Goal: Task Accomplishment & Management: Manage account settings

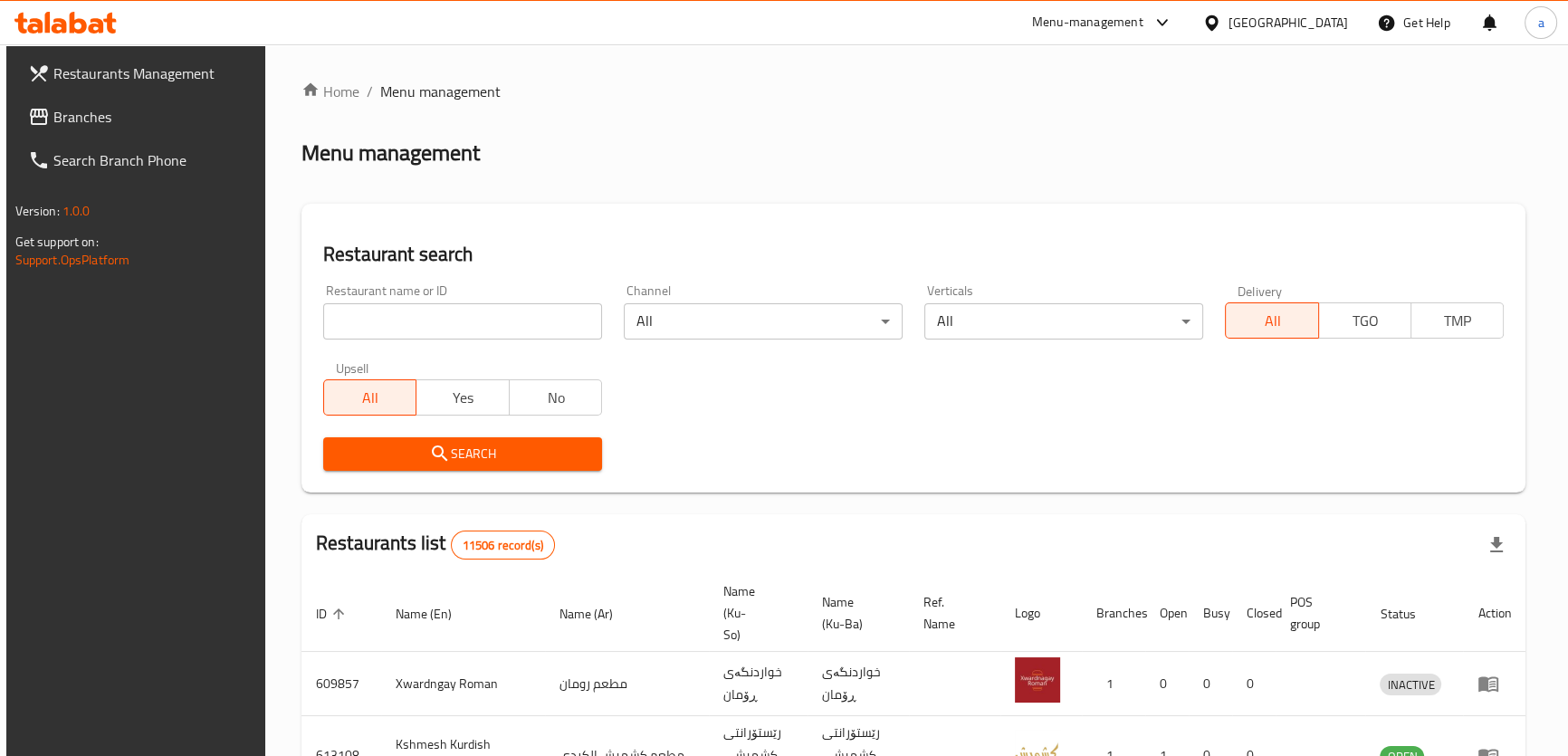
click at [171, 121] on span "Branches" at bounding box center [152, 117] width 200 height 22
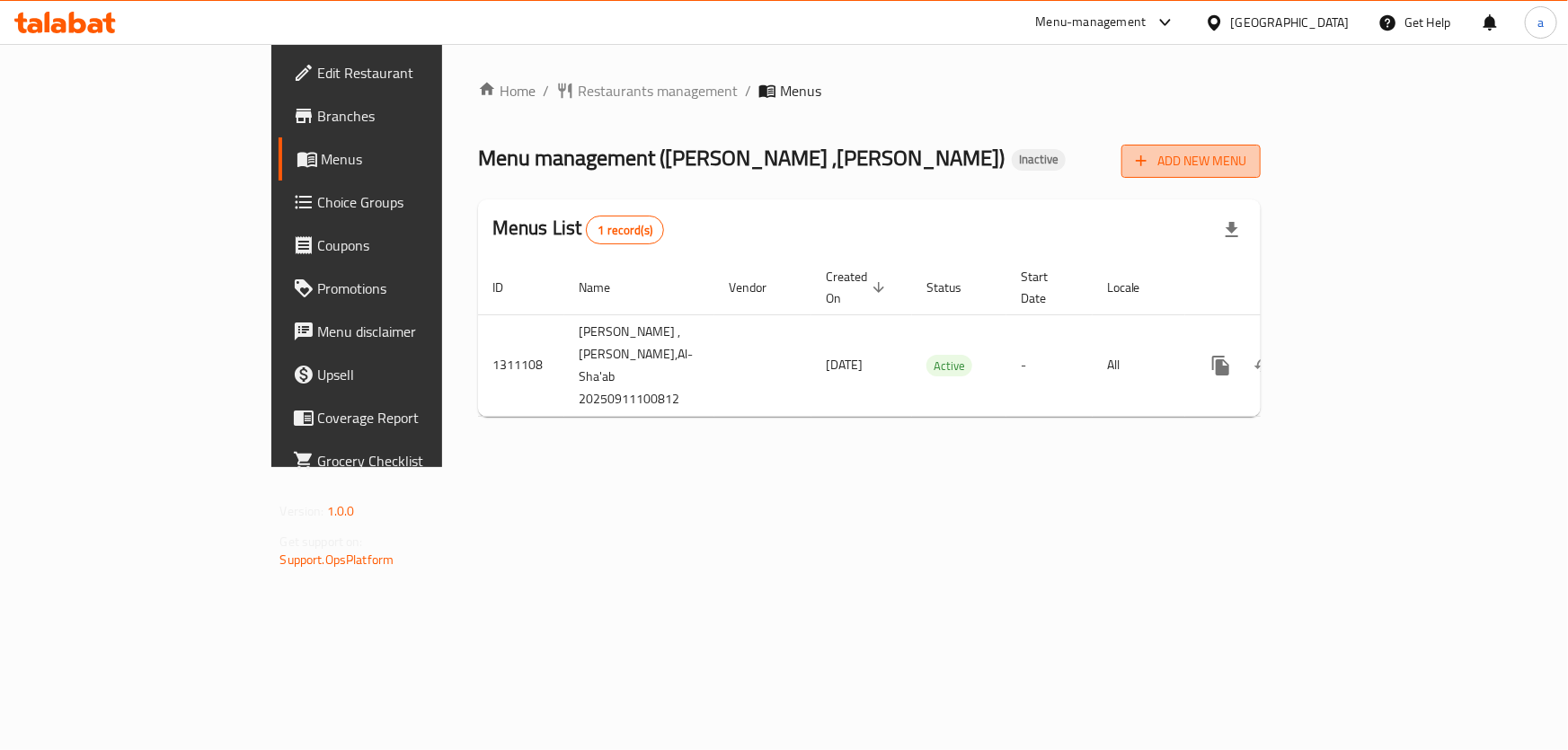
click at [1246, 163] on span "Add New Menu" at bounding box center [1190, 161] width 110 height 22
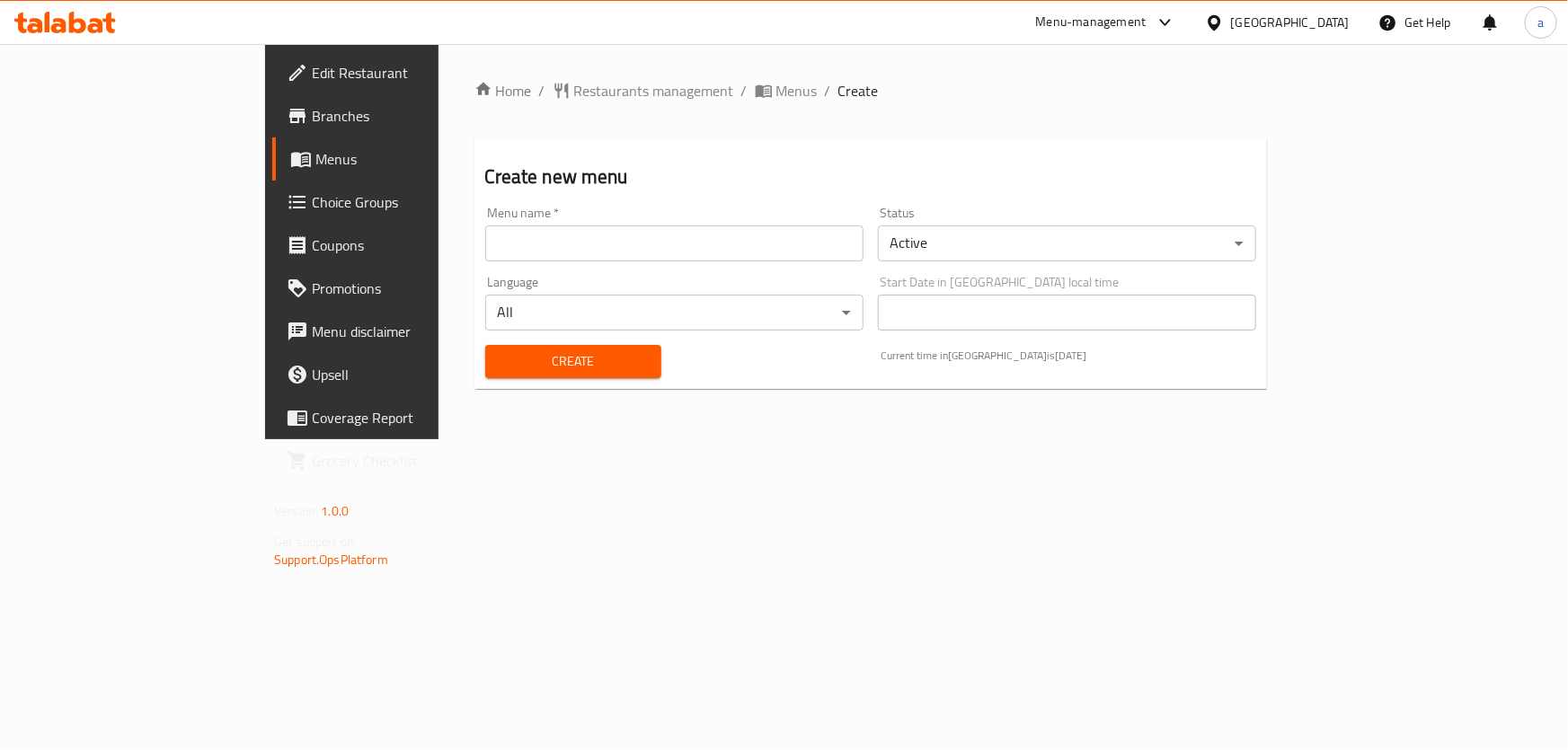
click at [556, 240] on input "text" at bounding box center [674, 244] width 378 height 36
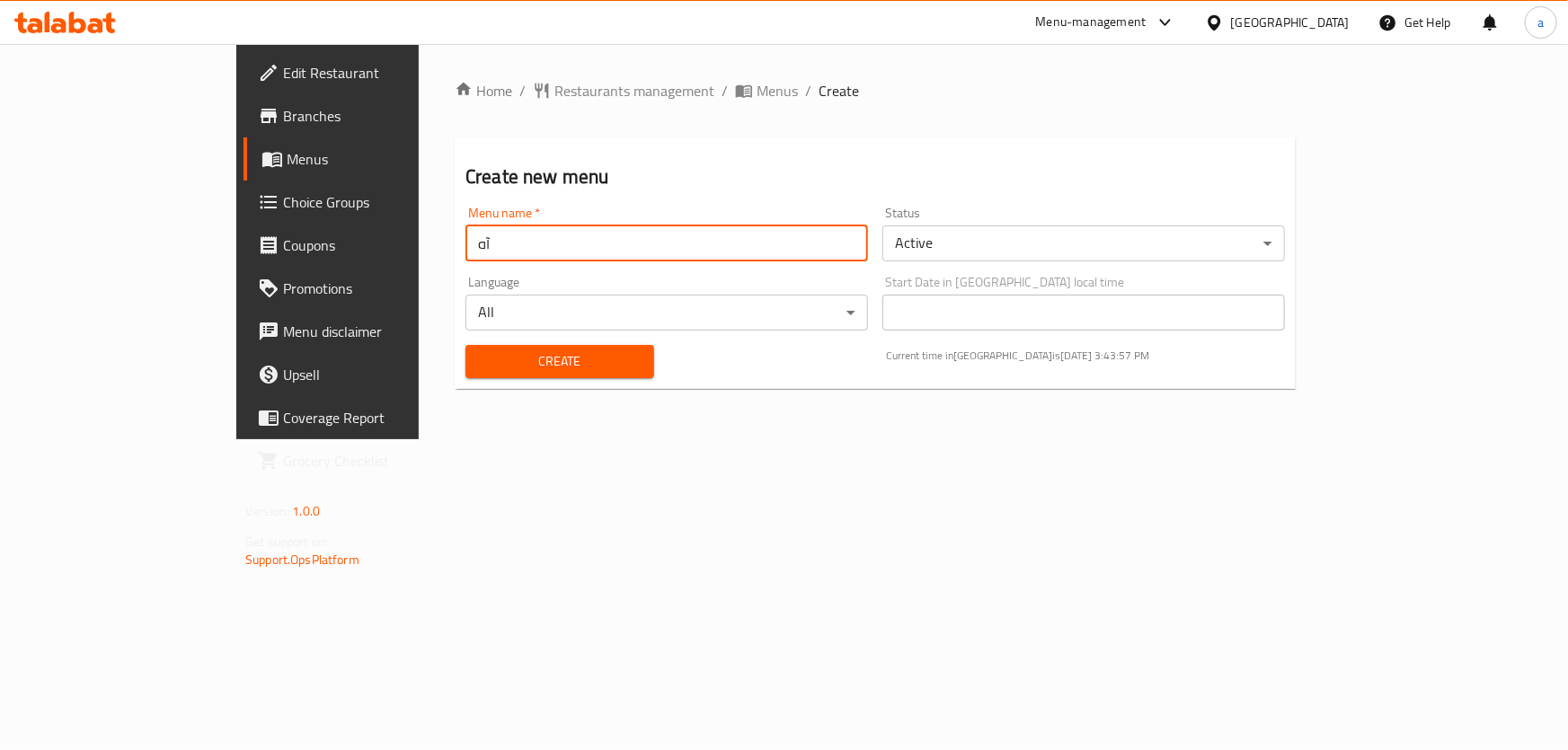
type input "آ"
type input "Ahmed haidary"
click at [524, 372] on button "Create" at bounding box center [559, 361] width 189 height 33
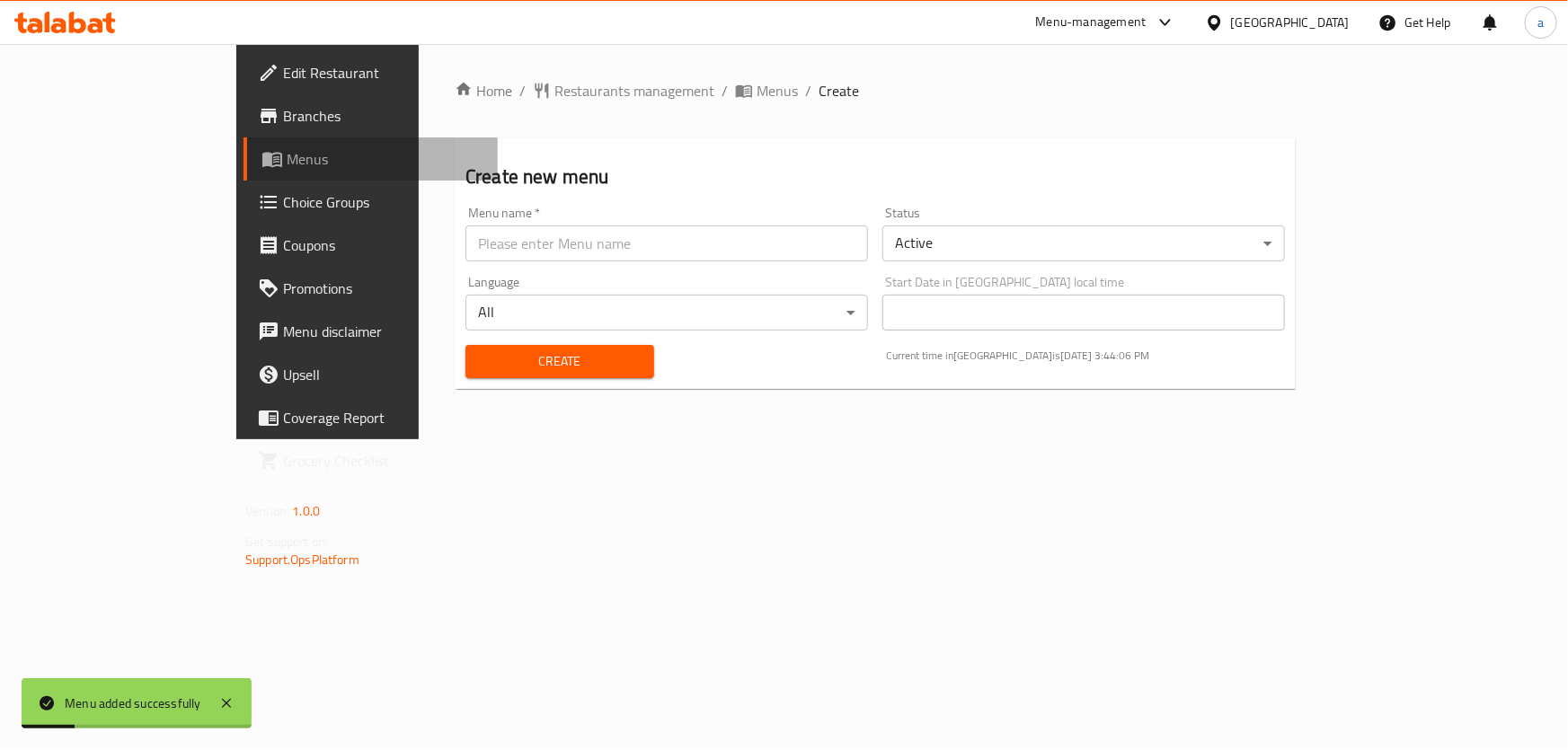
click at [286, 154] on span "Menus" at bounding box center [385, 159] width 197 height 22
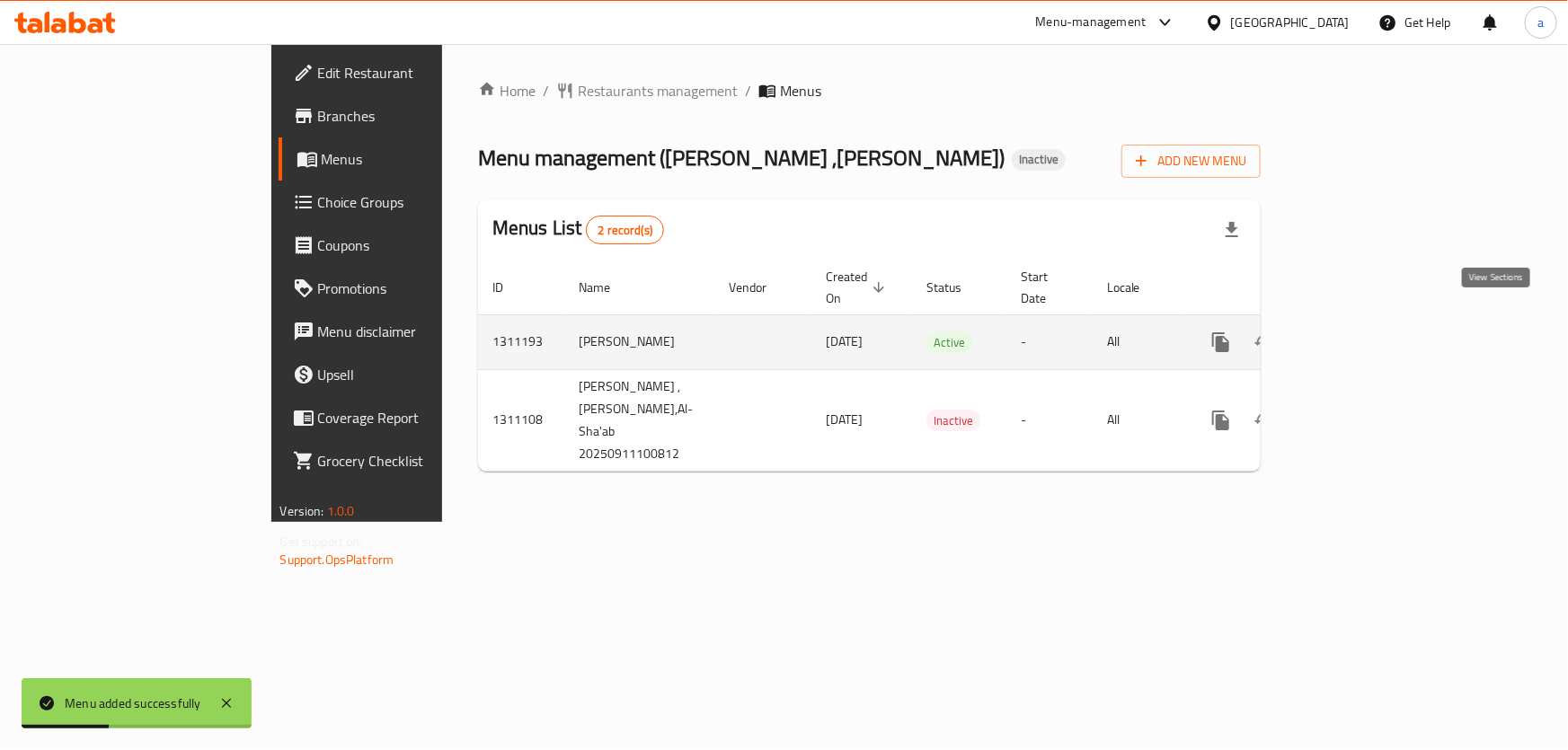
click at [1372, 320] on link "enhanced table" at bounding box center [1350, 342] width 43 height 43
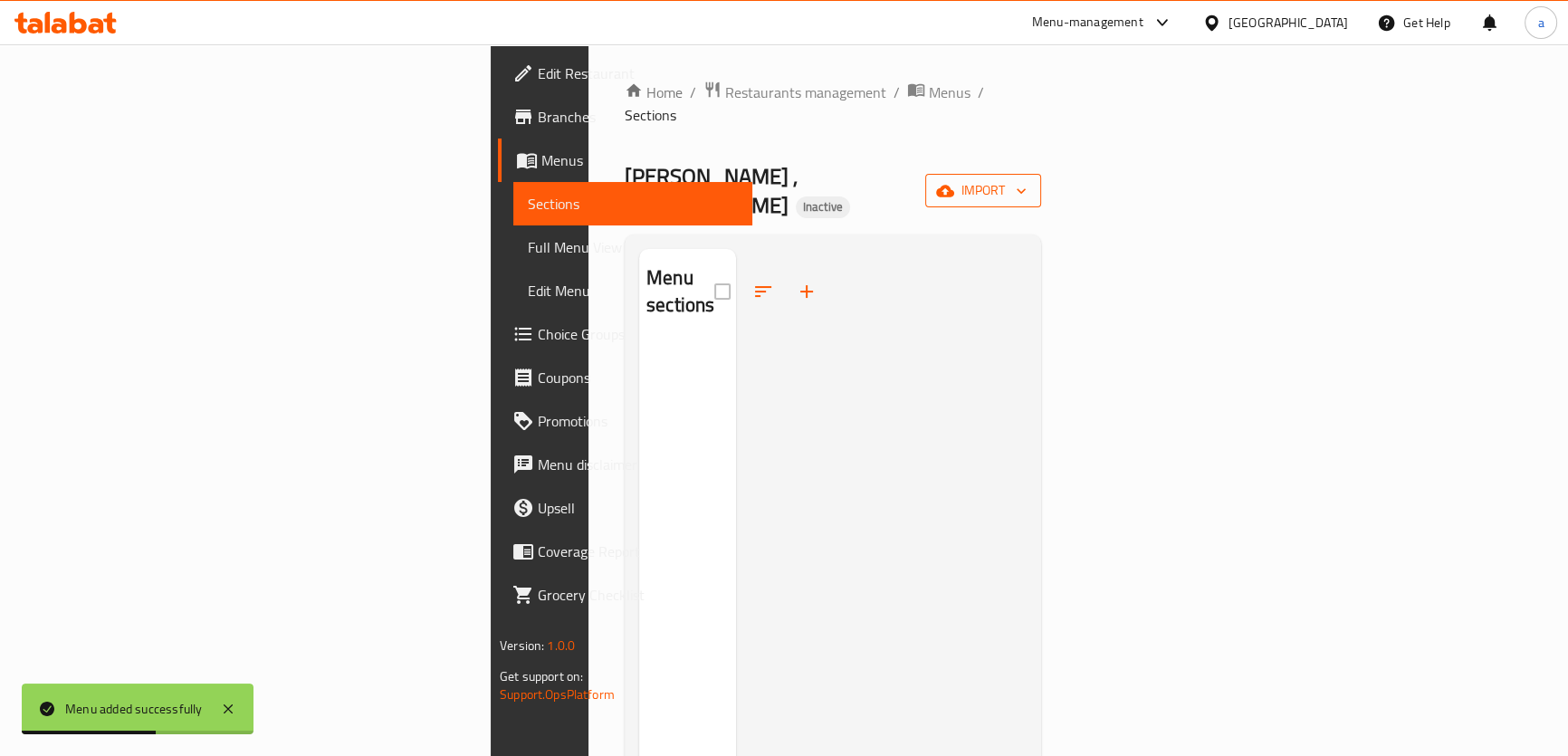
click at [1027, 179] on span "import" at bounding box center [983, 190] width 87 height 22
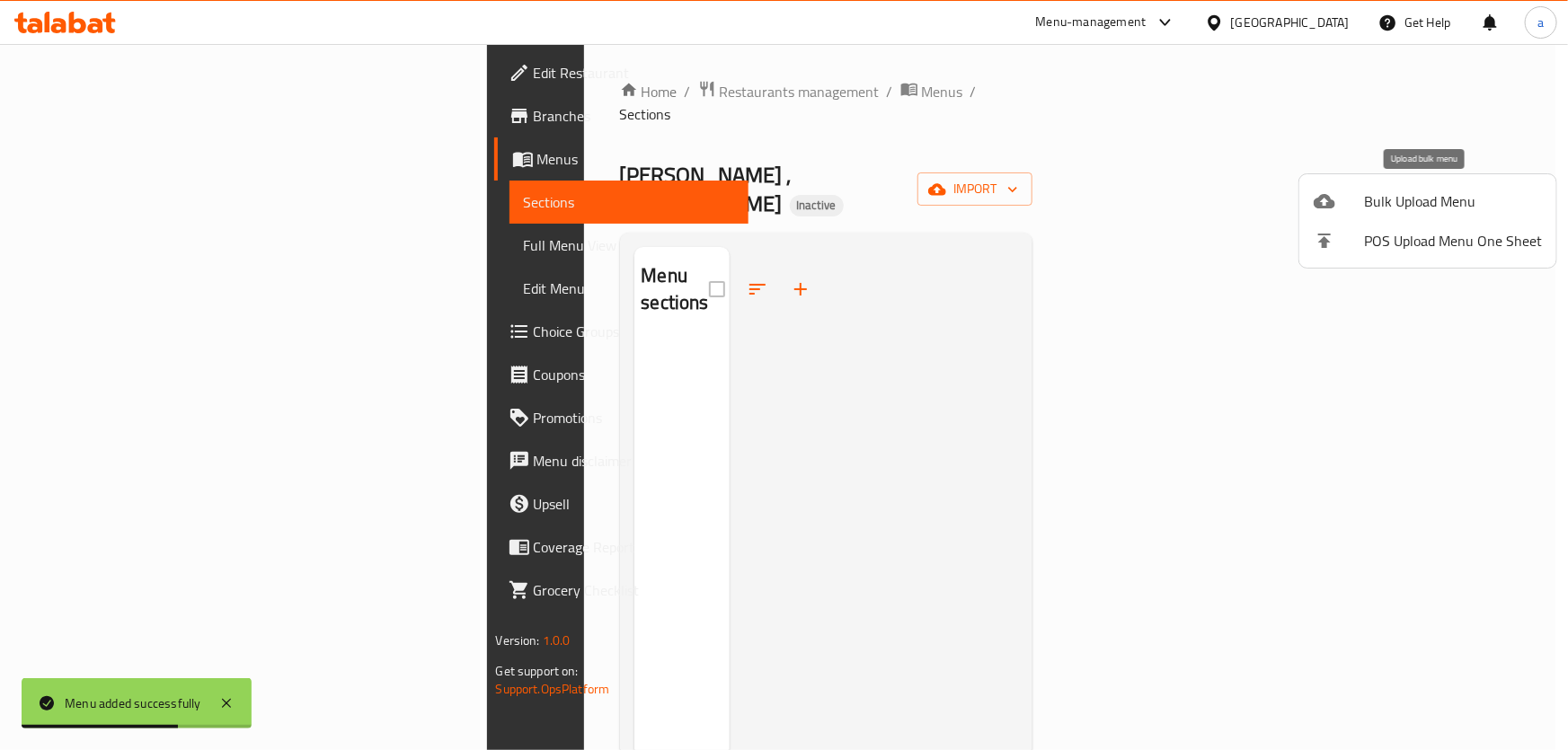
click at [1349, 199] on div at bounding box center [1338, 201] width 51 height 22
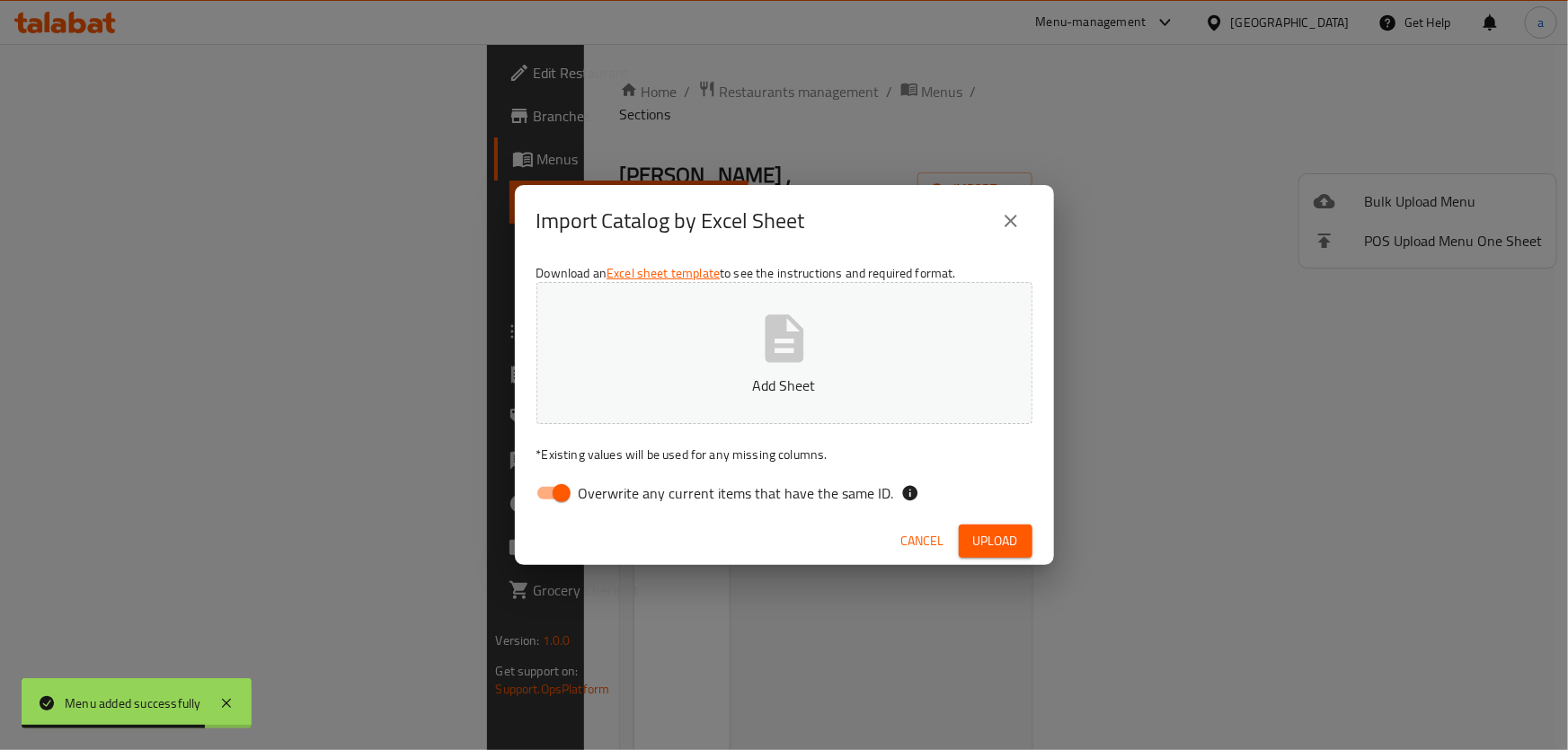
click at [538, 495] on input "Overwrite any current items that have the same ID." at bounding box center [561, 493] width 102 height 34
checkbox input "false"
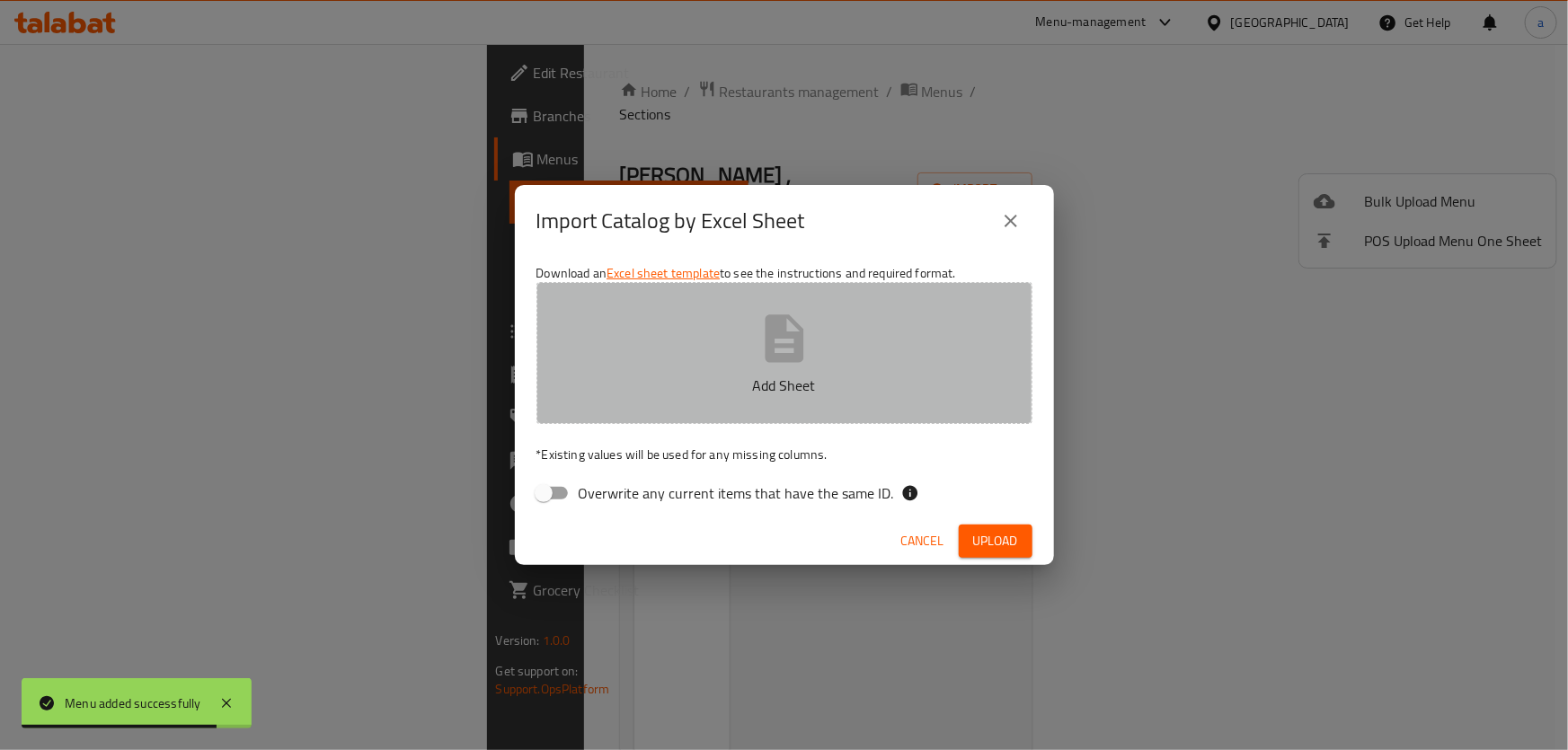
click at [746, 364] on button "Add Sheet" at bounding box center [784, 353] width 496 height 142
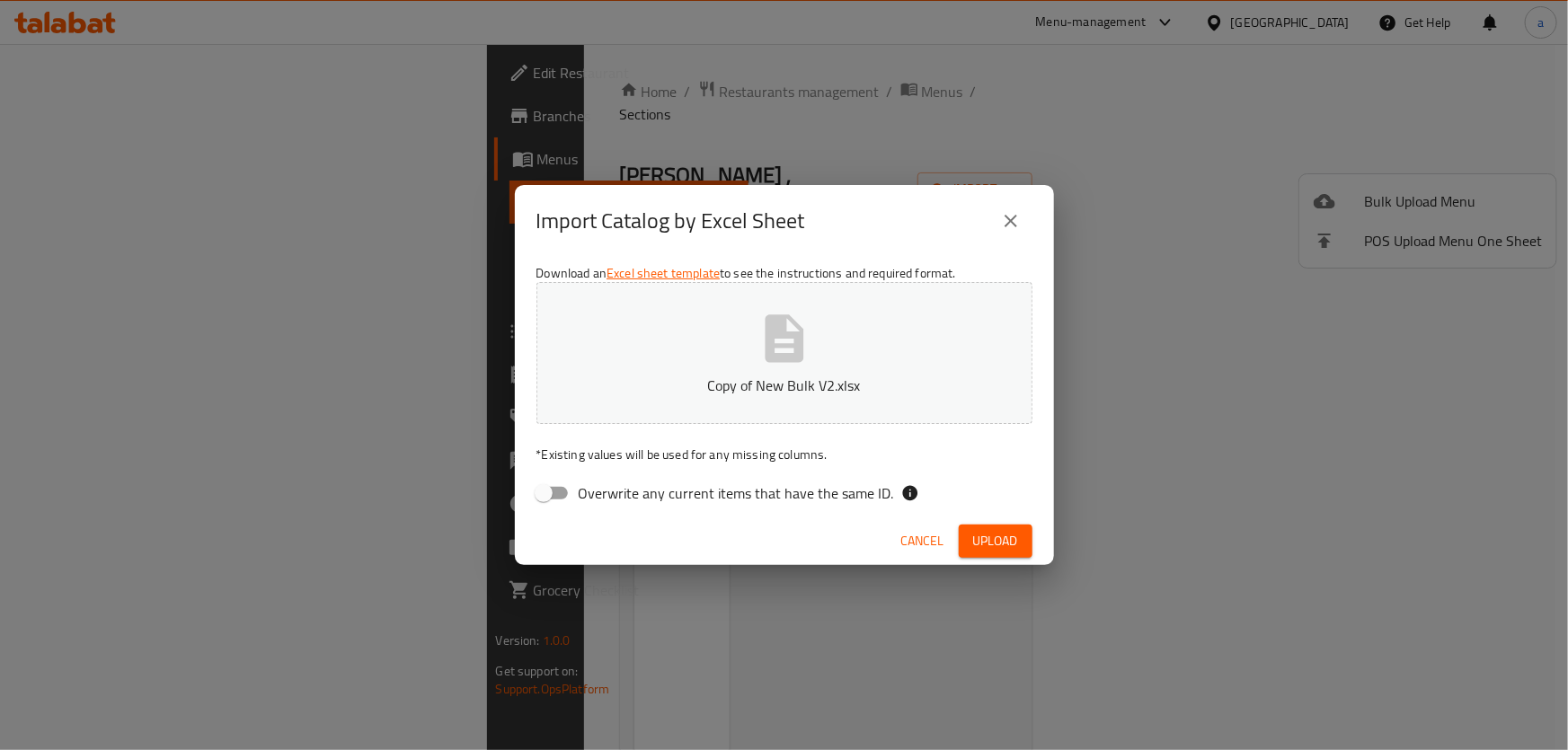
click at [1011, 546] on span "Upload" at bounding box center [995, 540] width 45 height 22
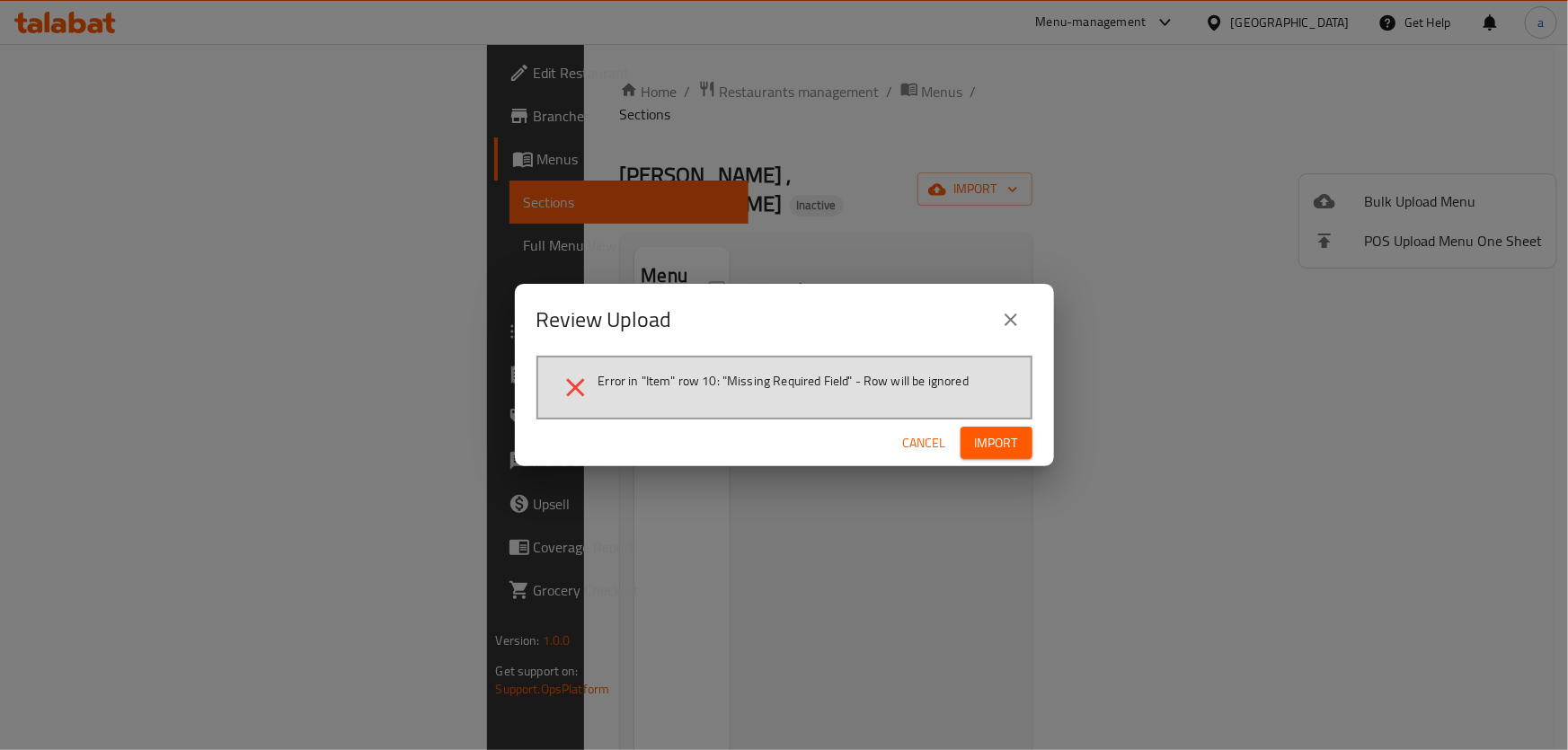
click at [1014, 307] on button "close" at bounding box center [1010, 320] width 43 height 43
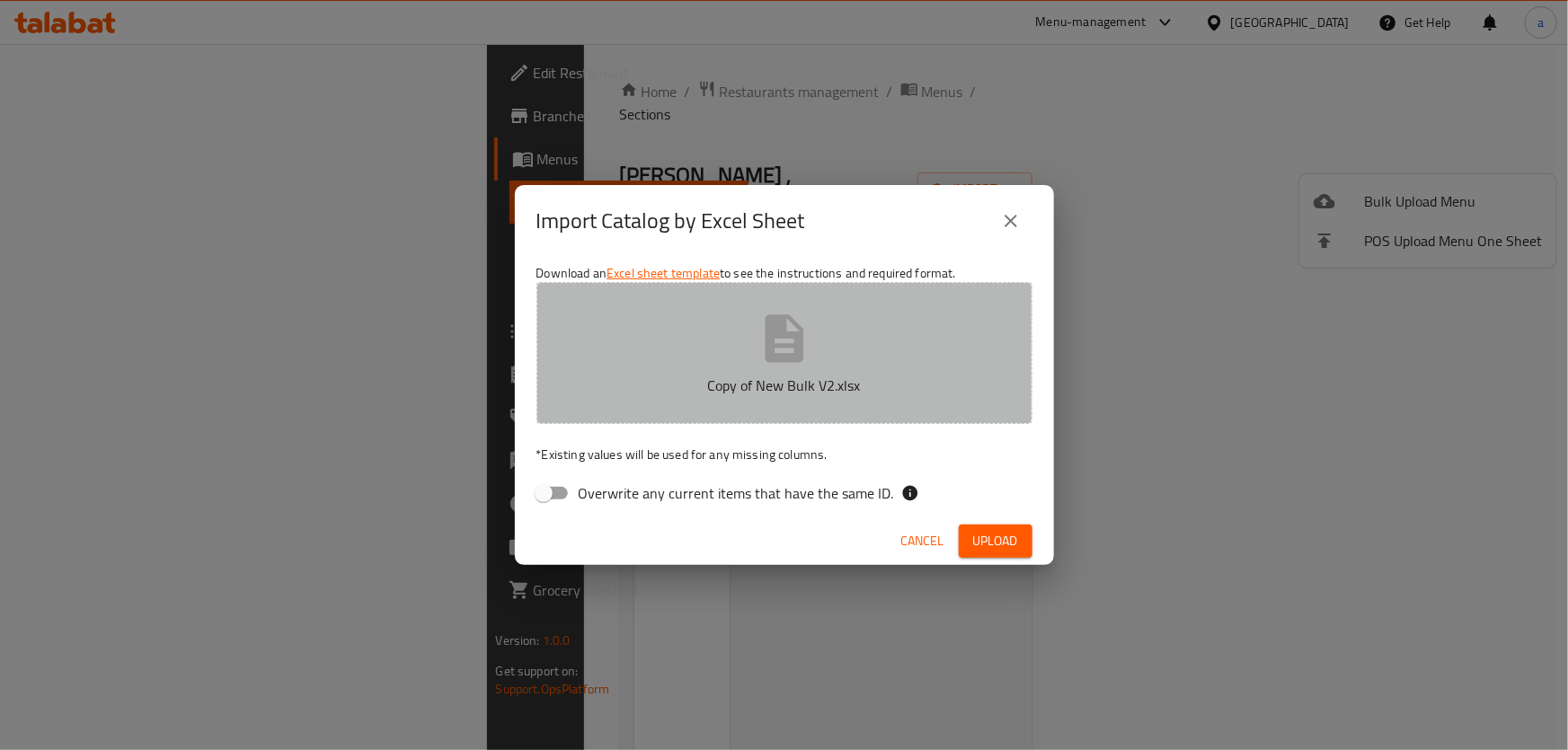
click at [766, 370] on button "Copy of New Bulk V2.xlsx" at bounding box center [784, 353] width 496 height 142
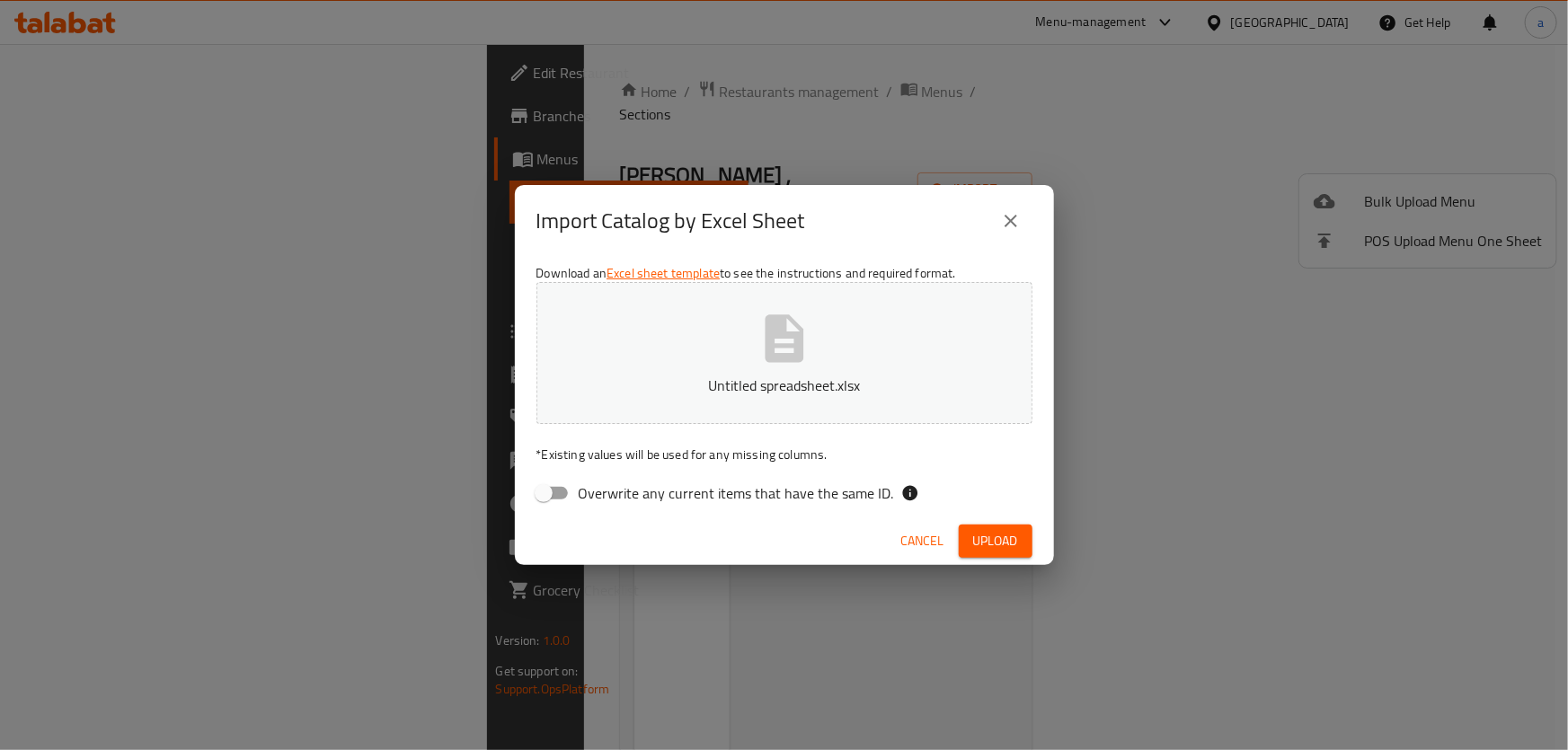
click at [1015, 521] on div "Cancel Upload" at bounding box center [784, 541] width 539 height 48
click at [827, 357] on button "Untitled spreadsheet.xlsx" at bounding box center [784, 353] width 496 height 142
click at [974, 526] on button "Upload" at bounding box center [995, 540] width 74 height 33
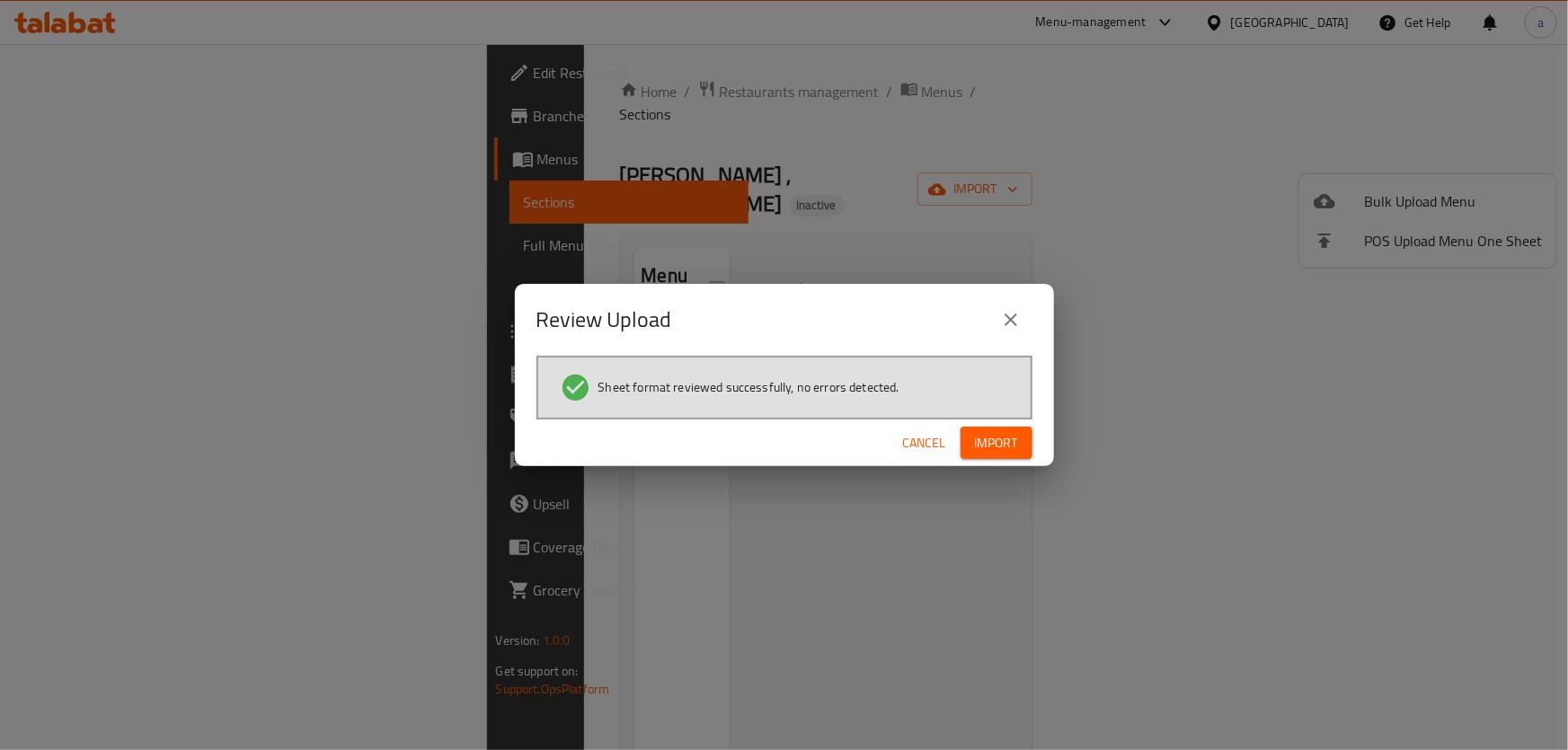
click at [960, 439] on button "Import" at bounding box center [996, 443] width 72 height 33
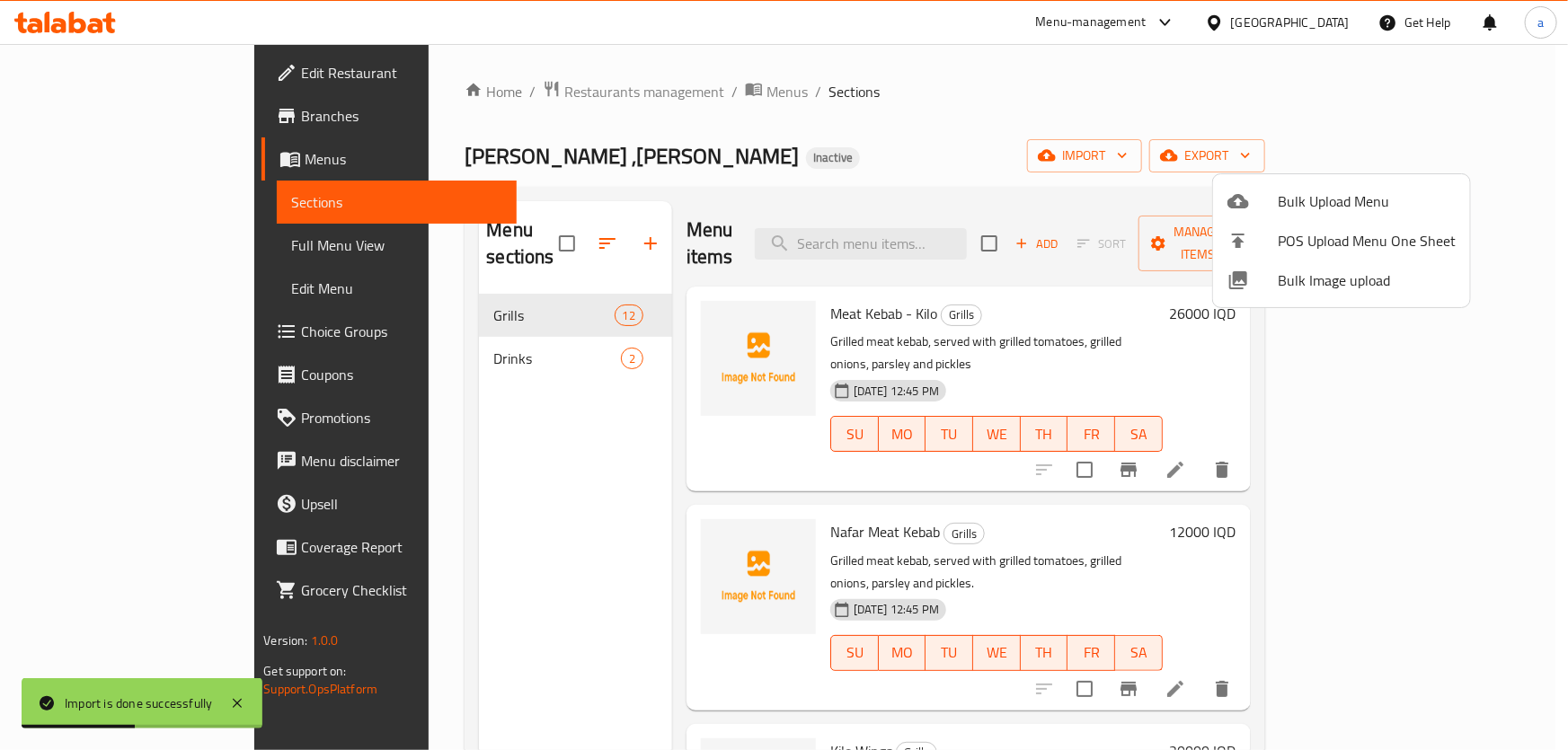
click at [1143, 137] on div at bounding box center [784, 375] width 1568 height 750
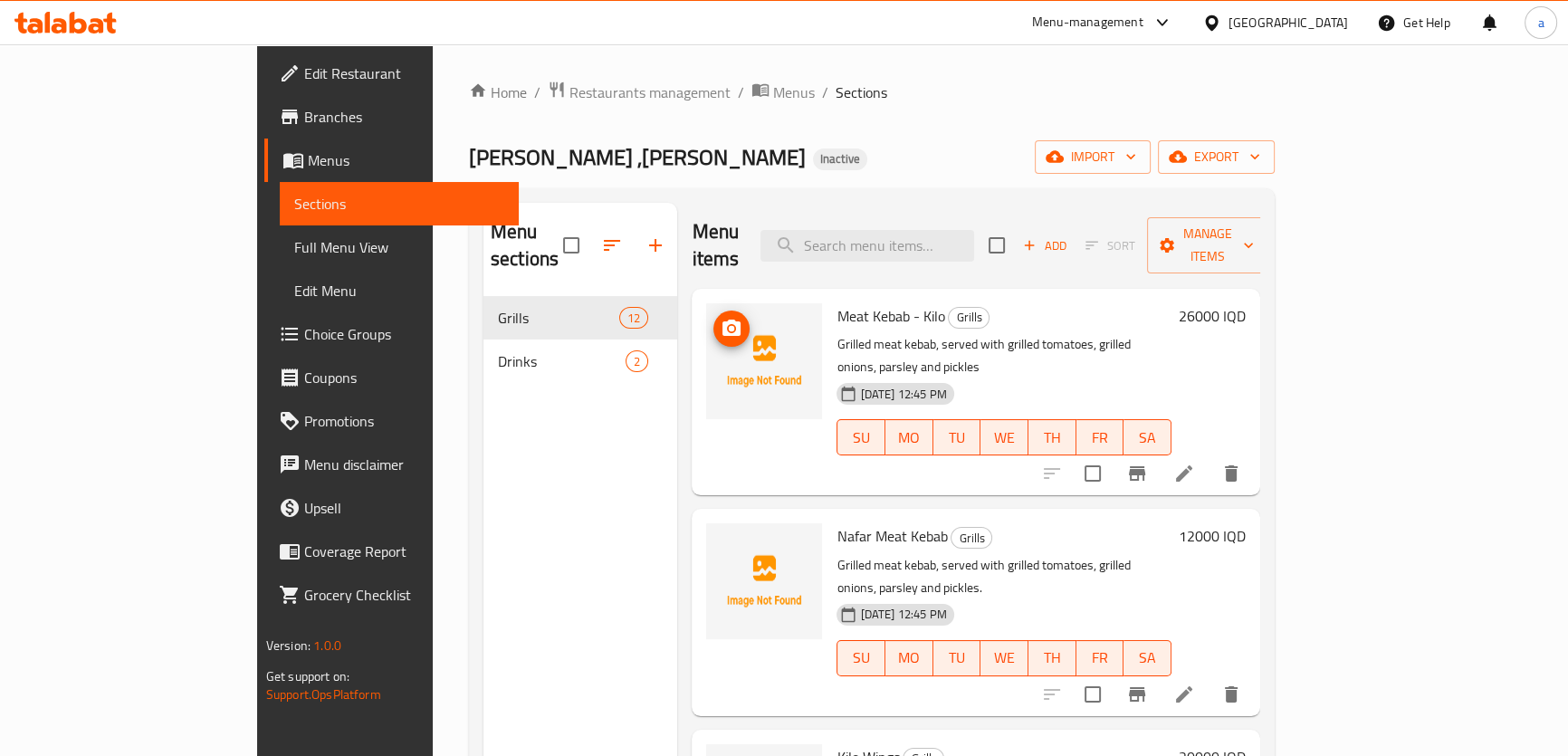
click at [706, 303] on img at bounding box center [764, 361] width 116 height 116
click at [713, 317] on span "upload picture" at bounding box center [731, 328] width 37 height 22
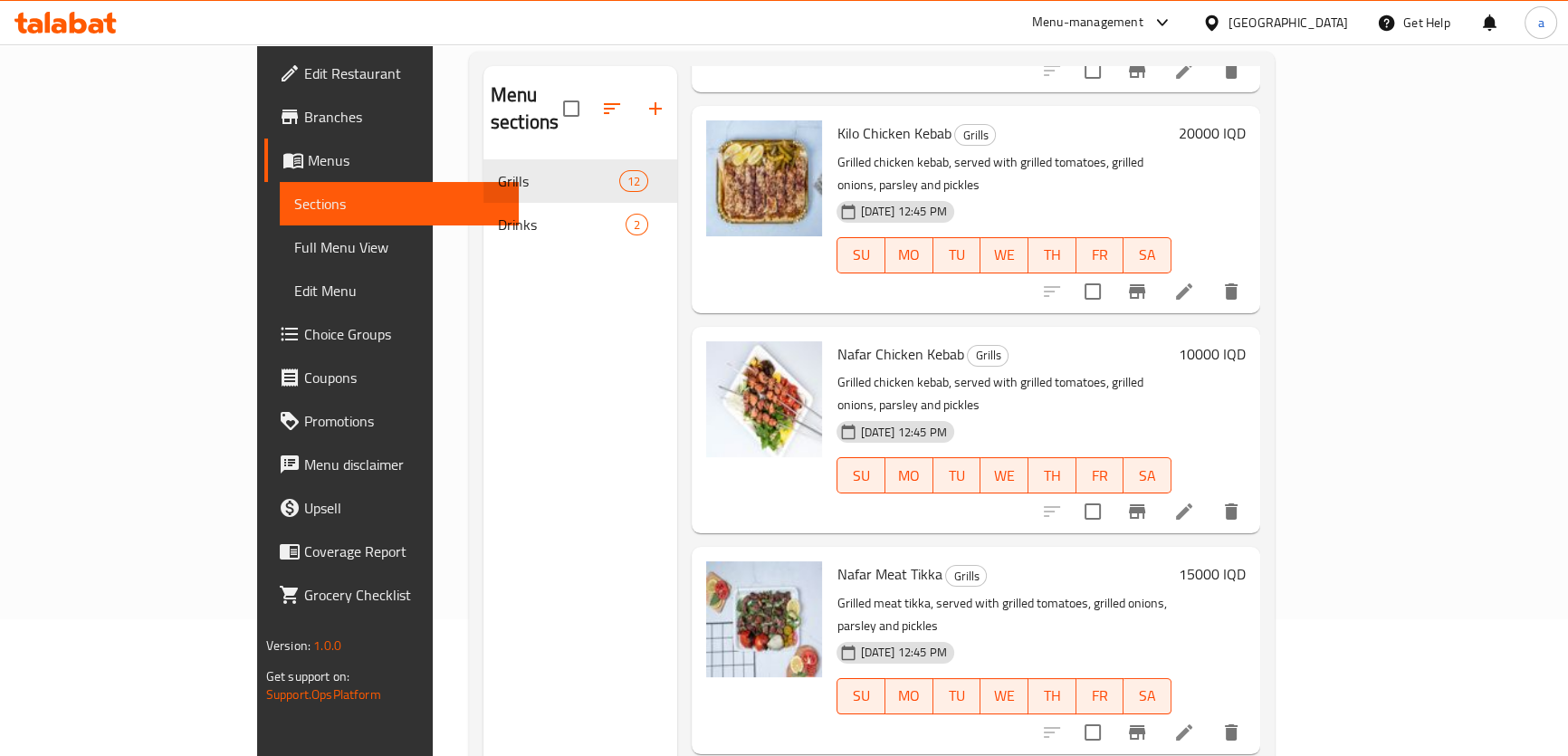
scroll to position [685, 0]
click at [715, 340] on img at bounding box center [764, 398] width 116 height 116
click at [1196, 500] on icon at bounding box center [1184, 510] width 22 height 22
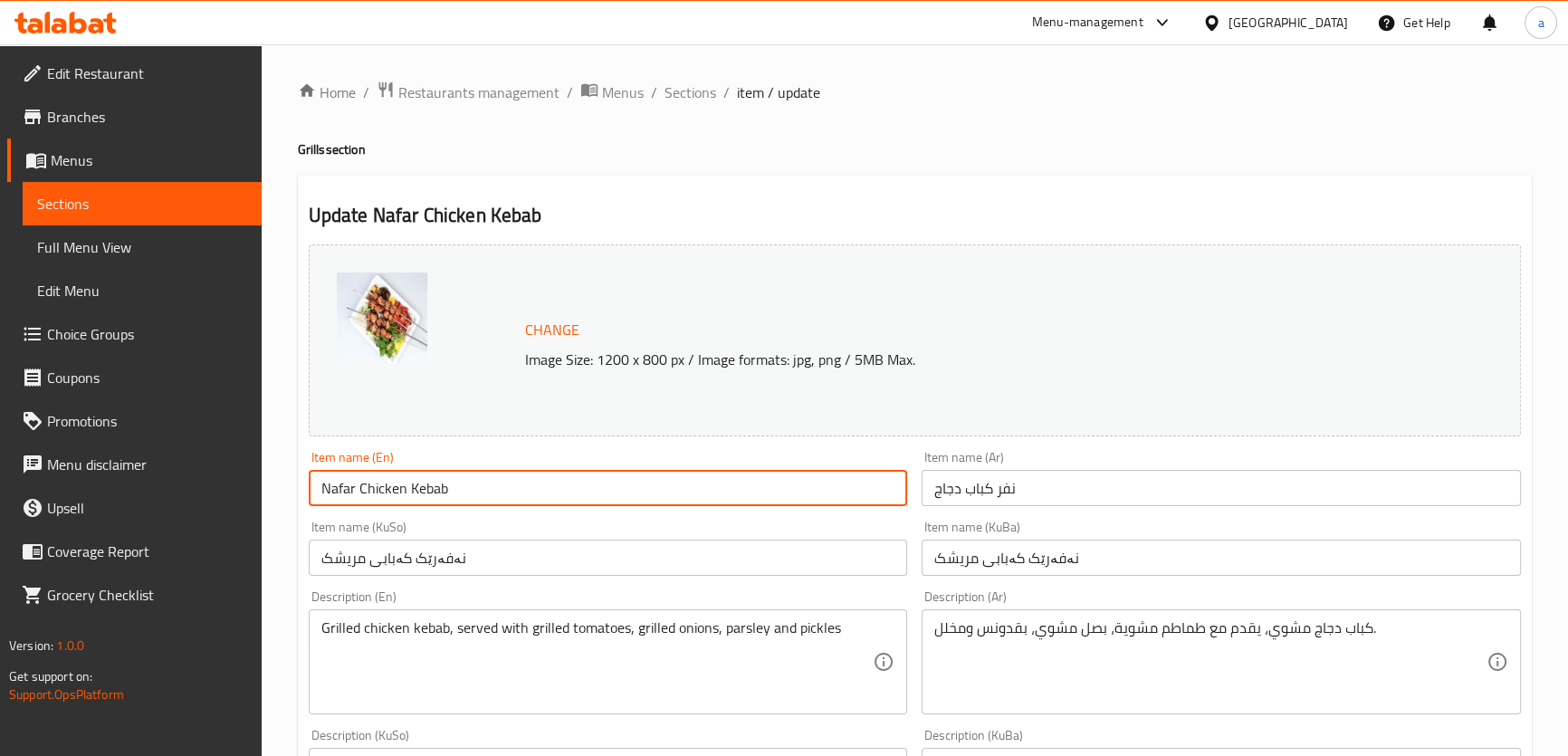
drag, startPoint x: 498, startPoint y: 497, endPoint x: 308, endPoint y: 510, distance: 190.4
click at [308, 510] on div "Item name (En) Nafar Chicken Kebab Item name (En)" at bounding box center [608, 478] width 614 height 69
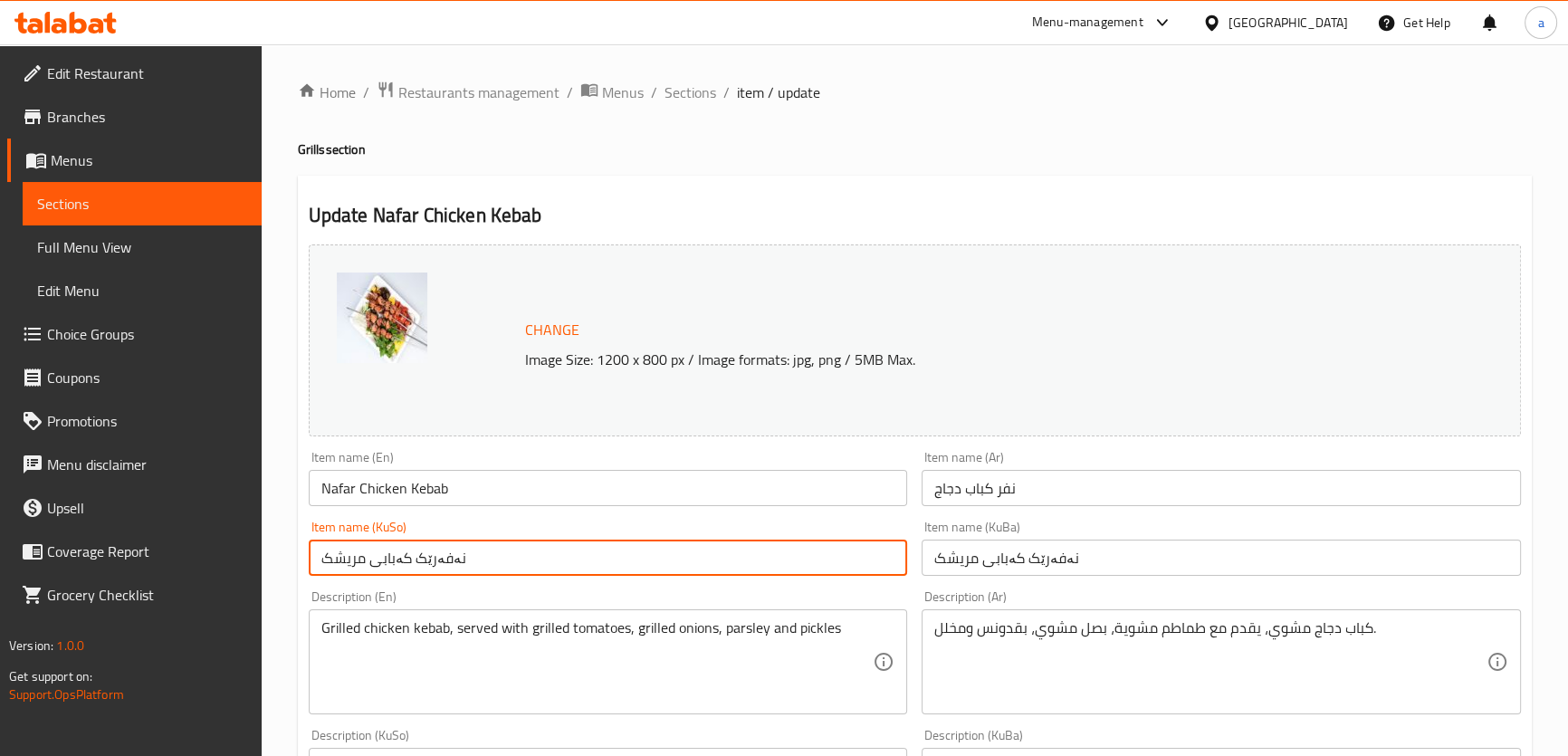
drag, startPoint x: 494, startPoint y: 550, endPoint x: 291, endPoint y: 559, distance: 203.2
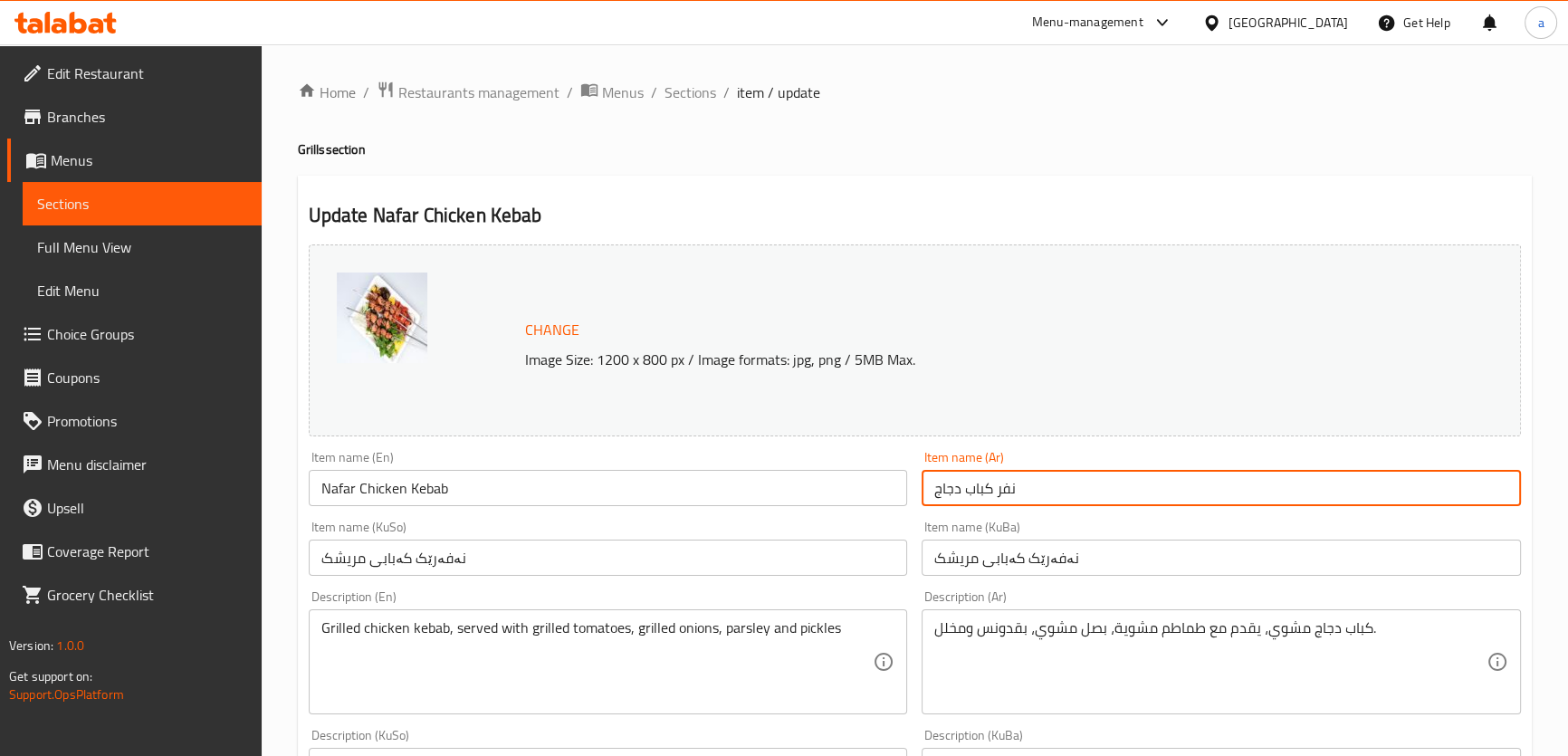
drag, startPoint x: 1049, startPoint y: 484, endPoint x: 874, endPoint y: 509, distance: 176.8
click at [874, 509] on div "Change Image Size: 1200 x 800 px / Image formats: jpg, png / 5MB Max. Item name…" at bounding box center [915, 744] width 1227 height 1014
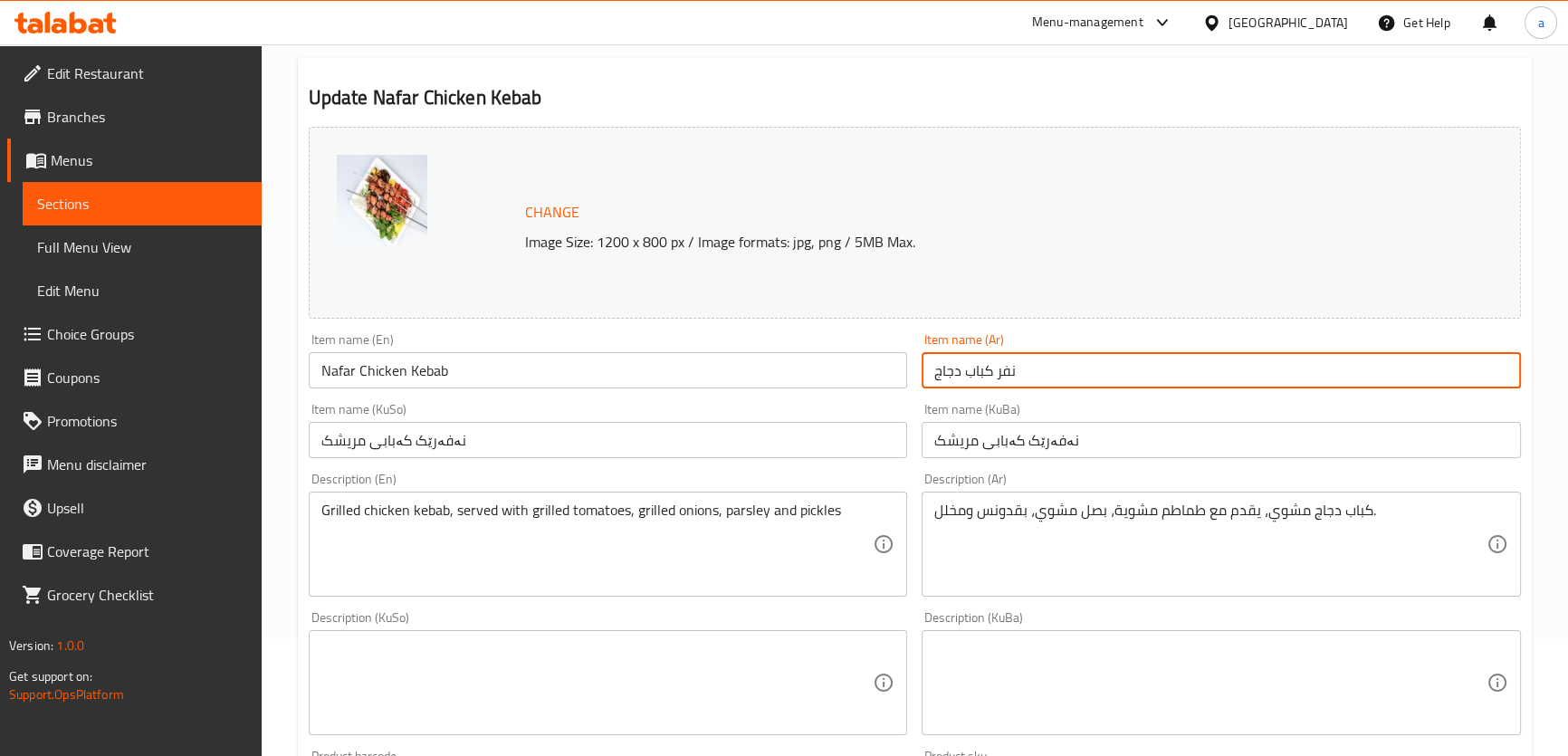
scroll to position [273, 0]
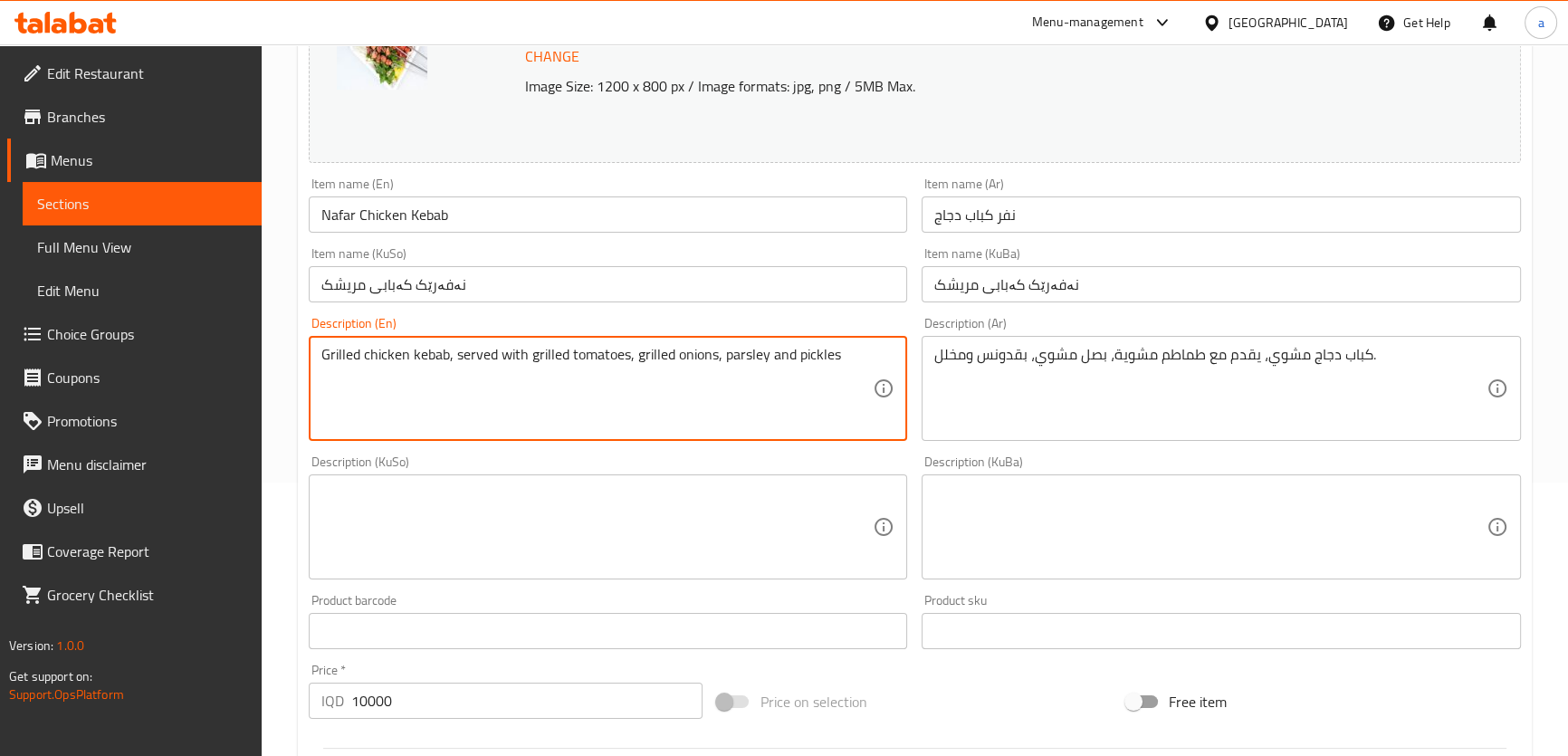
drag, startPoint x: 847, startPoint y: 365, endPoint x: 266, endPoint y: 377, distance: 581.1
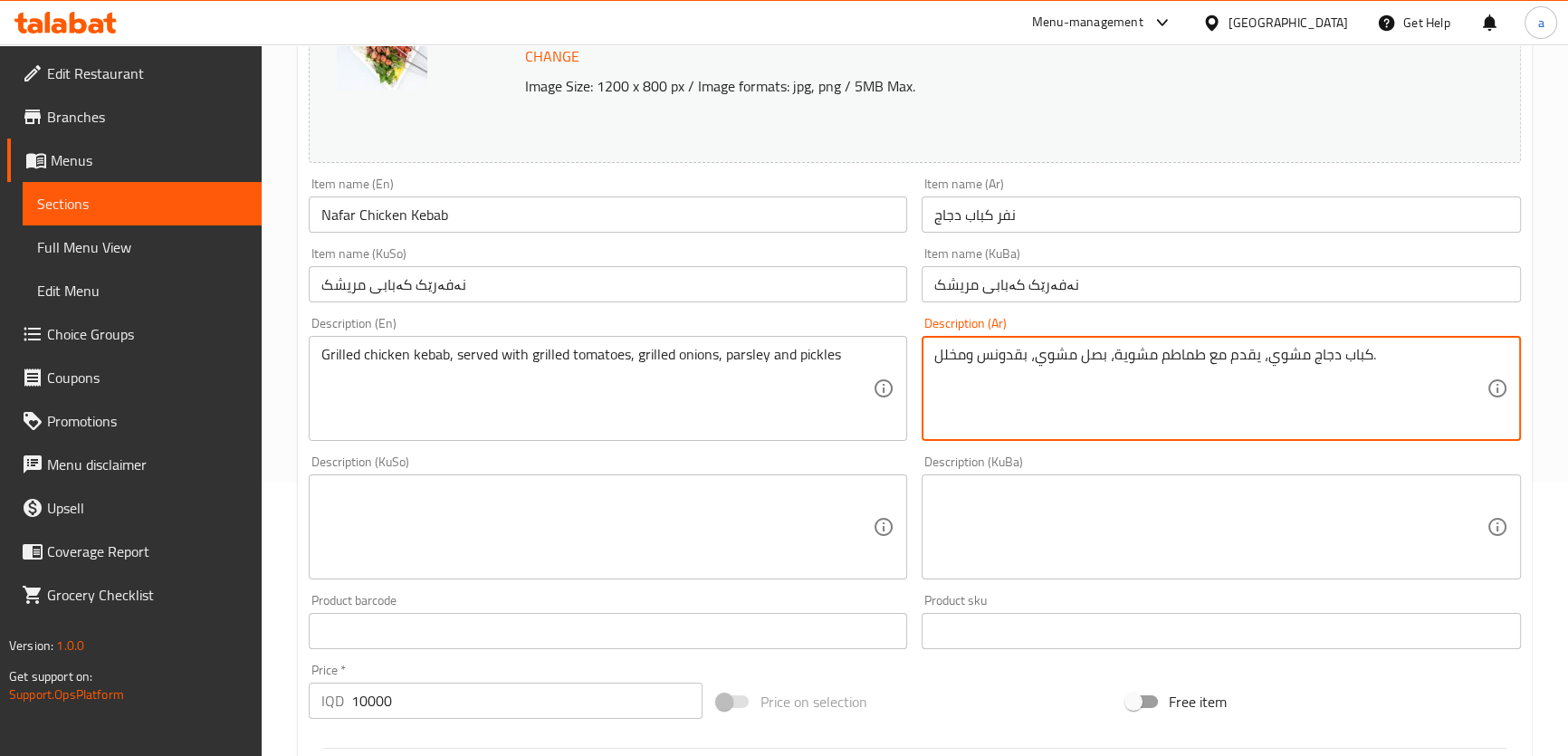
drag, startPoint x: 1443, startPoint y: 351, endPoint x: 908, endPoint y: 373, distance: 535.5
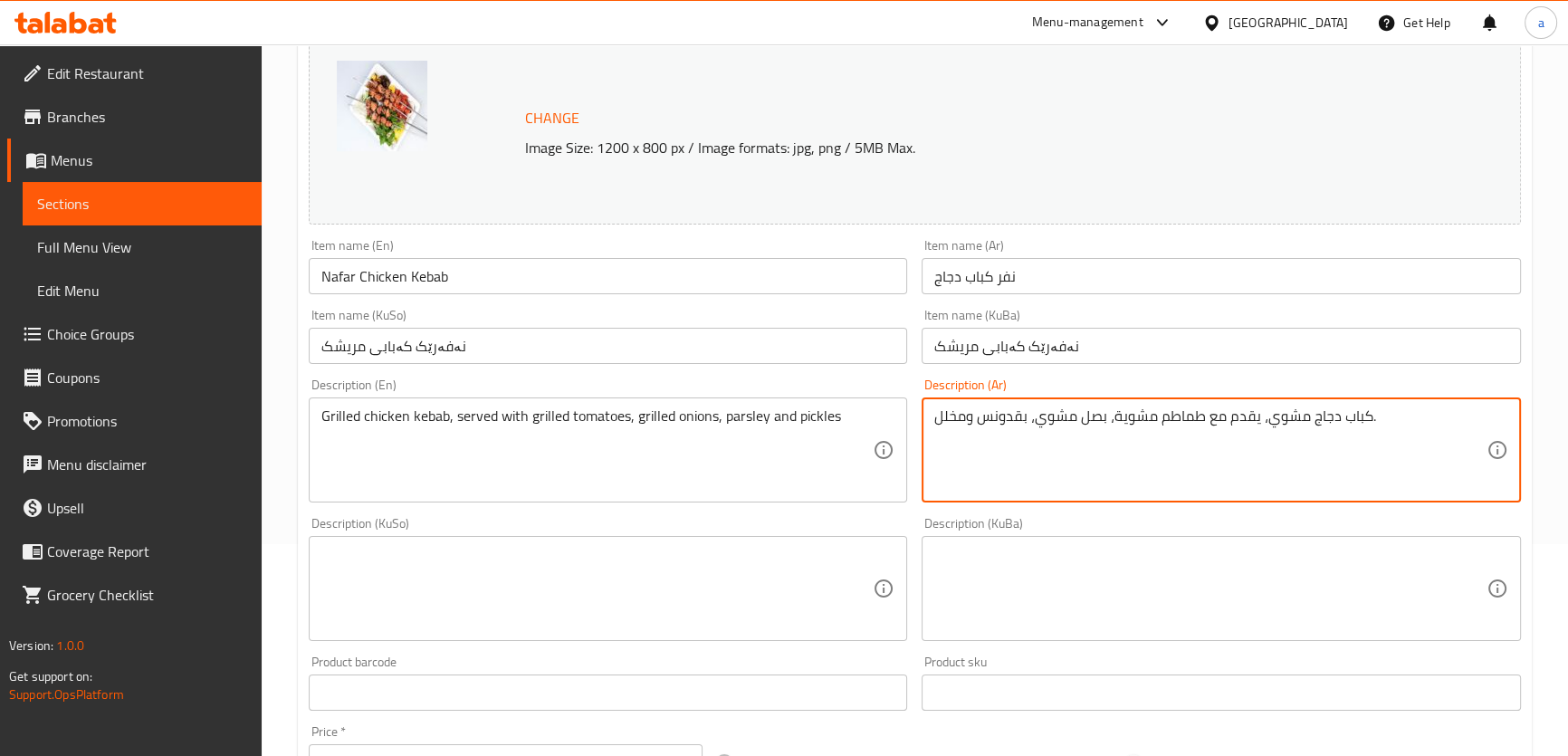
scroll to position [208, 0]
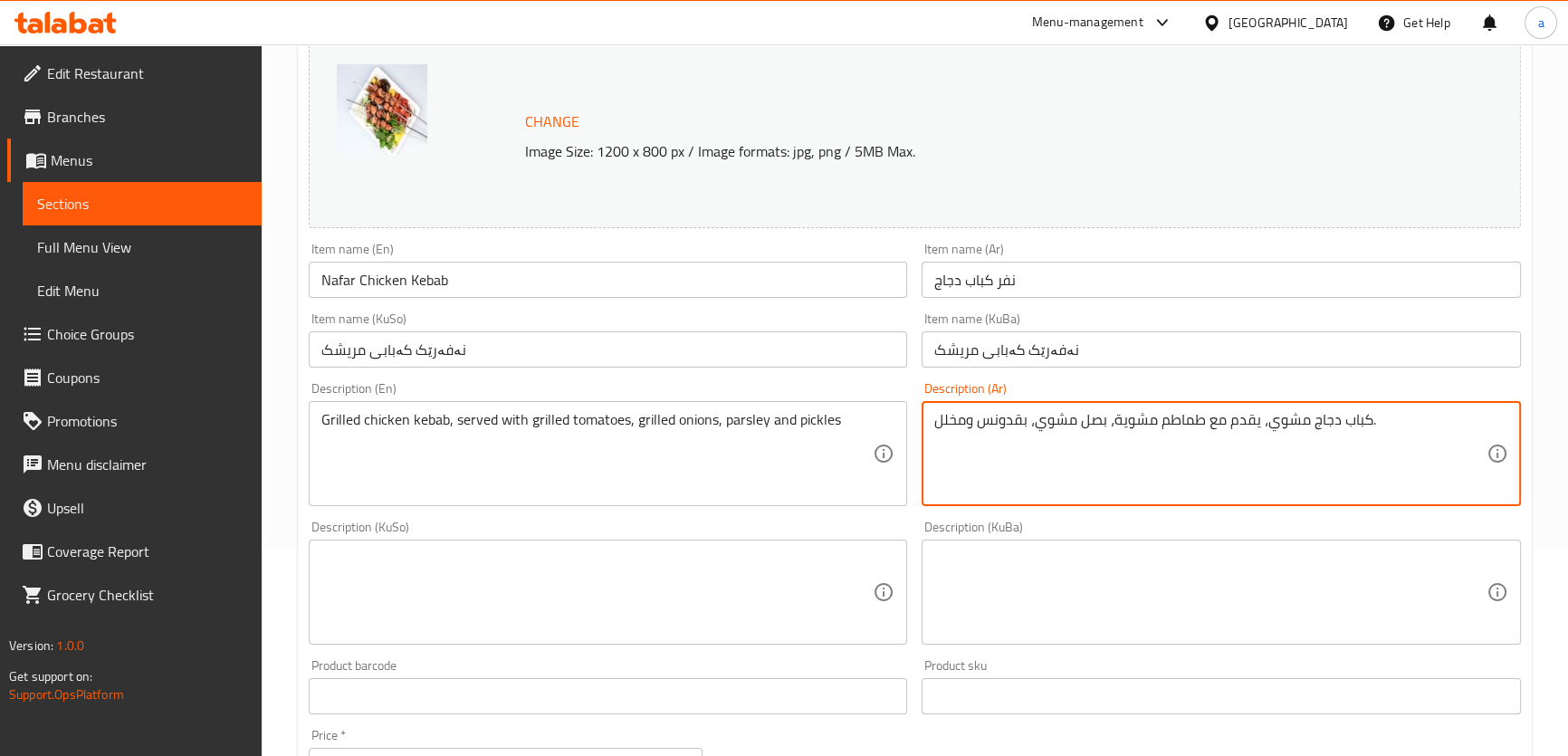
click at [226, 204] on span "Sections" at bounding box center [142, 203] width 210 height 22
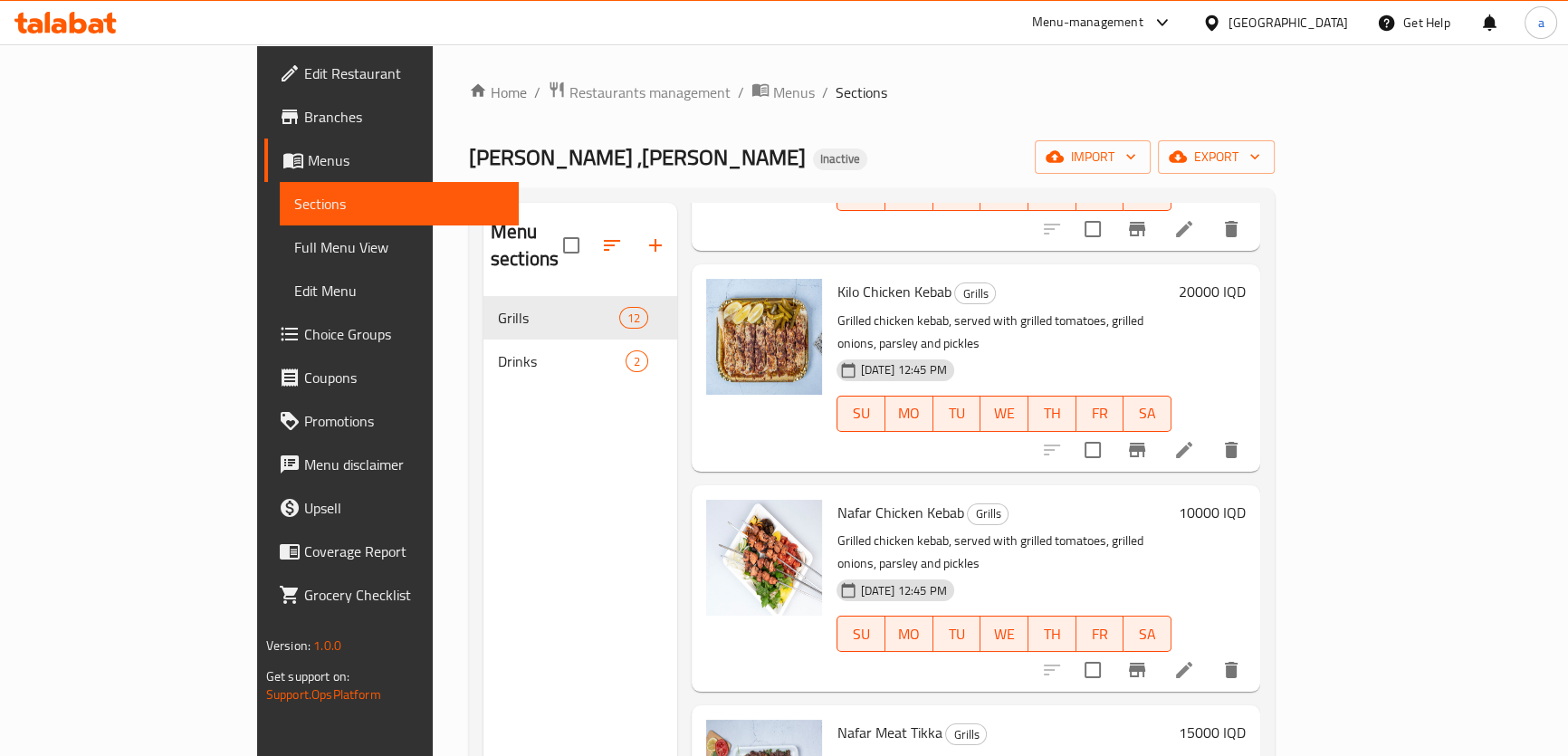
scroll to position [685, 0]
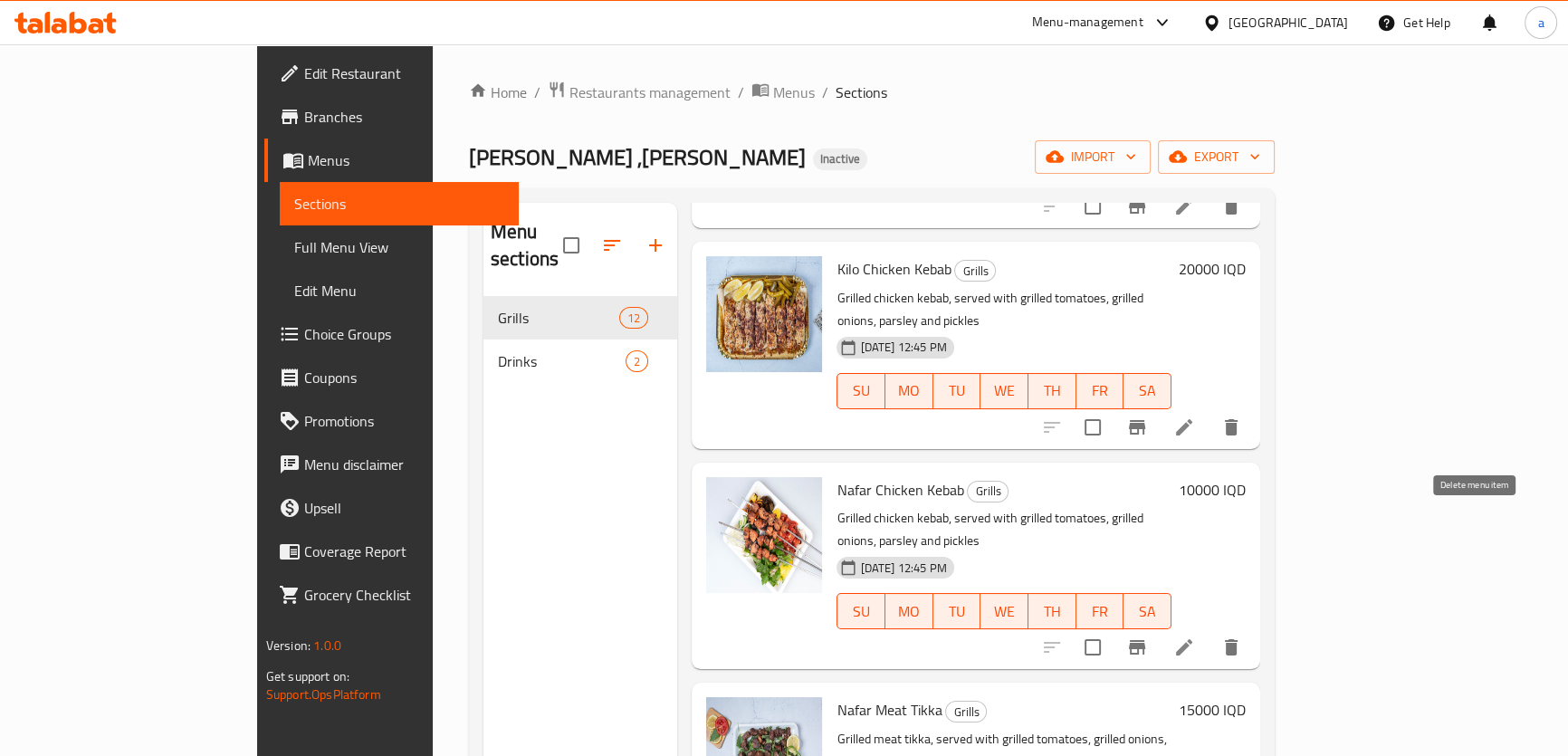
click at [1242, 636] on icon "delete" at bounding box center [1231, 647] width 22 height 22
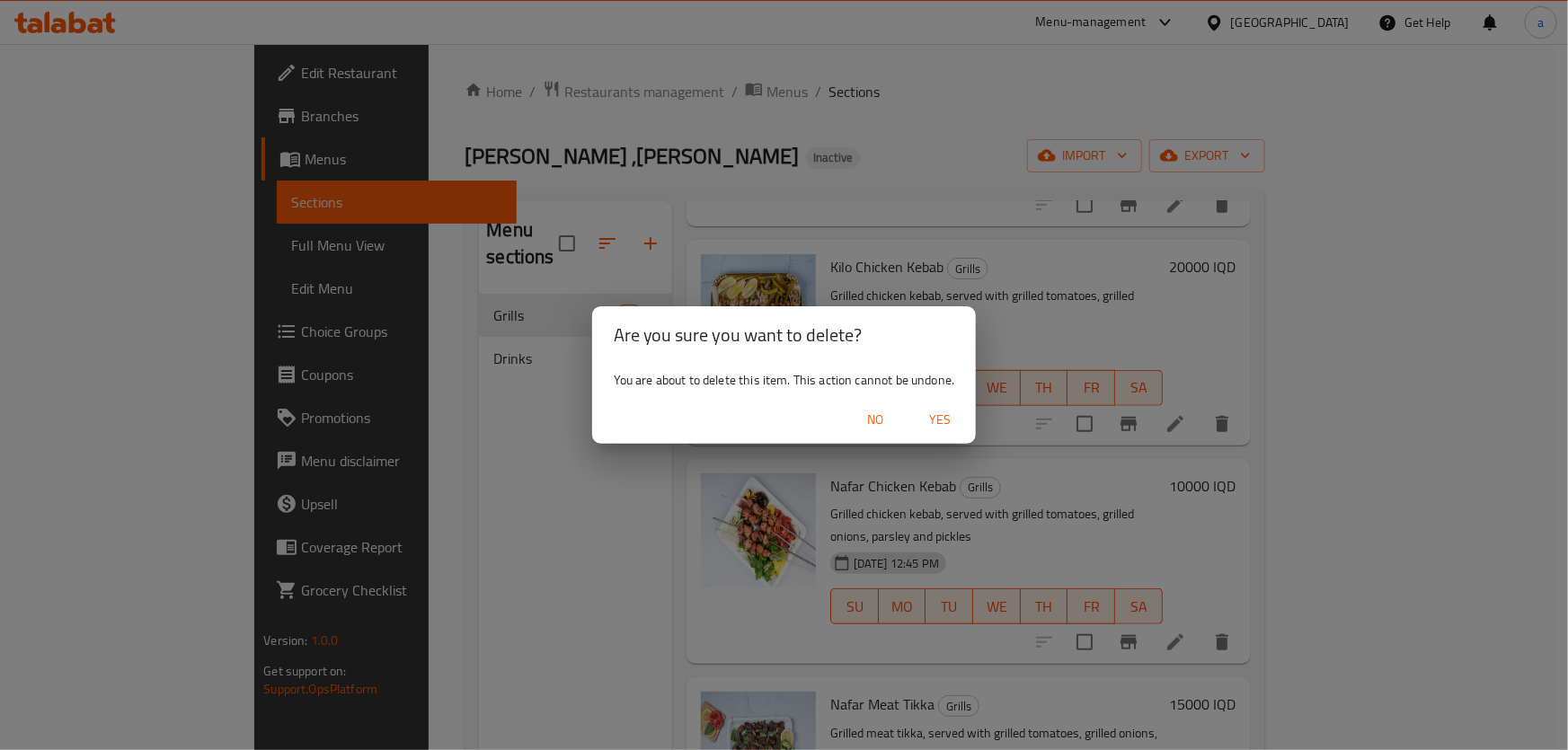
click at [938, 415] on span "Yes" at bounding box center [939, 419] width 43 height 22
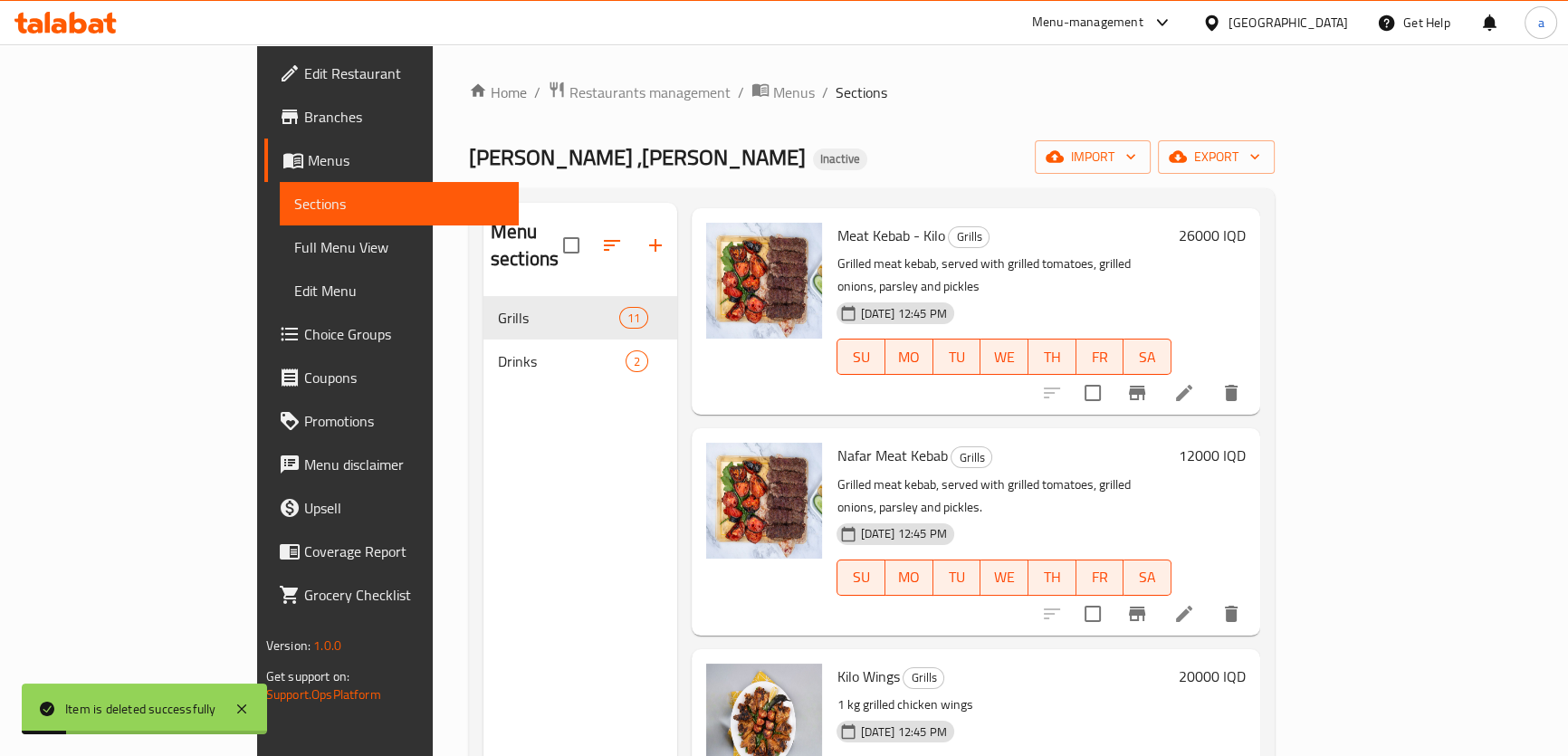
scroll to position [0, 0]
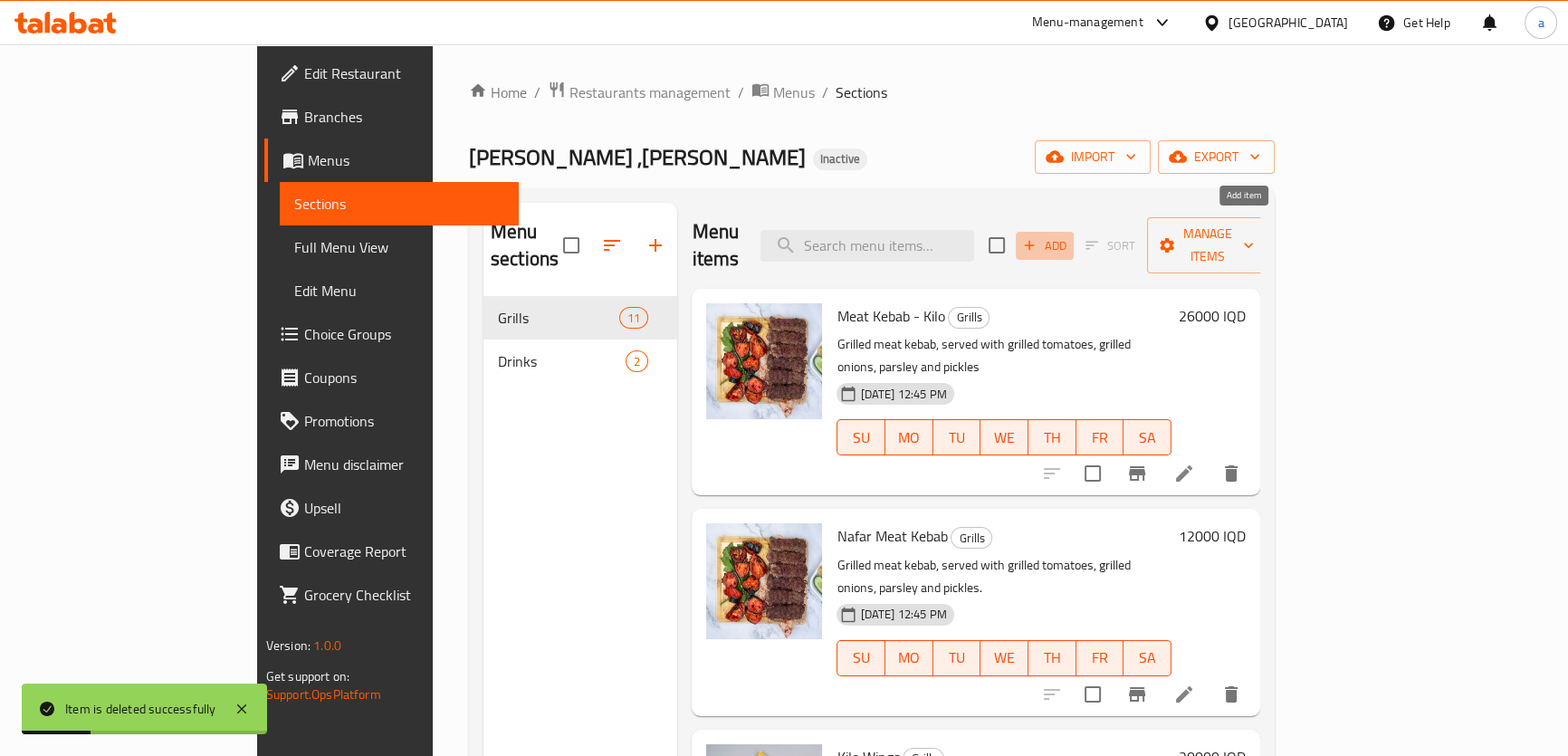
click at [1069, 235] on span "Add" at bounding box center [1045, 246] width 49 height 21
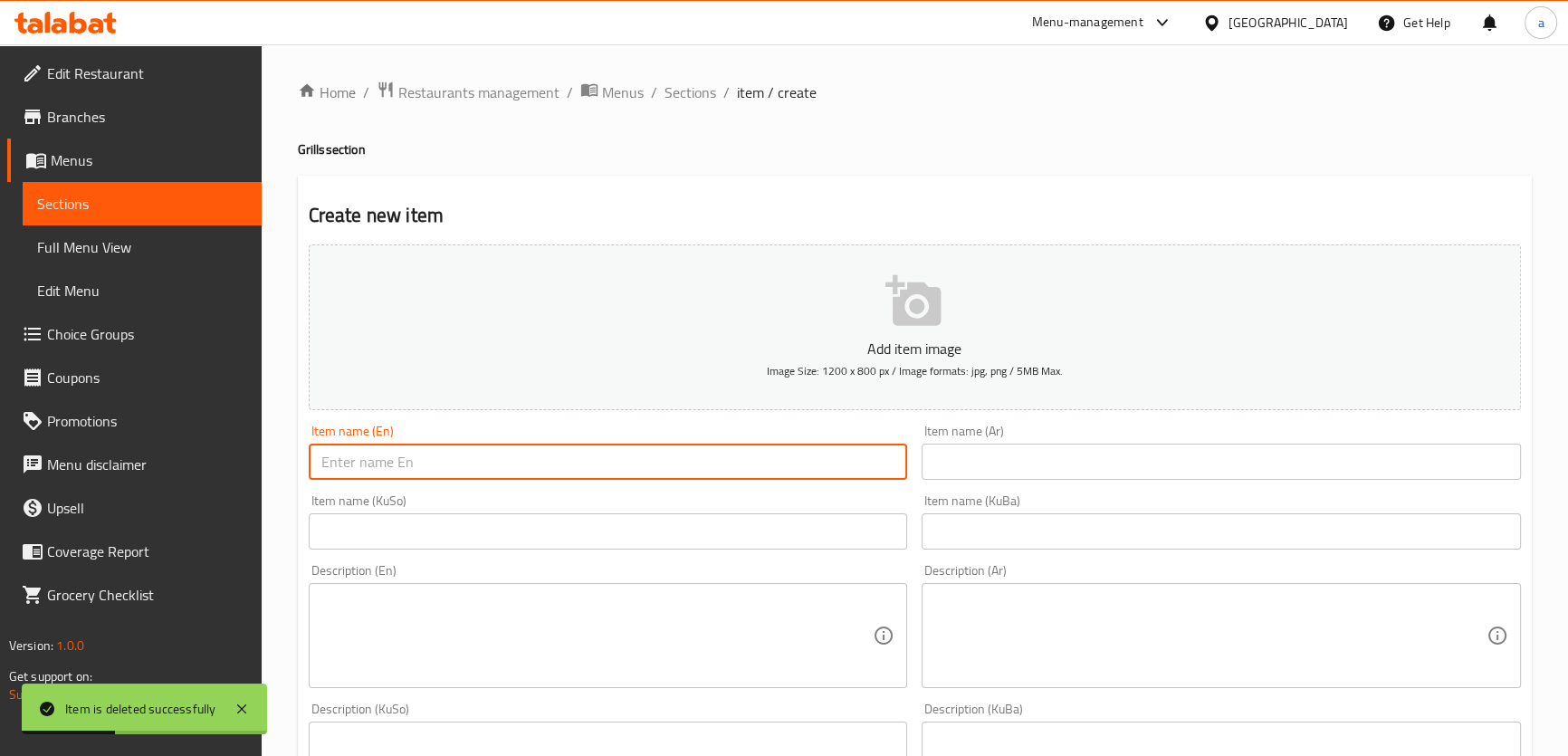
click at [798, 456] on input "text" at bounding box center [608, 462] width 599 height 37
paste input "Nafar Chicken Kebab"
type input "Nafar Chicken Kebab"
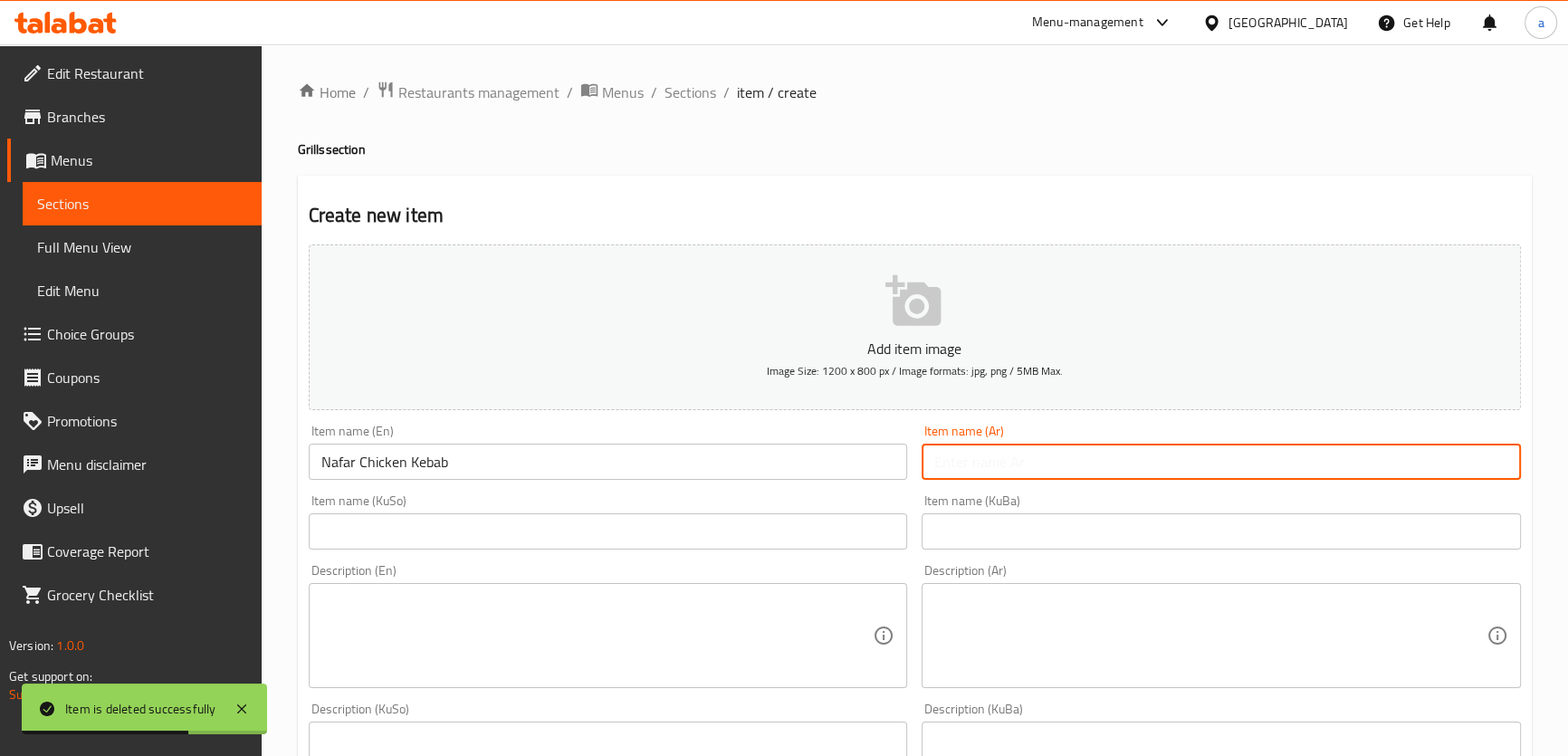
drag, startPoint x: 977, startPoint y: 452, endPoint x: 926, endPoint y: 445, distance: 51.5
click at [977, 452] on input "text" at bounding box center [1221, 462] width 599 height 37
paste input "نفر كباب دجاج"
type input "نفر كباب دجاج"
click at [806, 519] on input "text" at bounding box center [608, 531] width 599 height 37
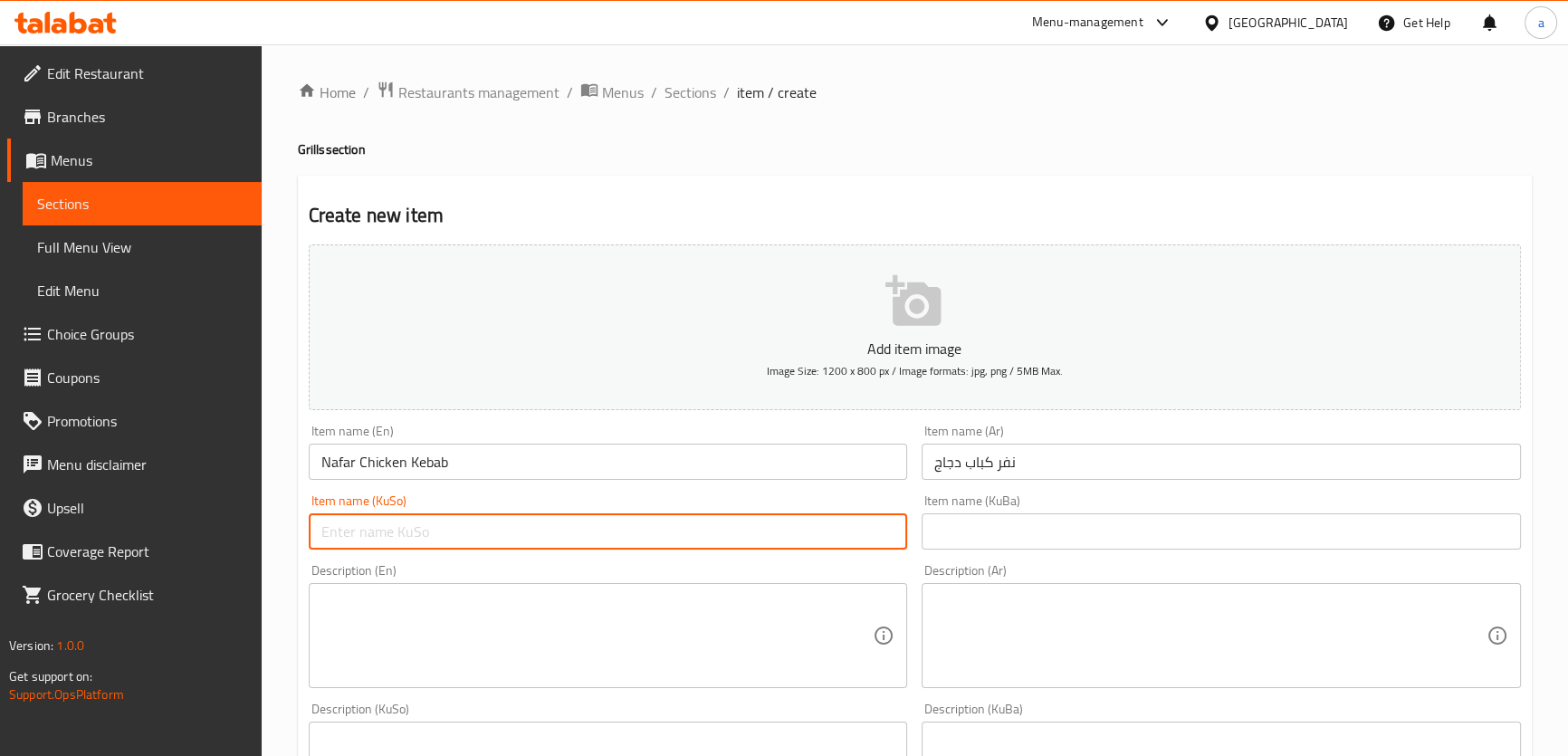
paste input "نفر كباب دجاج"
drag, startPoint x: 372, startPoint y: 512, endPoint x: 259, endPoint y: 493, distance: 114.6
click at [258, 507] on div "Edit Restaurant Branches Menus Sections Full Menu View Edit Menu Choice Groups …" at bounding box center [784, 766] width 1568 height 1443
paste input "ەفەرێک کەبابی مریشک"
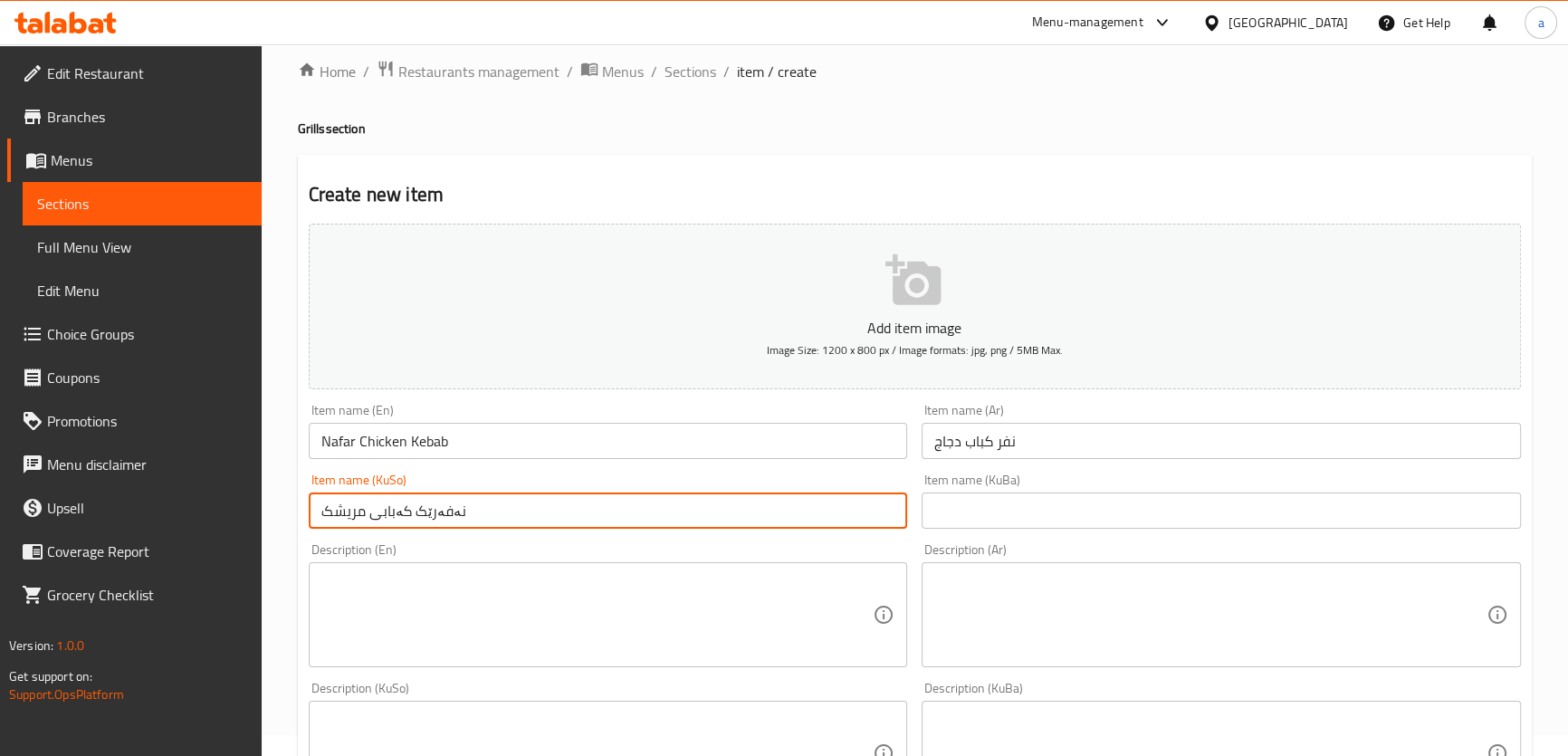
scroll to position [273, 0]
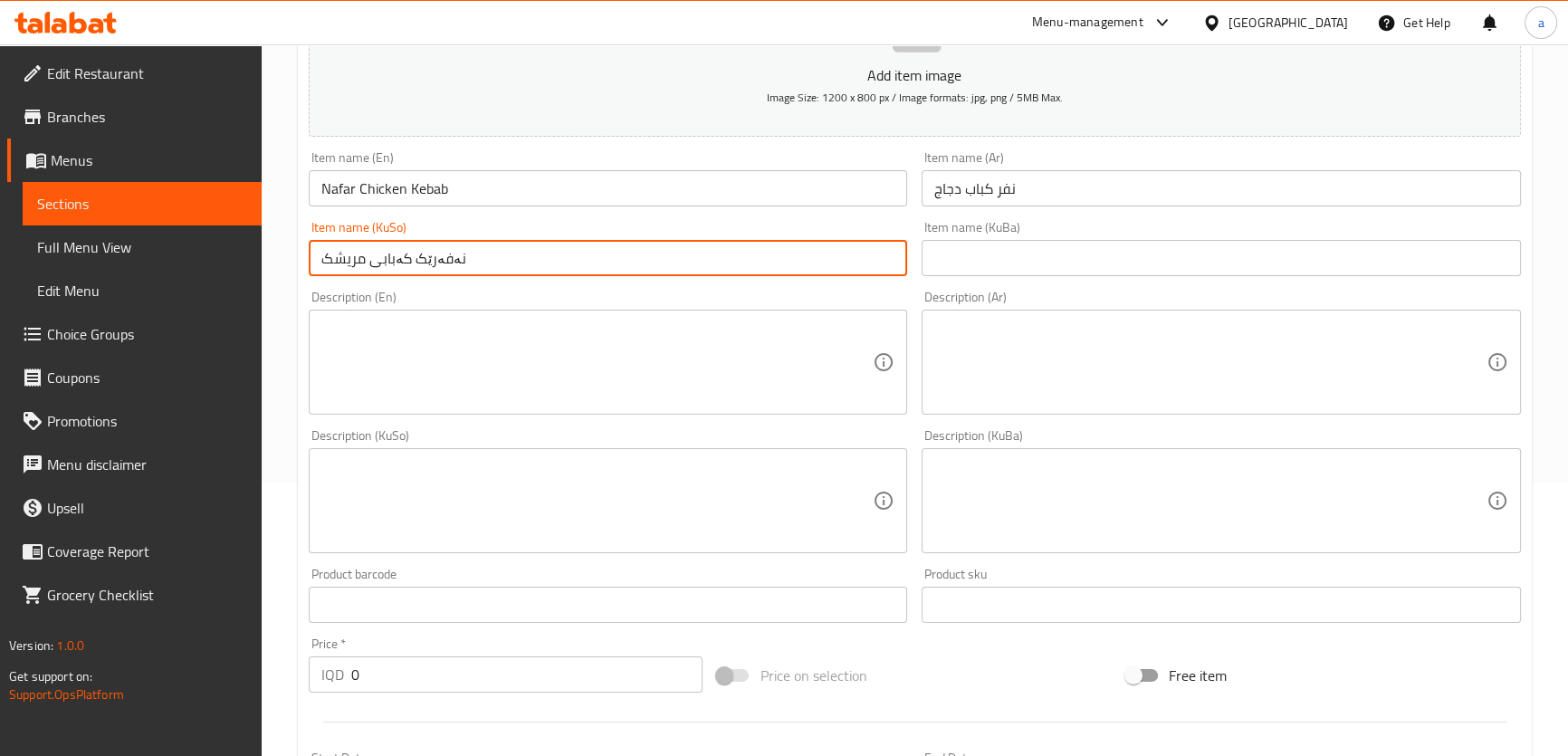
type input "نەفەرێک کەبابی مریشک"
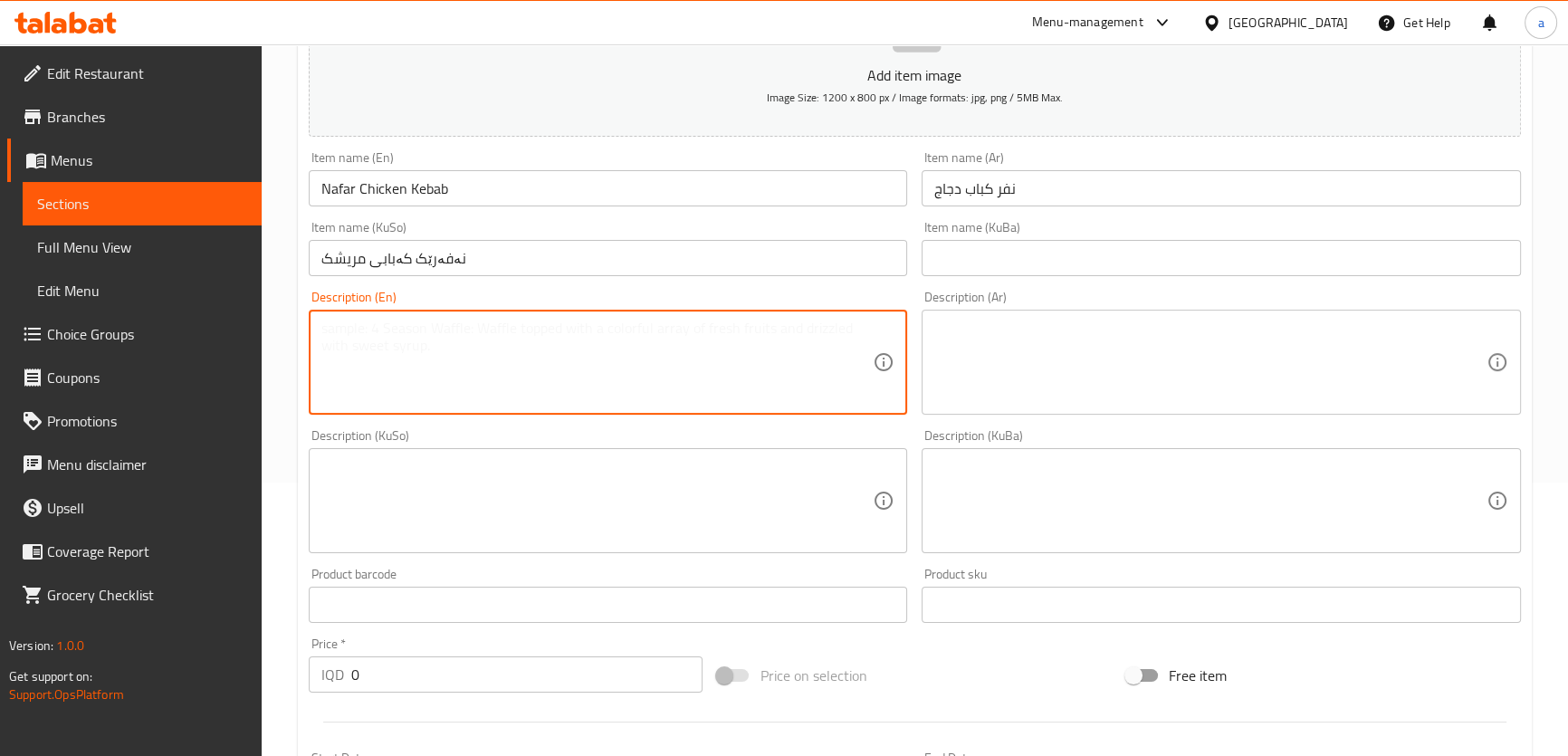
click at [560, 355] on textarea at bounding box center [597, 362] width 552 height 86
paste textarea "Grilled chicken kebab, served with grilled tomatoes, grilled onions, parsley an…"
type textarea "Grilled chicken kebab, served with grilled tomatoes, grilled onions, parsley an…"
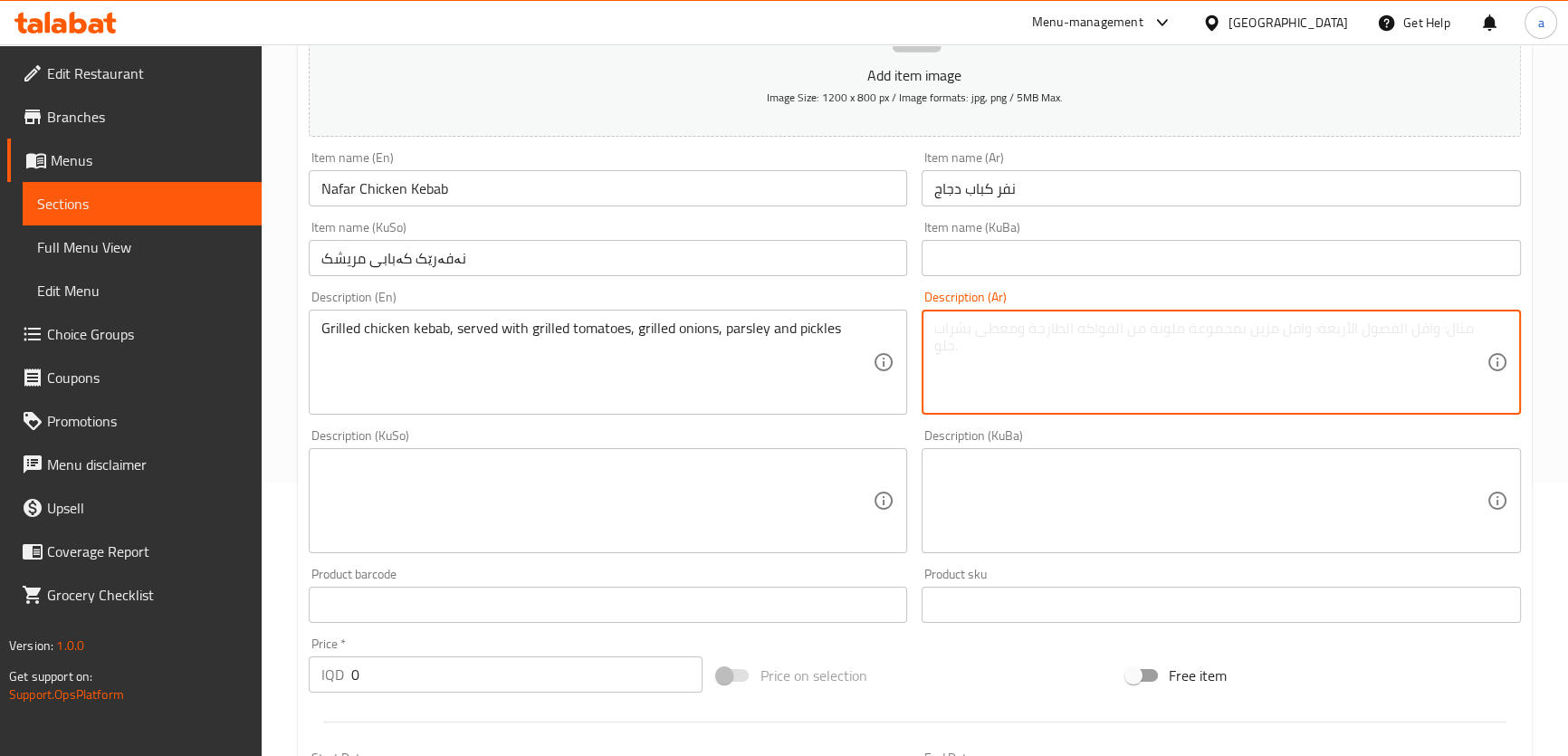
drag, startPoint x: 983, startPoint y: 348, endPoint x: 933, endPoint y: 329, distance: 53.5
click at [983, 347] on textarea at bounding box center [1210, 362] width 552 height 86
paste textarea "كباب دجاج مشوي، يقدم مع طماطم مشوية، بصل مشوي، بقدونس ومخلل."
type textarea "كباب دجاج مشوي، يقدم مع طماطم مشوية، بصل مشوي، بقدونس ومخلل."
click at [680, 446] on div "Description (KuSo) Description (KuSo)" at bounding box center [608, 491] width 599 height 124
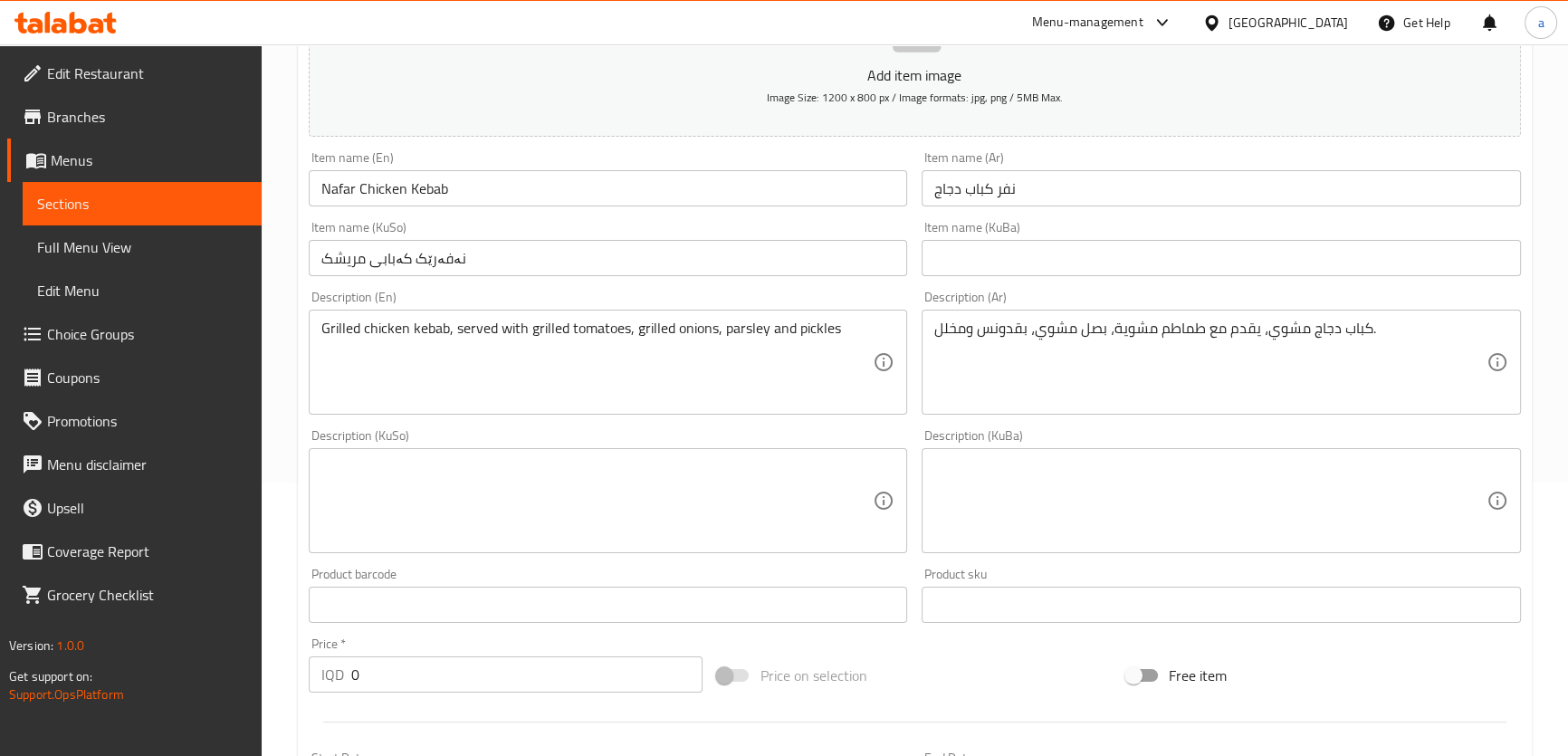
click at [680, 463] on textarea at bounding box center [597, 500] width 552 height 86
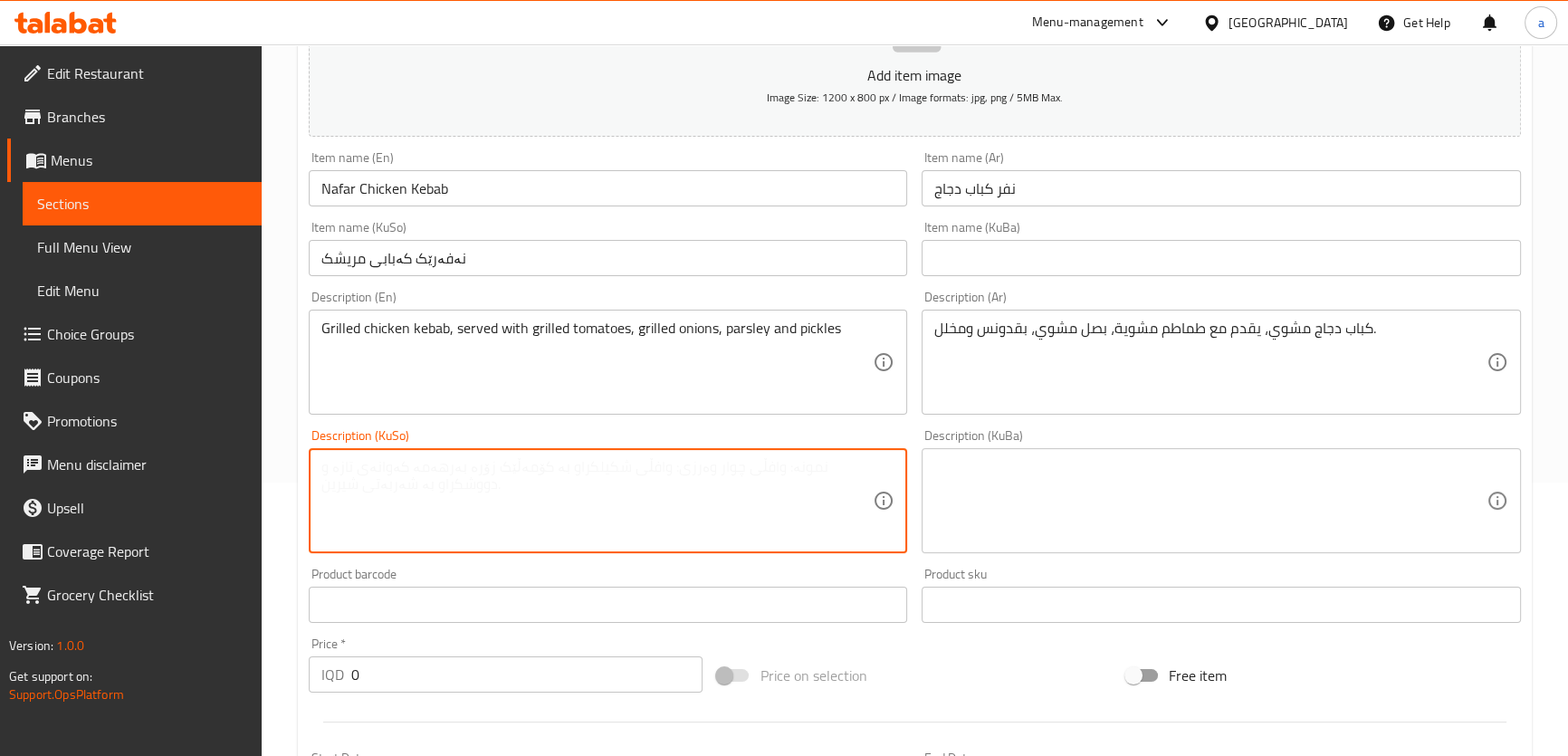
paste textarea "کەبابی مریشکی برژاو، پێشکەش دەکرێت لەگەل تەماتەی برژاو، پیازی برژاو، مەعدەنوس و…"
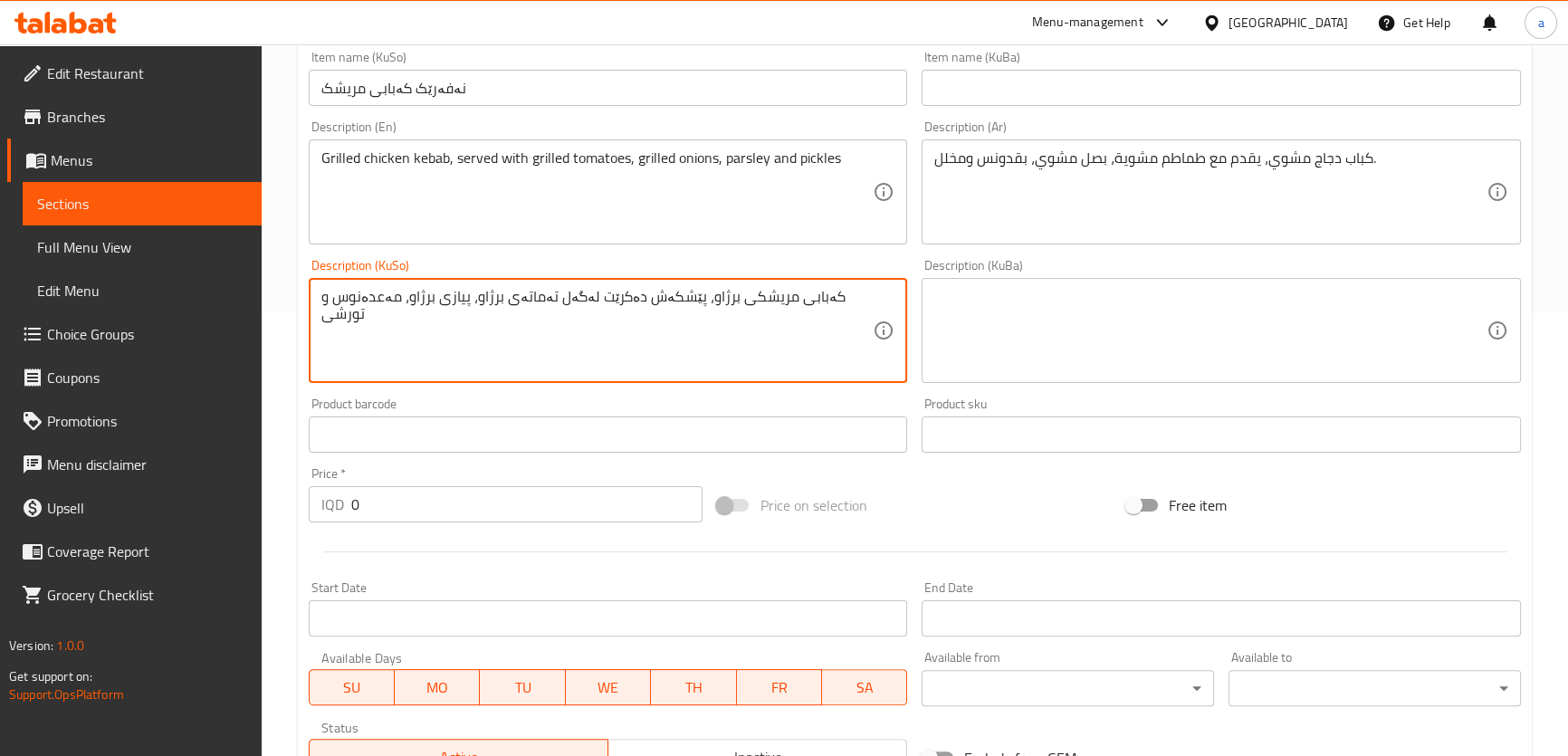
scroll to position [411, 0]
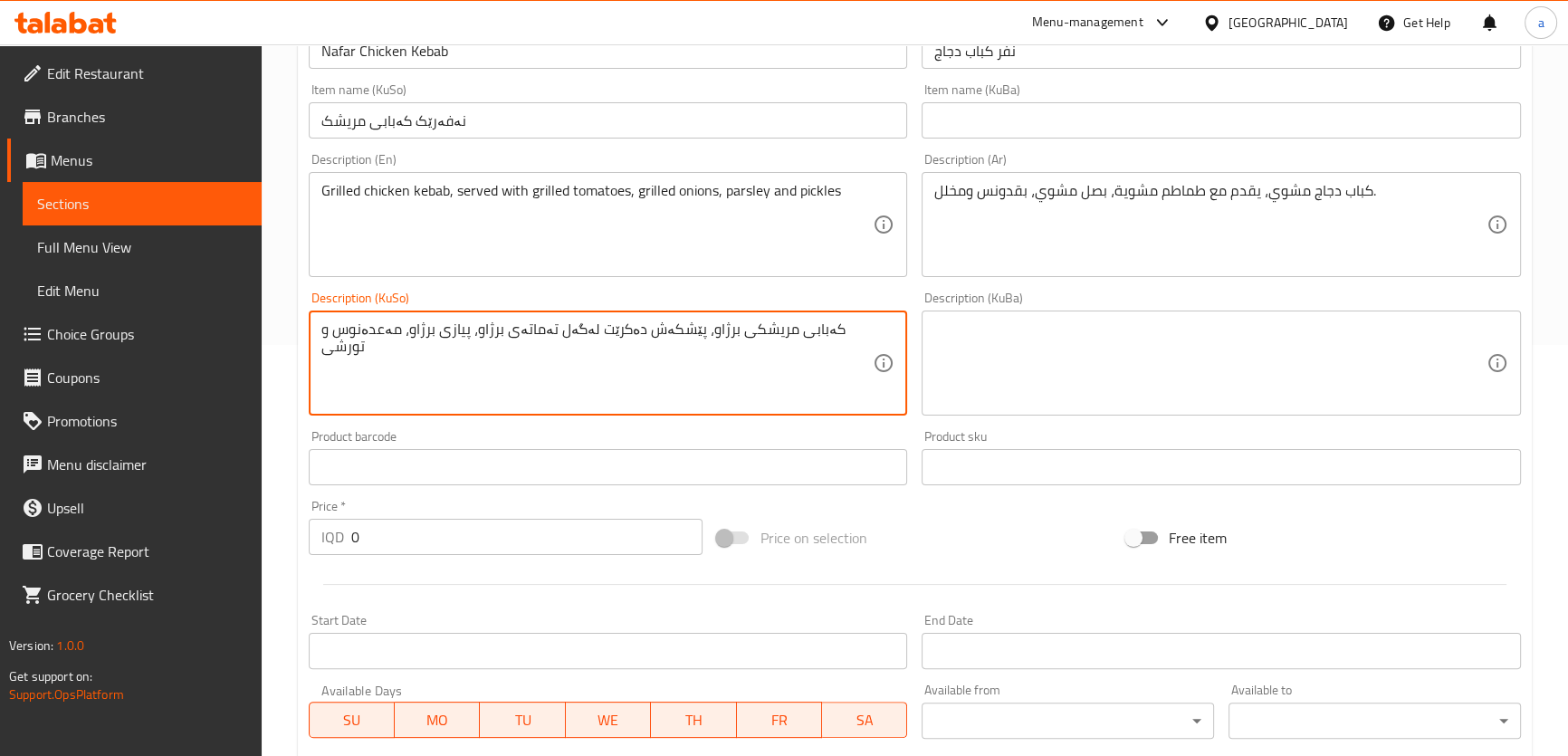
type textarea "کەبابی مریشکی برژاو، پێشکەش دەکرێت لەگەل تەماتەی برژاو، پیازی برژاو، مەعدەنوس و…"
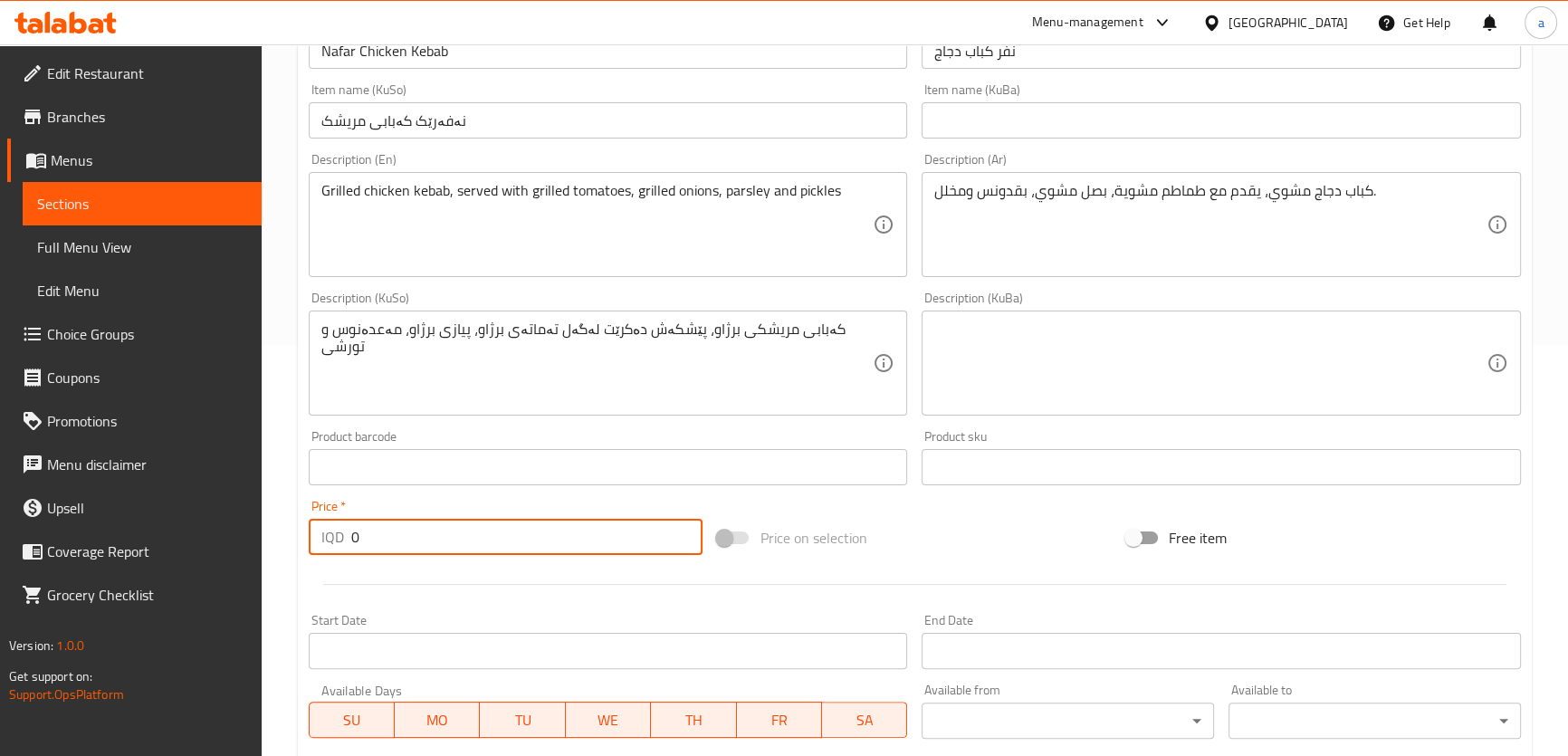
drag, startPoint x: 529, startPoint y: 526, endPoint x: 259, endPoint y: 512, distance: 270.4
click at [259, 512] on div "Edit Restaurant Branches Menus Sections Full Menu View Edit Menu Choice Groups …" at bounding box center [784, 355] width 1568 height 1443
paste input "1000"
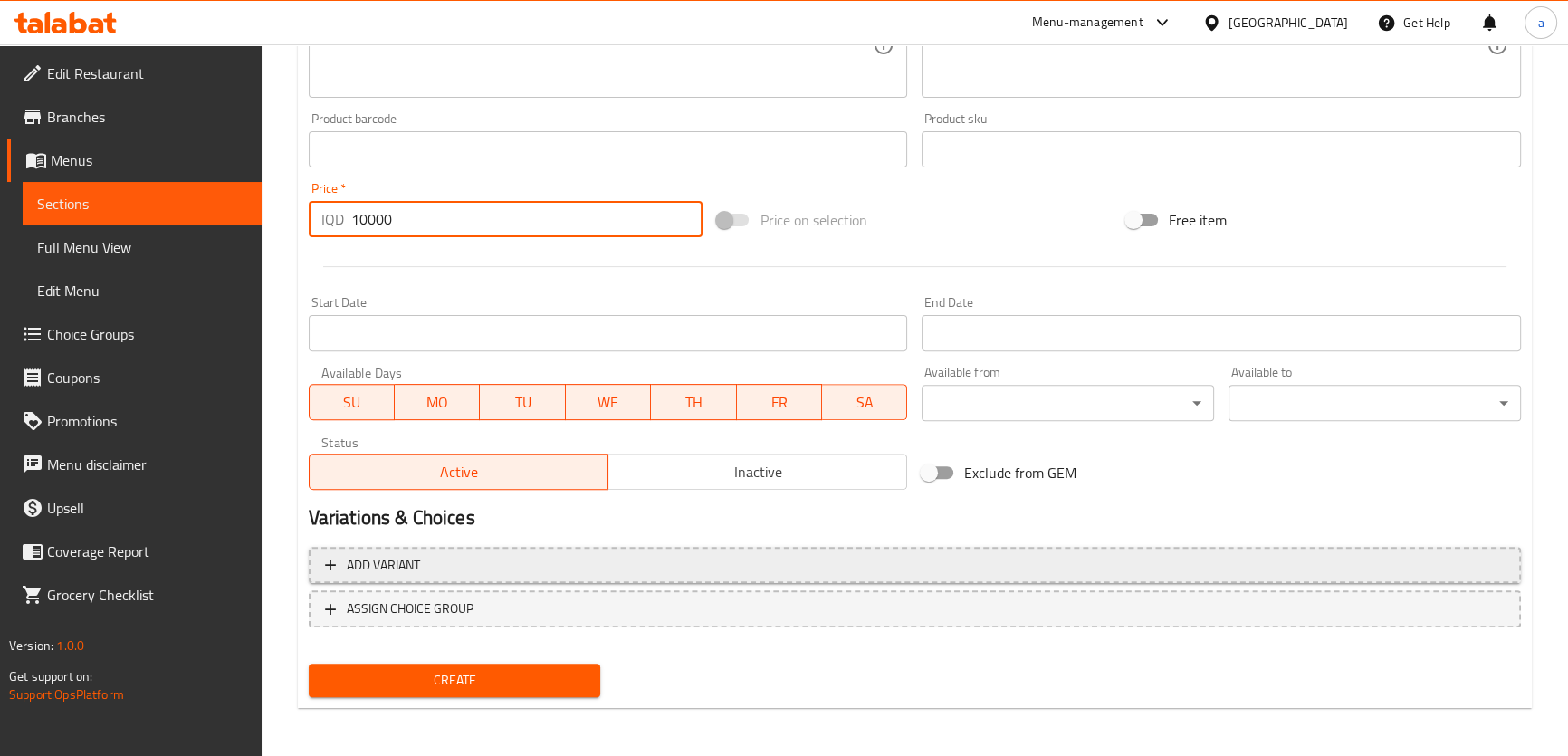
scroll to position [729, 0]
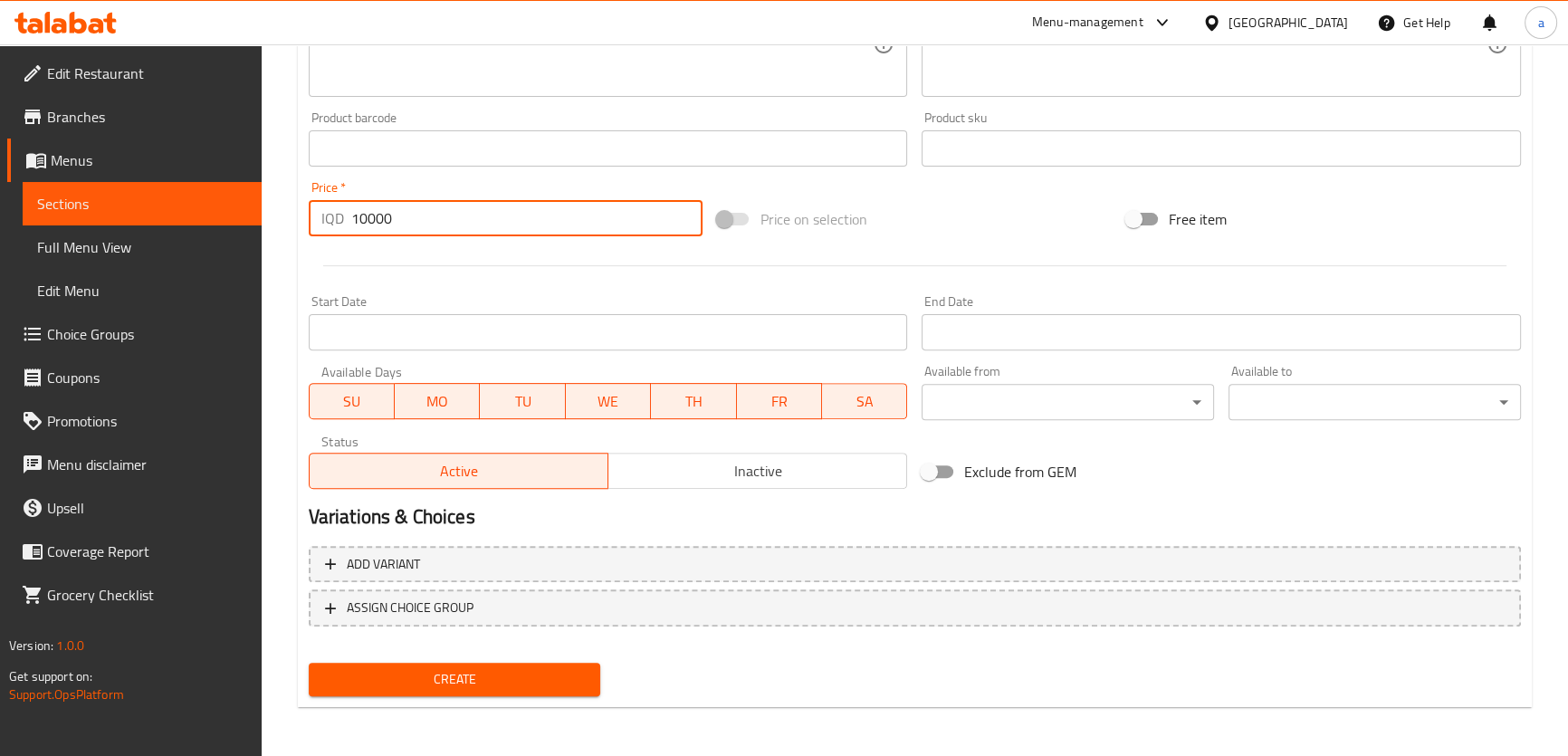
type input "10000"
click at [522, 669] on span "Create" at bounding box center [454, 679] width 263 height 22
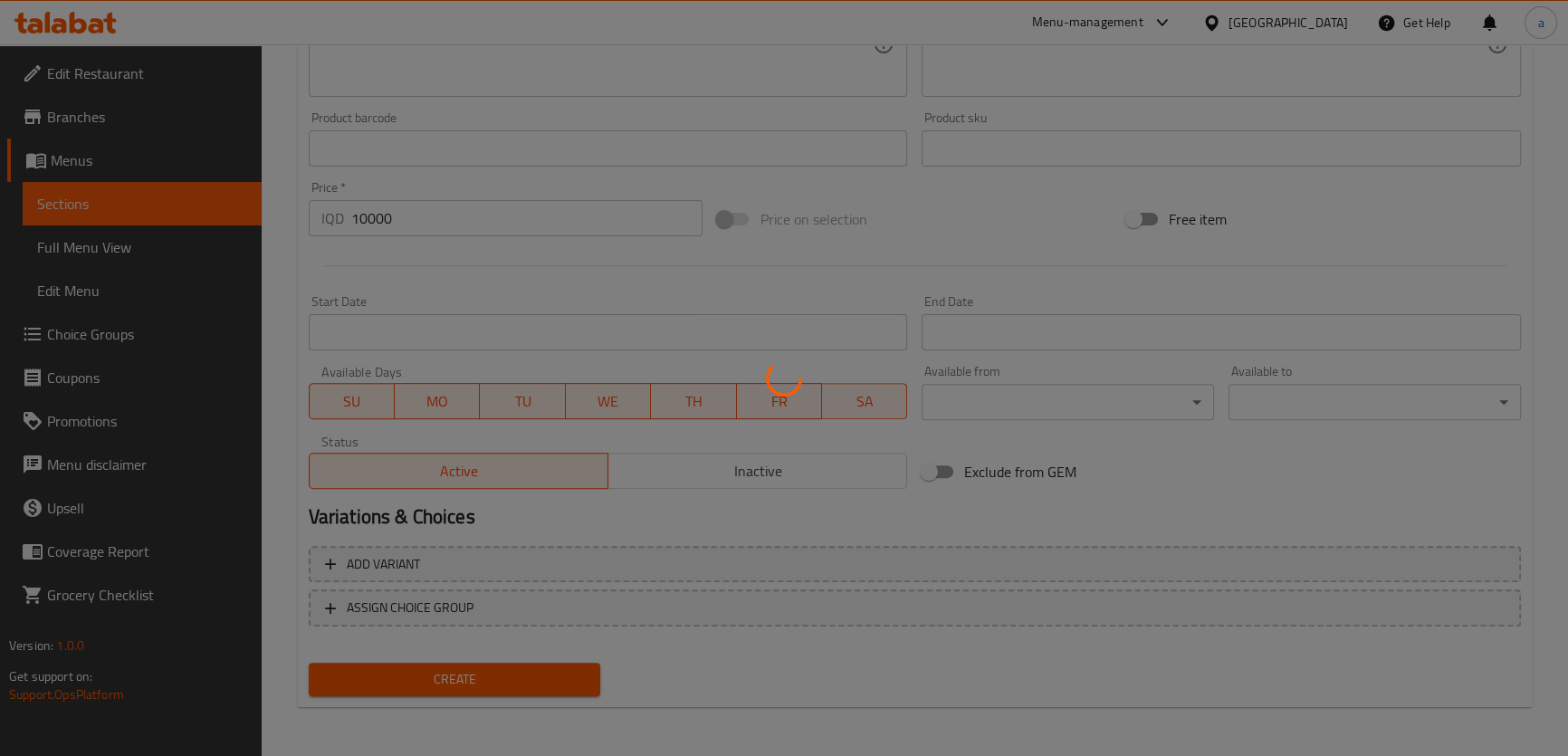
type input "0"
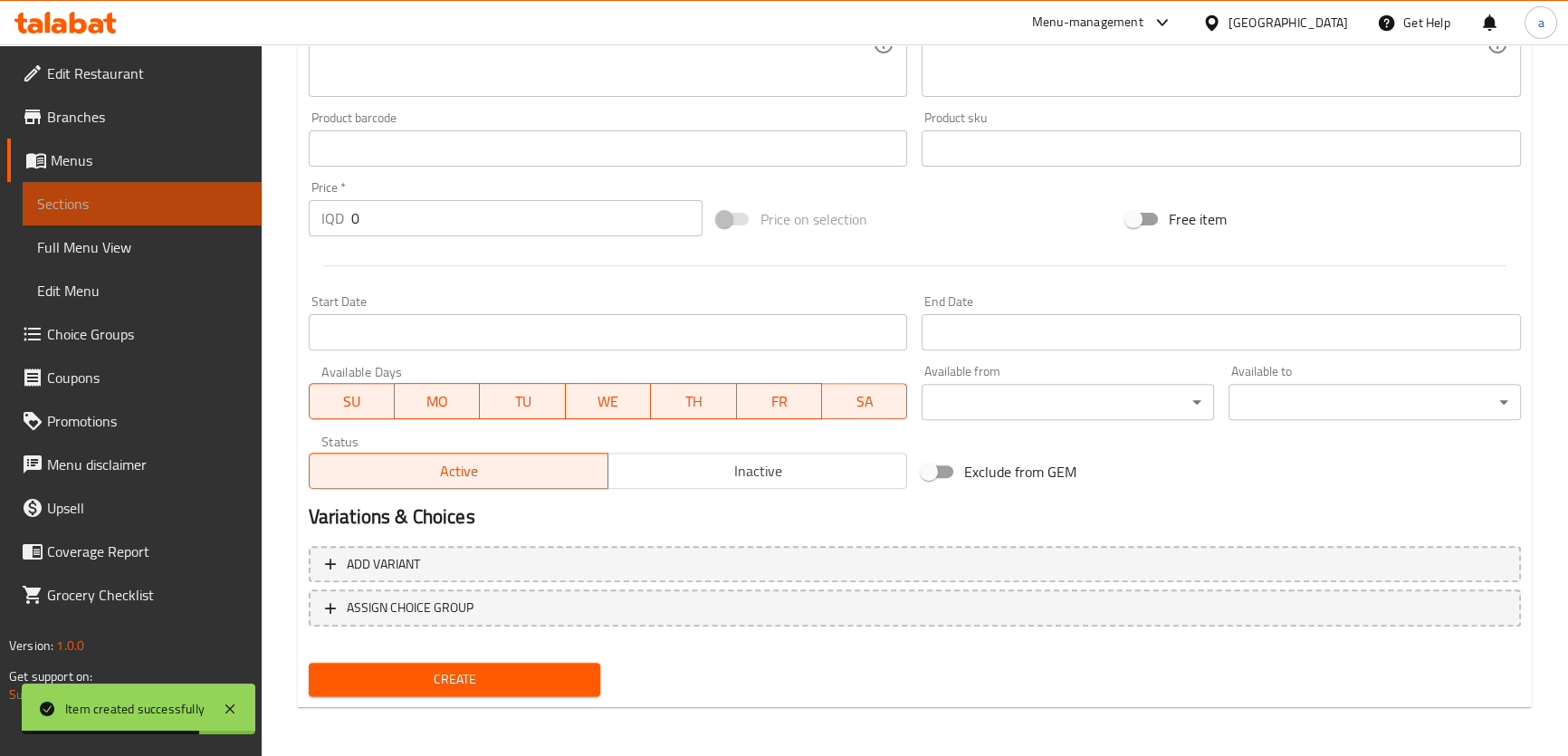
click at [147, 207] on span "Sections" at bounding box center [142, 203] width 210 height 22
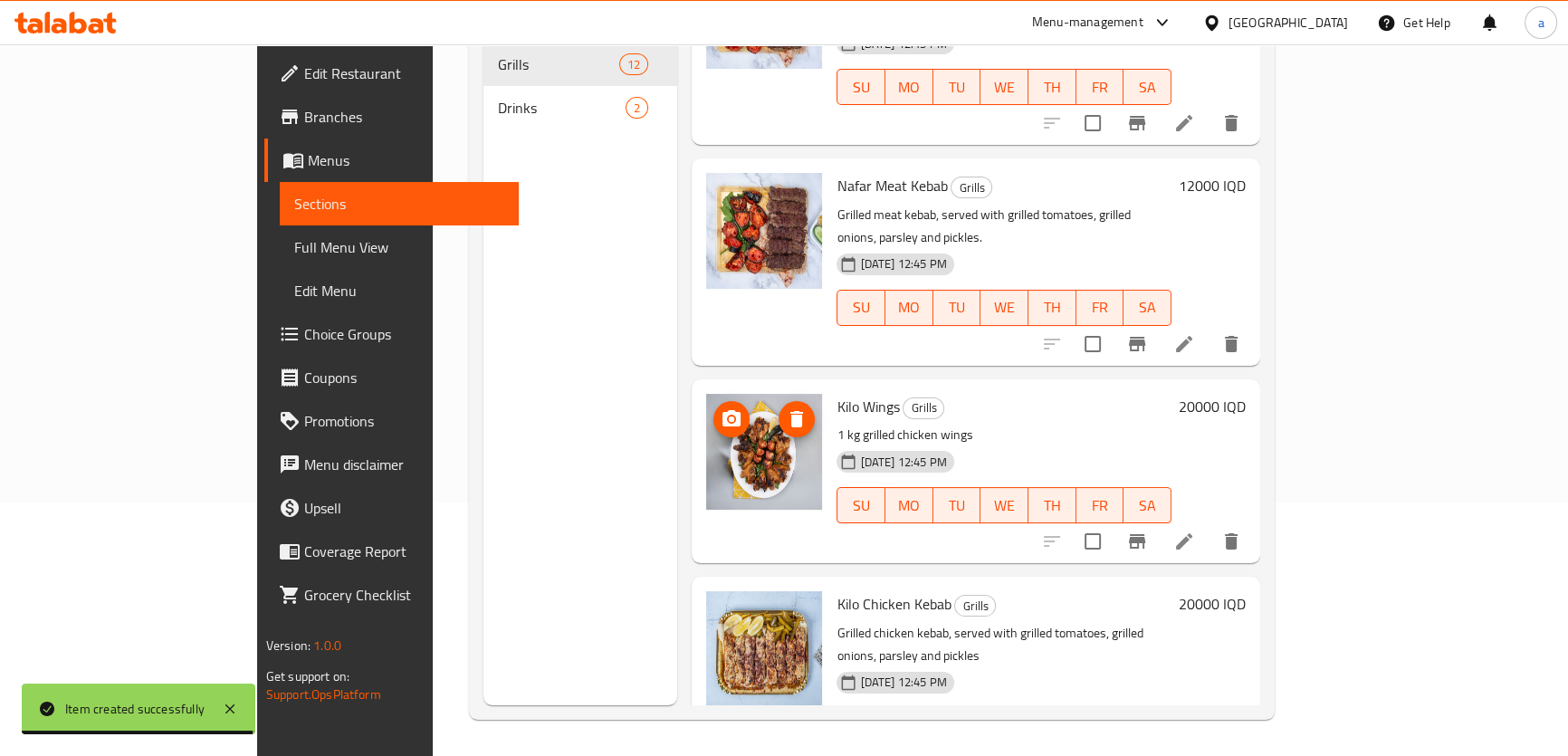
scroll to position [137, 0]
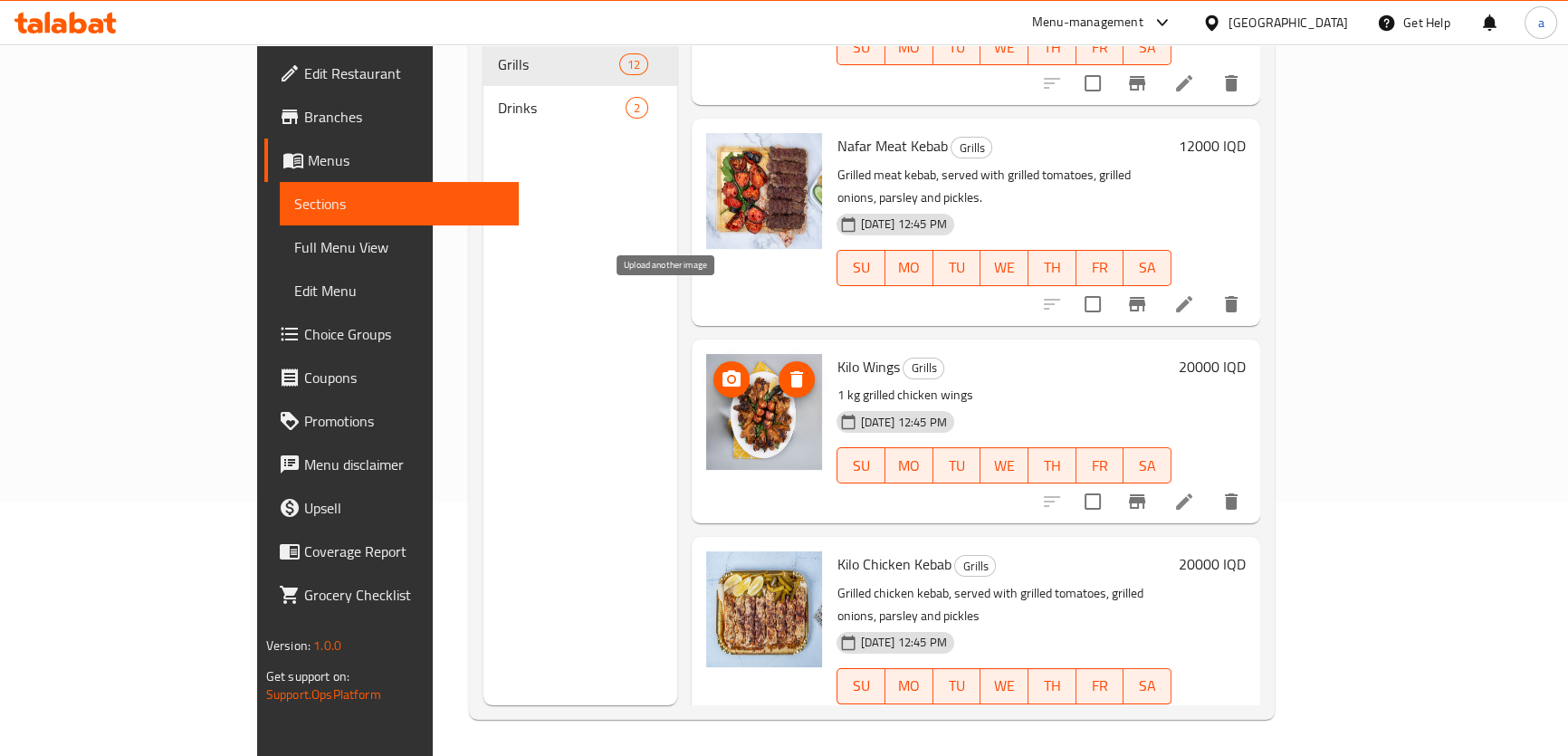
click at [729, 376] on circle "upload picture" at bounding box center [731, 379] width 6 height 6
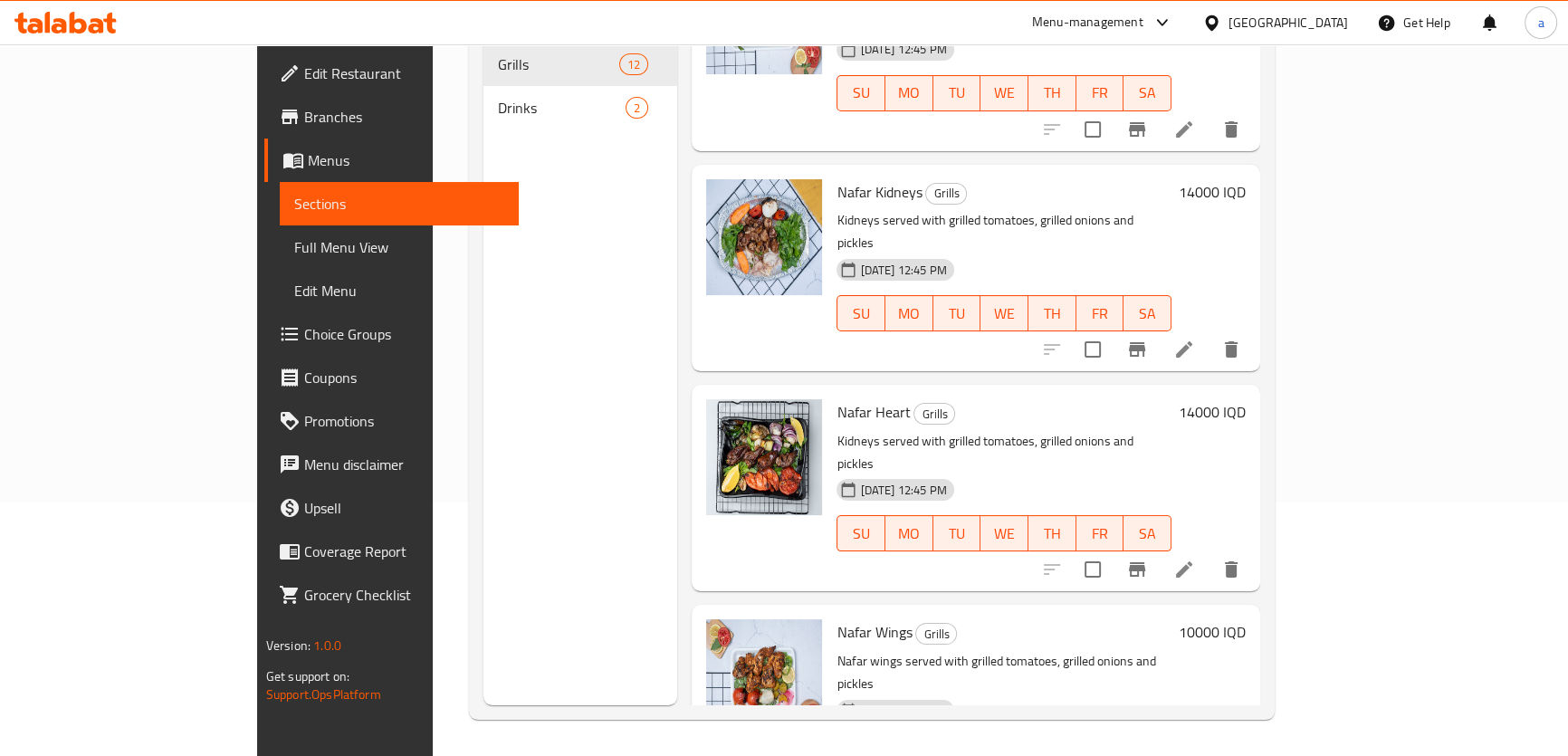
scroll to position [1660, 0]
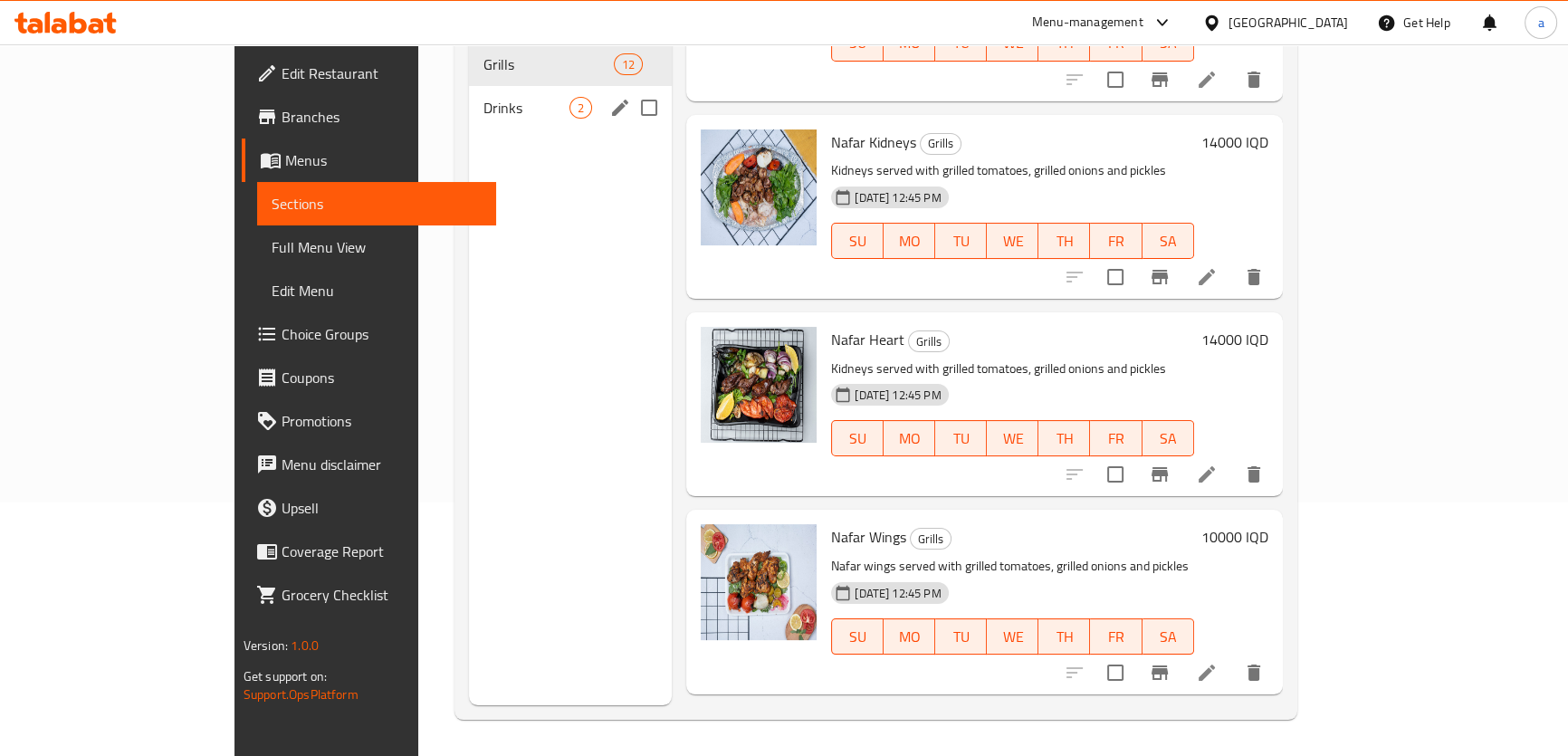
click at [483, 96] on span "Drinks" at bounding box center [527, 107] width 87 height 22
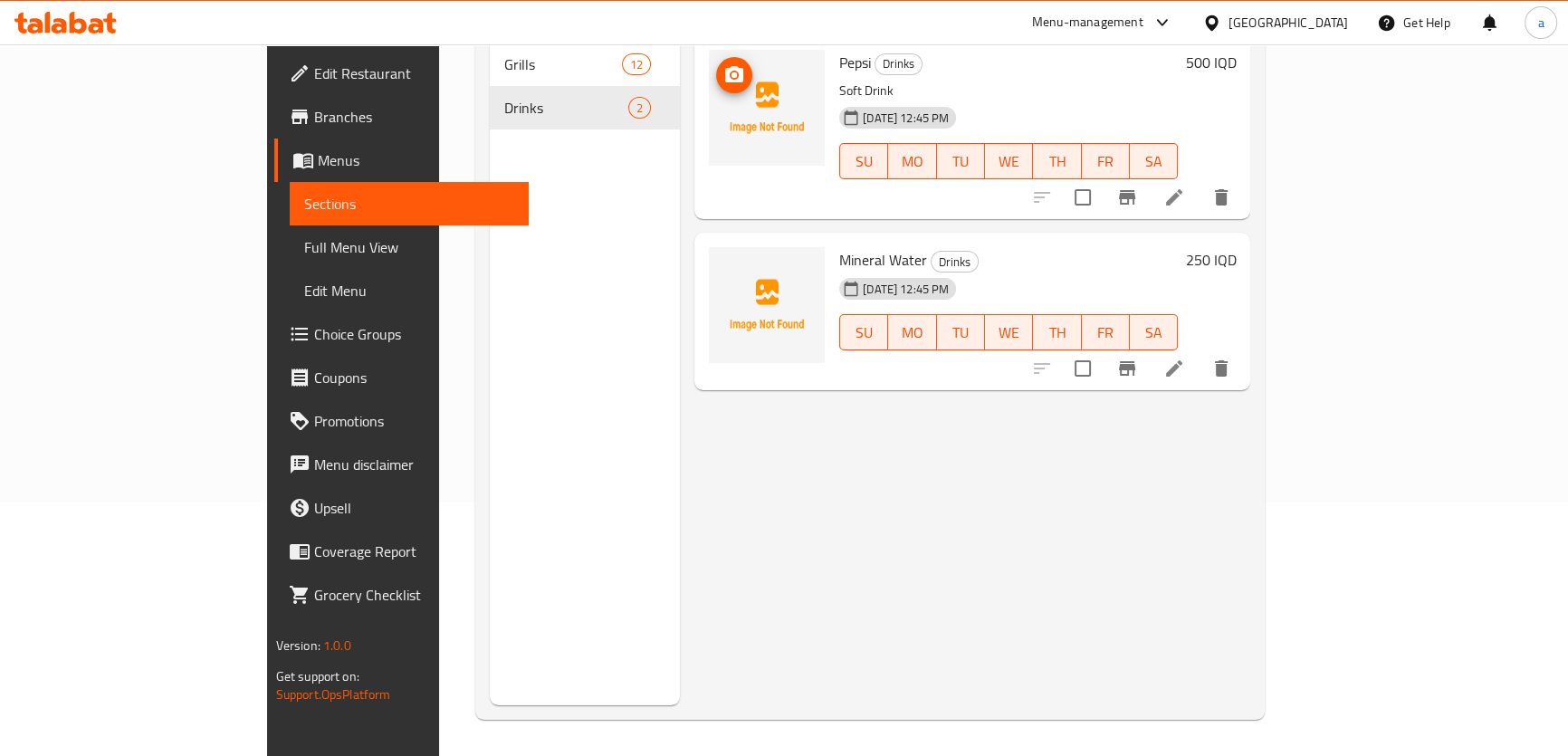
click at [709, 60] on img at bounding box center [767, 108] width 116 height 116
click at [731, 72] on circle "upload picture" at bounding box center [734, 75] width 6 height 6
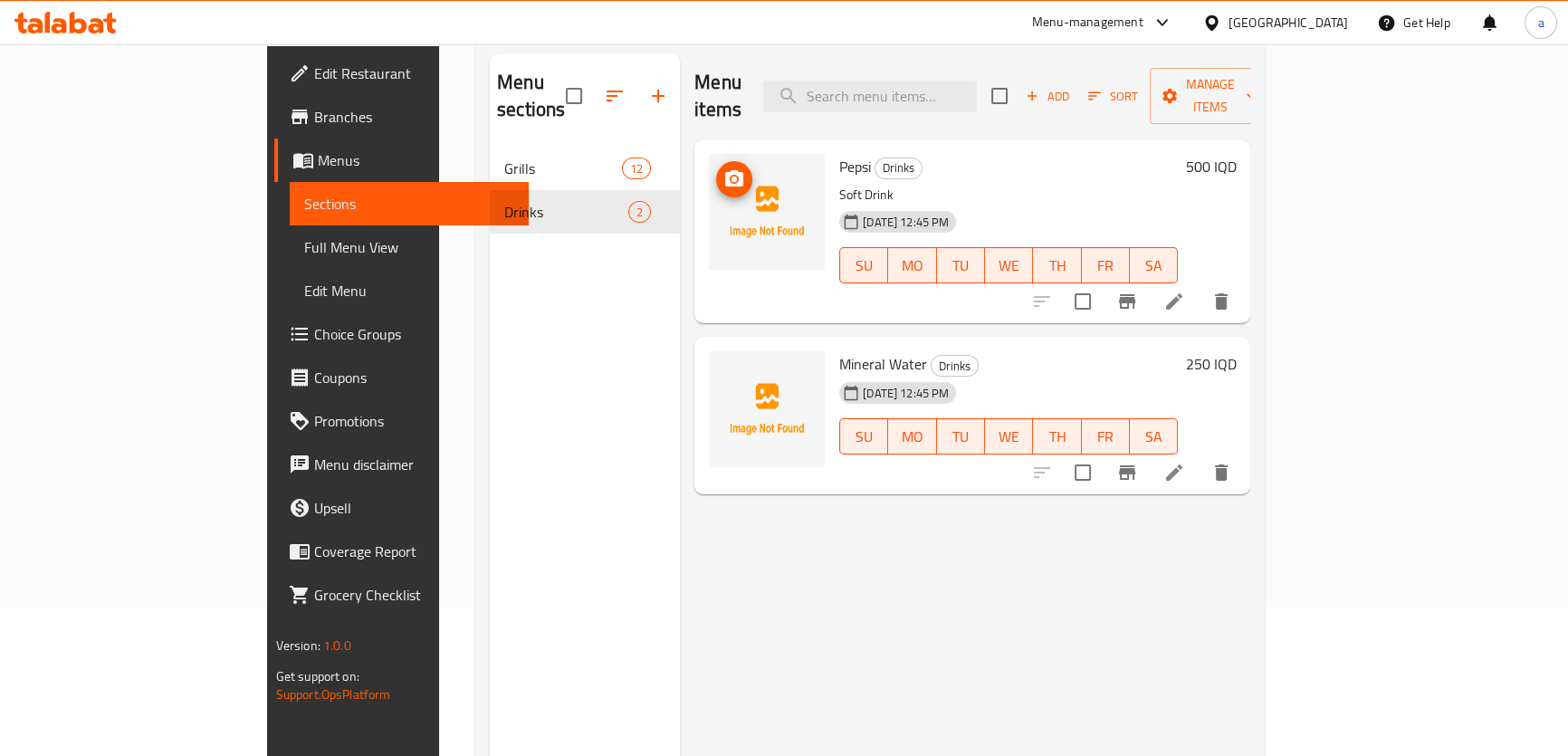
scroll to position [117, 0]
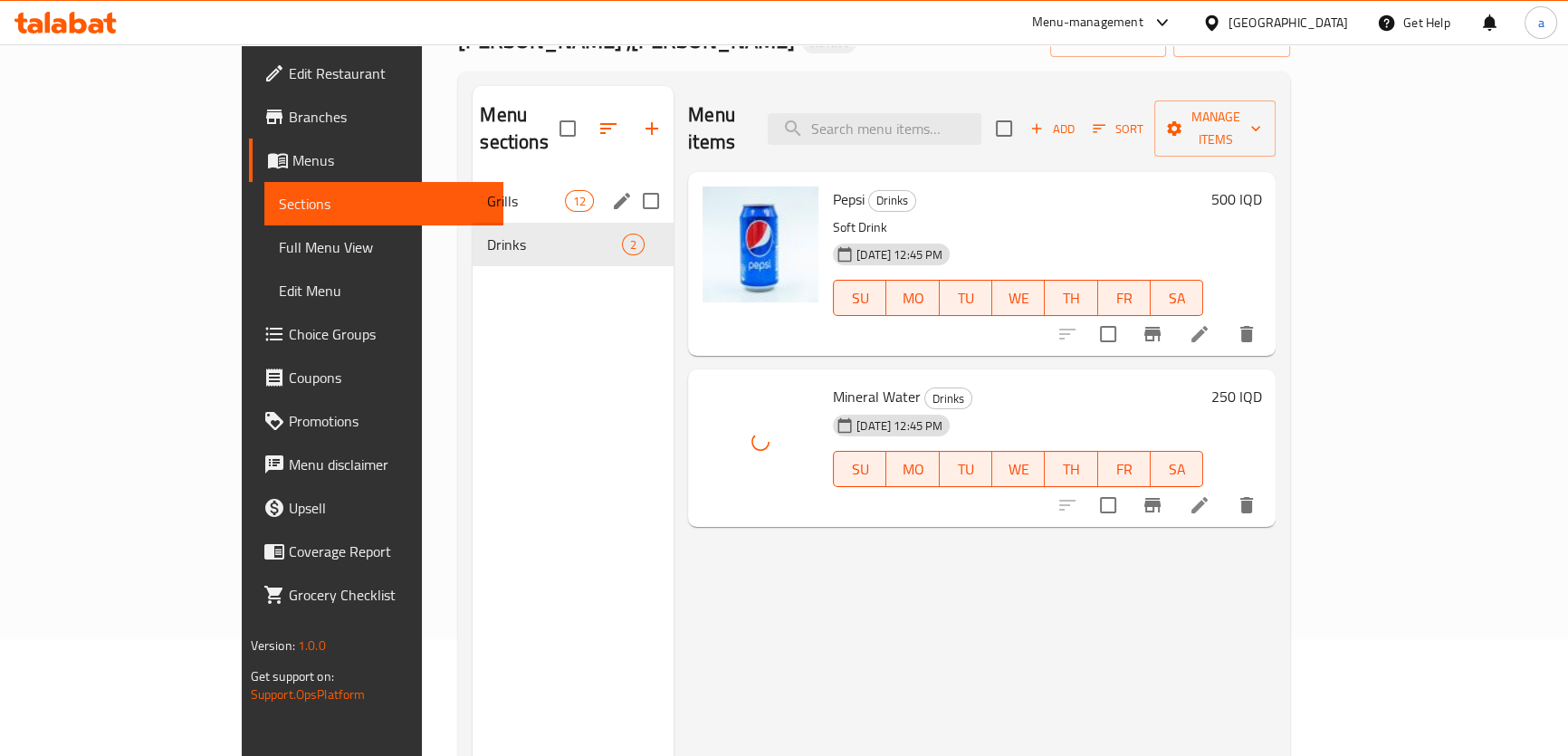
click at [487, 190] on span "Grills" at bounding box center [526, 201] width 77 height 22
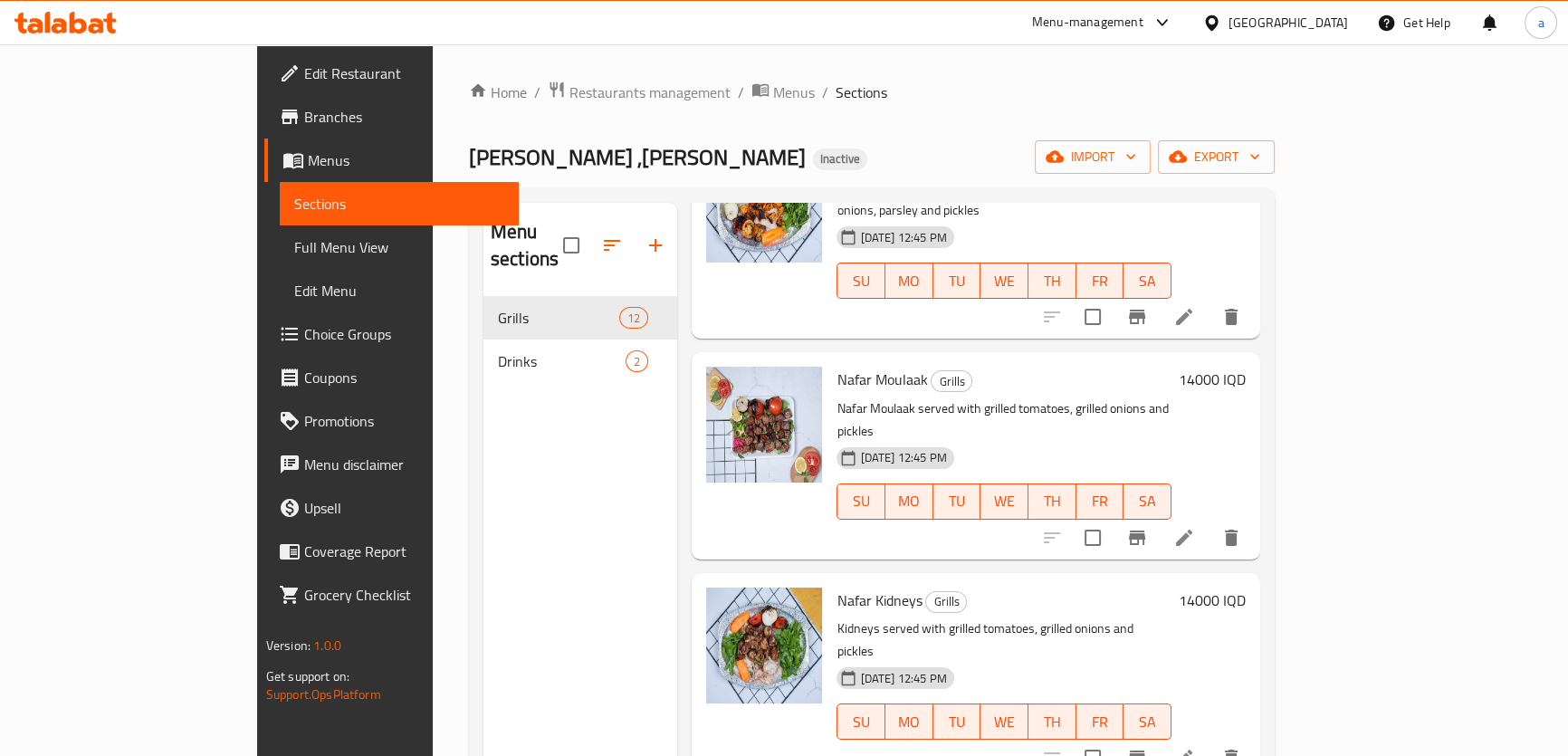
scroll to position [1507, 0]
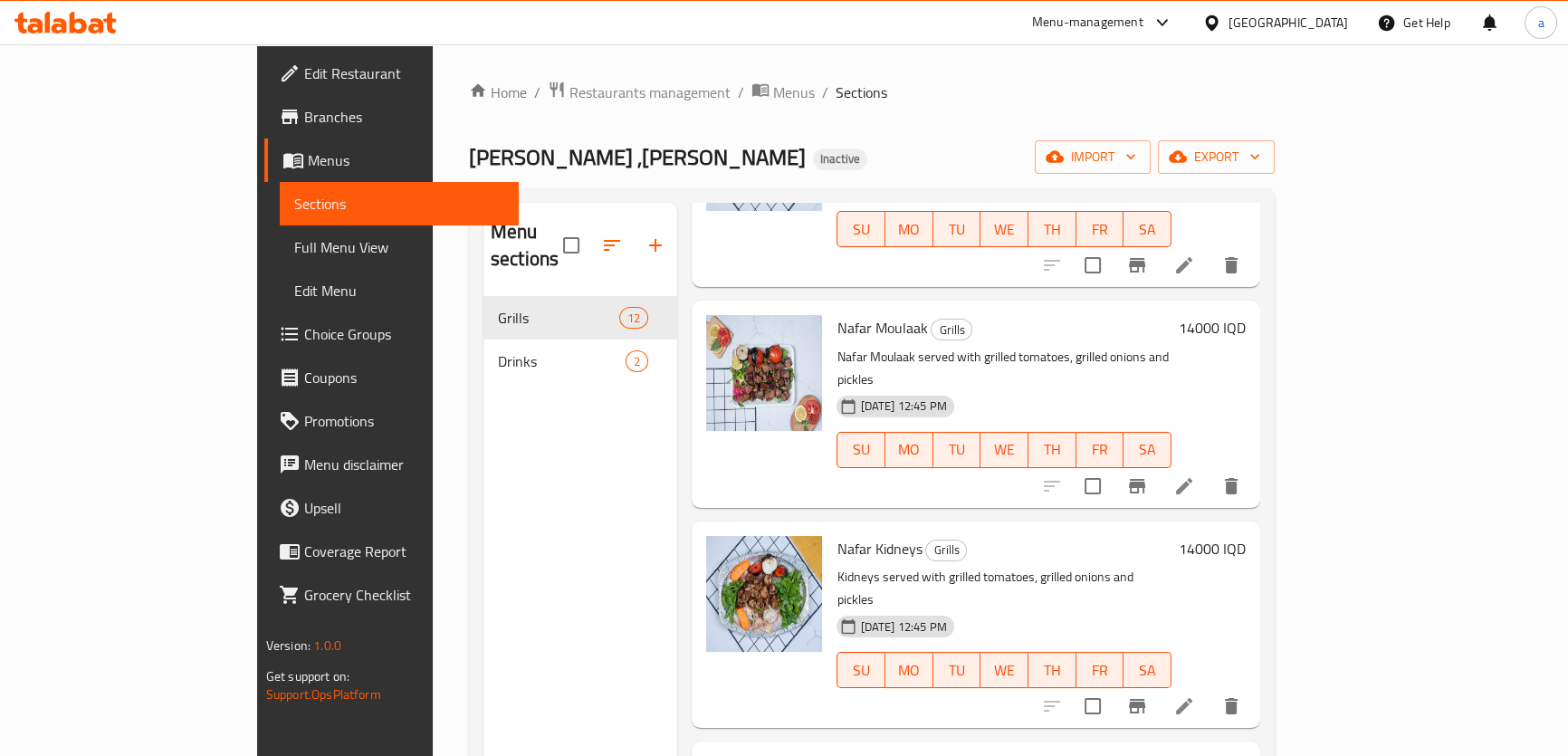
drag, startPoint x: 724, startPoint y: 389, endPoint x: 918, endPoint y: -99, distance: 525.1
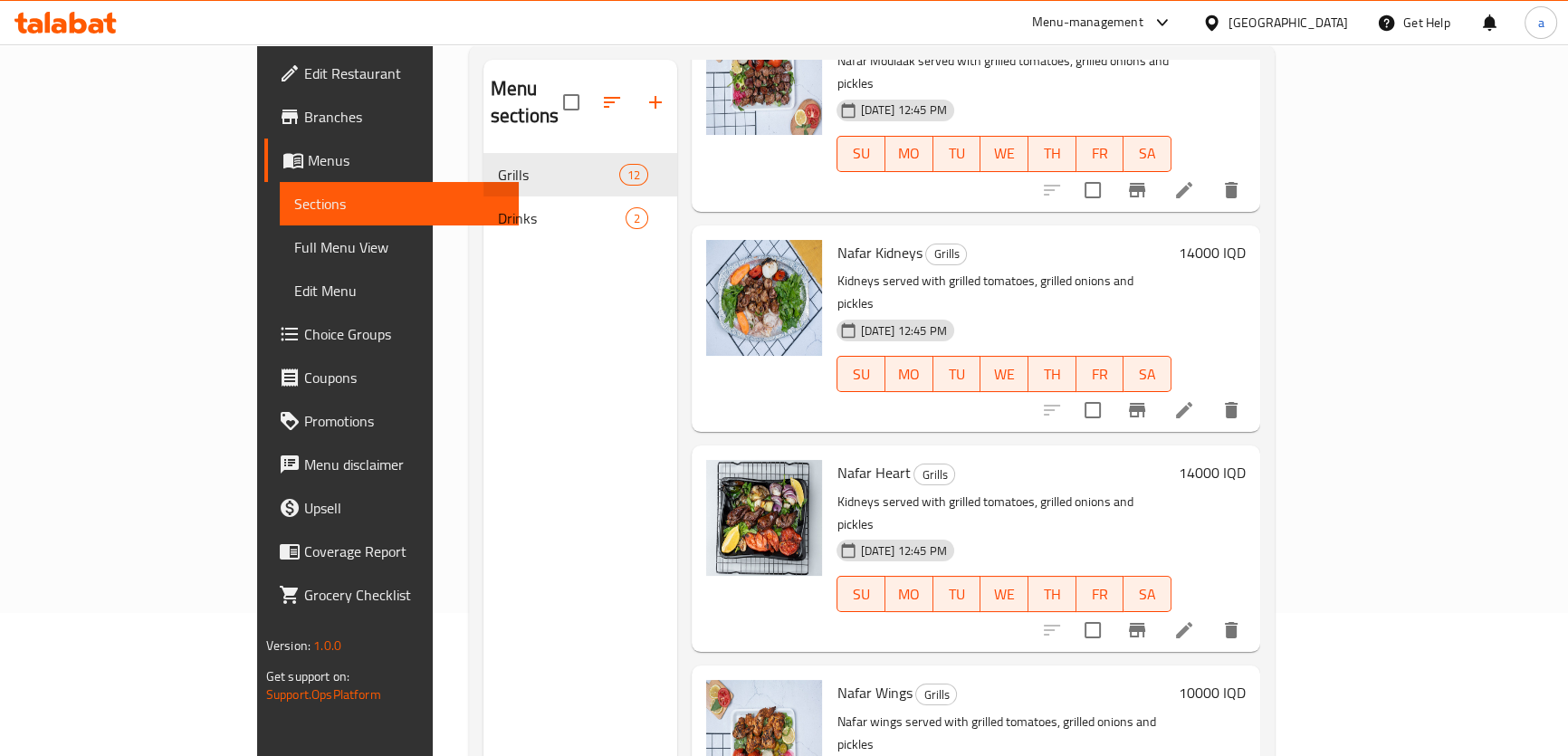
scroll to position [254, 0]
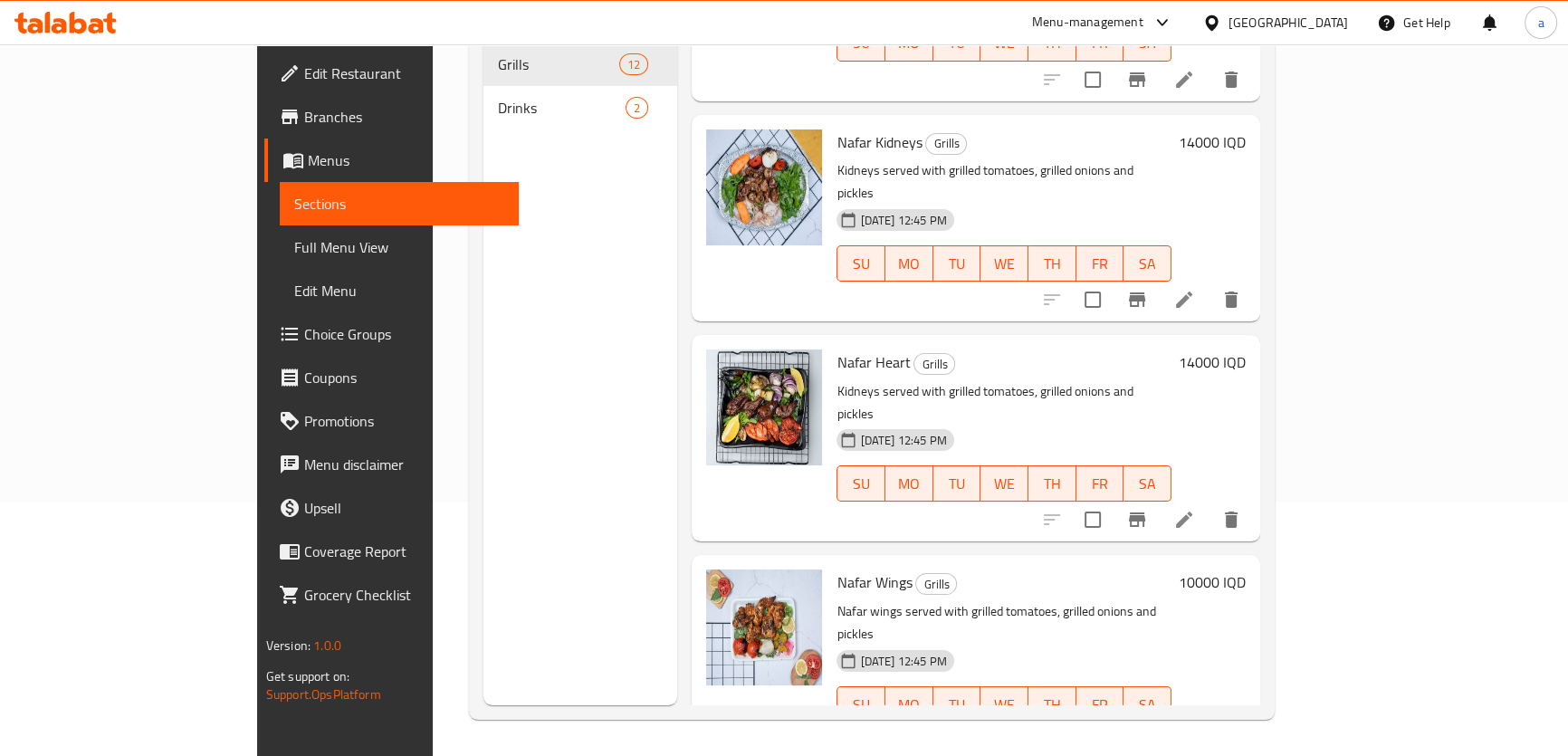
drag, startPoint x: 774, startPoint y: 547, endPoint x: 895, endPoint y: 550, distance: 121.0
copy span "Nafar Chicken Kebab"
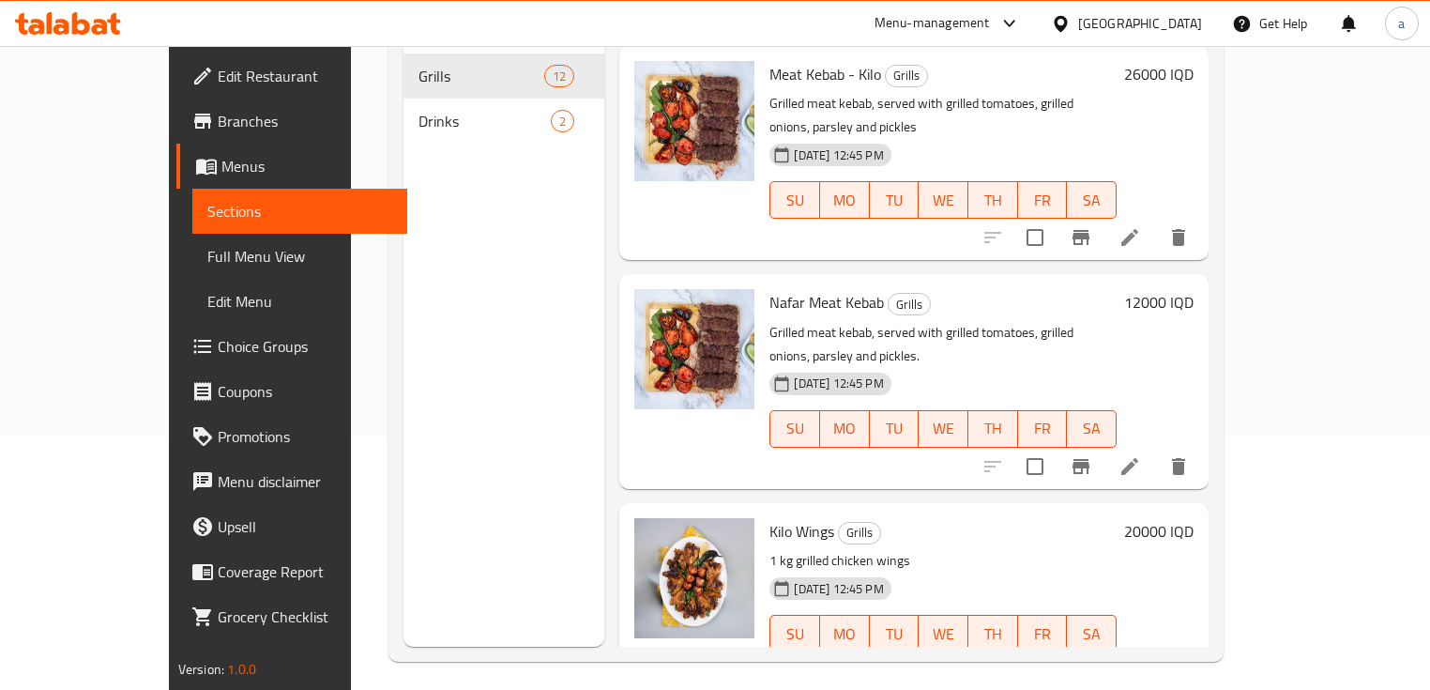
scroll to position [12, 0]
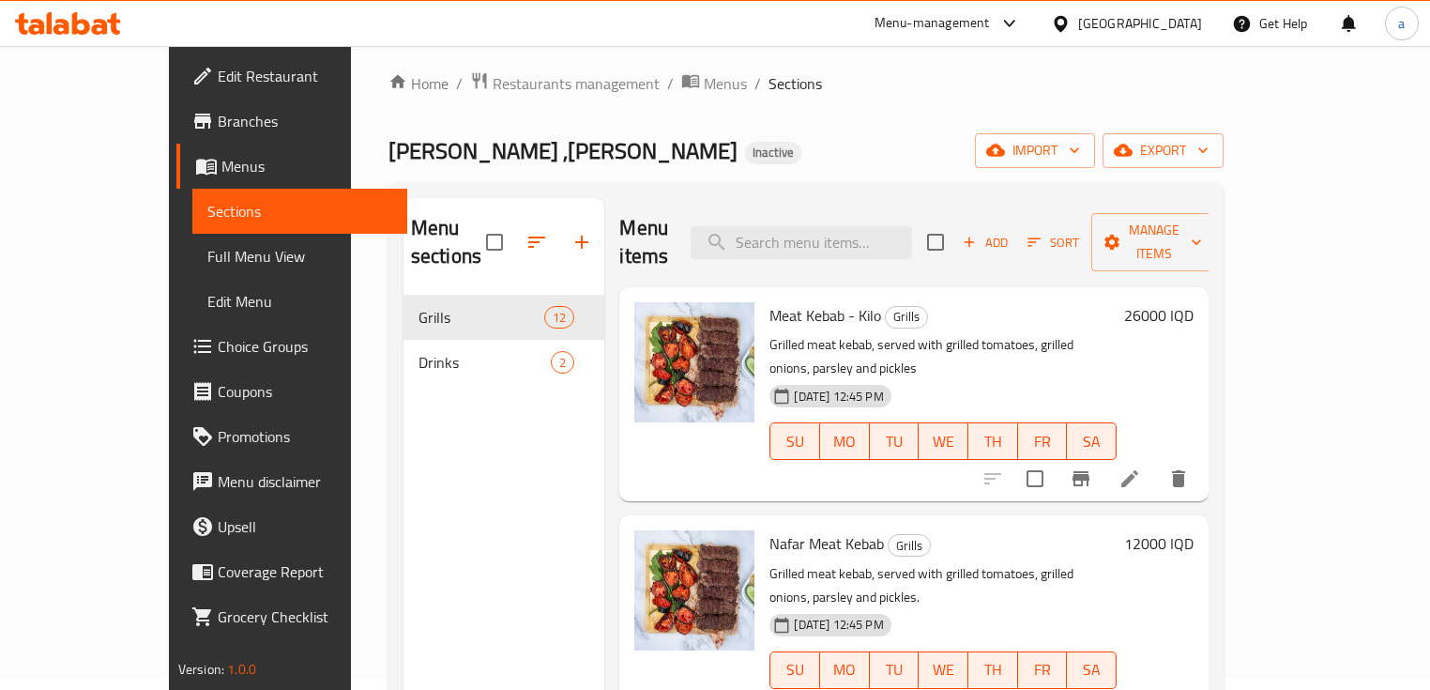
click at [1138, 470] on icon at bounding box center [1129, 478] width 17 height 17
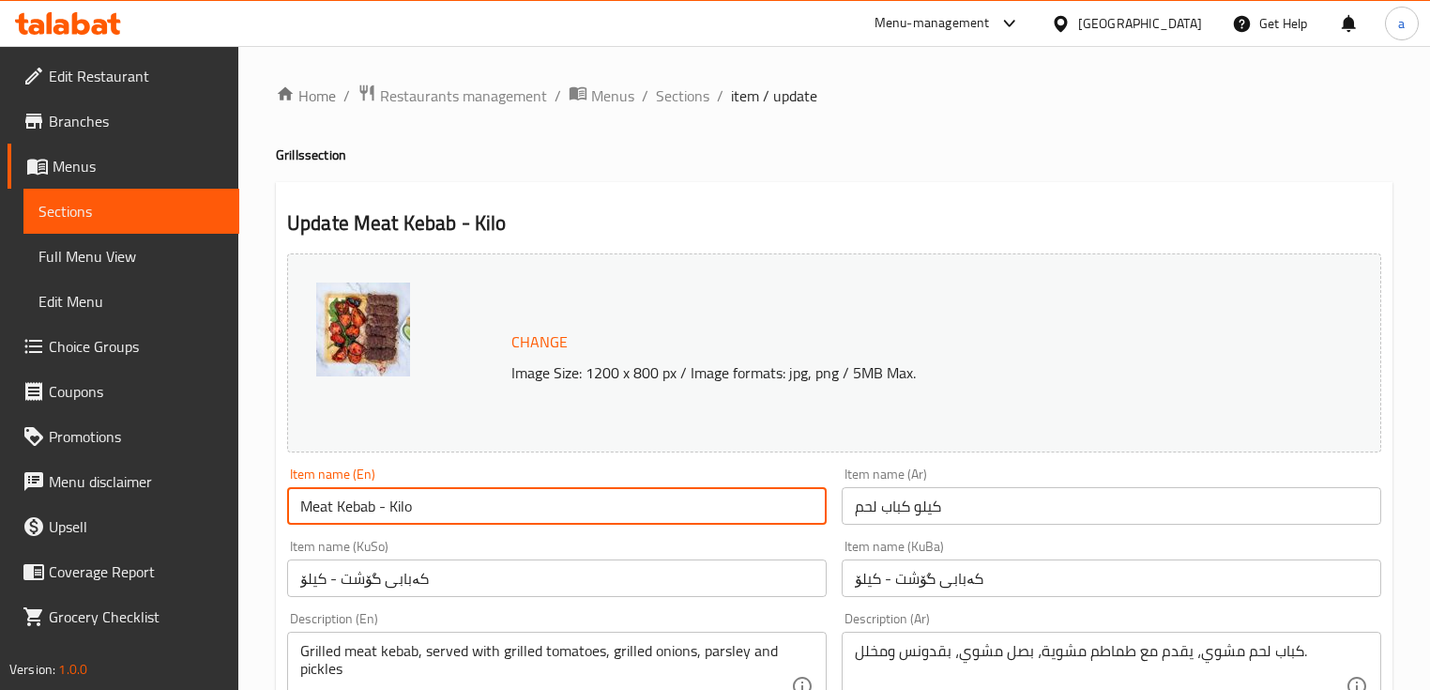
drag, startPoint x: 411, startPoint y: 511, endPoint x: 389, endPoint y: 514, distance: 21.8
click at [389, 514] on input "Meat Kebab - Kilo" at bounding box center [557, 506] width 540 height 38
click at [300, 500] on input "Meat Kebab -" at bounding box center [557, 506] width 540 height 38
paste input "Kilo"
click at [422, 499] on input "Kilo Meat Kebab -" at bounding box center [557, 506] width 540 height 38
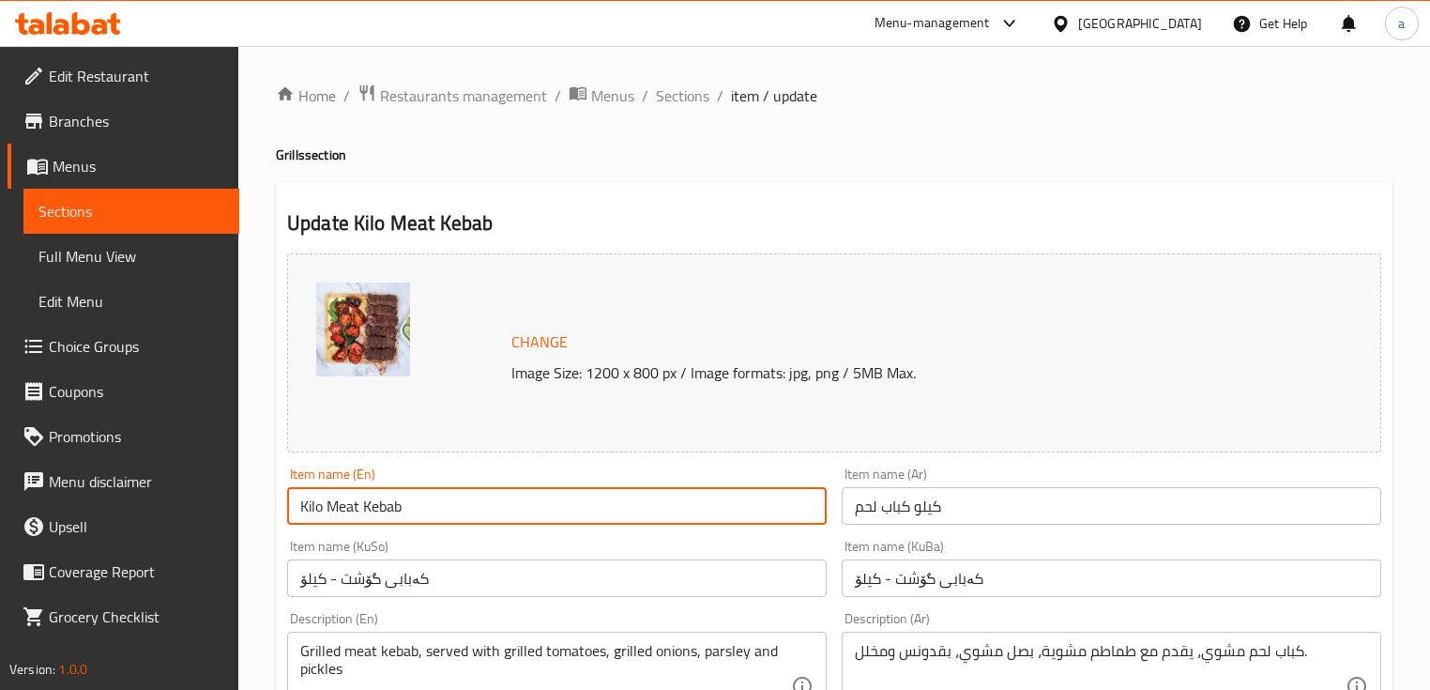
type input "Kilo Meat Kebab"
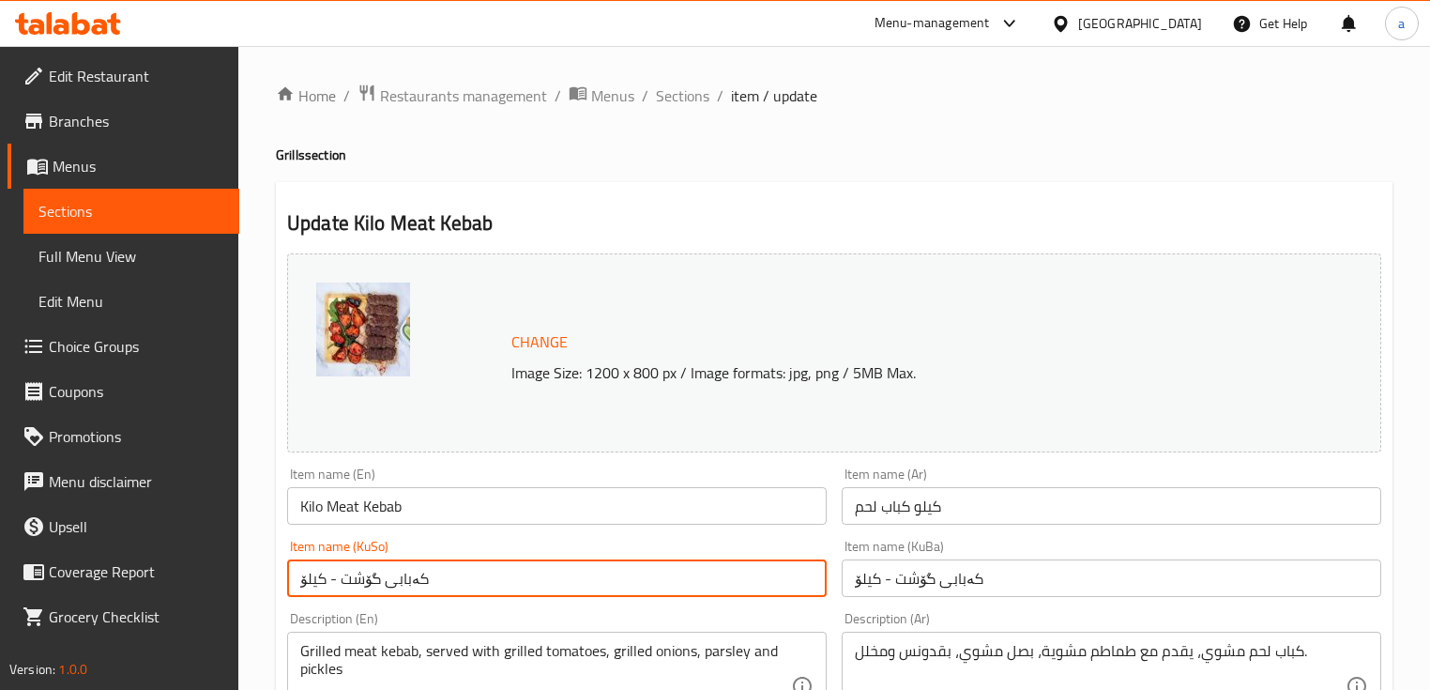
drag, startPoint x: 341, startPoint y: 577, endPoint x: 254, endPoint y: 593, distance: 87.8
drag, startPoint x: 673, startPoint y: 578, endPoint x: 862, endPoint y: 584, distance: 189.6
type input "کیلۆیەک کەبابی گۆشت"
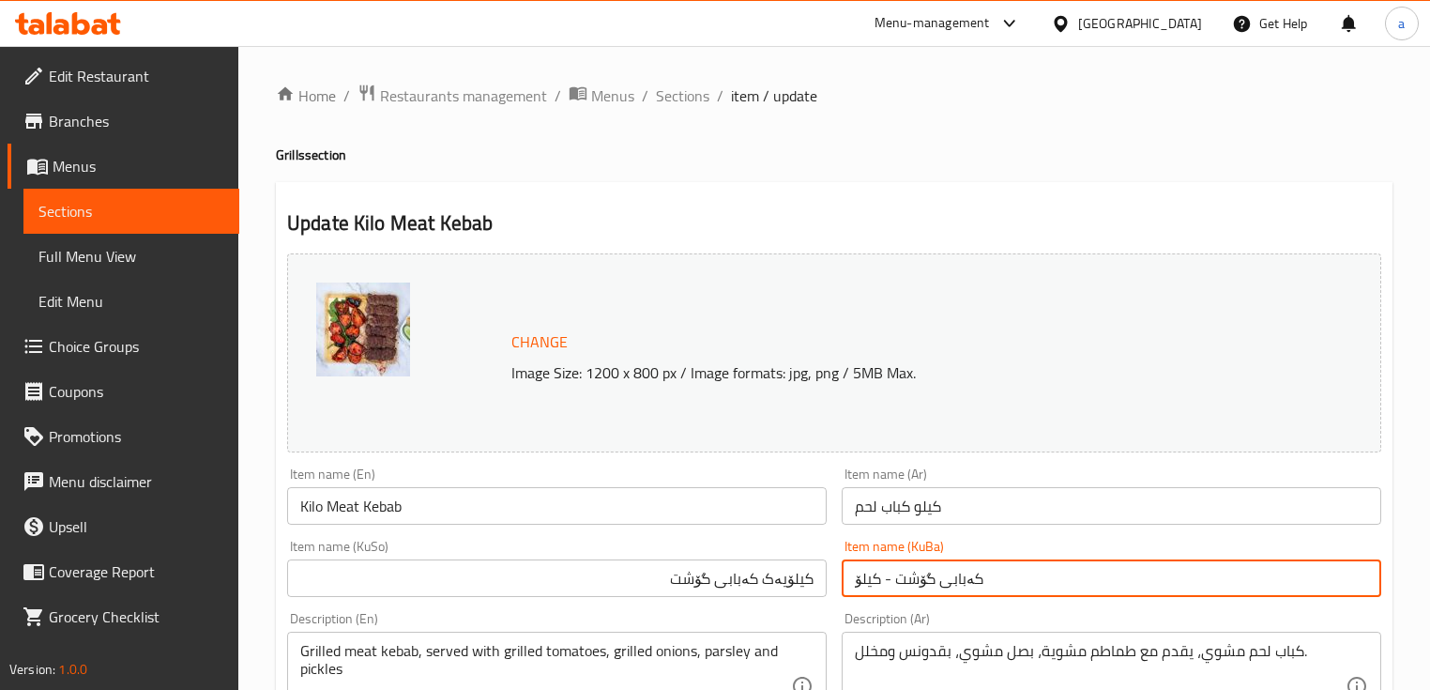
drag, startPoint x: 998, startPoint y: 574, endPoint x: 837, endPoint y: 586, distance: 161.9
click at [837, 586] on div "Item name (KuBa) کەبابی گۆشت - کیلۆ Item name (KuBa)" at bounding box center [1111, 568] width 555 height 72
paste input "لۆیەک کەبابی گۆشت"
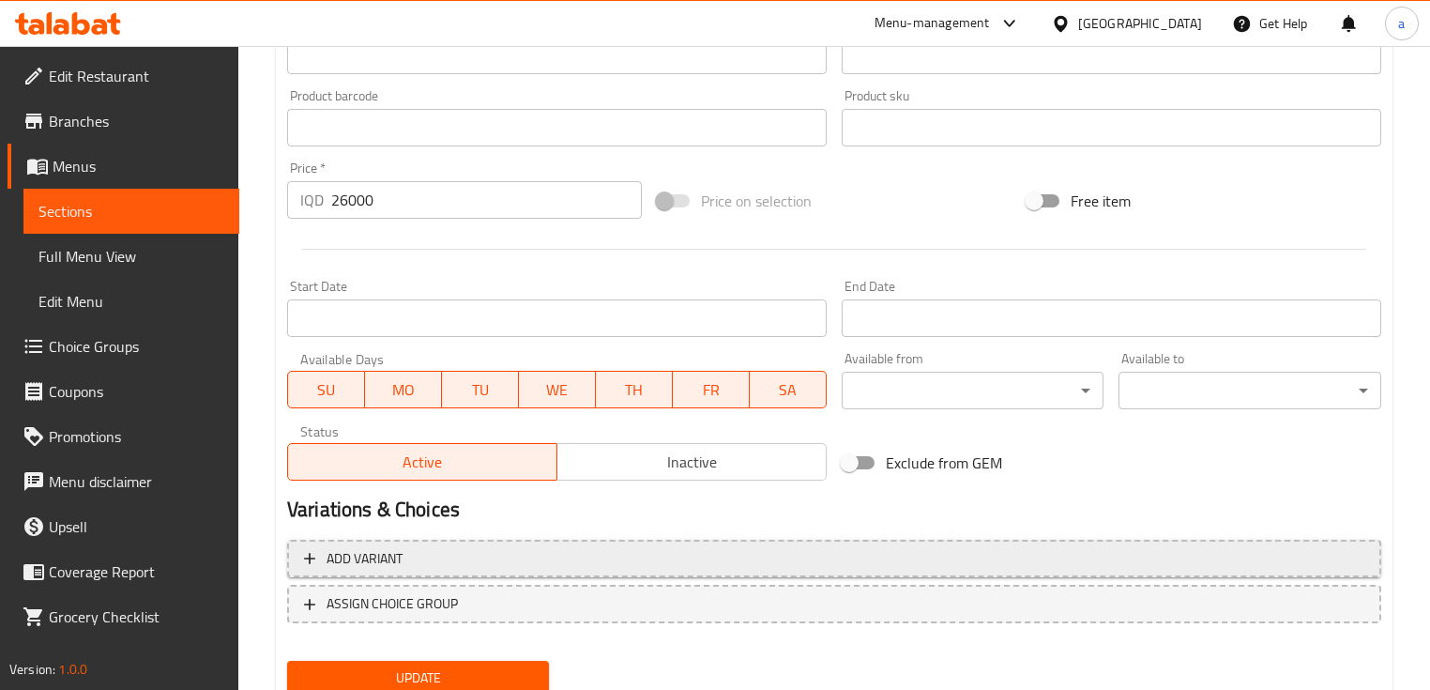
scroll to position [878, 0]
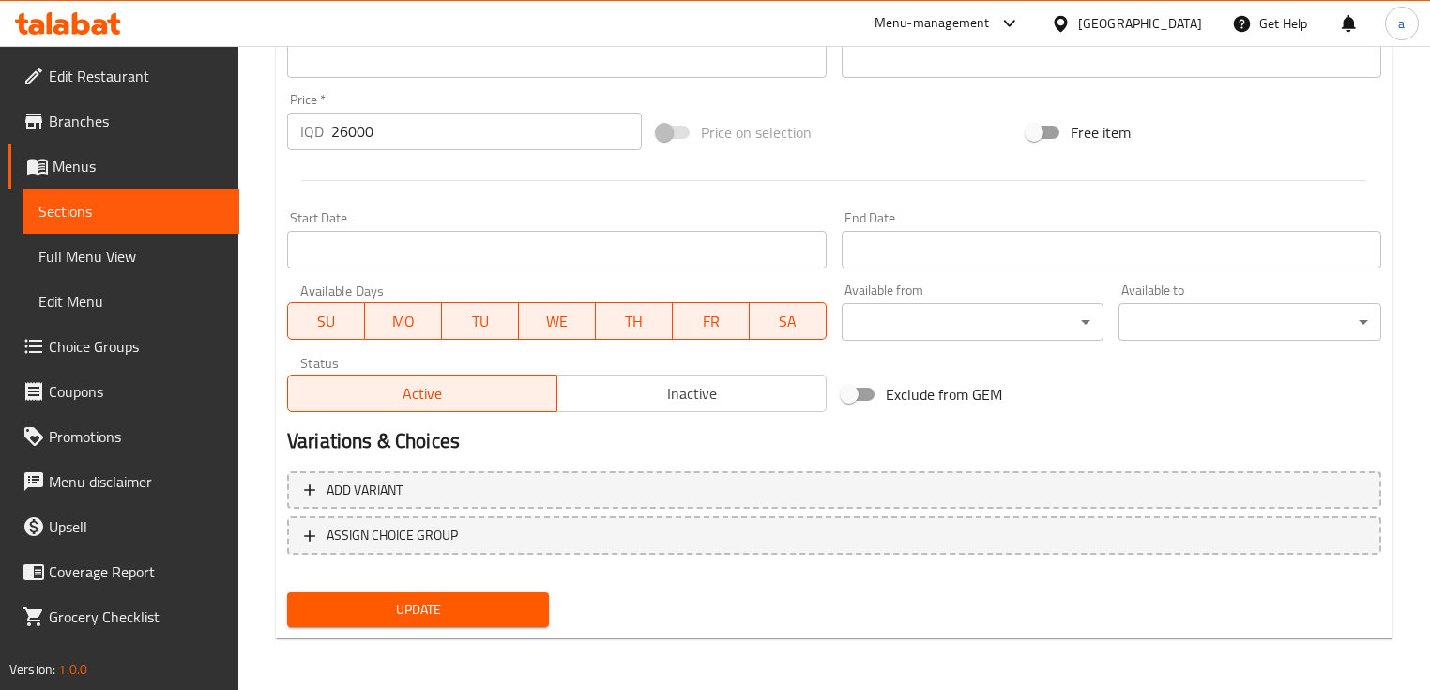
type input "کیلۆیەک کەبابی گۆشت"
click at [494, 605] on span "Update" at bounding box center [418, 609] width 232 height 23
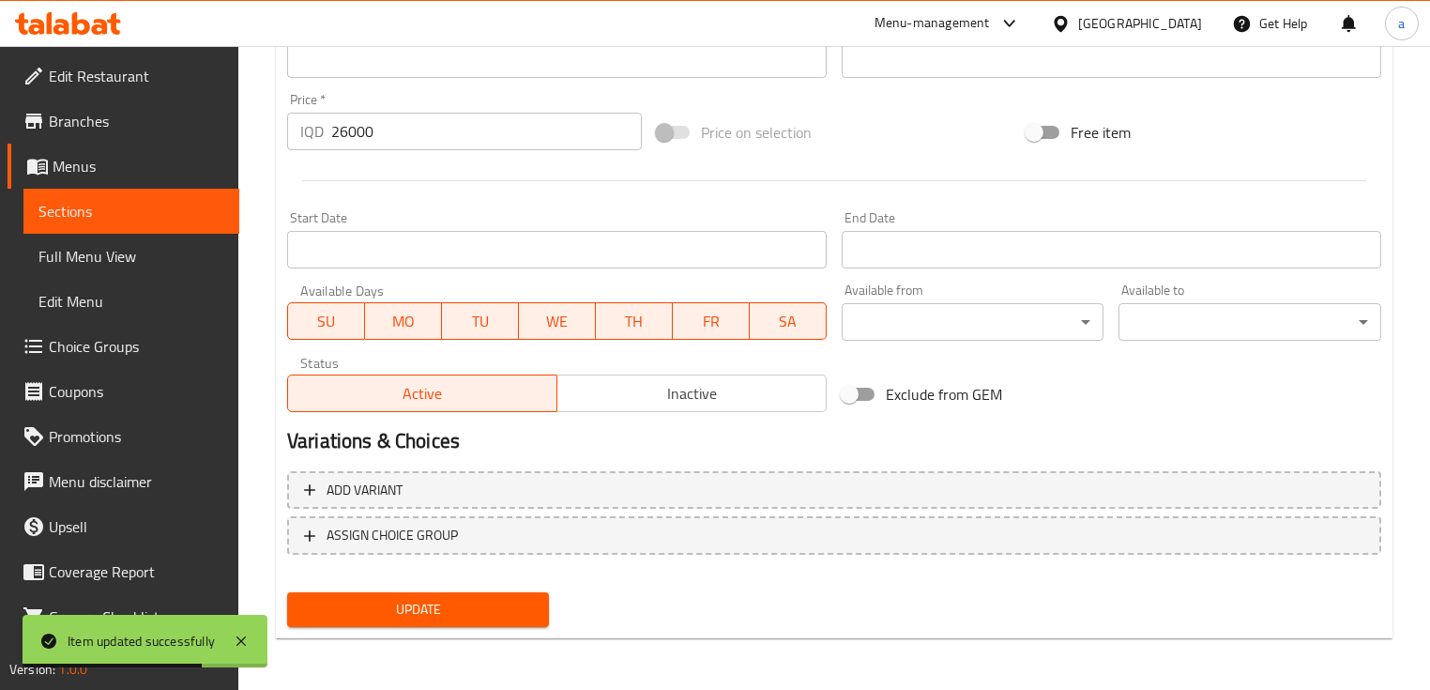
click at [152, 214] on span "Sections" at bounding box center [131, 211] width 186 height 23
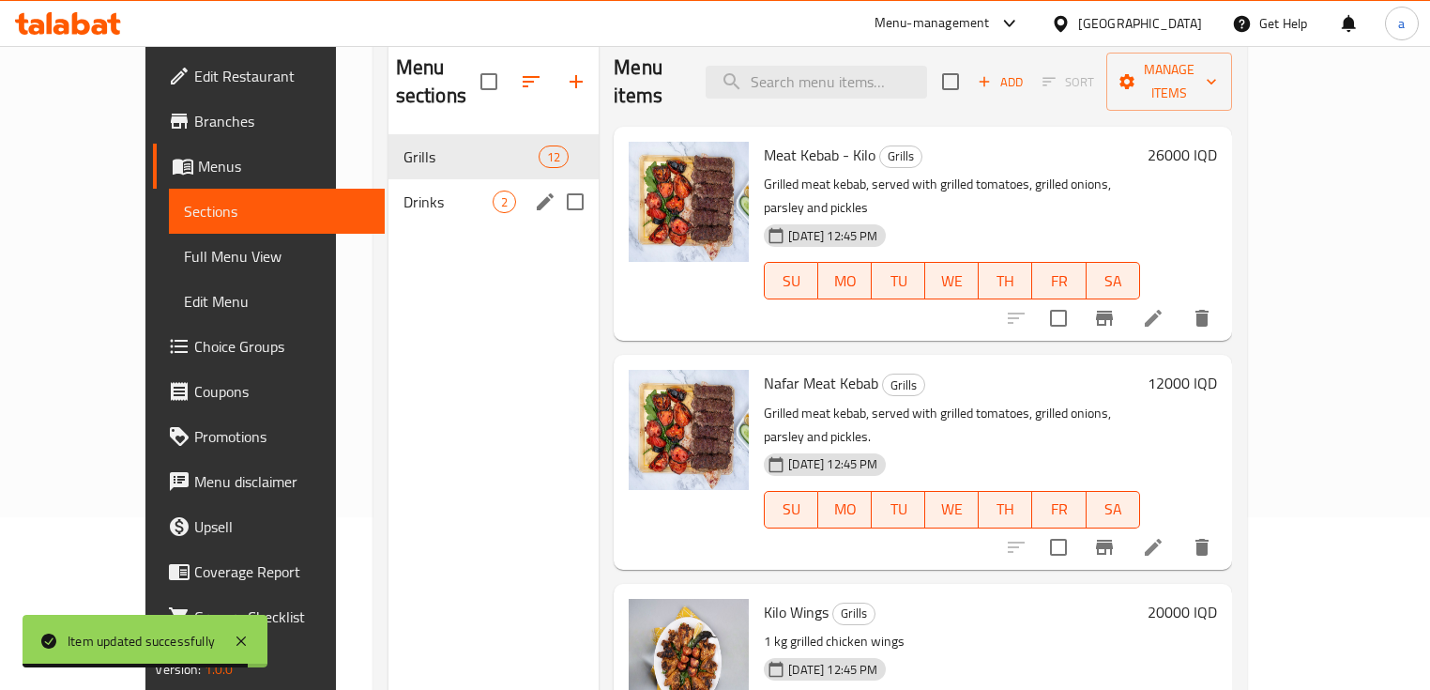
scroll to position [137, 0]
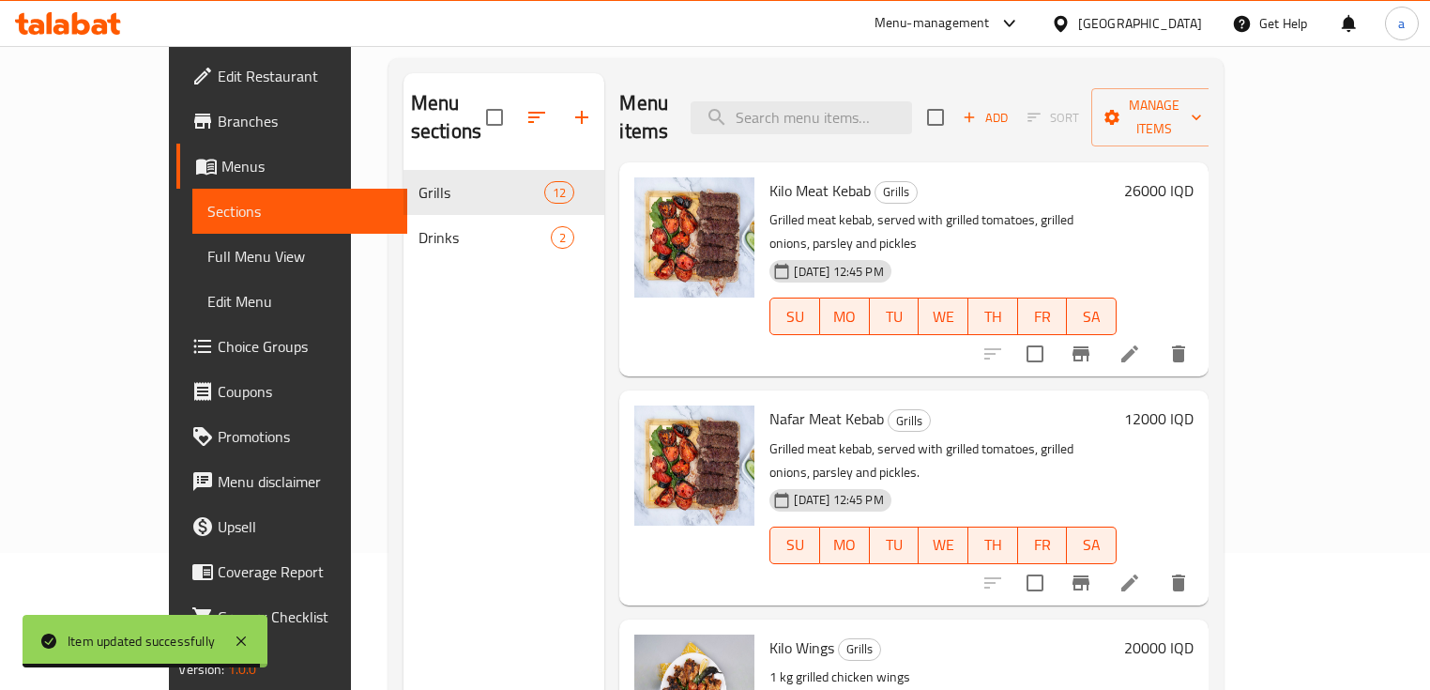
click at [221, 176] on span "Menus" at bounding box center [307, 166] width 172 height 23
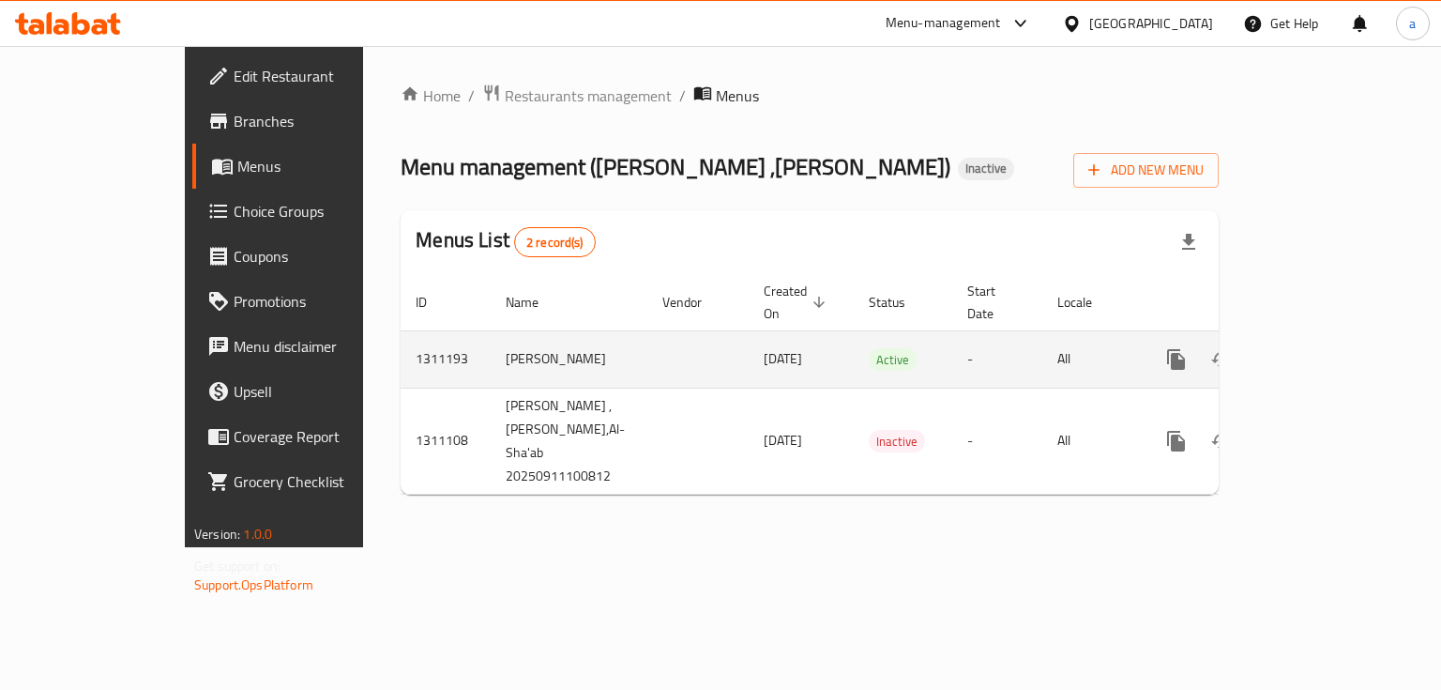
click at [1323, 348] on icon "enhanced table" at bounding box center [1312, 359] width 23 height 23
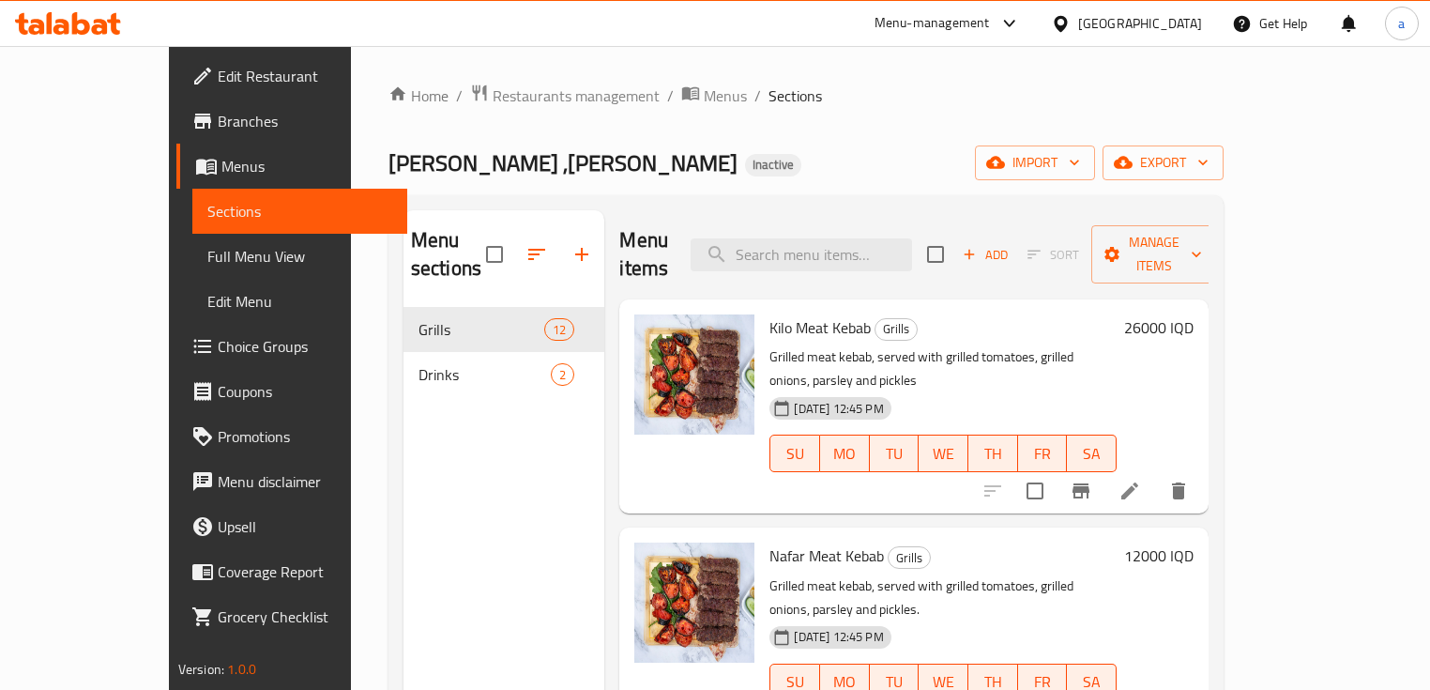
click at [955, 248] on input "checkbox" at bounding box center [935, 254] width 39 height 39
checkbox input "true"
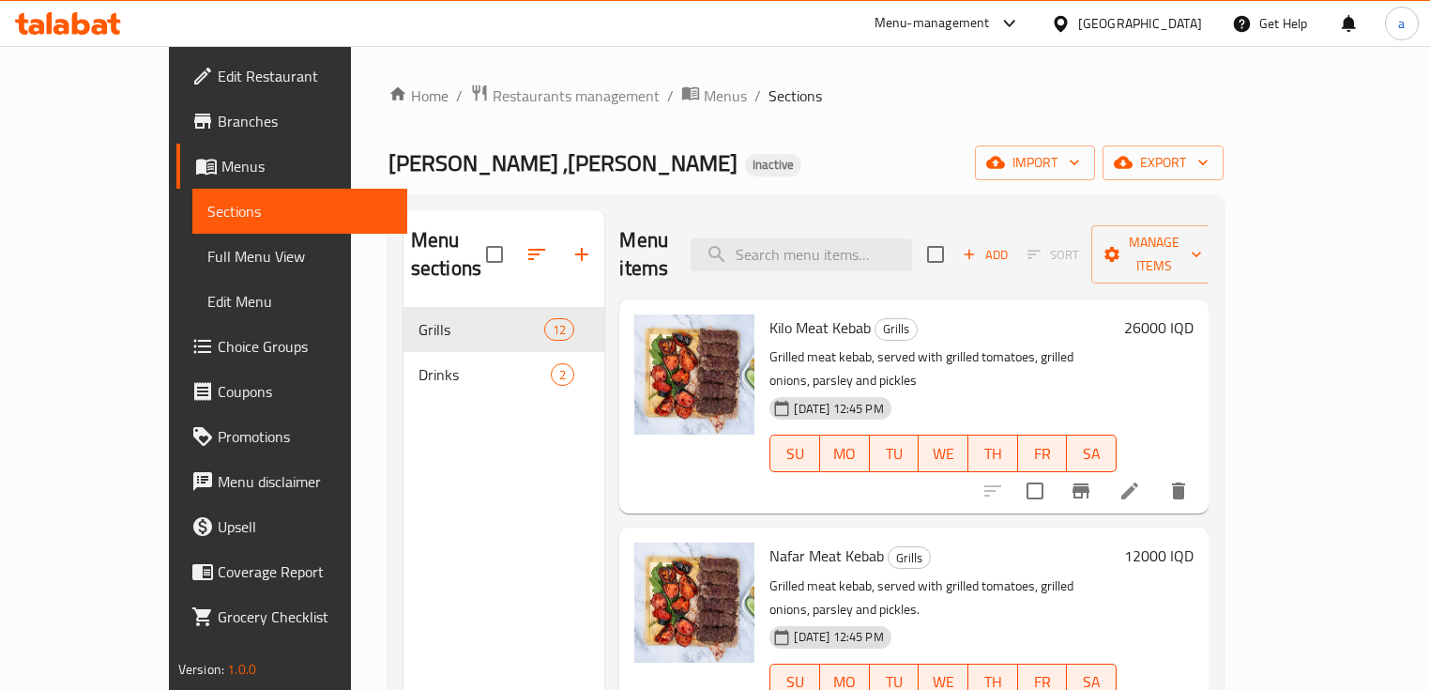
checkbox input "true"
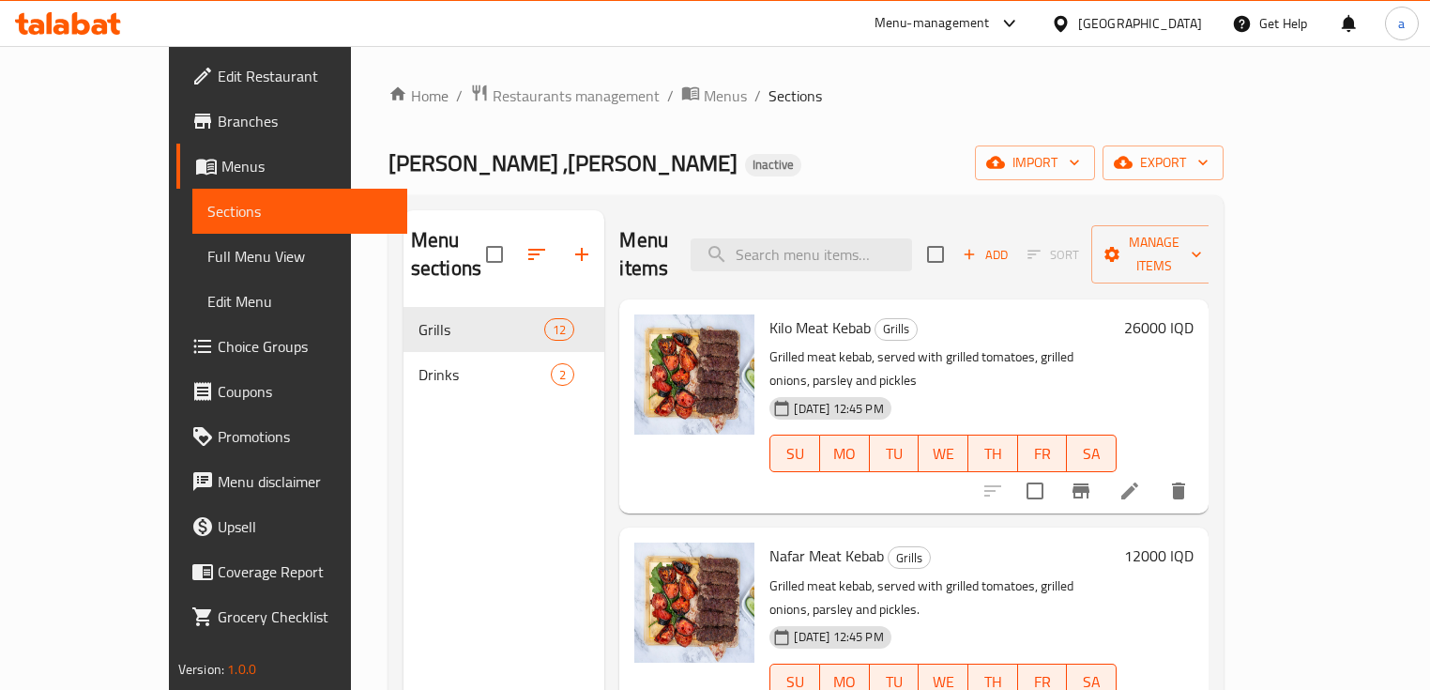
checkbox input "true"
click at [1202, 231] on span "Manage items" at bounding box center [1154, 254] width 96 height 47
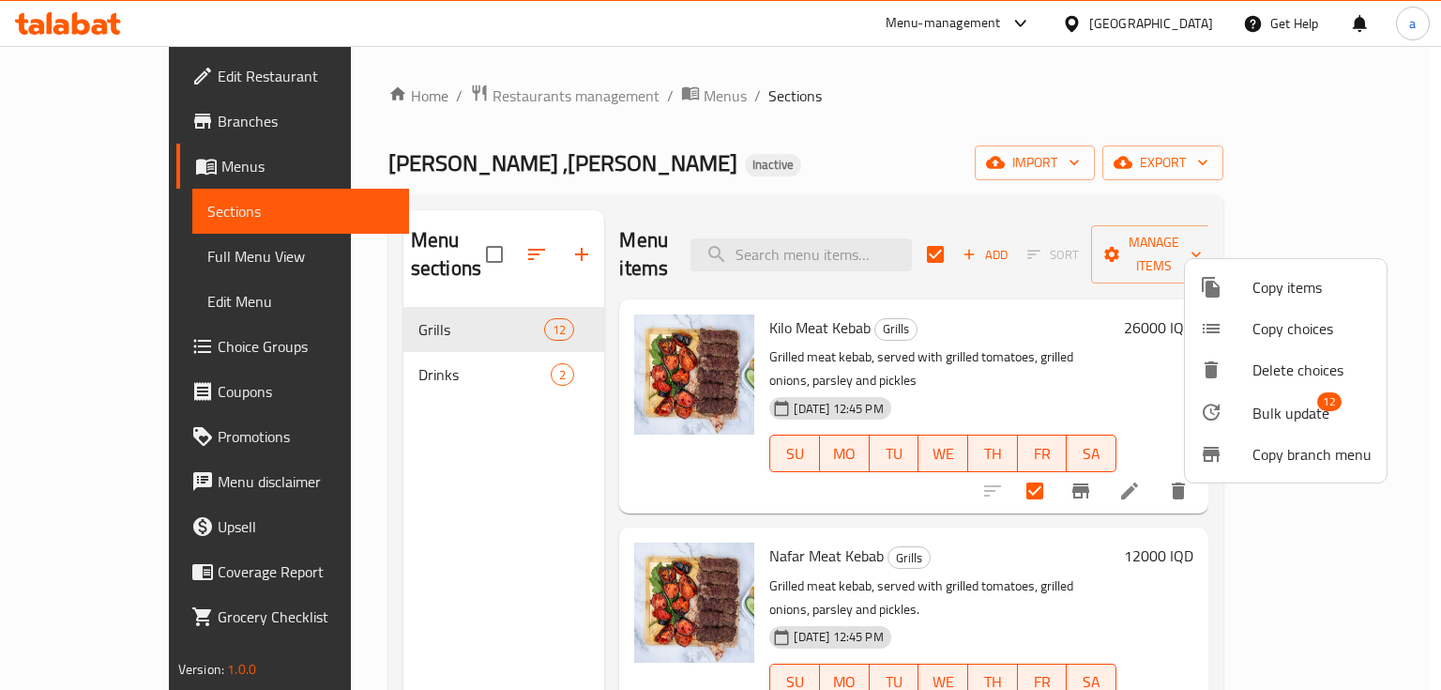
click at [903, 161] on div at bounding box center [720, 345] width 1441 height 690
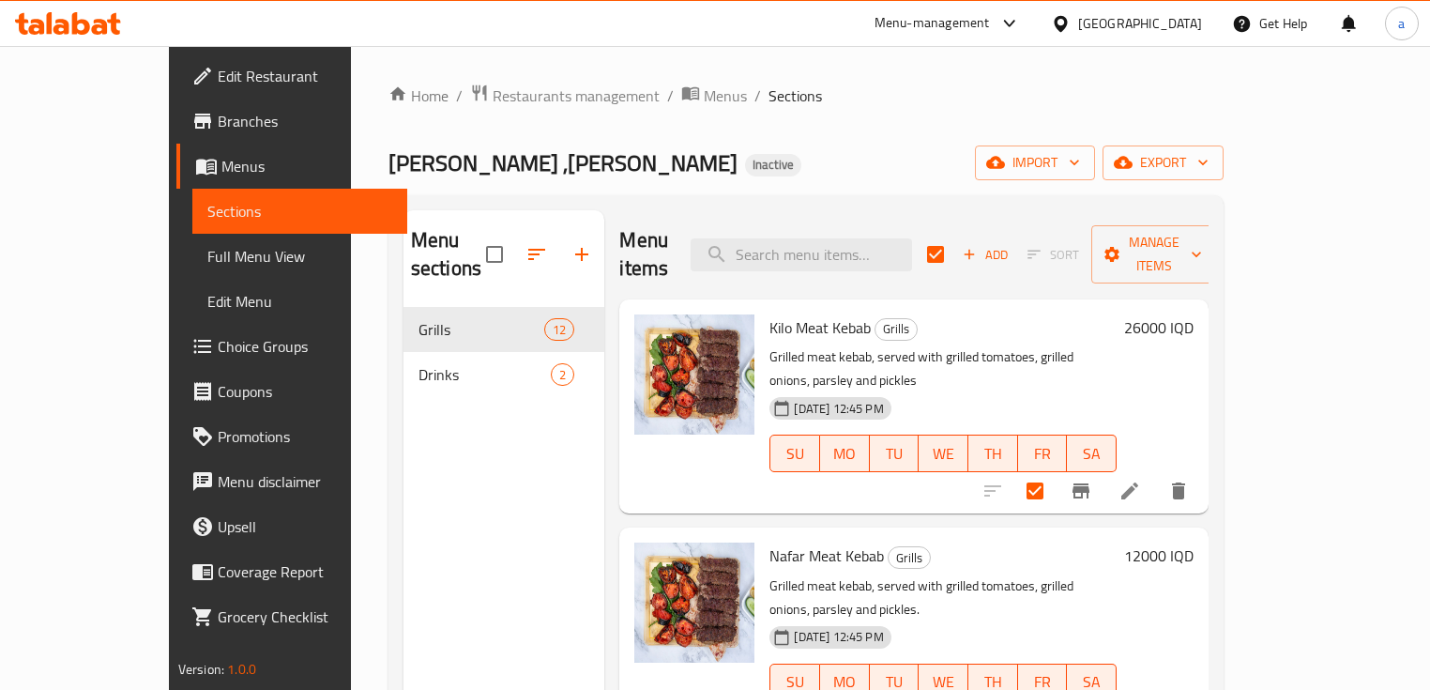
click at [427, 238] on div "Menu sections" at bounding box center [505, 254] width 202 height 89
click at [475, 239] on input "checkbox" at bounding box center [494, 254] width 39 height 39
checkbox input "true"
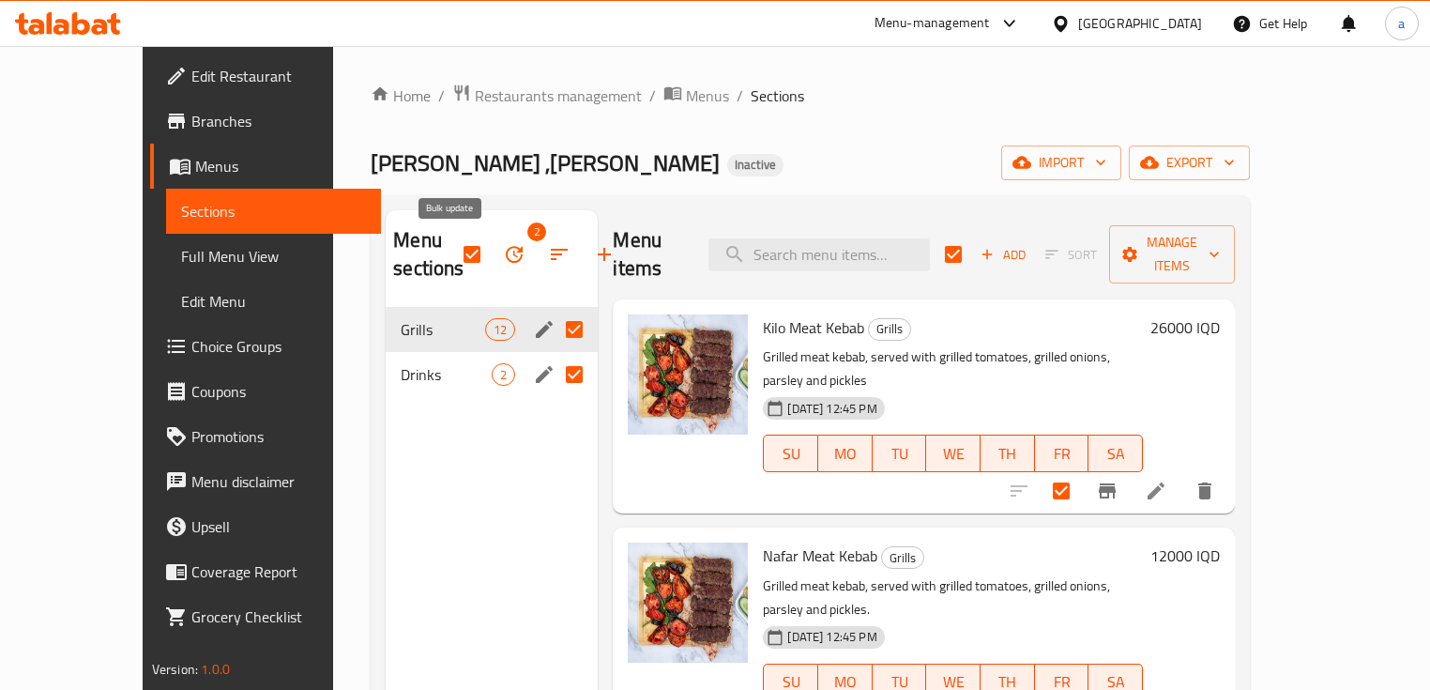
click at [492, 249] on button "button" at bounding box center [514, 254] width 45 height 45
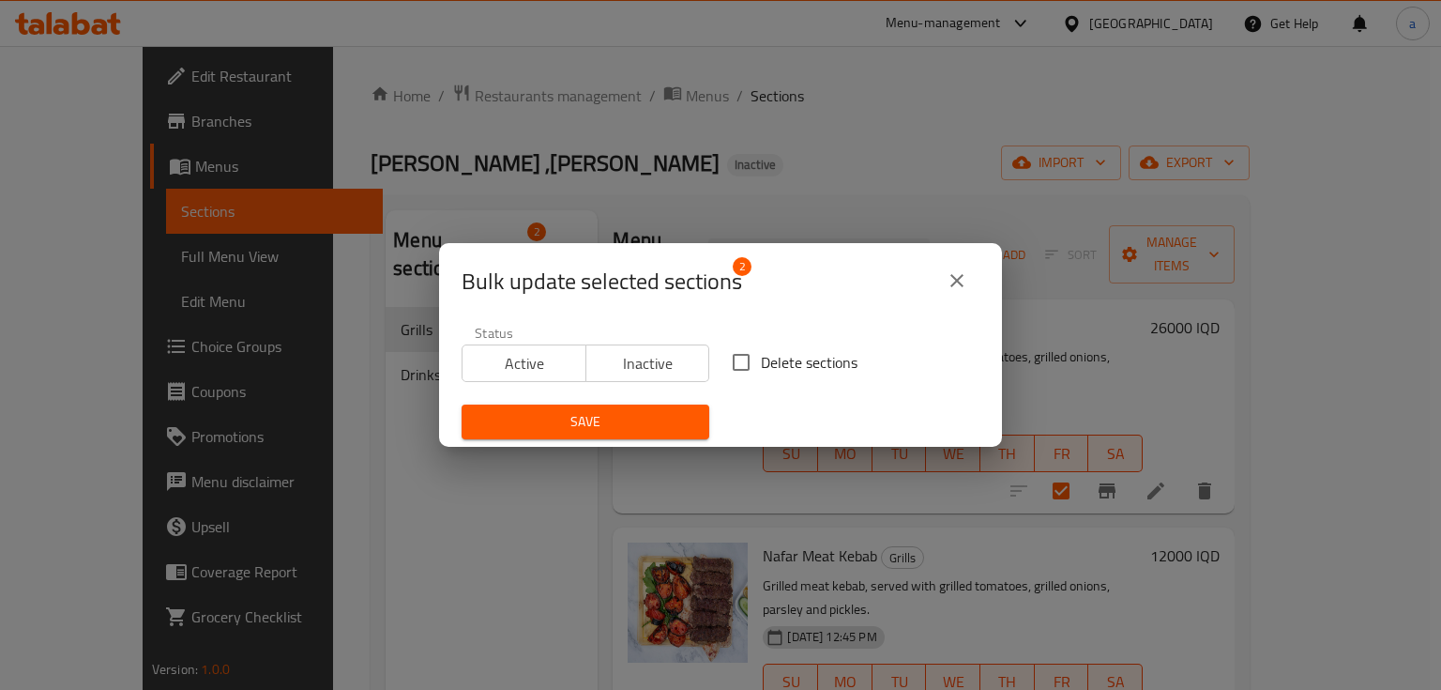
click at [761, 357] on span "Delete sections" at bounding box center [809, 362] width 97 height 23
click at [760, 357] on input "Delete sections" at bounding box center [741, 362] width 39 height 39
checkbox input "true"
click at [643, 424] on span "Save" at bounding box center [586, 421] width 218 height 23
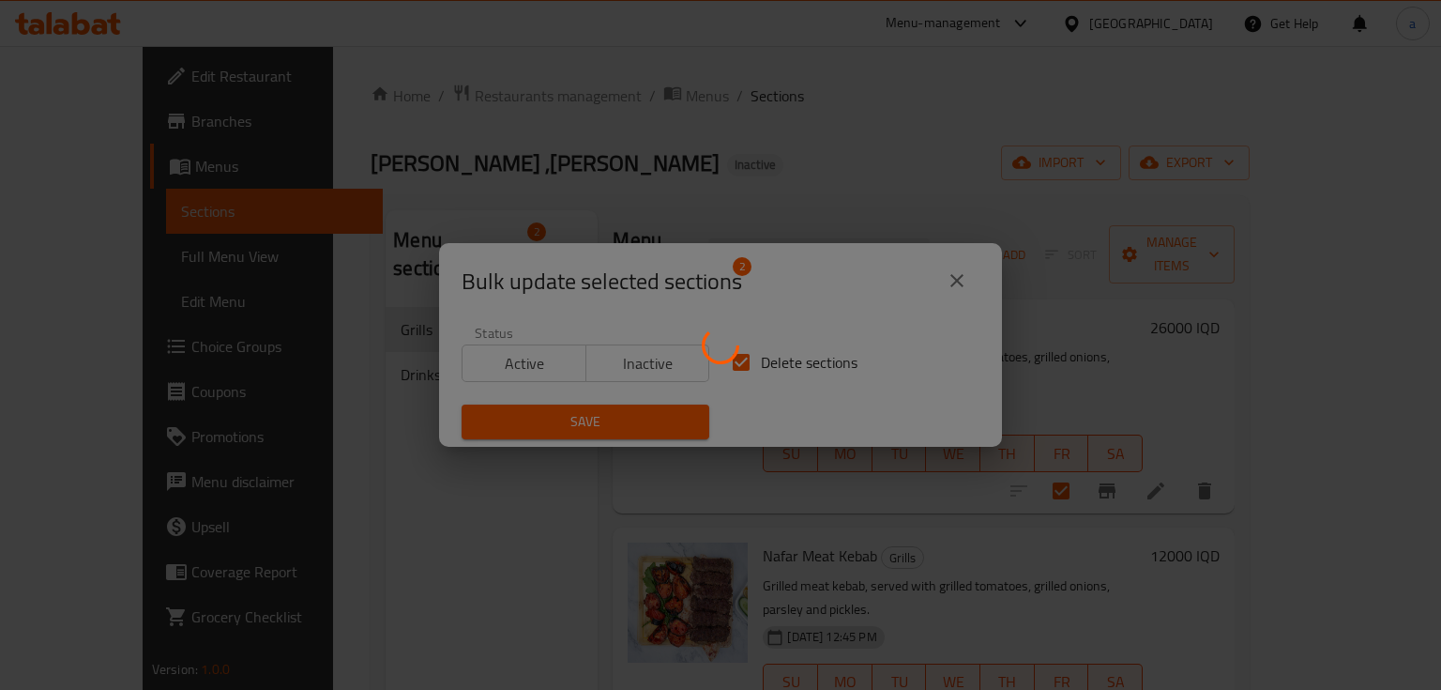
checkbox input "false"
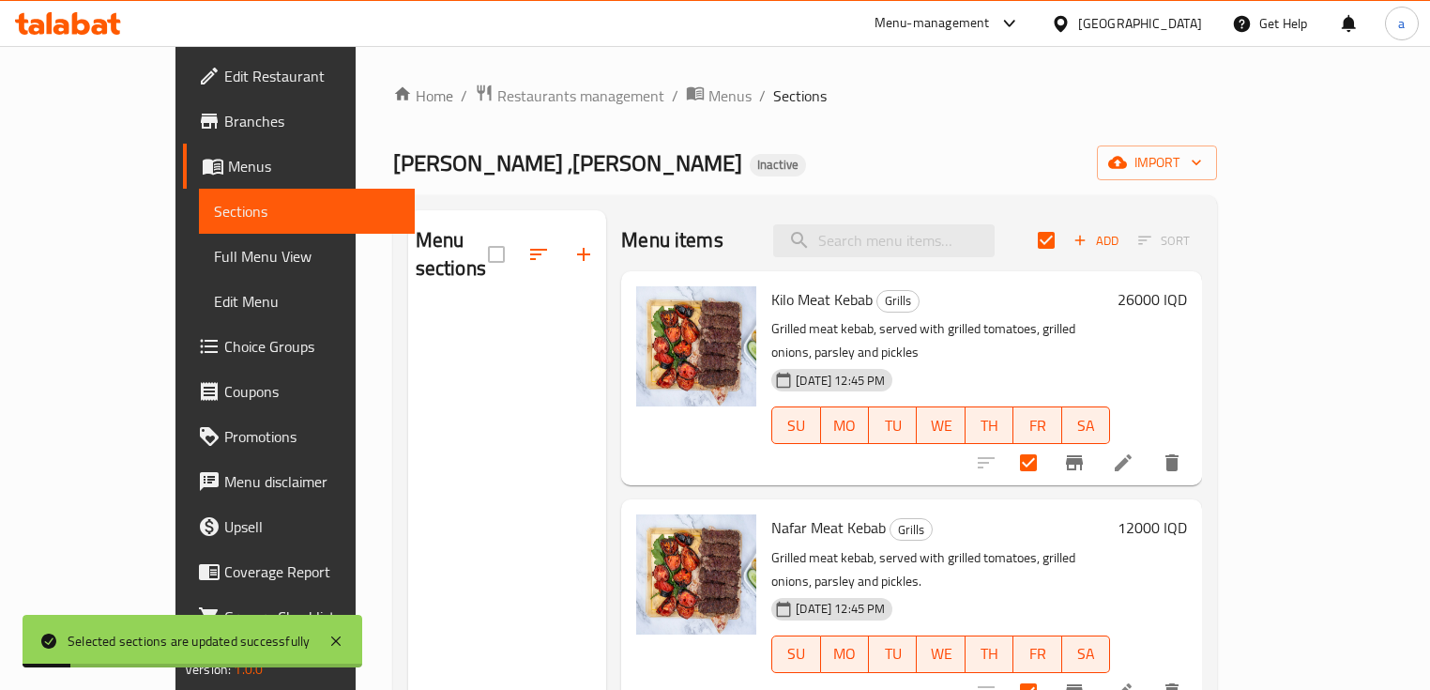
click at [518, 311] on div "Menu sections" at bounding box center [507, 555] width 199 height 690
click at [214, 204] on span "Sections" at bounding box center [307, 211] width 186 height 23
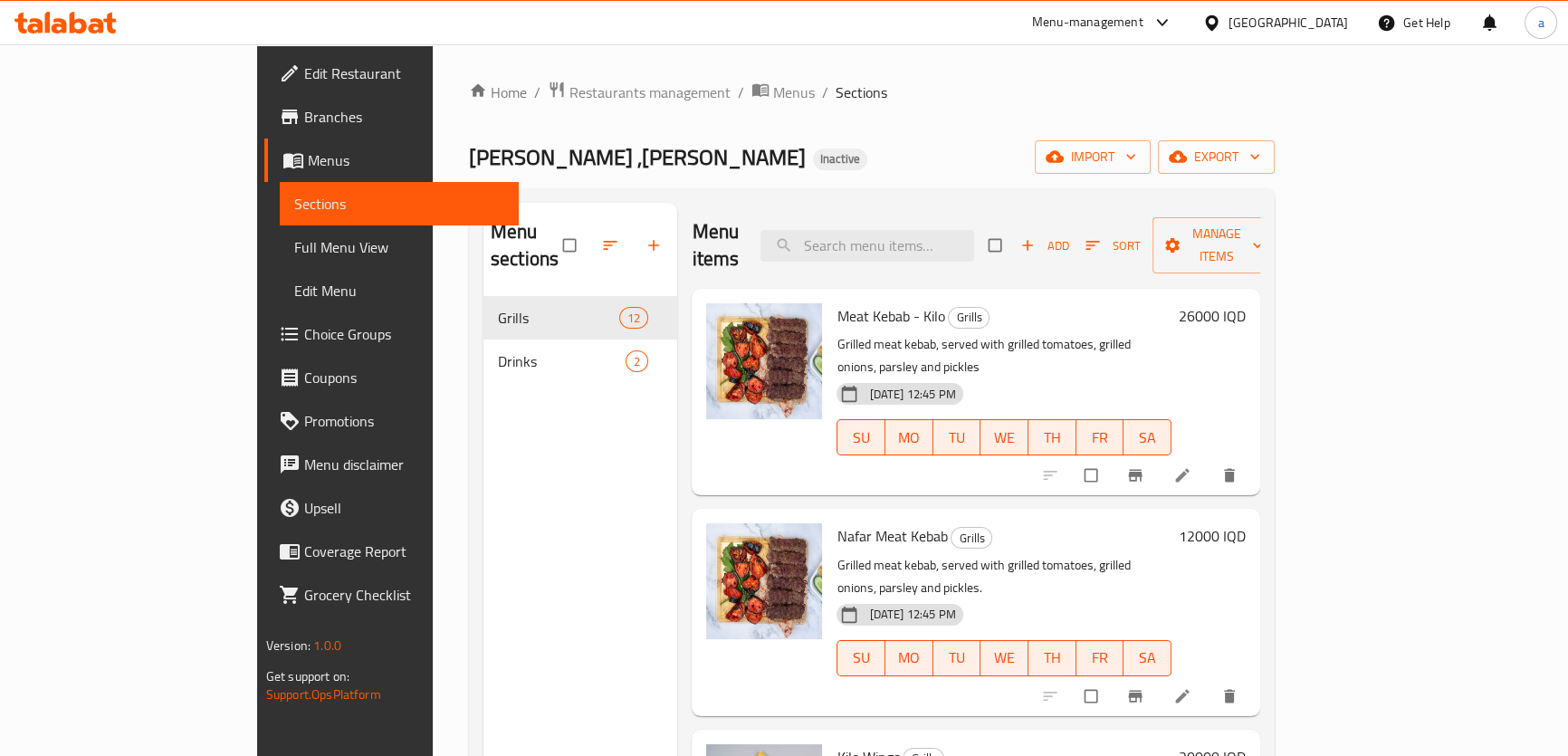
click at [280, 261] on link "Full Menu View" at bounding box center [399, 247] width 239 height 43
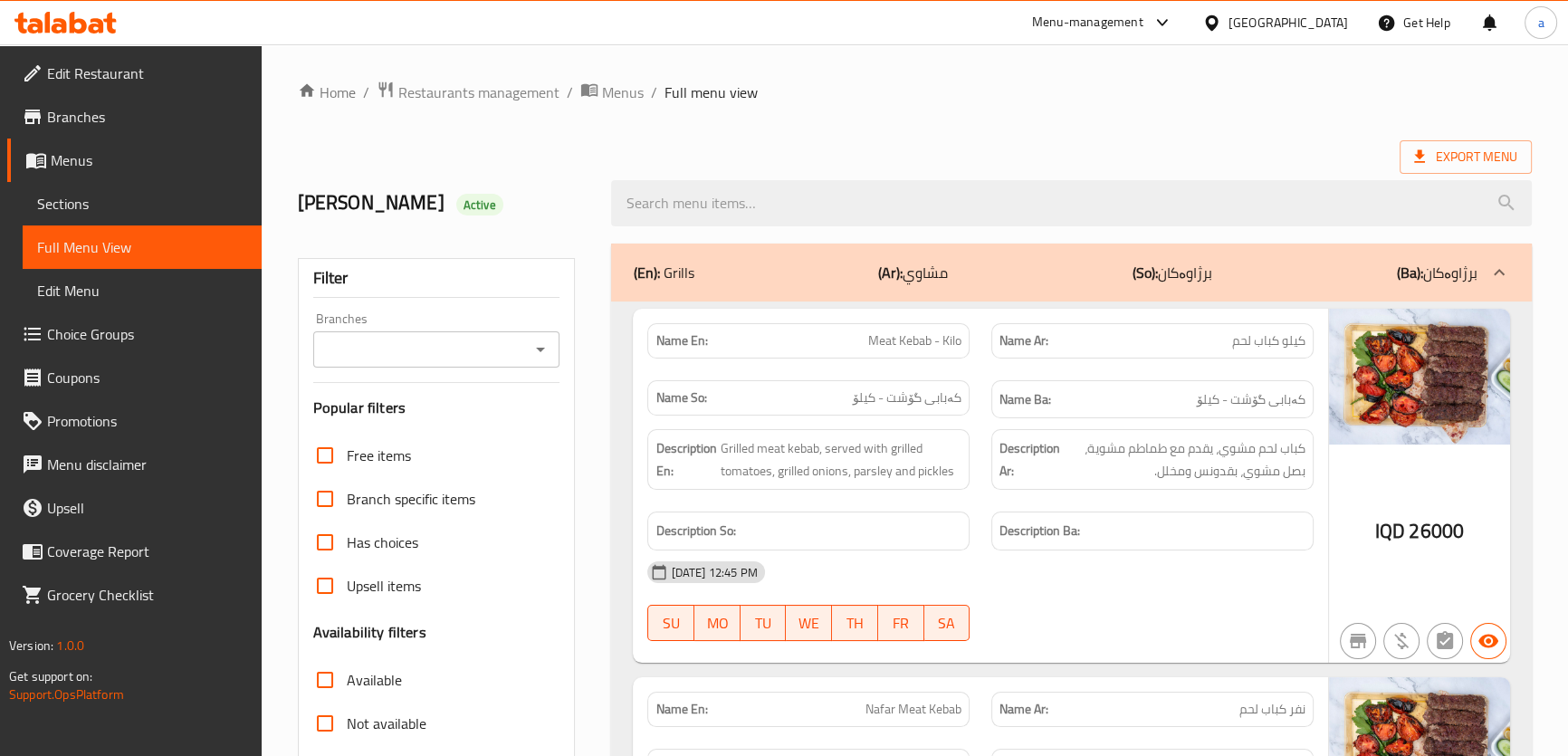
click at [545, 346] on icon "Open" at bounding box center [540, 349] width 22 height 22
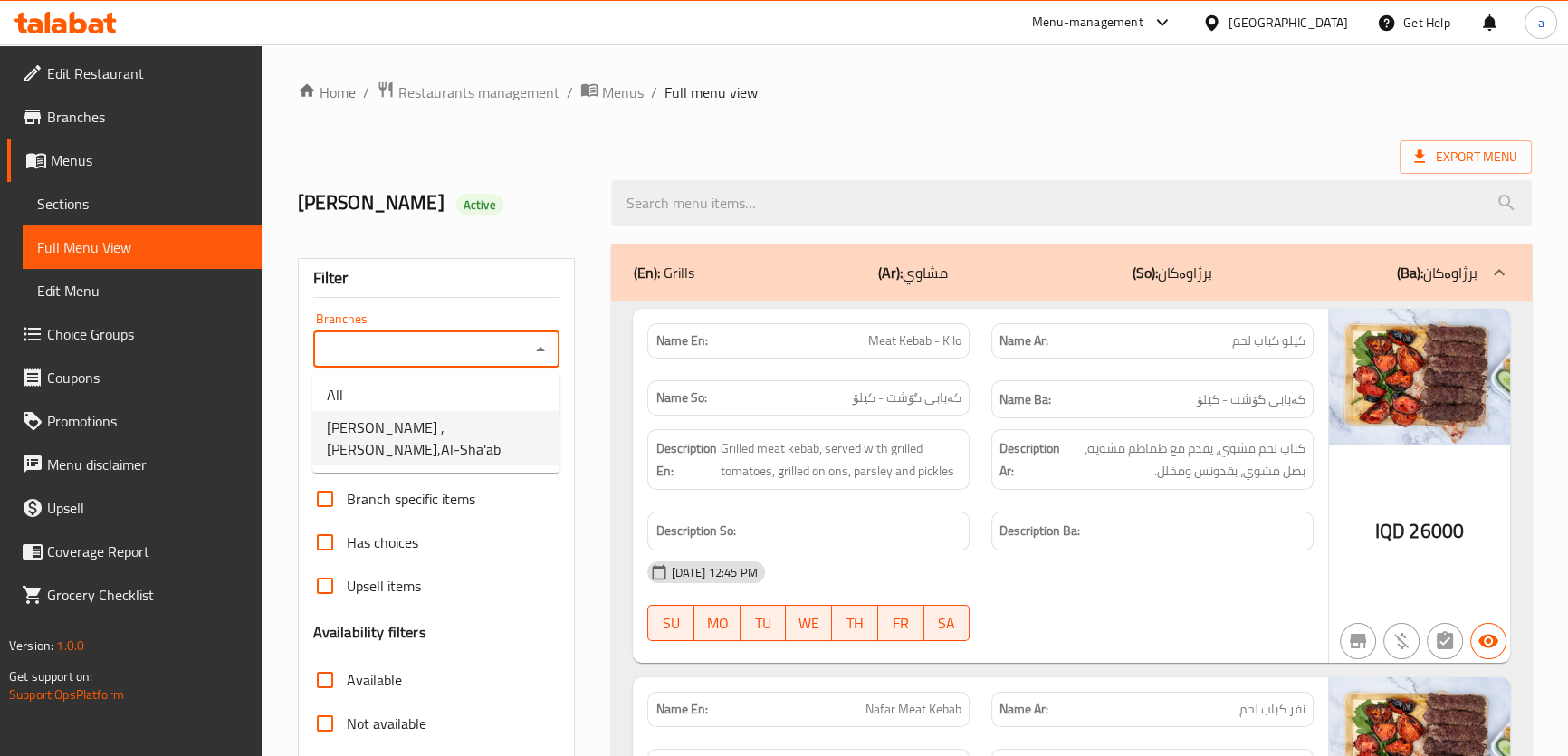
click at [505, 424] on span "Mohamad Grill ,Hai Al Basatin,Al-Sha'ab" at bounding box center [436, 438] width 218 height 43
type input "Mohamad Grill ,Hai Al Basatin,Al-Sha'ab"
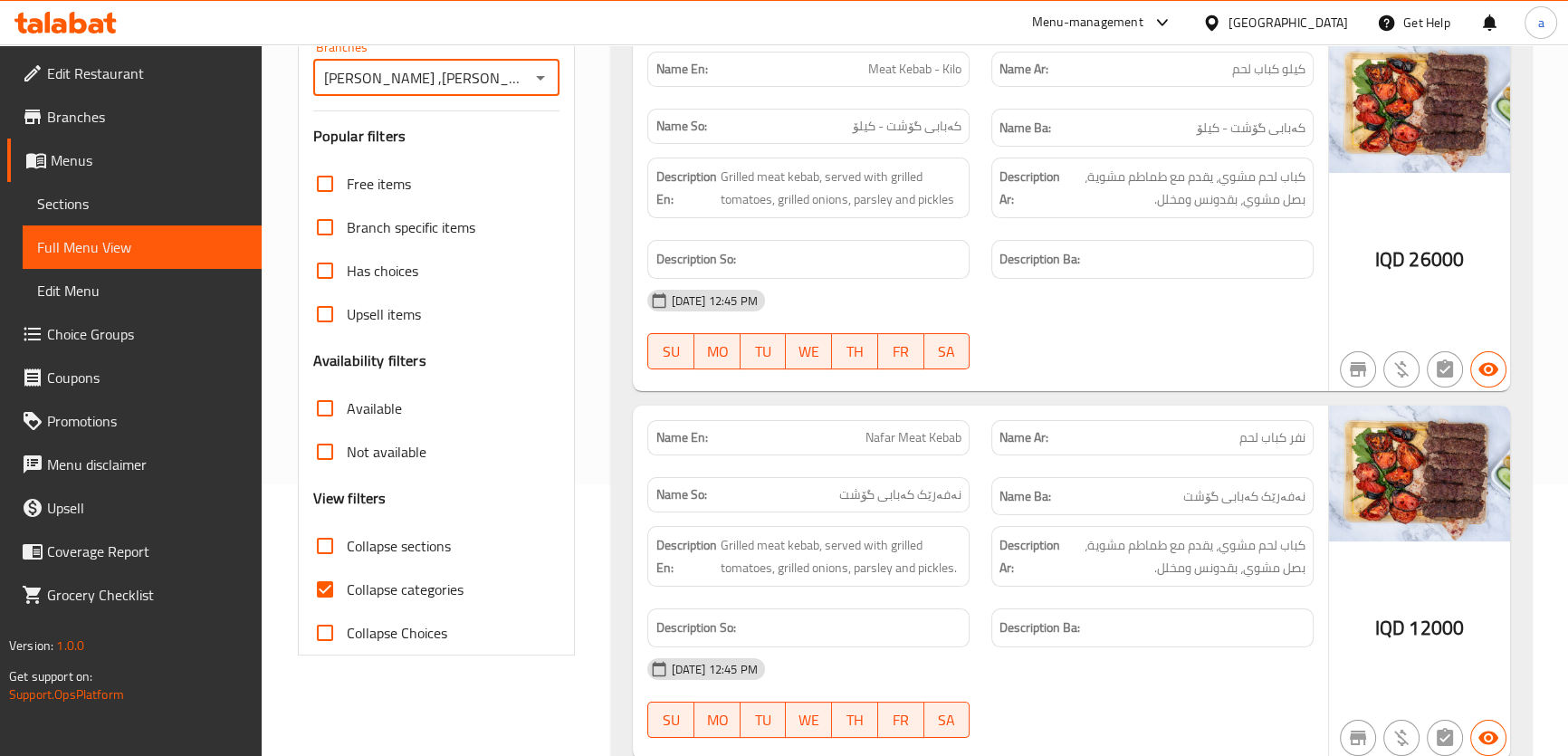
scroll to position [273, 0]
click at [348, 590] on span "Collapse categories" at bounding box center [404, 587] width 117 height 22
click at [346, 590] on input "Collapse categories" at bounding box center [324, 586] width 43 height 43
checkbox input "false"
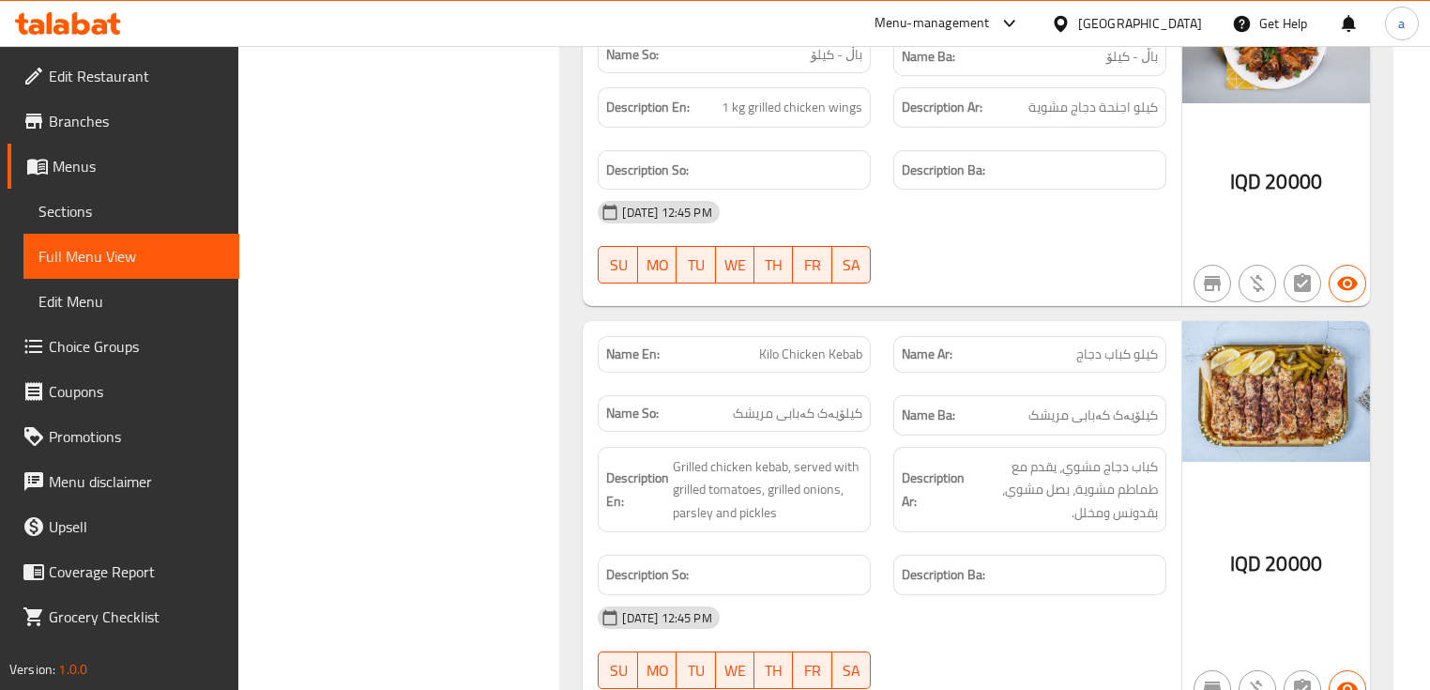
scroll to position [1269, 0]
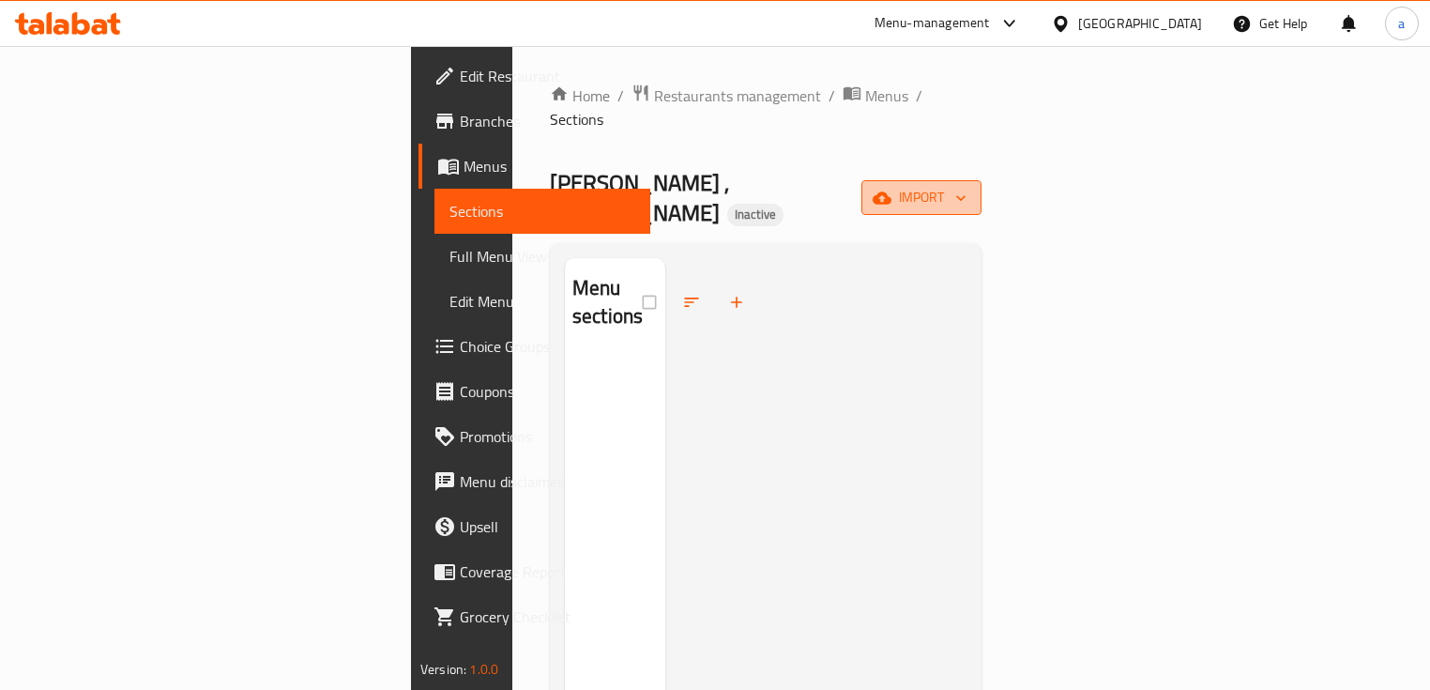
click at [967, 186] on span "import" at bounding box center [921, 197] width 90 height 23
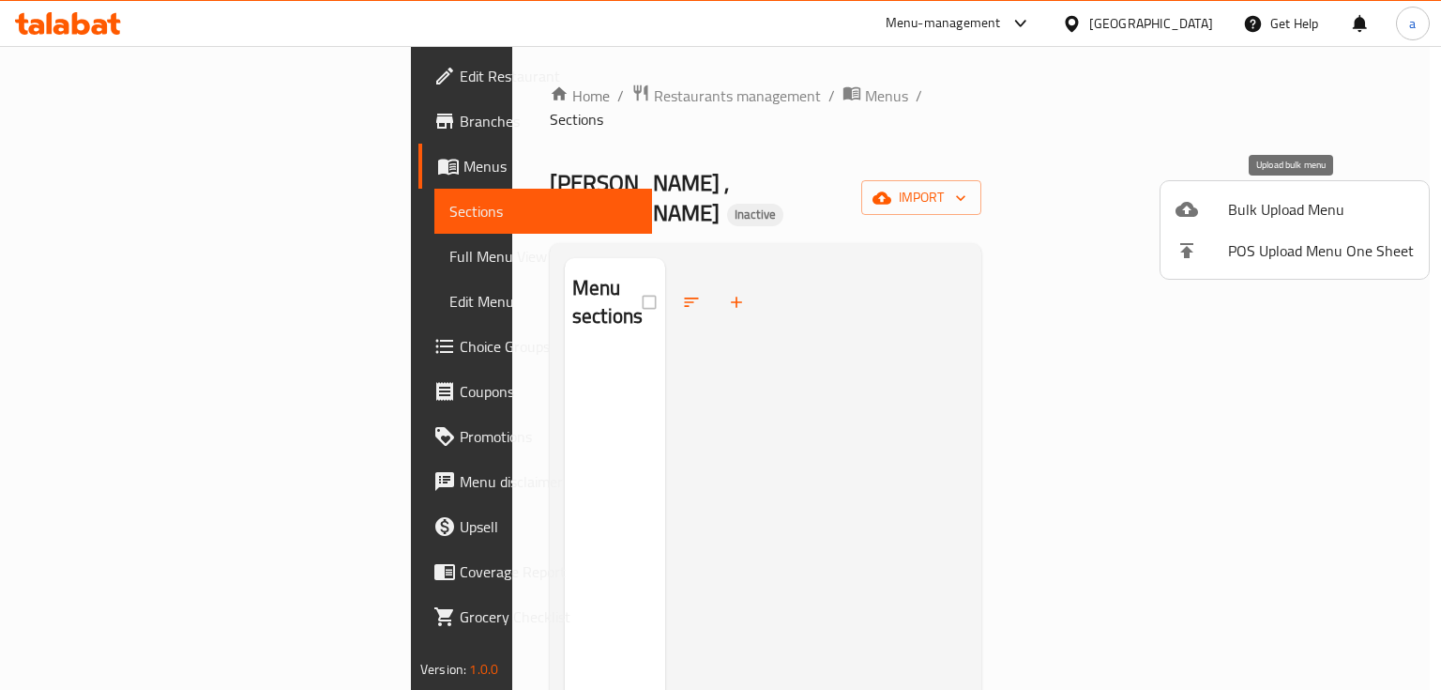
click at [1222, 213] on div at bounding box center [1202, 209] width 53 height 23
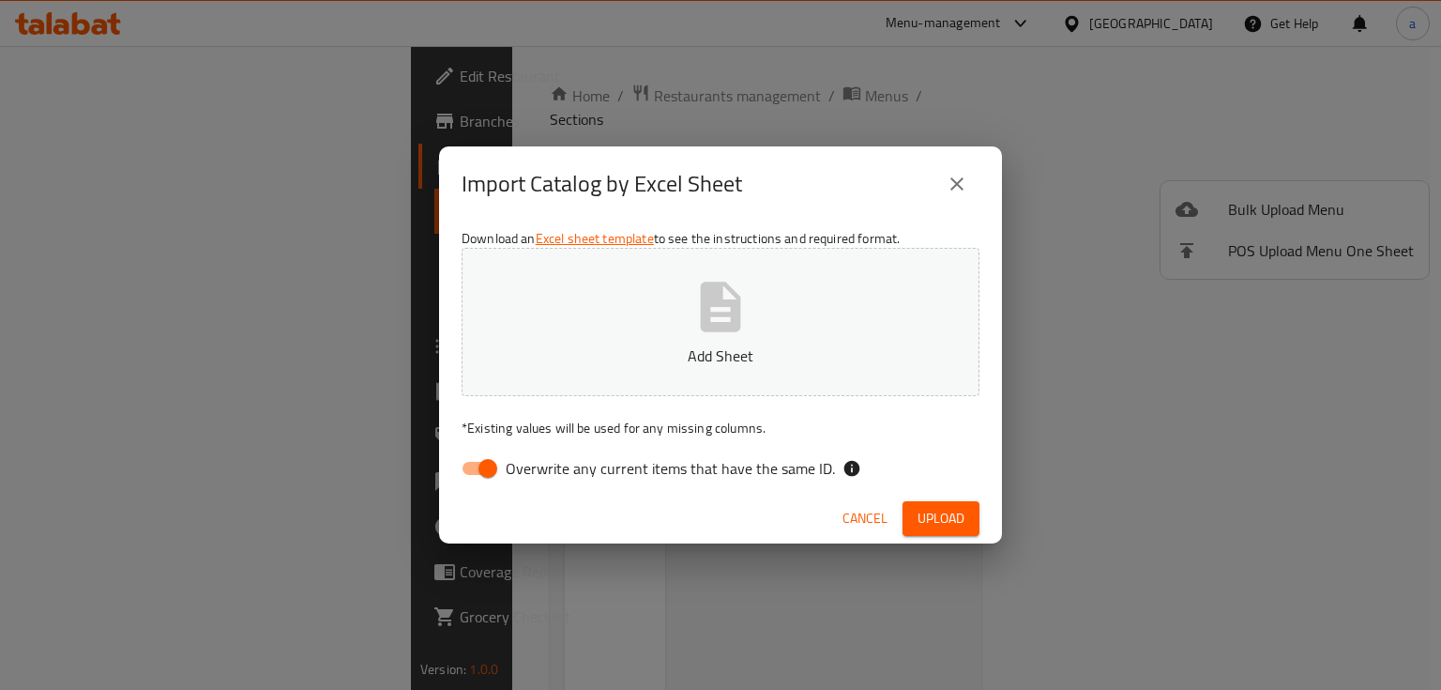
click at [472, 462] on input "Overwrite any current items that have the same ID." at bounding box center [487, 468] width 107 height 36
checkbox input "false"
click at [727, 304] on icon "button" at bounding box center [721, 307] width 40 height 50
click at [939, 507] on span "Upload" at bounding box center [941, 518] width 47 height 23
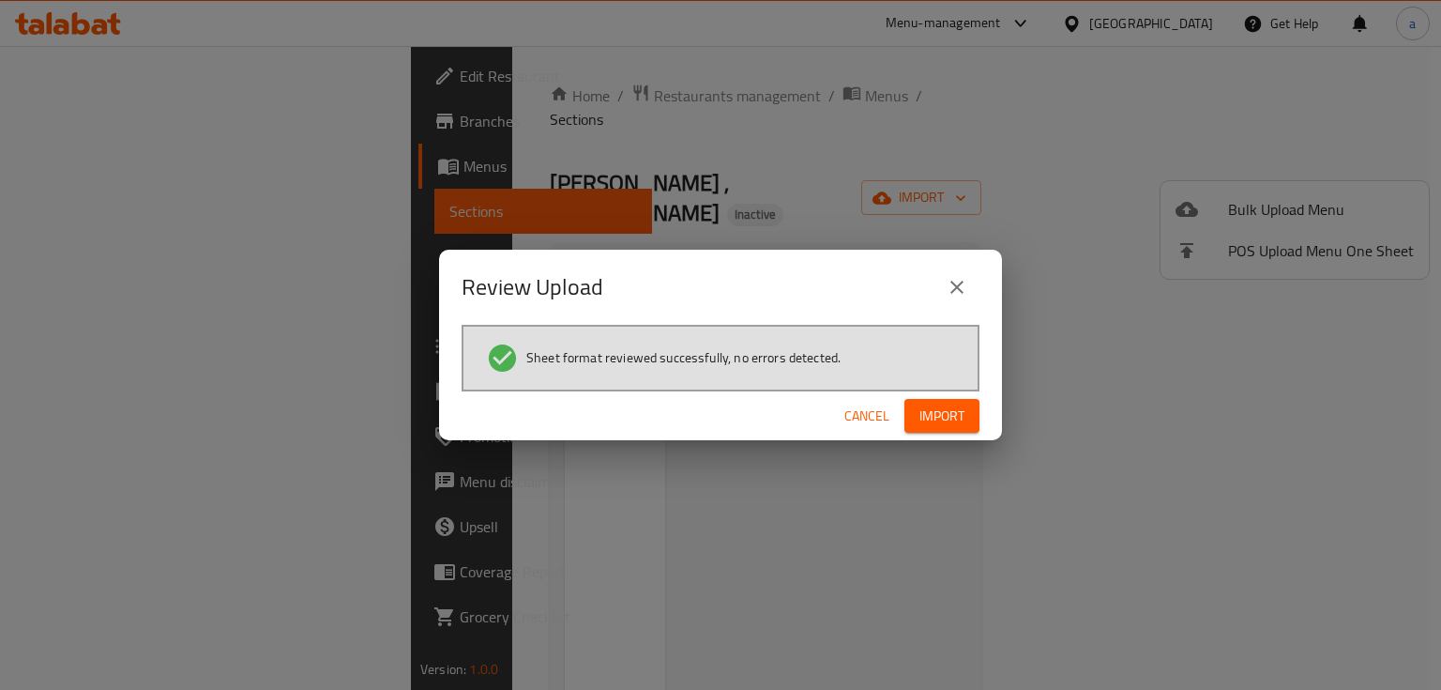
click at [953, 404] on span "Import" at bounding box center [942, 415] width 45 height 23
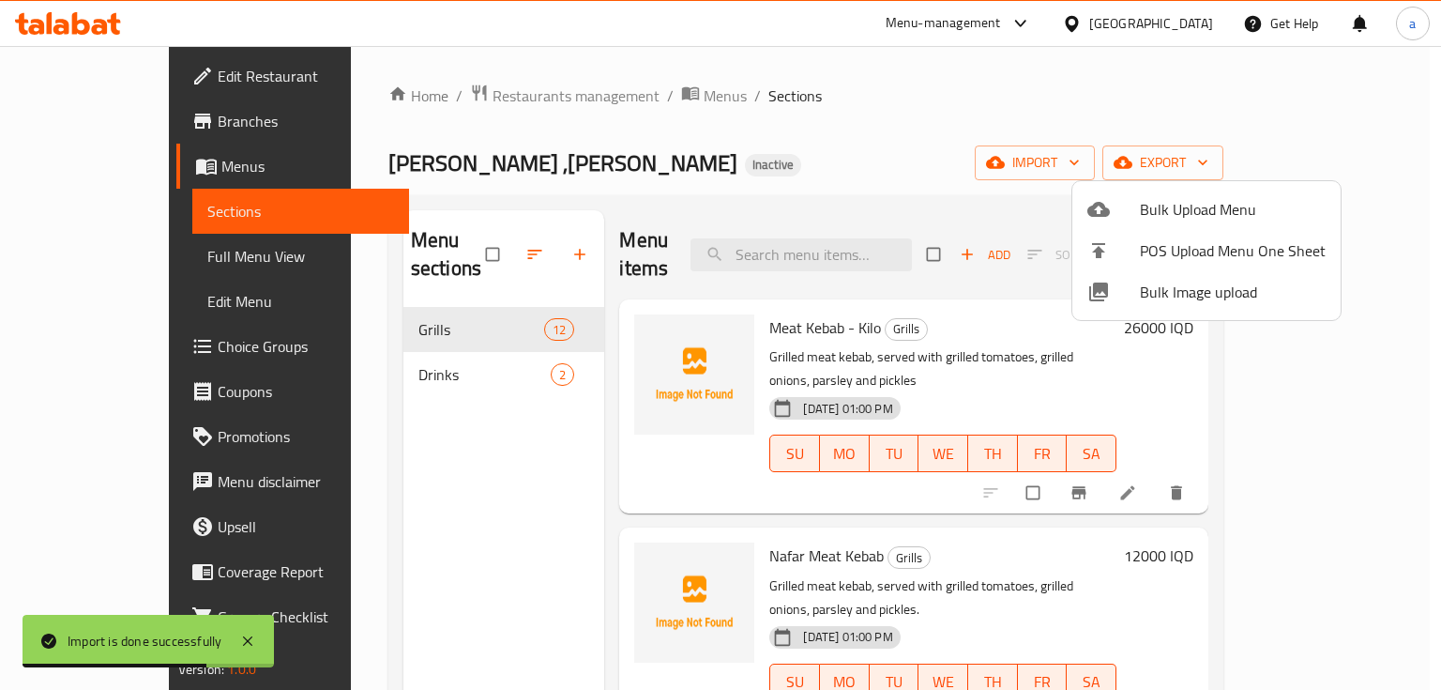
click at [916, 107] on div at bounding box center [720, 345] width 1441 height 690
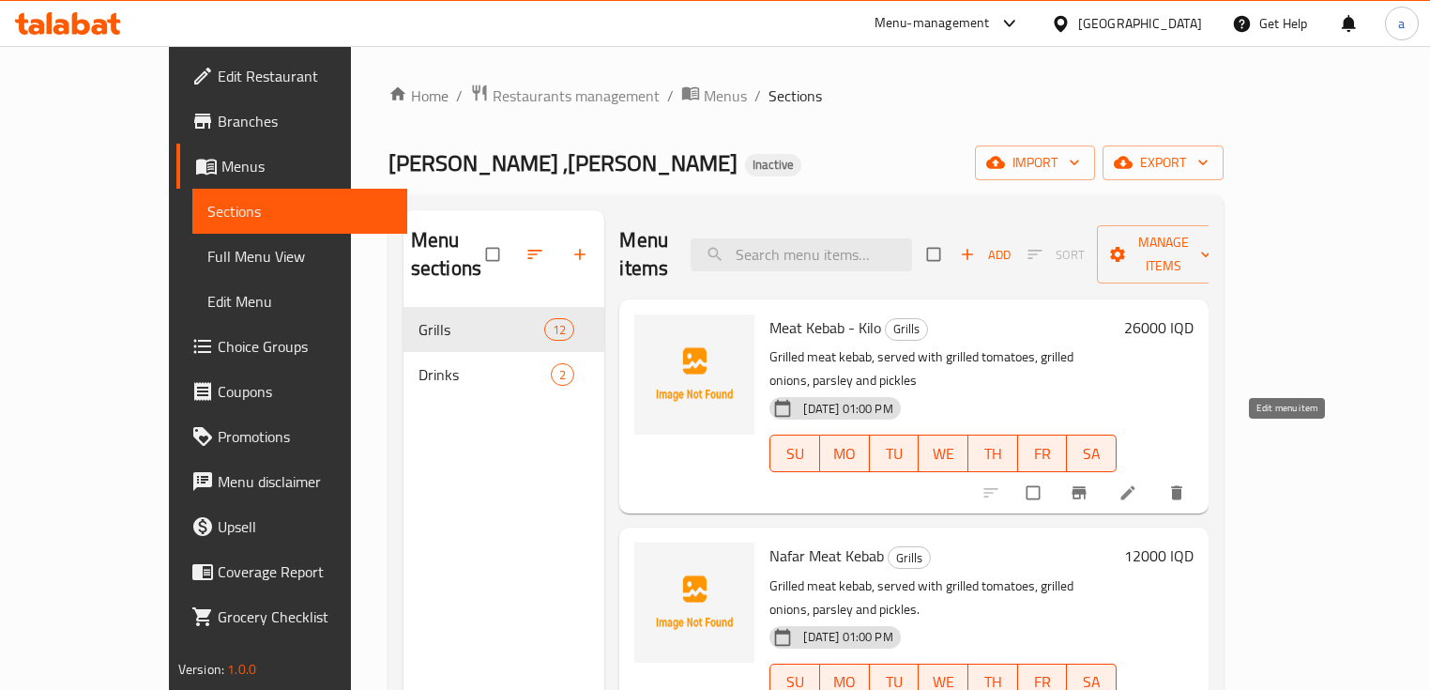
click at [1137, 483] on icon at bounding box center [1128, 492] width 19 height 19
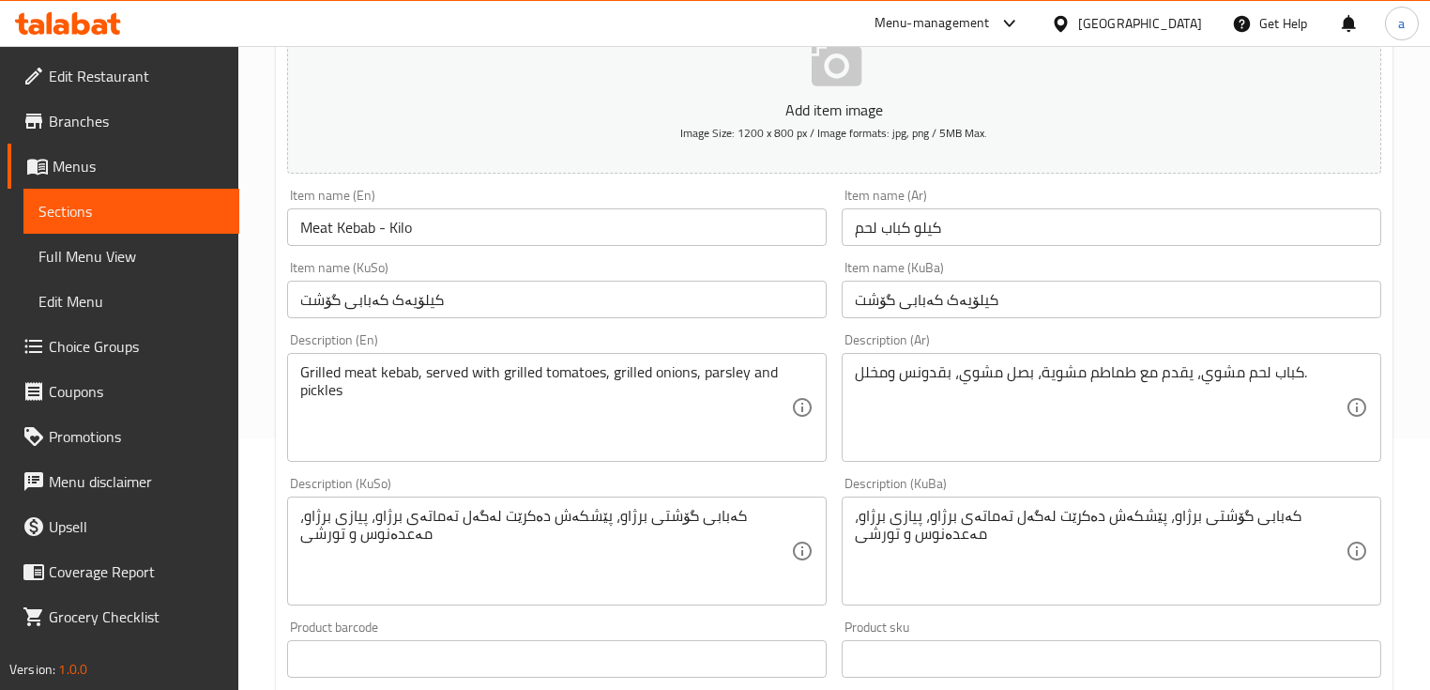
scroll to position [250, 0]
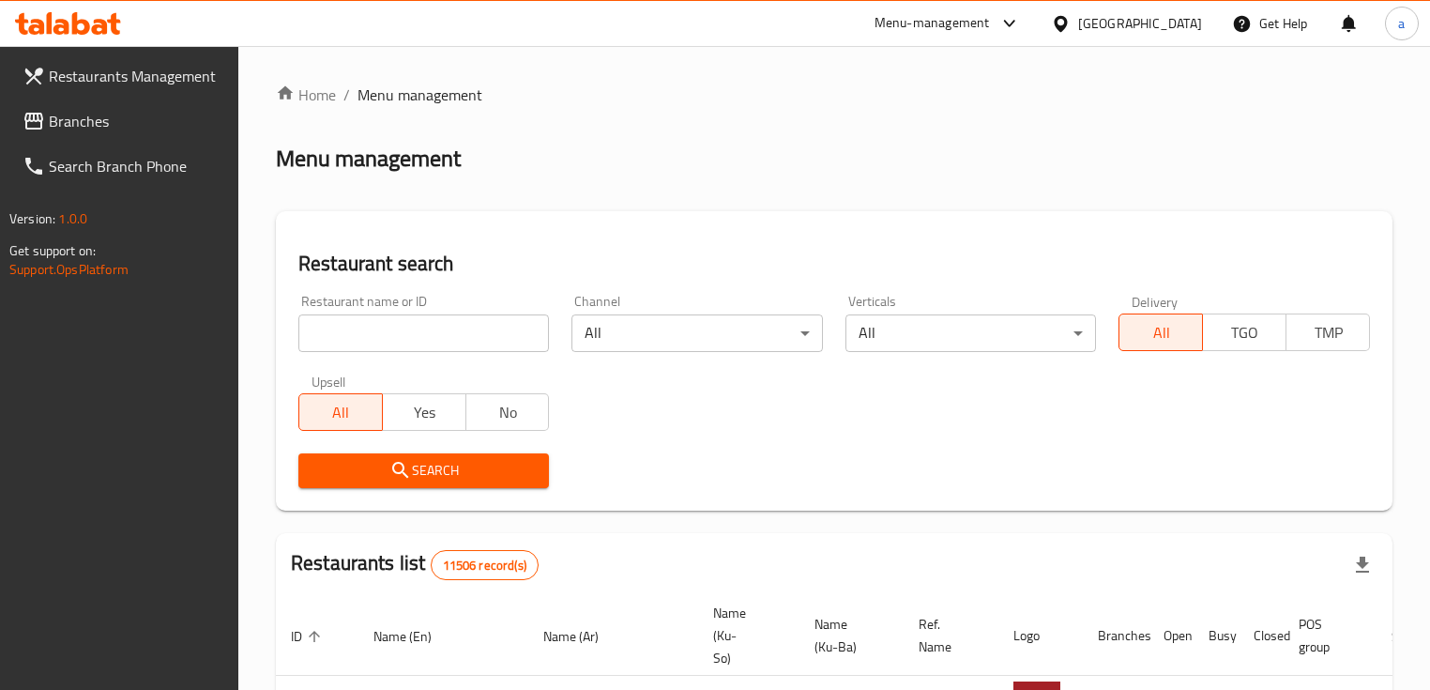
click at [124, 120] on span "Branches" at bounding box center [136, 121] width 175 height 23
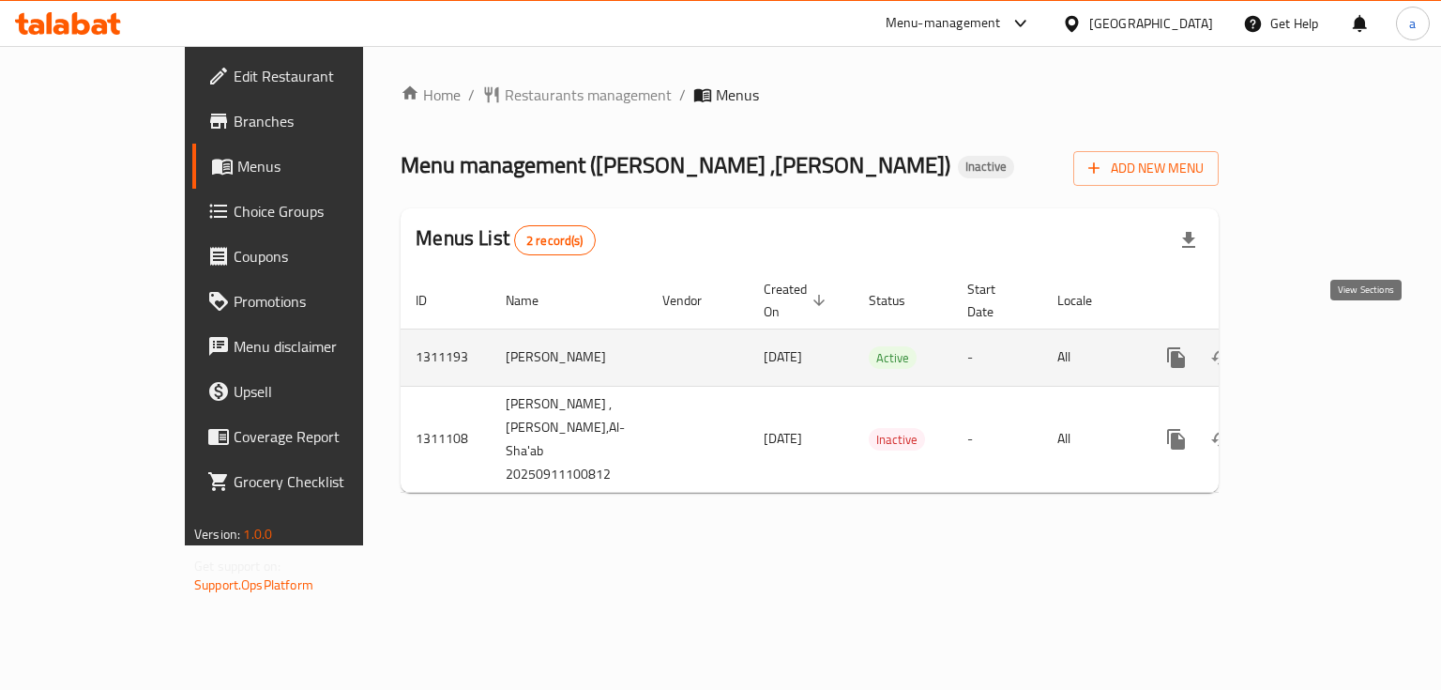
click at [1334, 335] on link "enhanced table" at bounding box center [1311, 357] width 45 height 45
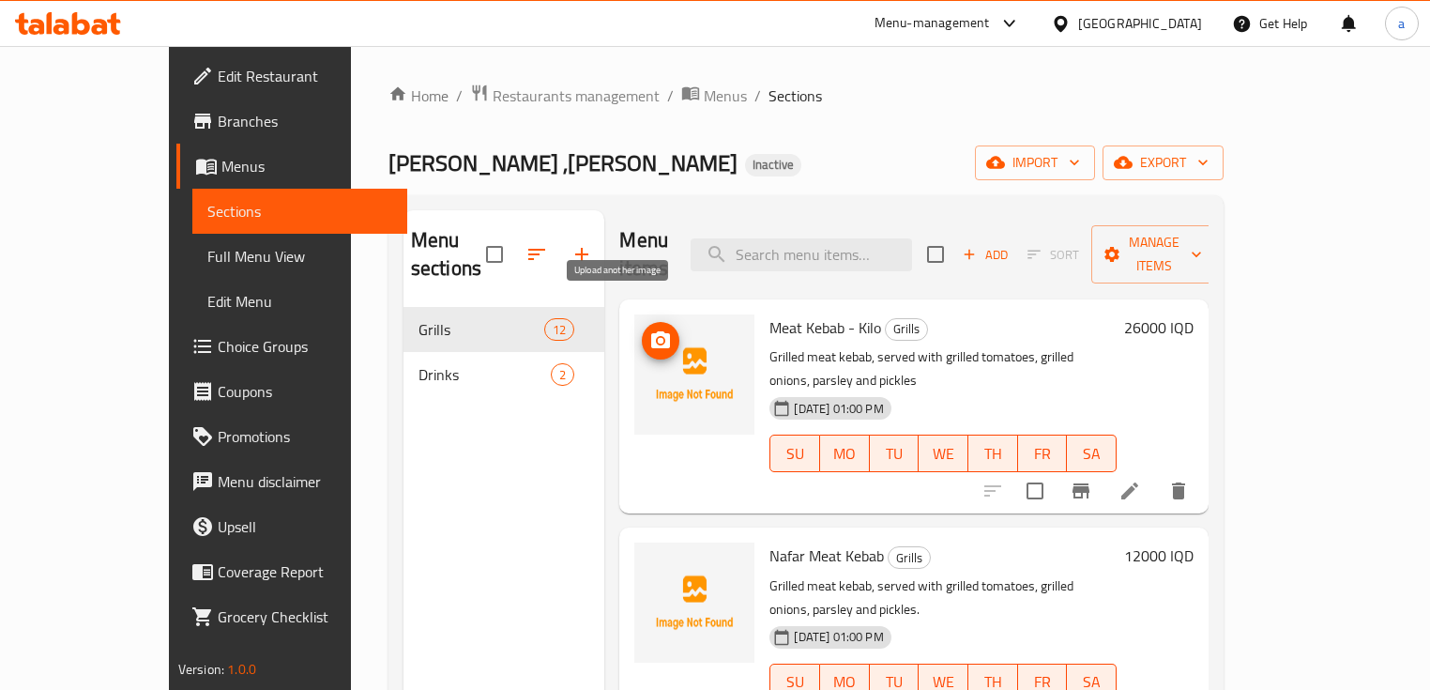
click at [642, 329] on span "upload picture" at bounding box center [661, 340] width 38 height 23
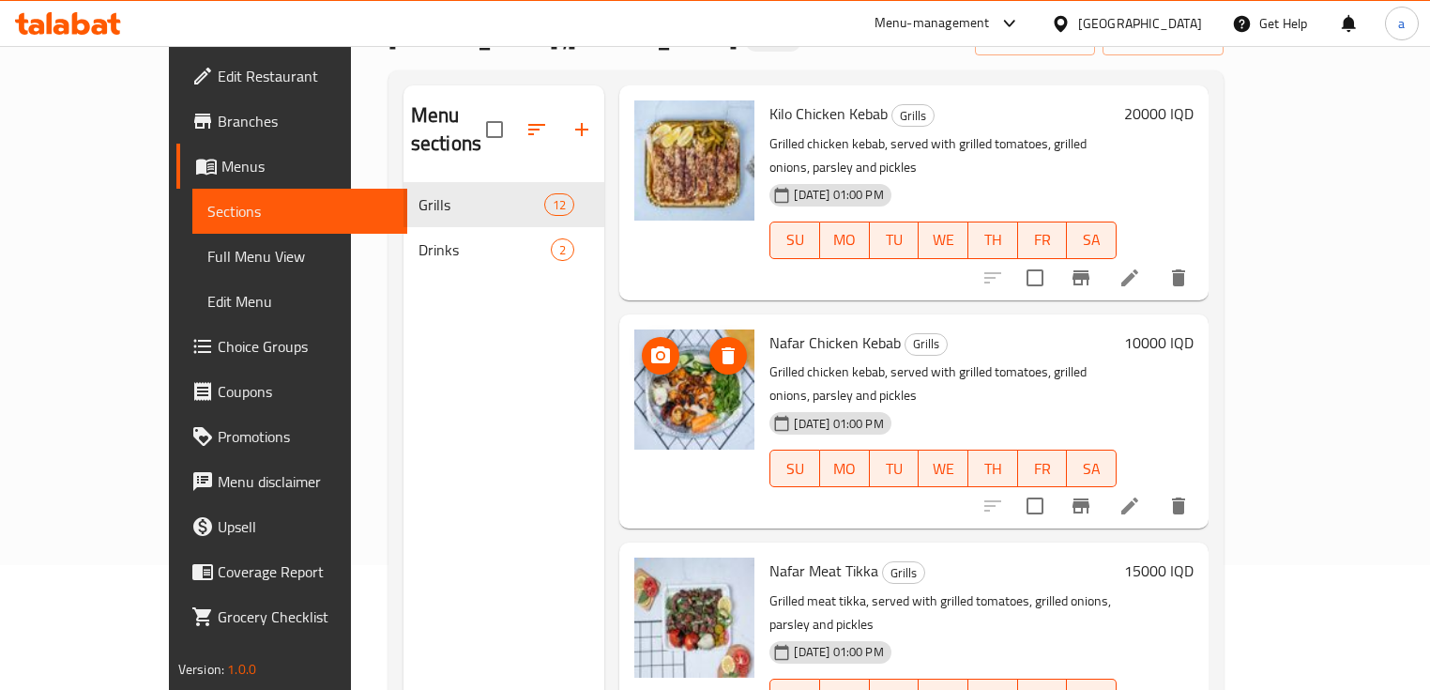
scroll to position [625, 0]
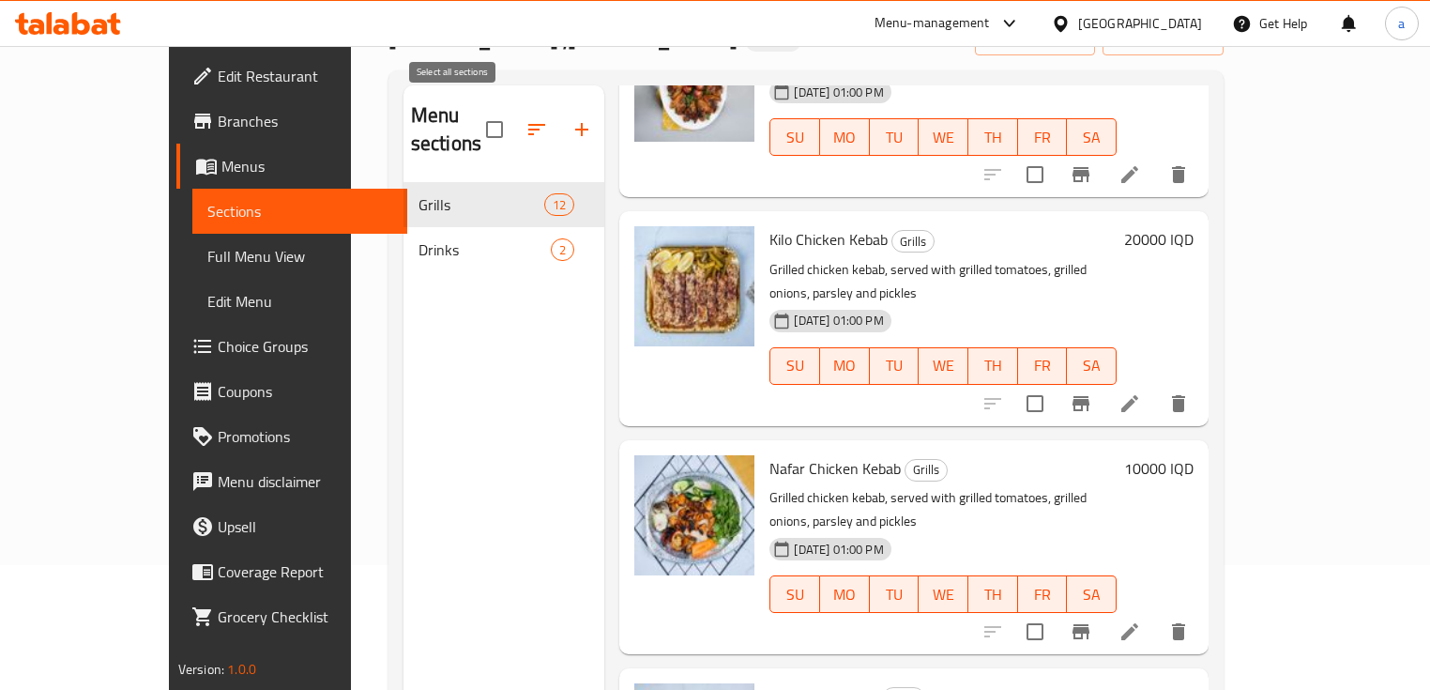
click at [475, 116] on input "checkbox" at bounding box center [494, 129] width 39 height 39
checkbox input "true"
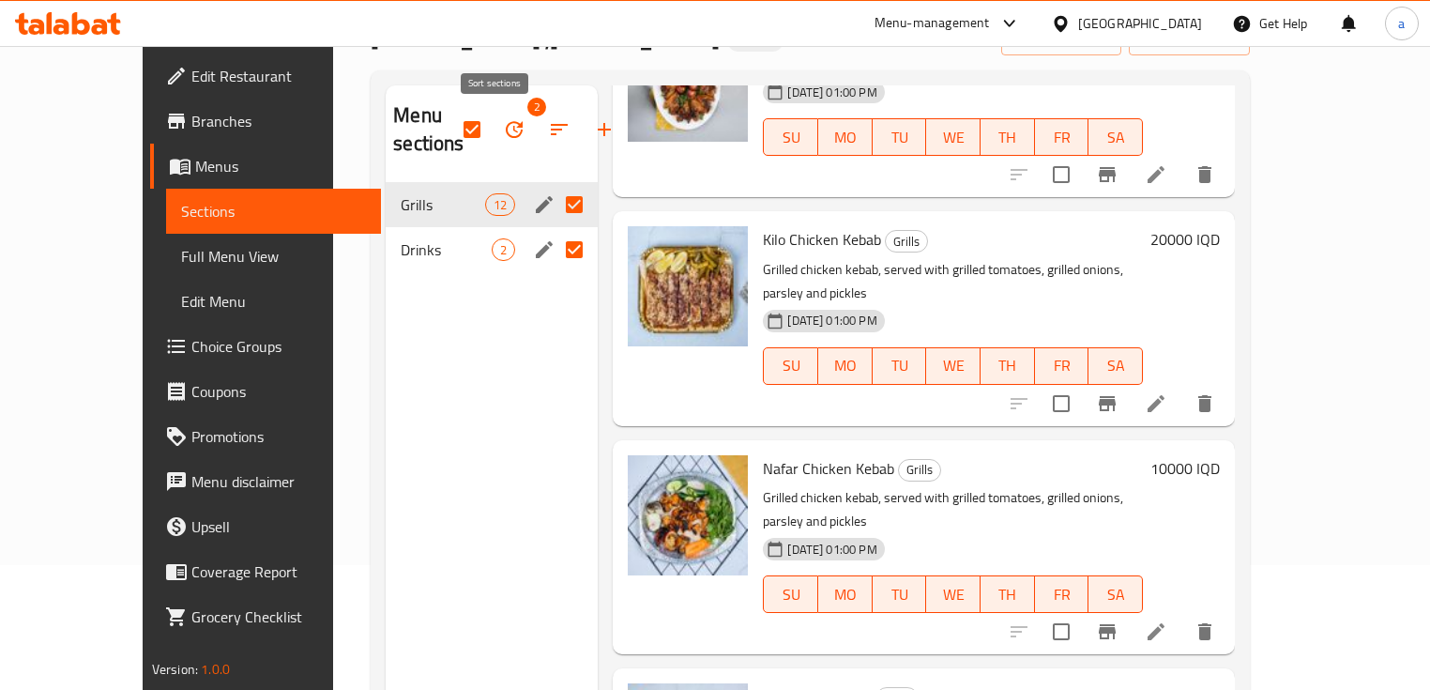
click at [492, 116] on button "button" at bounding box center [514, 129] width 45 height 45
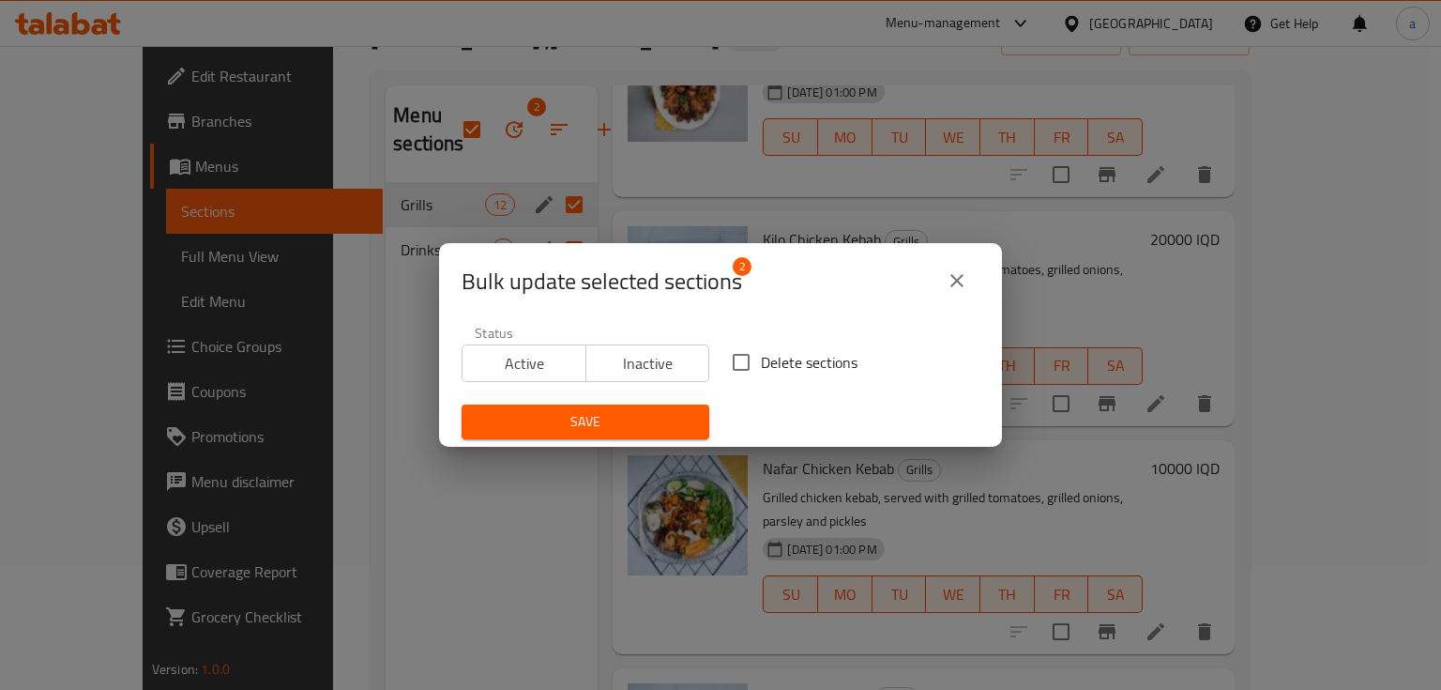
click at [784, 359] on span "Delete sections" at bounding box center [809, 362] width 97 height 23
click at [761, 359] on input "Delete sections" at bounding box center [741, 362] width 39 height 39
checkbox input "true"
click at [578, 410] on span "Save" at bounding box center [586, 421] width 218 height 23
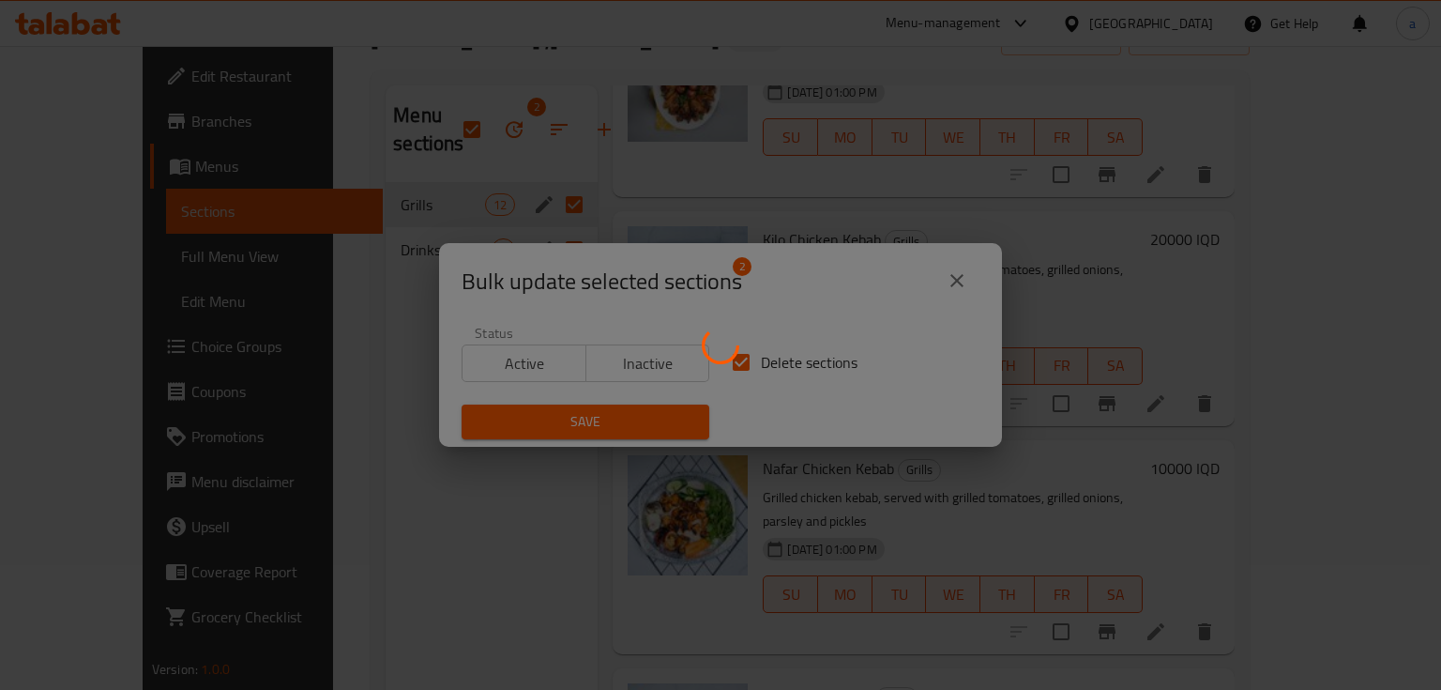
checkbox input "false"
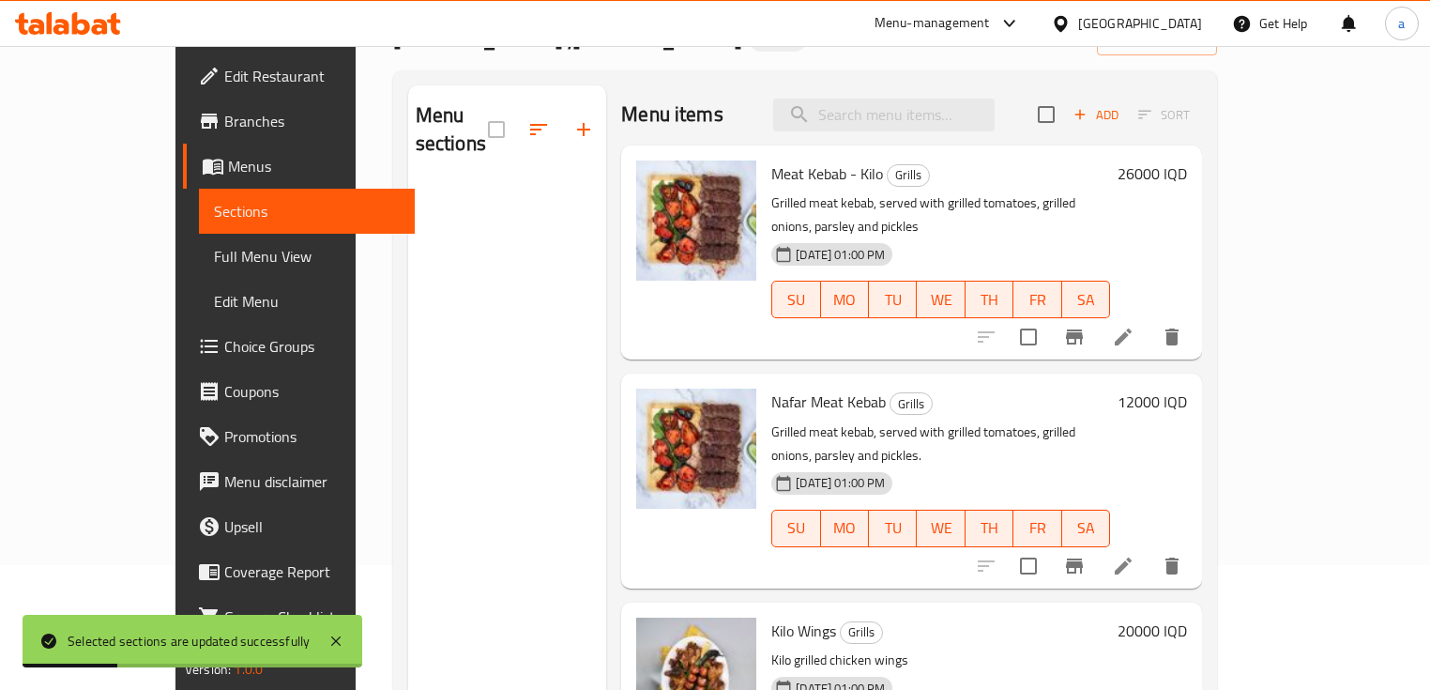
scroll to position [0, 0]
click at [214, 210] on span "Sections" at bounding box center [307, 211] width 186 height 23
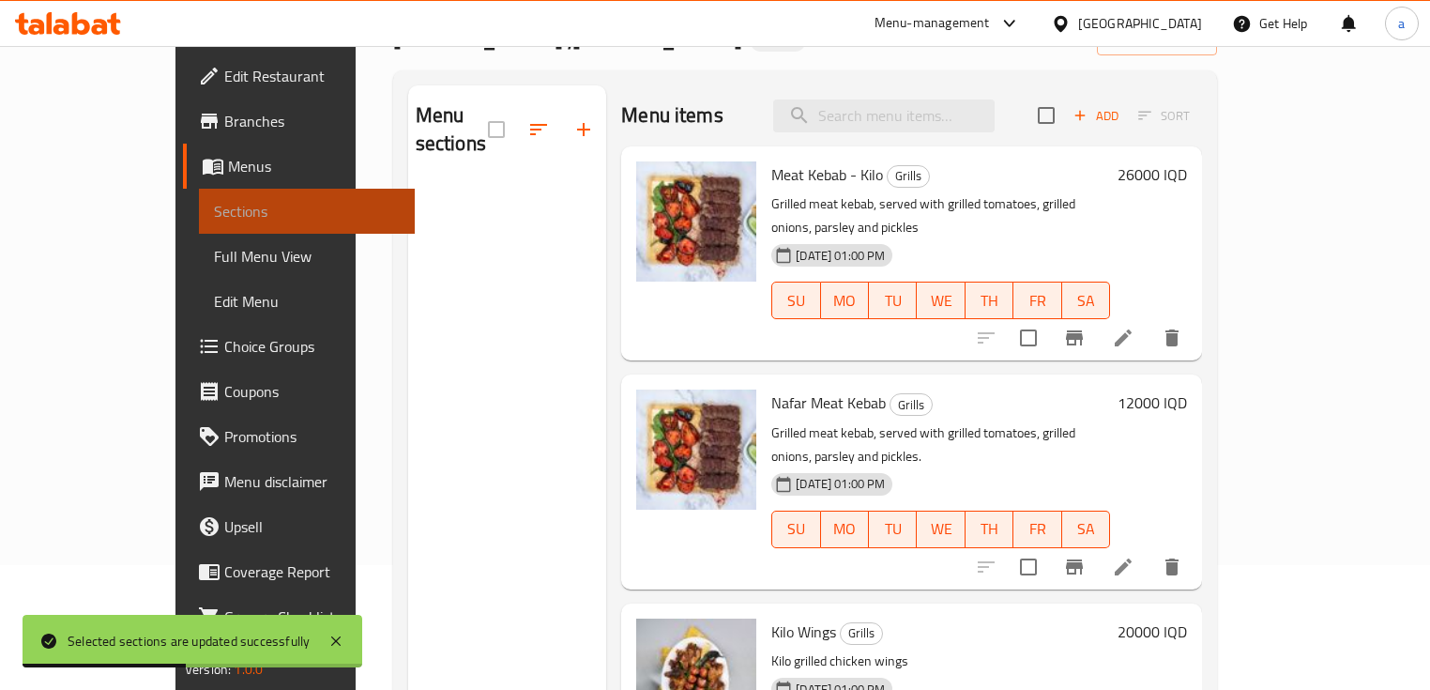
click at [214, 218] on span "Sections" at bounding box center [307, 211] width 186 height 23
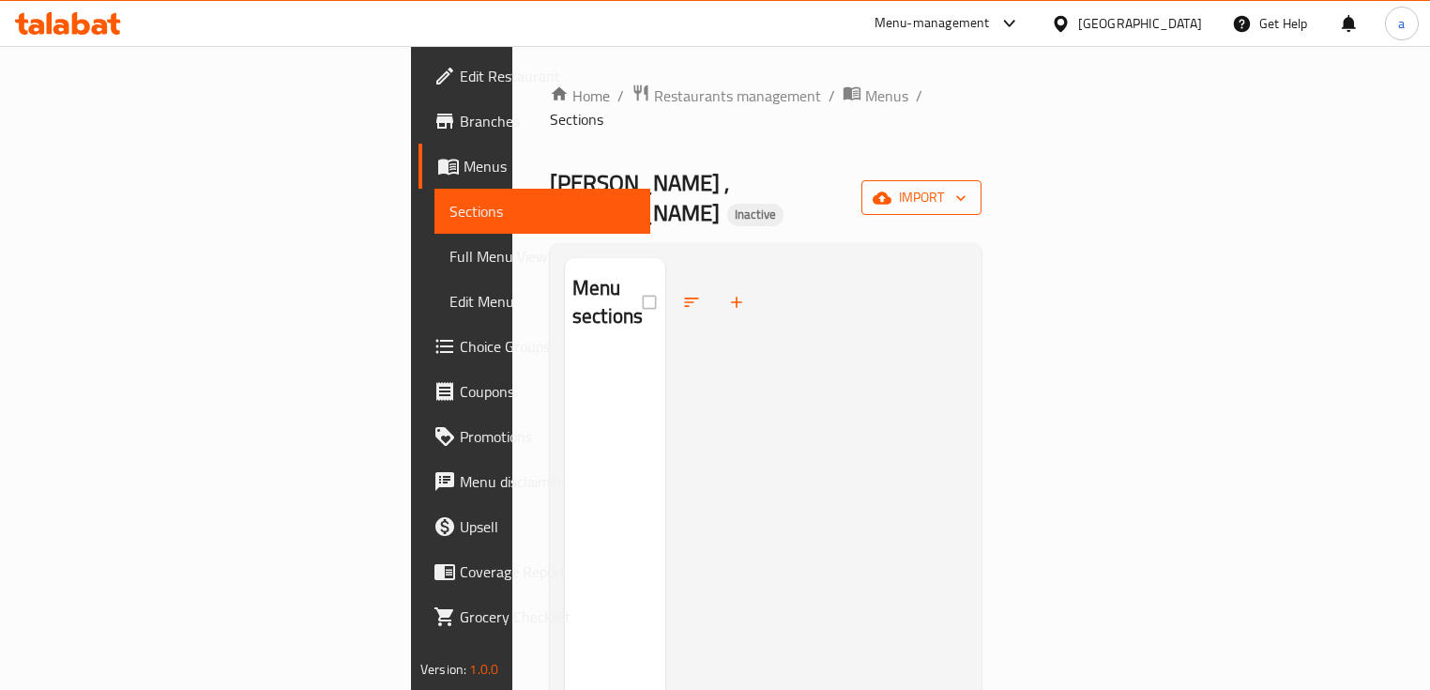
click at [967, 186] on span "import" at bounding box center [921, 197] width 90 height 23
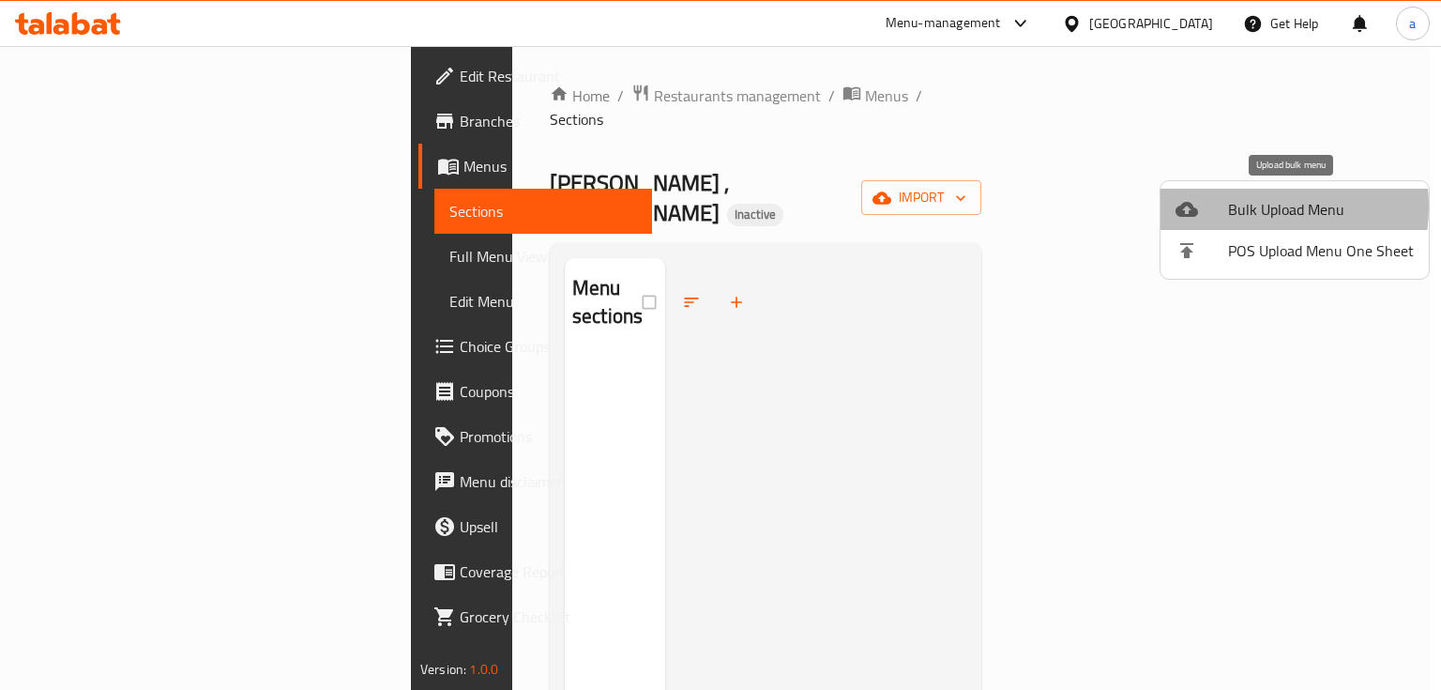
click at [1241, 206] on span "Bulk Upload Menu" at bounding box center [1321, 209] width 186 height 23
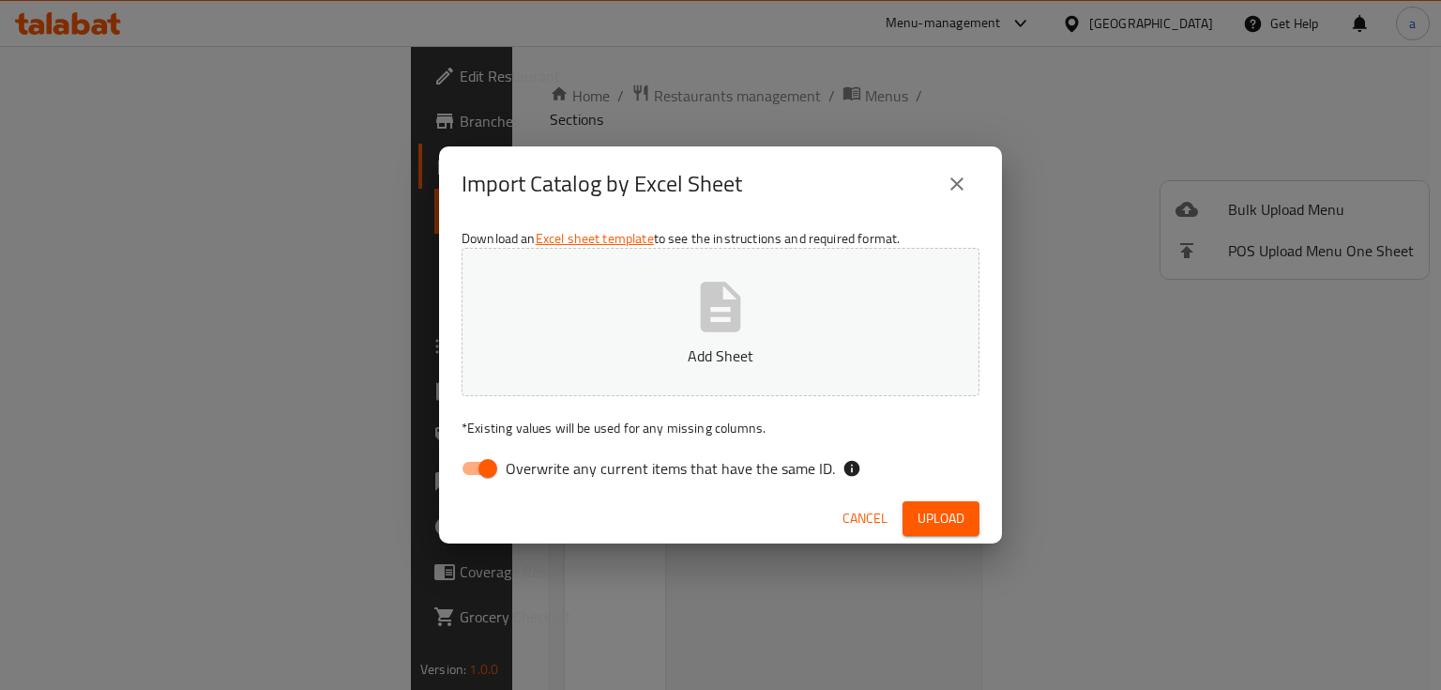
click at [486, 480] on input "Overwrite any current items that have the same ID." at bounding box center [487, 468] width 107 height 36
checkbox input "false"
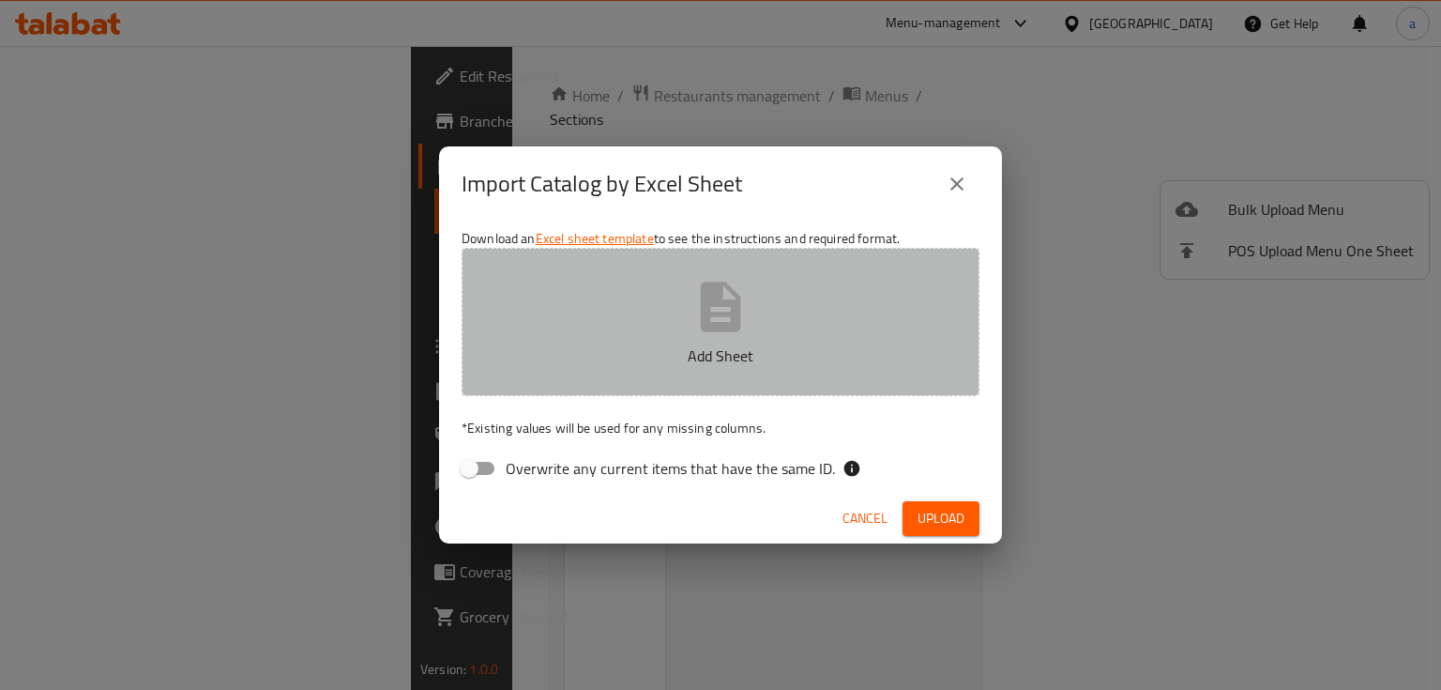
click at [755, 320] on button "Add Sheet" at bounding box center [721, 322] width 518 height 148
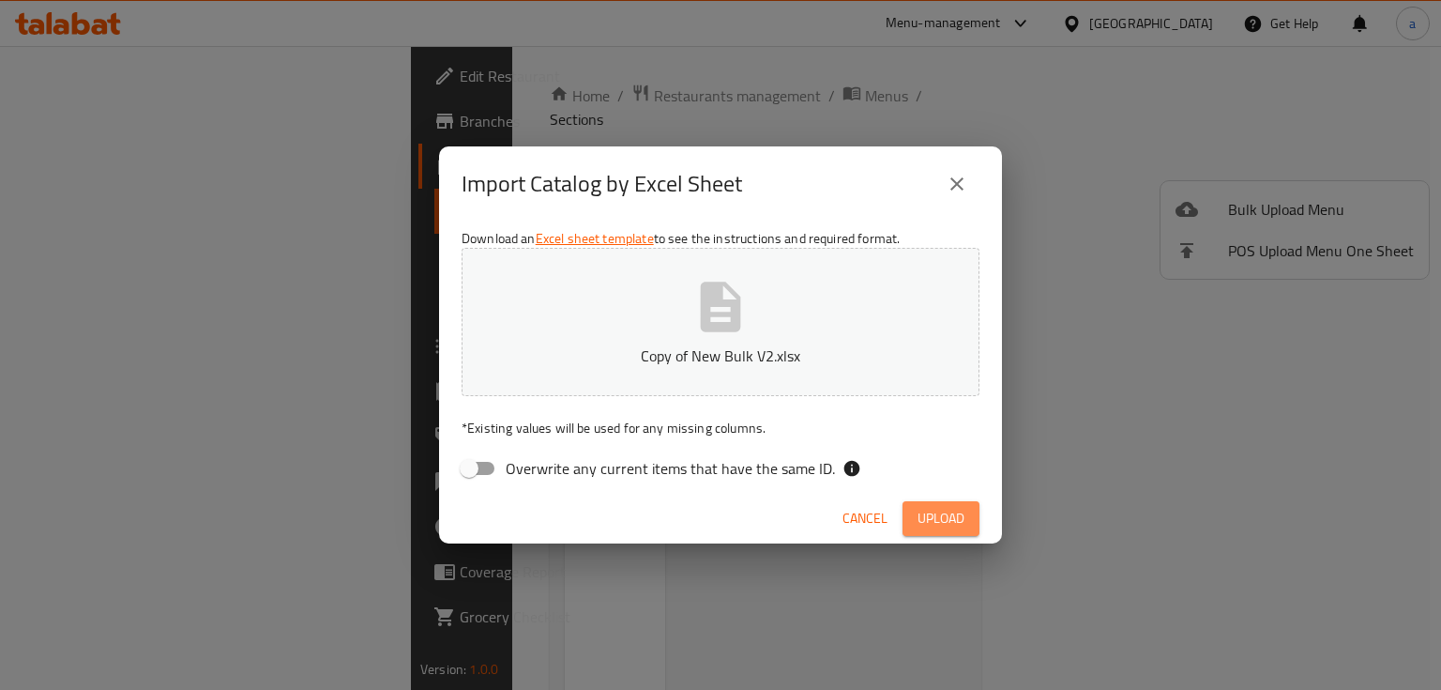
click at [961, 510] on span "Upload" at bounding box center [941, 518] width 47 height 23
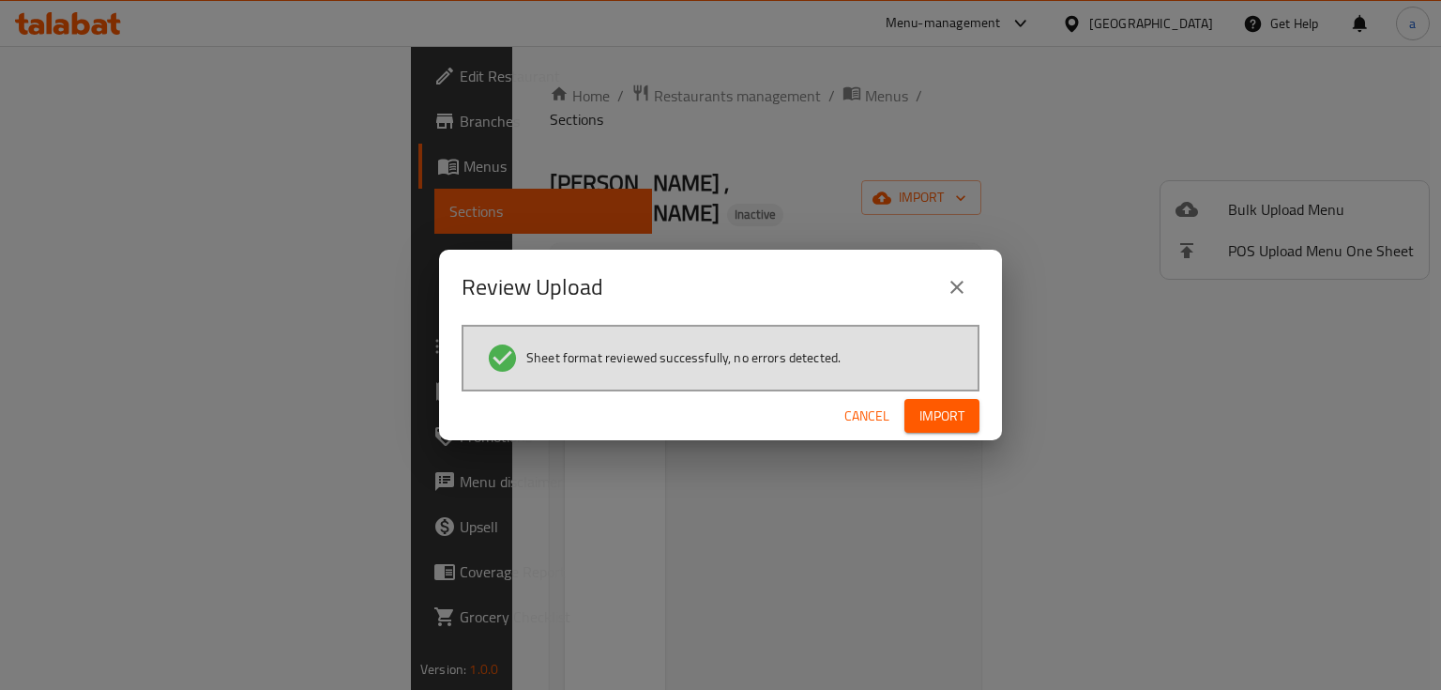
click at [971, 404] on button "Import" at bounding box center [942, 416] width 75 height 35
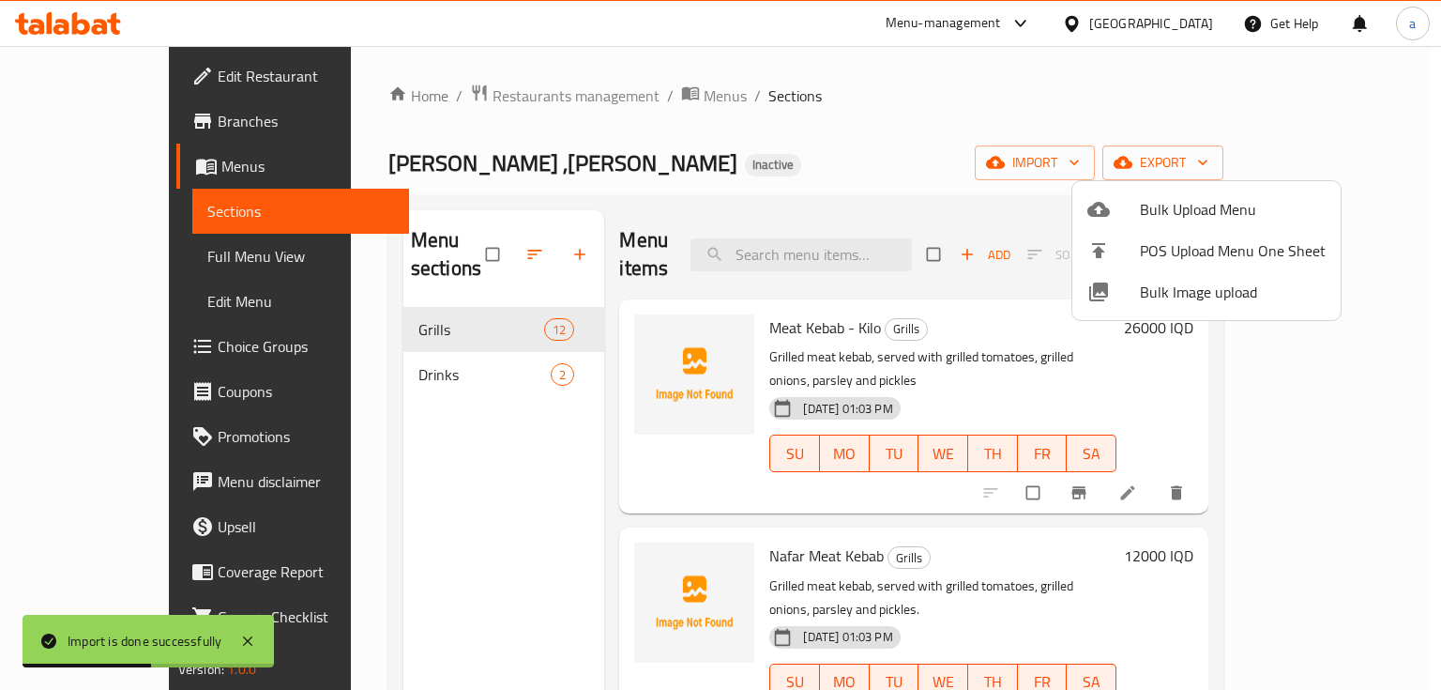
click at [860, 184] on div at bounding box center [720, 345] width 1441 height 690
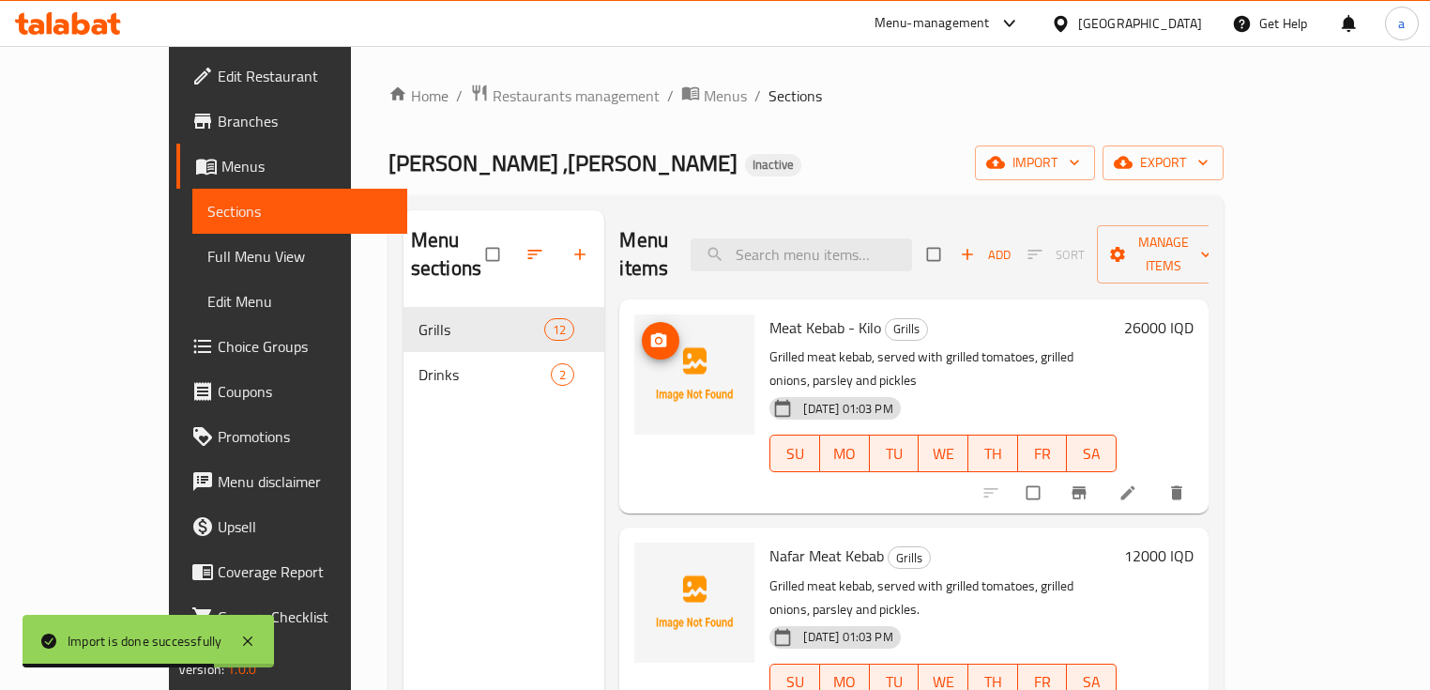
click at [634, 314] on img at bounding box center [694, 374] width 120 height 120
click at [651, 333] on icon "upload picture" at bounding box center [659, 340] width 16 height 14
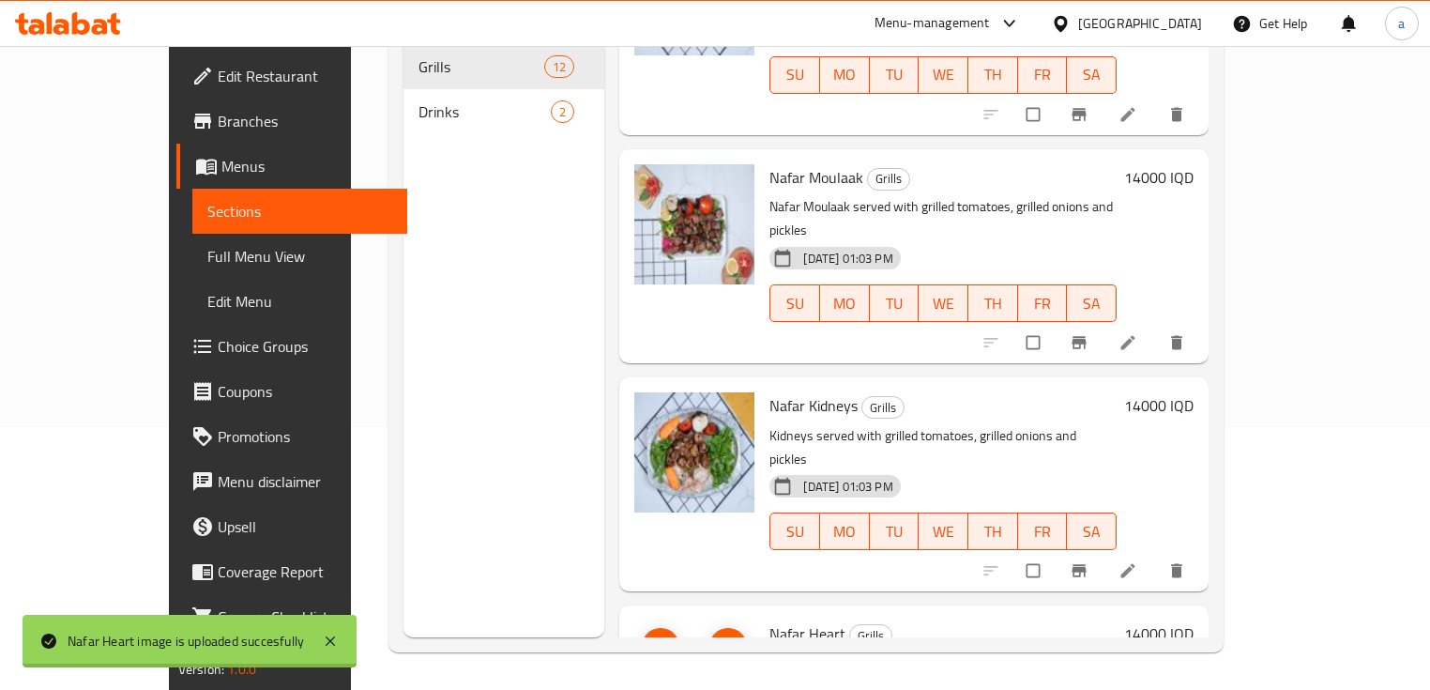
scroll to position [1817, 0]
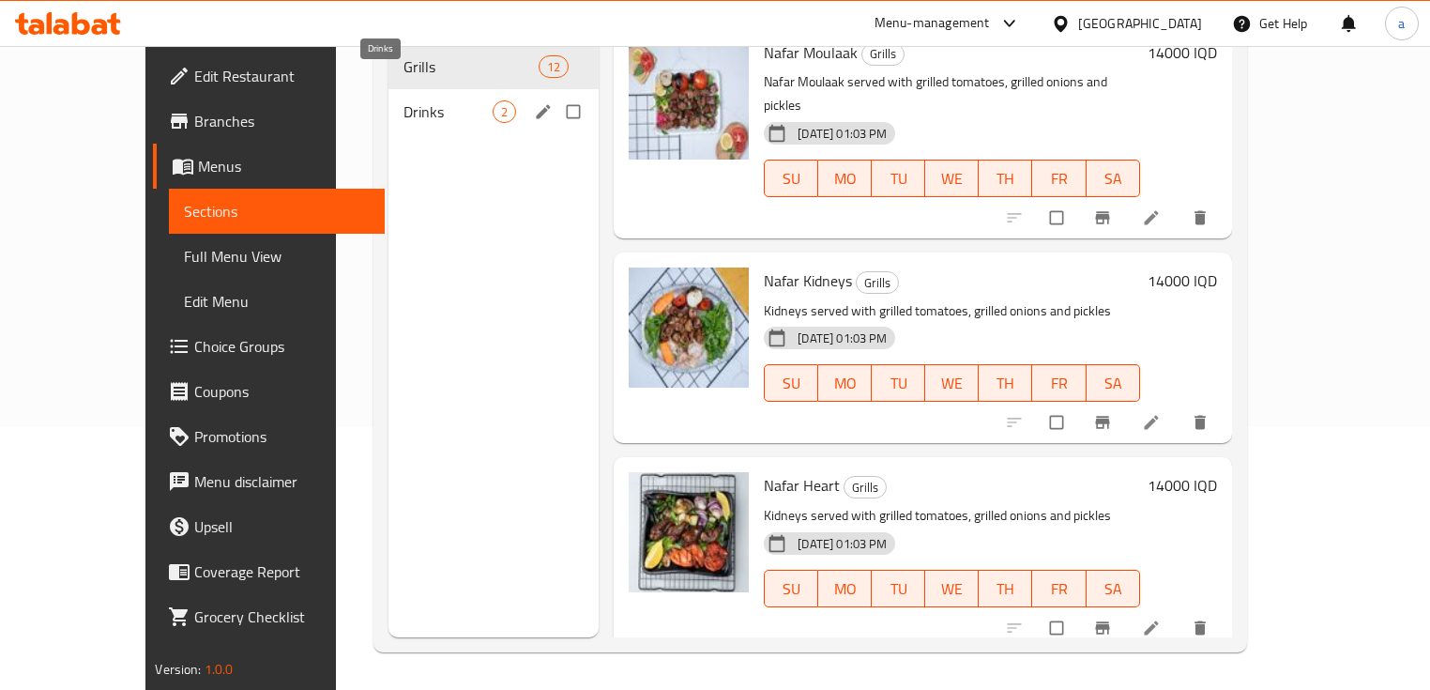
click at [429, 100] on span "Drinks" at bounding box center [449, 111] width 90 height 23
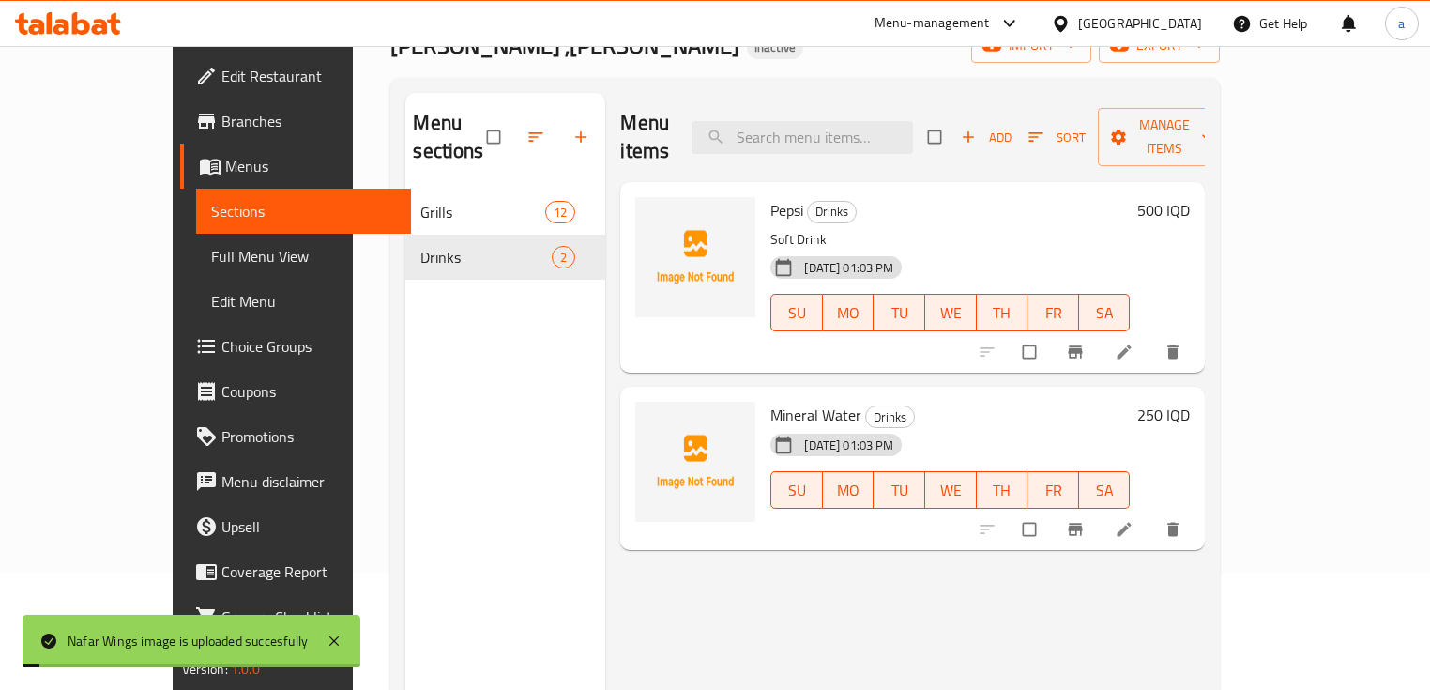
scroll to position [12, 0]
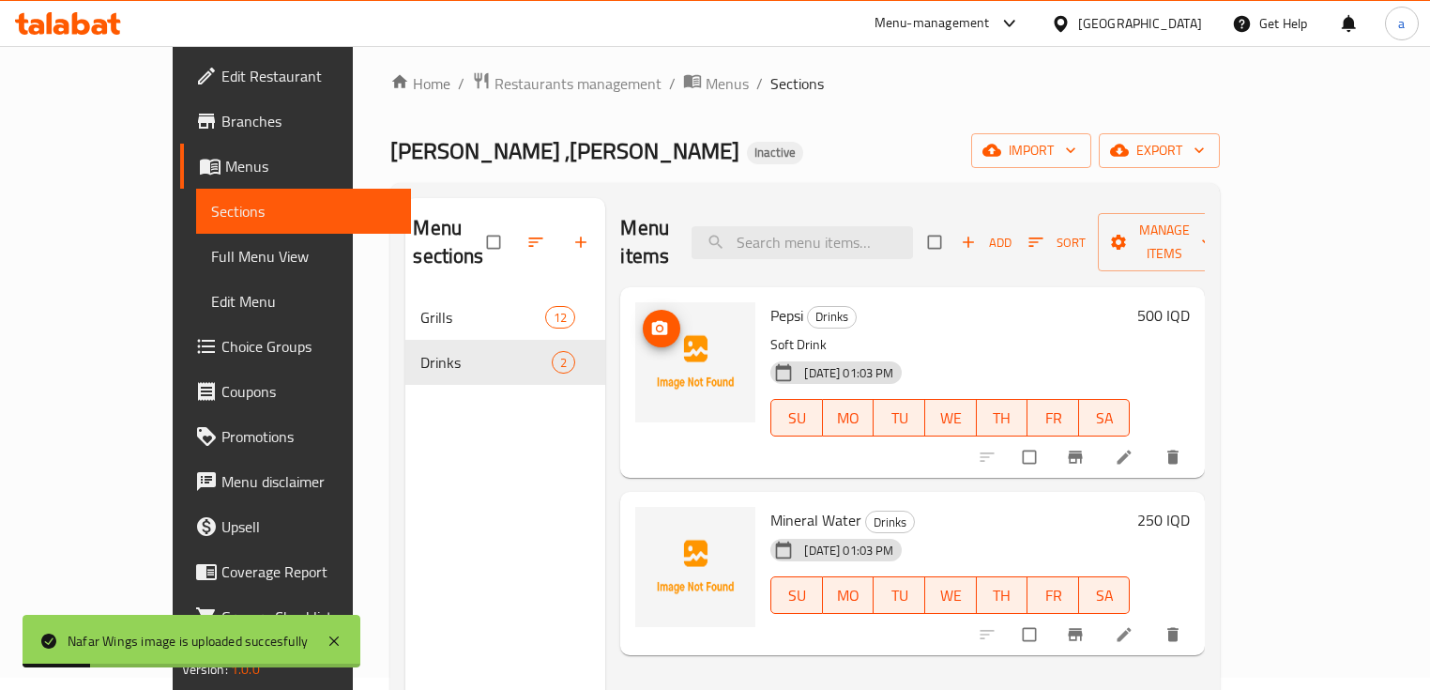
click at [652, 321] on icon "upload picture" at bounding box center [660, 328] width 16 height 14
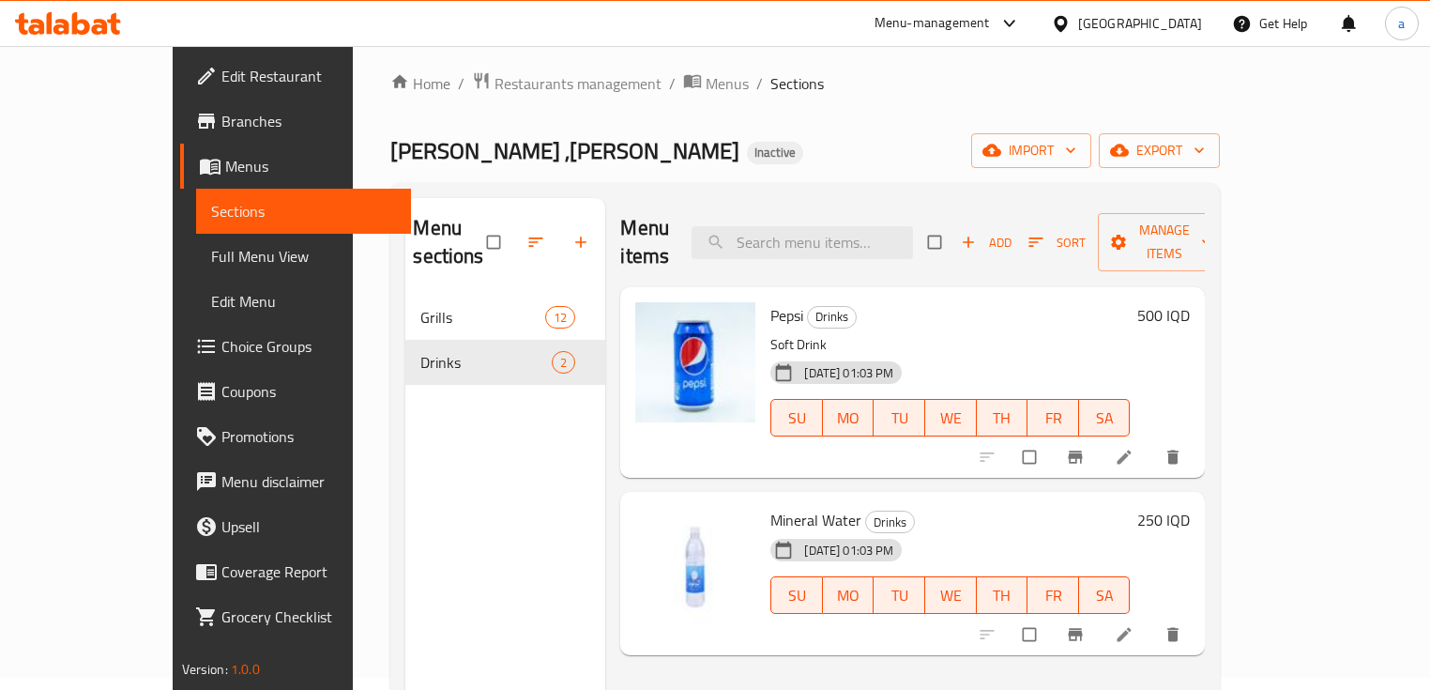
scroll to position [0, 0]
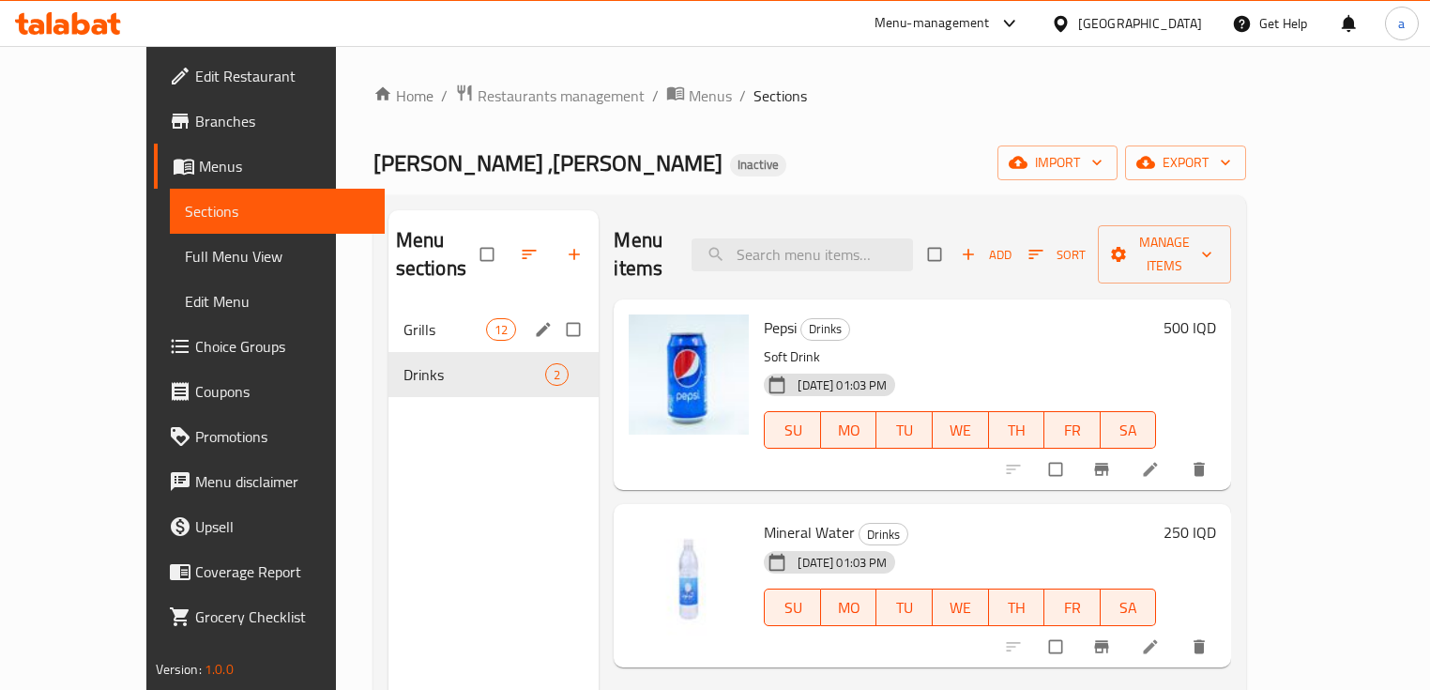
click at [477, 310] on div "Grills 12" at bounding box center [493, 329] width 211 height 45
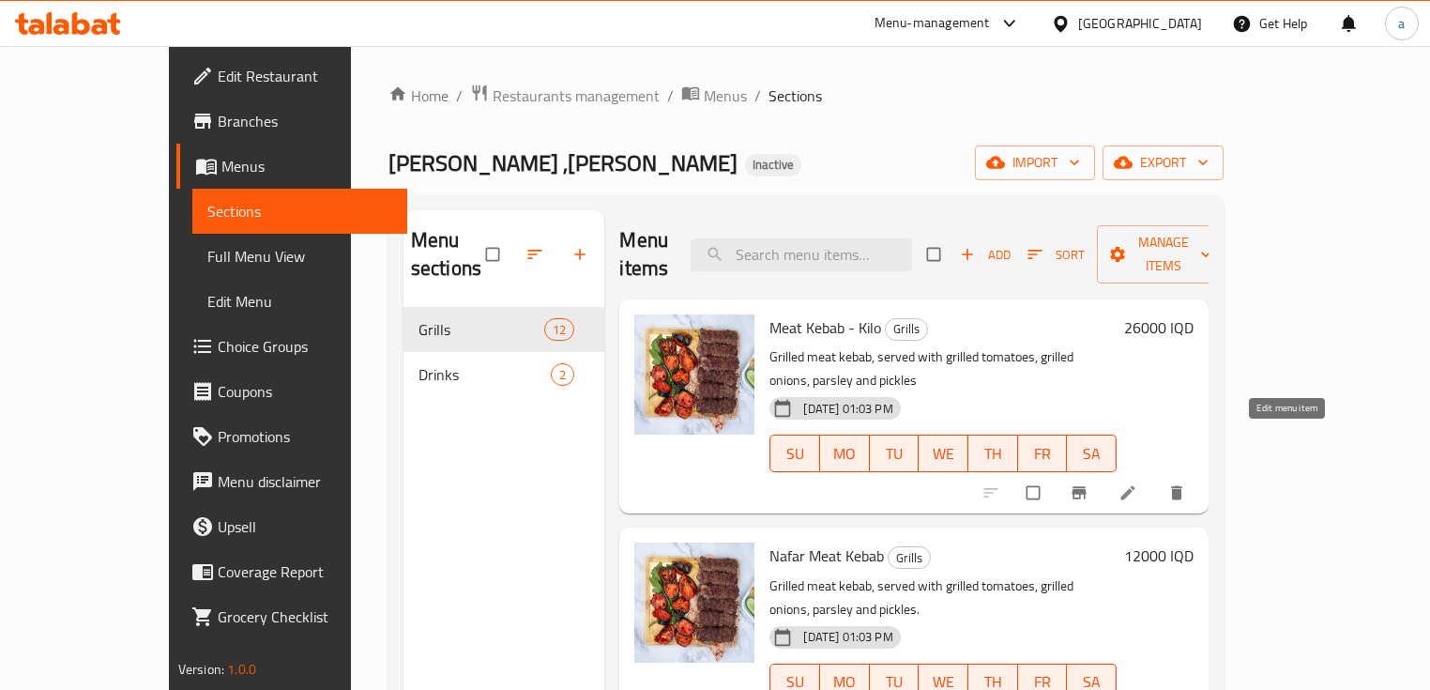
click at [1137, 483] on icon at bounding box center [1128, 492] width 19 height 19
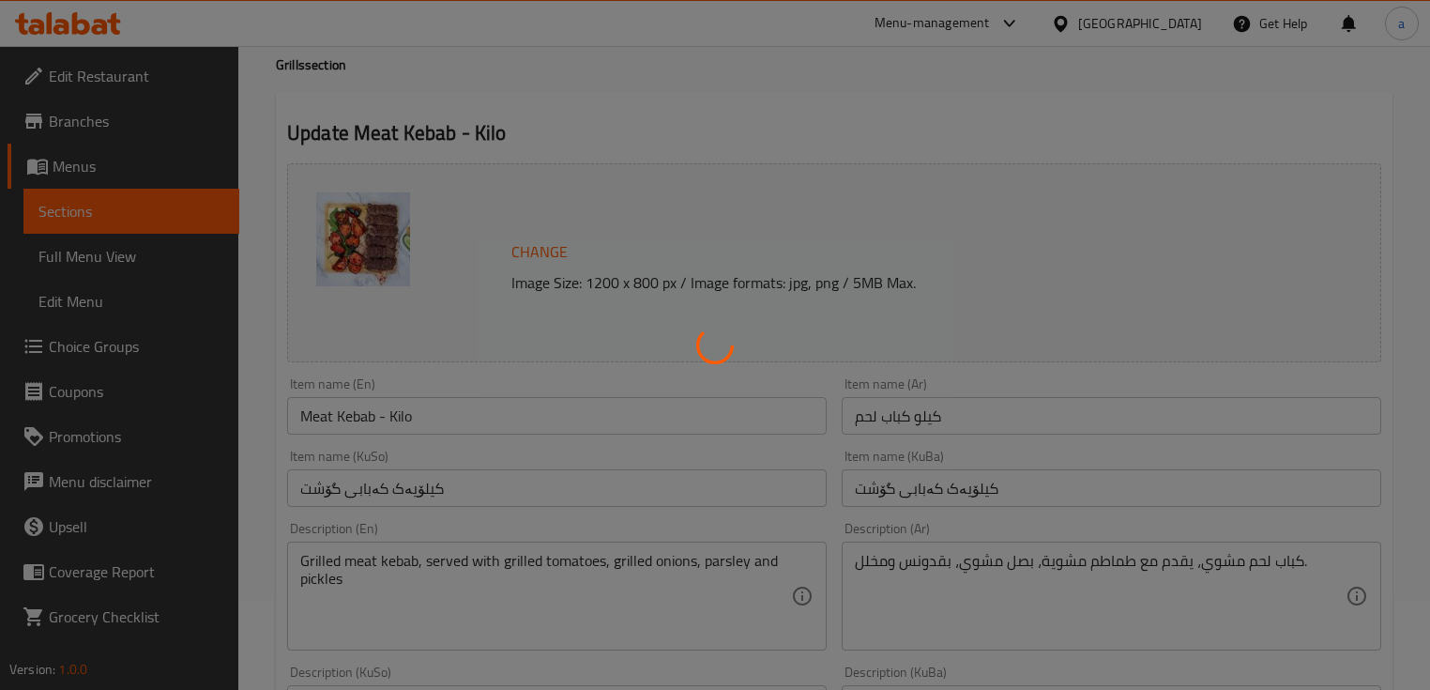
scroll to position [125, 0]
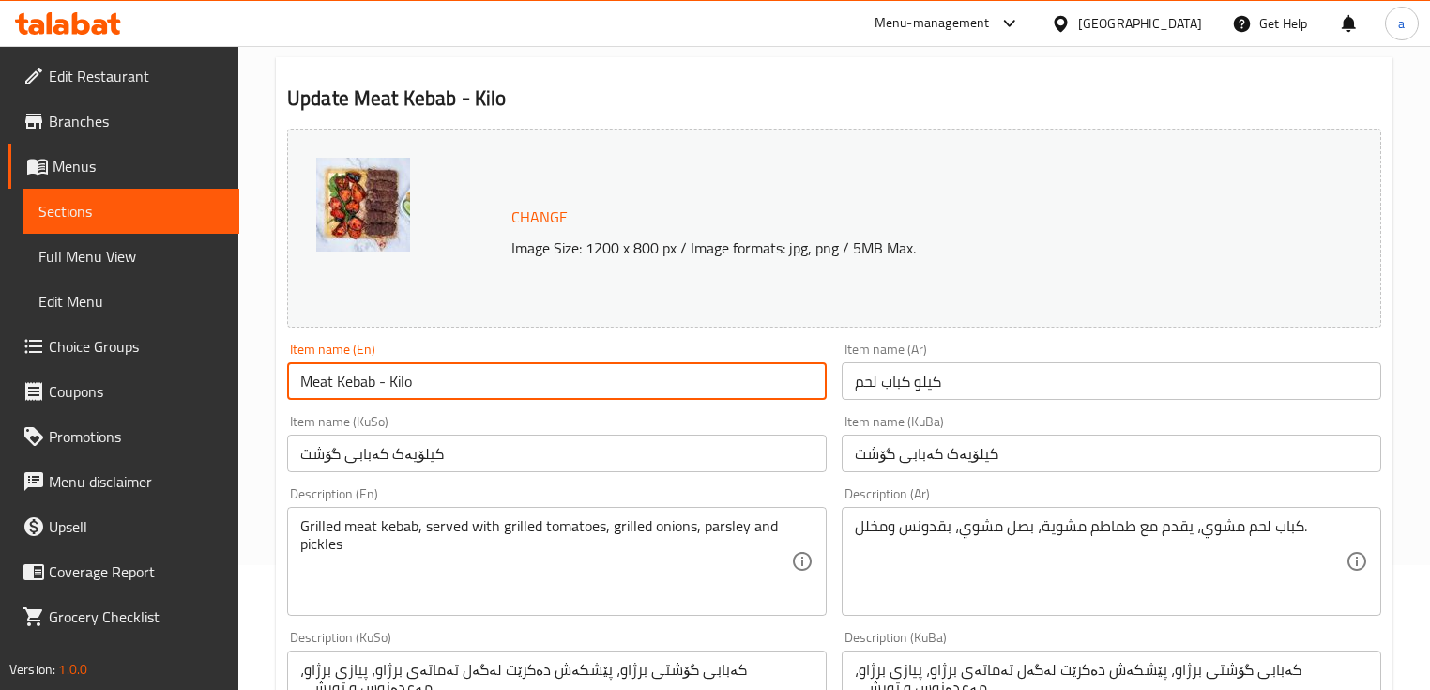
drag, startPoint x: 420, startPoint y: 371, endPoint x: 390, endPoint y: 383, distance: 32.4
click at [390, 383] on input "Meat Kebab - Kilo" at bounding box center [557, 381] width 540 height 38
click at [300, 372] on input "Meat Kebab -" at bounding box center [557, 381] width 540 height 38
paste input "Kilo"
drag, startPoint x: 417, startPoint y: 379, endPoint x: 400, endPoint y: 385, distance: 17.8
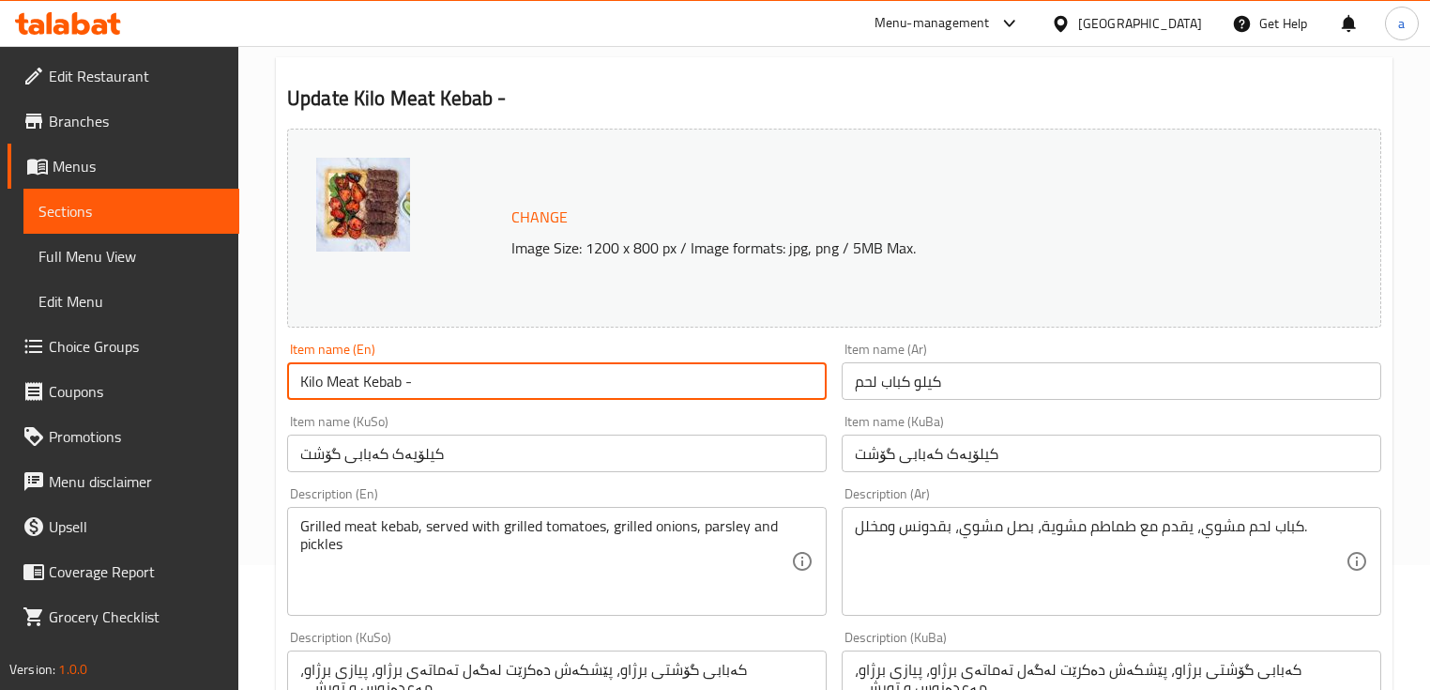
click at [400, 385] on input "Kilo Meat Kebab -" at bounding box center [557, 381] width 540 height 38
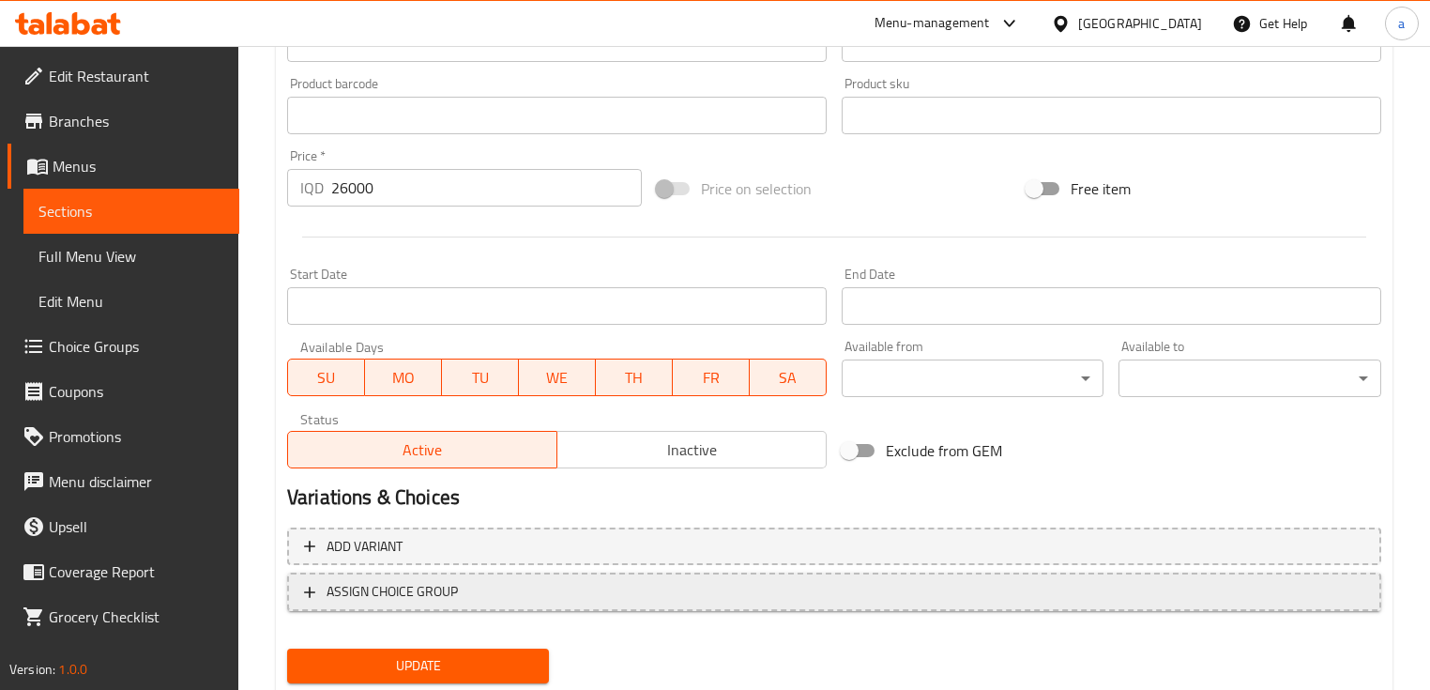
scroll to position [878, 0]
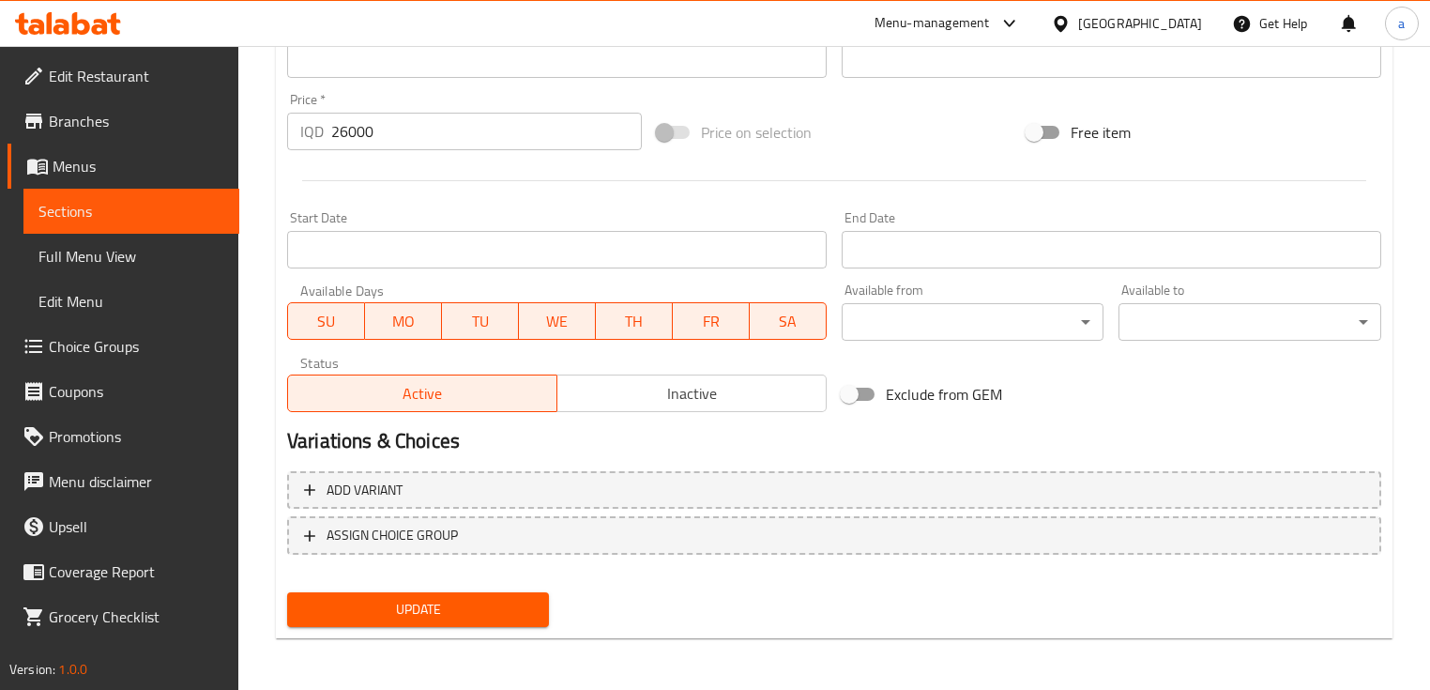
type input "Kilo Meat Kebab"
click at [437, 606] on span "Update" at bounding box center [418, 609] width 232 height 23
click at [175, 212] on span "Sections" at bounding box center [131, 211] width 186 height 23
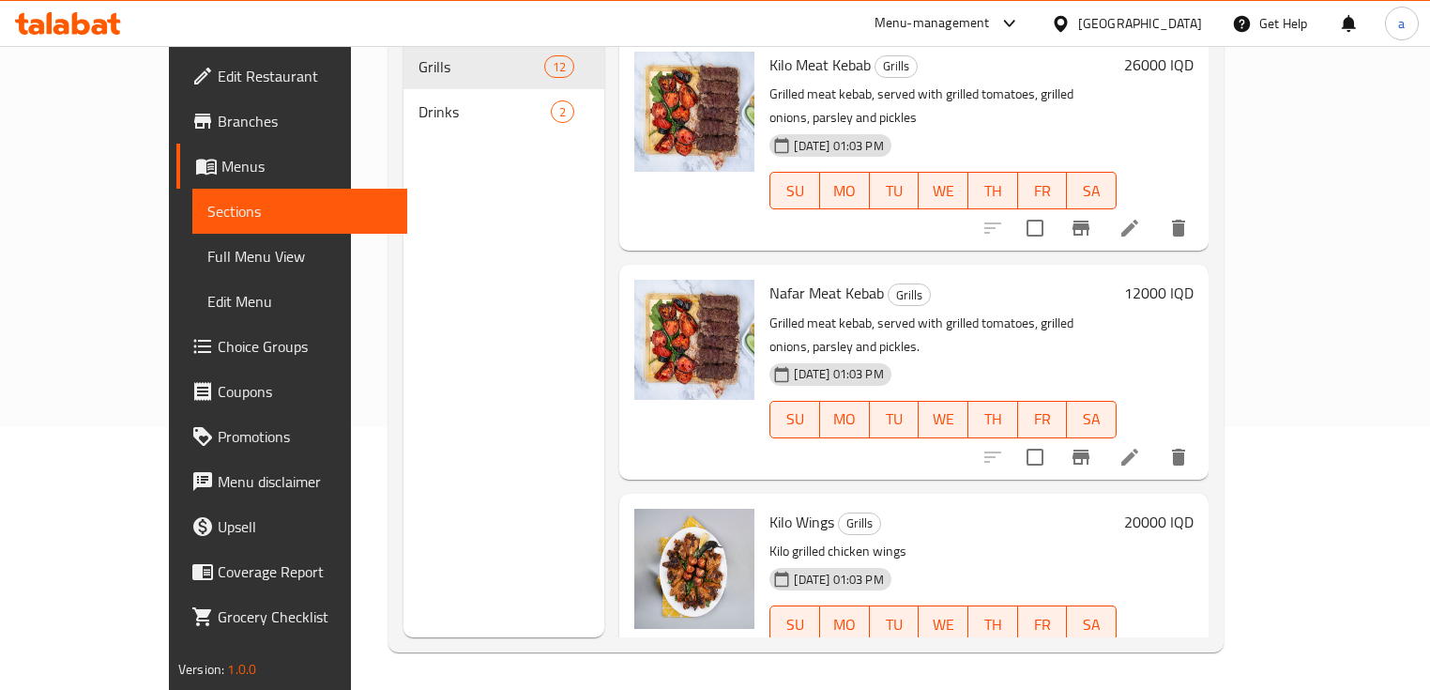
scroll to position [125, 0]
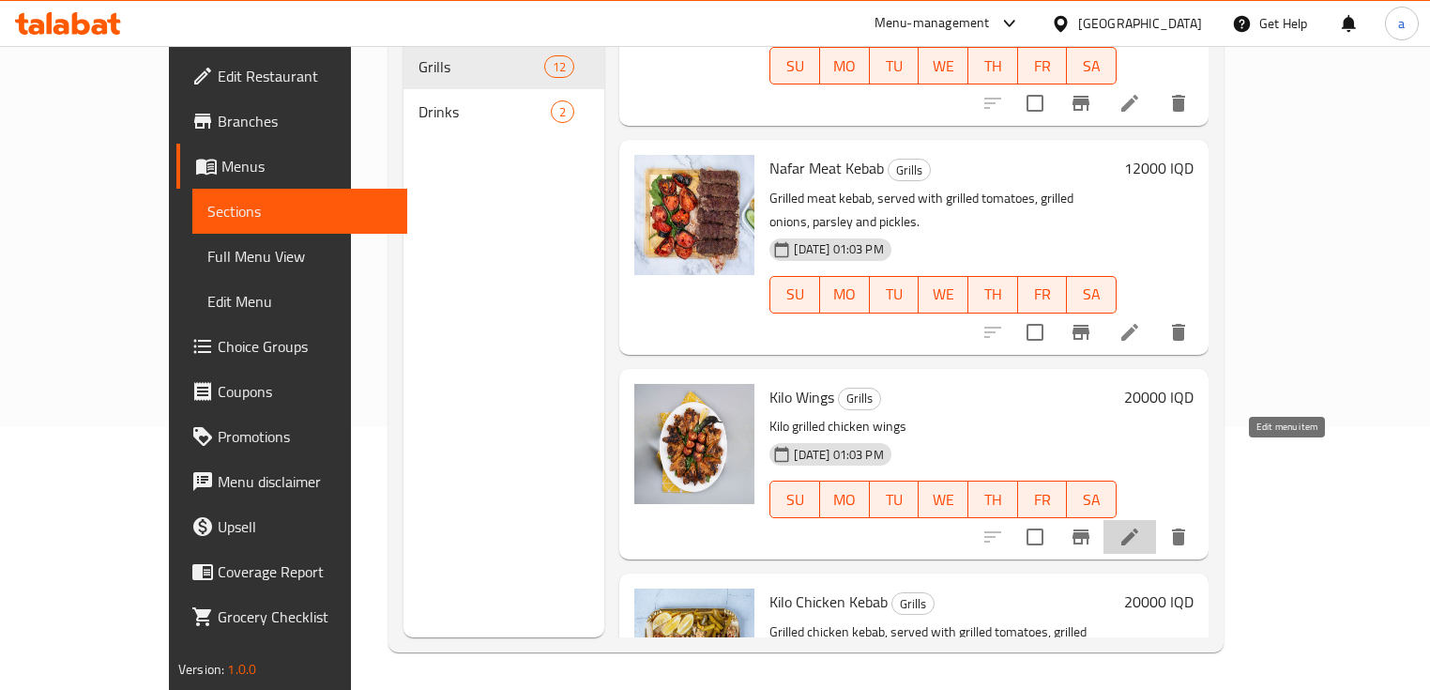
click at [1141, 526] on icon at bounding box center [1130, 537] width 23 height 23
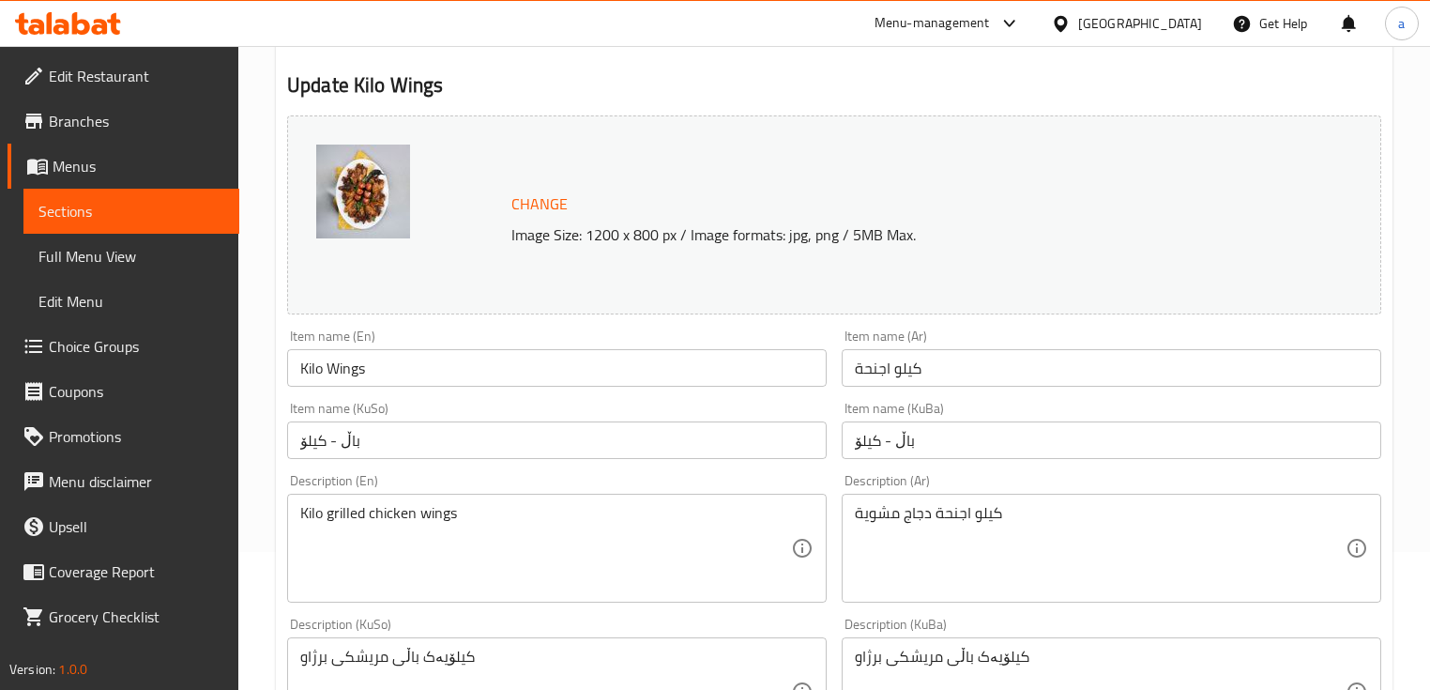
scroll to position [250, 0]
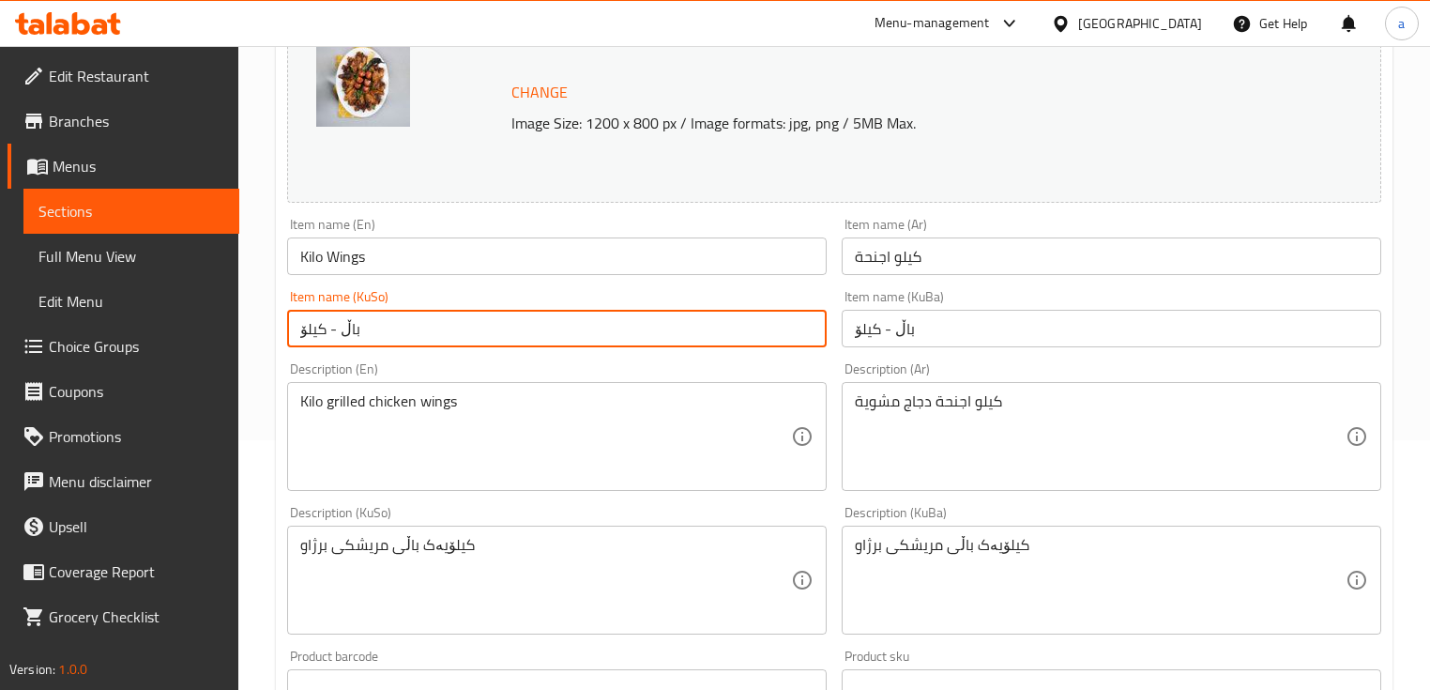
drag, startPoint x: 327, startPoint y: 328, endPoint x: 276, endPoint y: 330, distance: 50.8
click at [276, 330] on div "Update Kilo Wings Change Image Size: 1200 x 800 px / Image formats: jpg, png / …" at bounding box center [834, 599] width 1117 height 1335
paste input "کیلۆ"
drag, startPoint x: 735, startPoint y: 323, endPoint x: 865, endPoint y: 335, distance: 131.0
click at [865, 335] on div "Change Image Size: 1200 x 800 px / Image formats: jpg, png / 5MB Max. Item name…" at bounding box center [834, 522] width 1109 height 1052
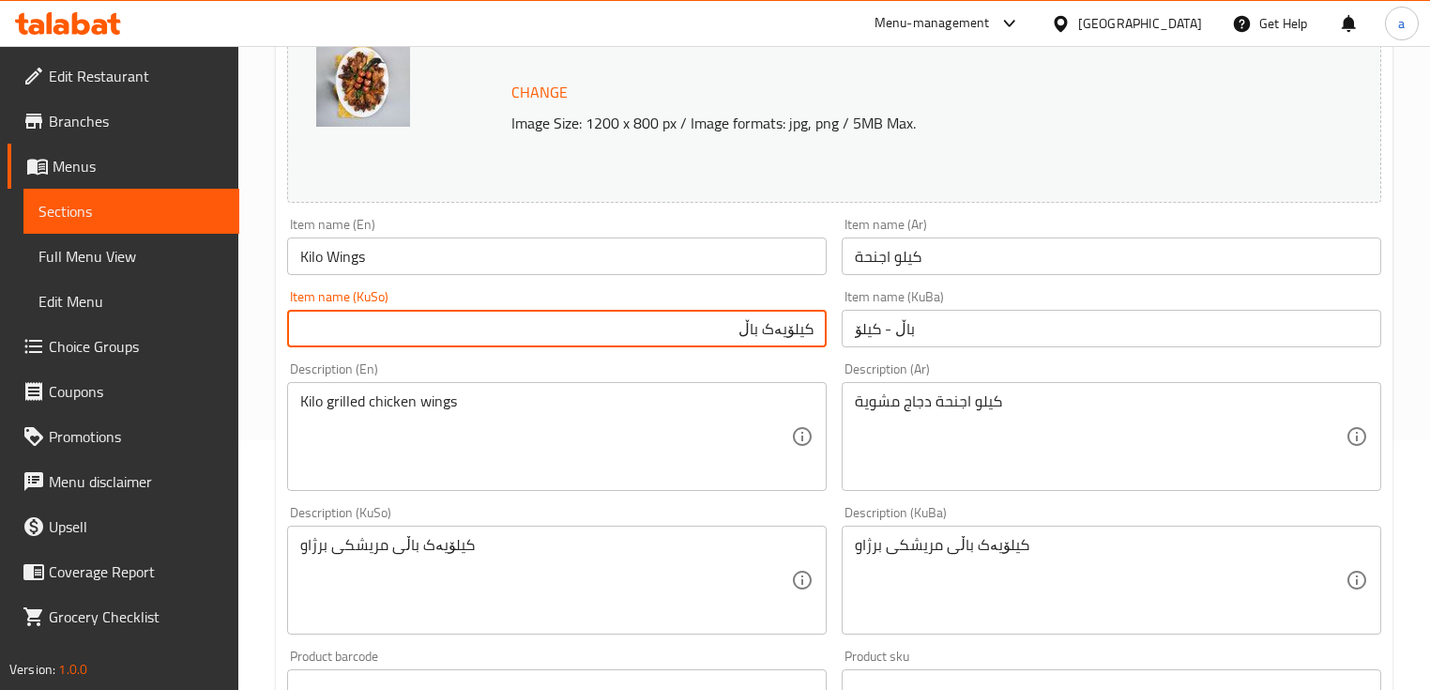
type input "کیلۆیەک باڵ"
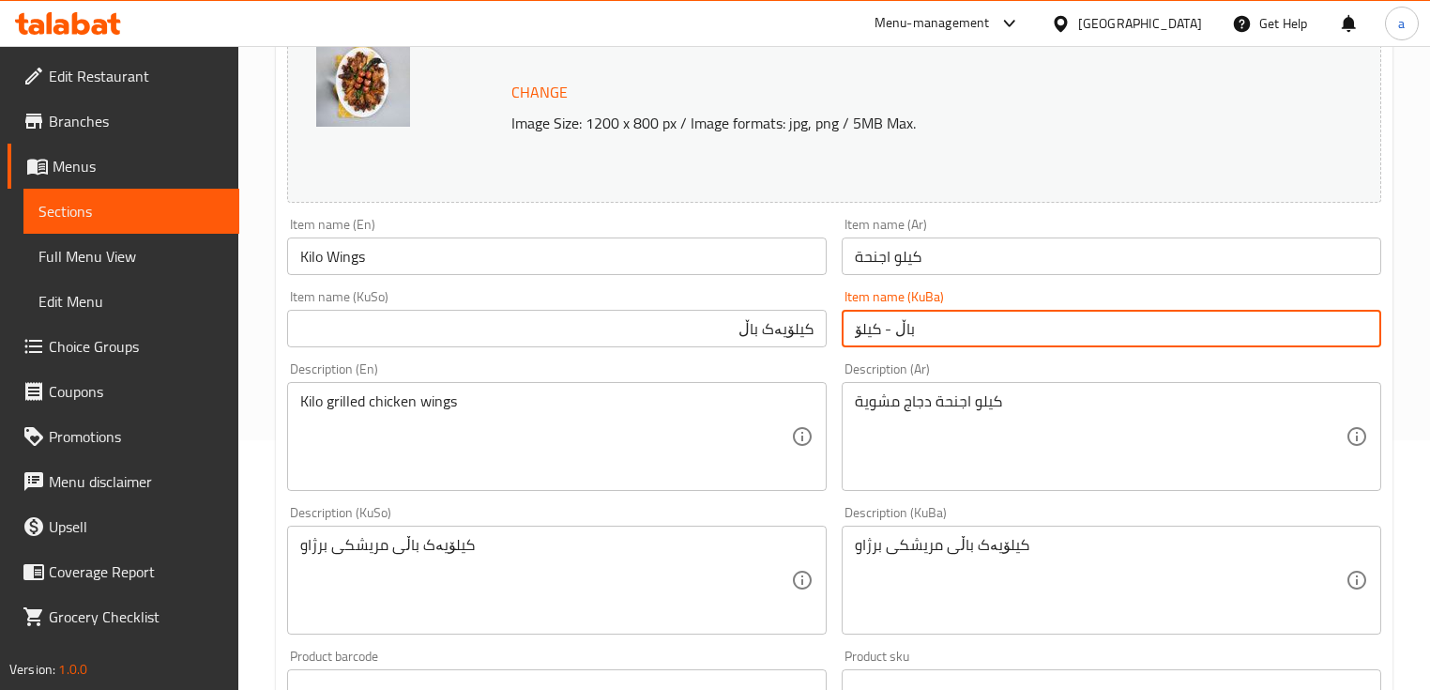
drag, startPoint x: 939, startPoint y: 328, endPoint x: 818, endPoint y: 329, distance: 121.1
click at [818, 329] on div "Change Image Size: 1200 x 800 px / Image formats: jpg, png / 5MB Max. Item name…" at bounding box center [834, 522] width 1109 height 1052
paste input "کیلۆیەک باڵ"
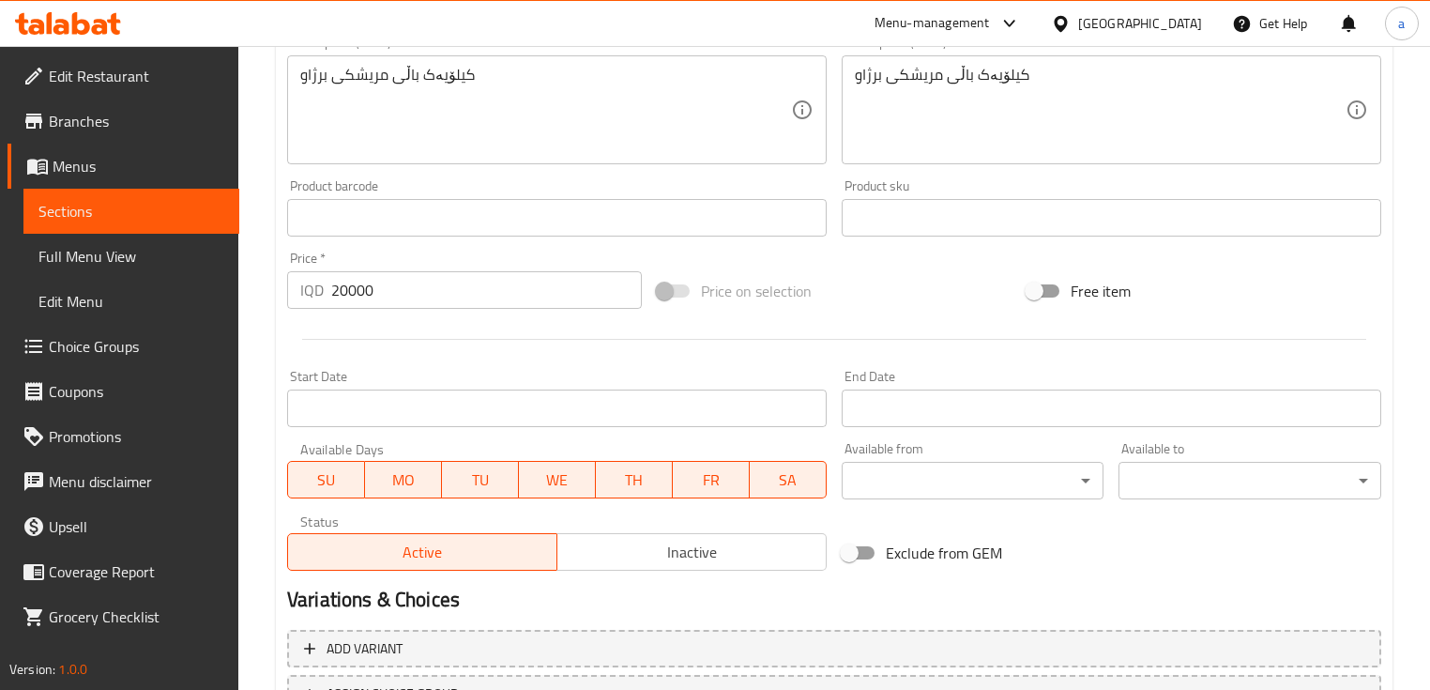
scroll to position [876, 0]
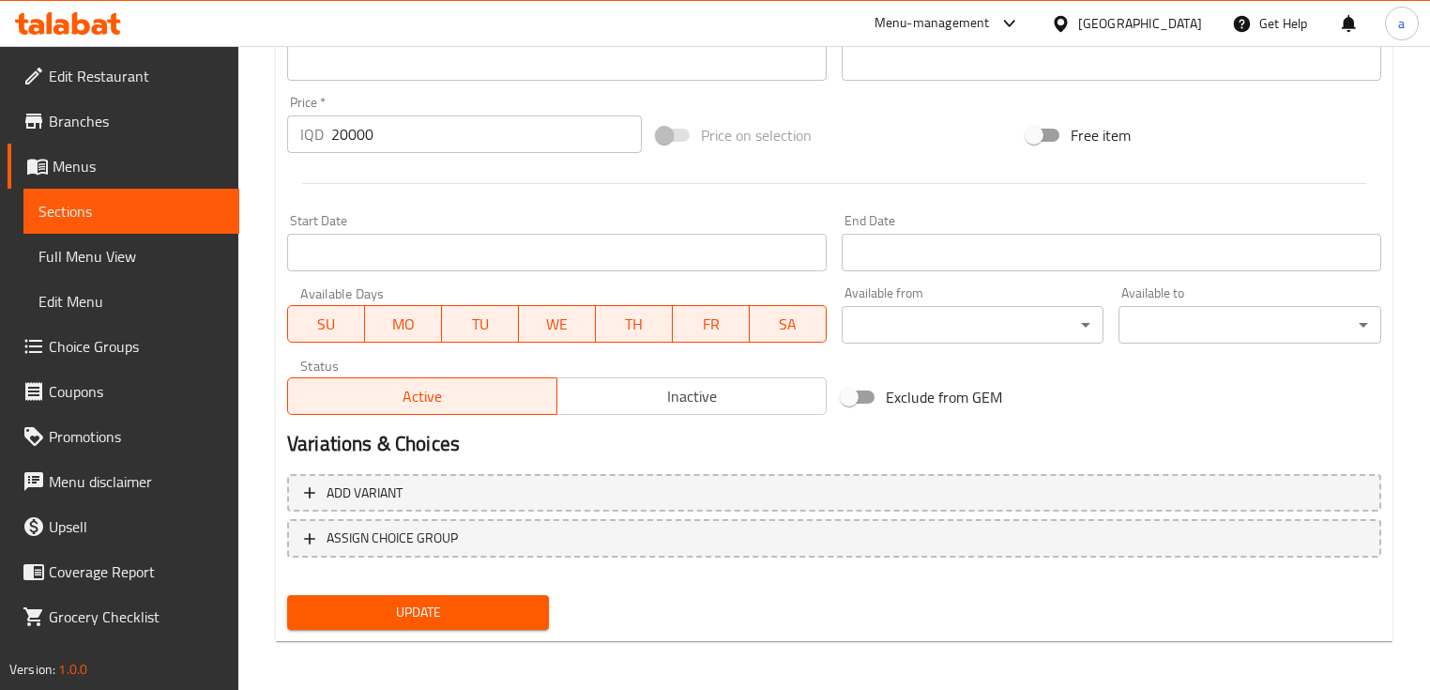
type input "کیلۆیەک باڵ"
click at [410, 615] on span "Update" at bounding box center [418, 612] width 232 height 23
click at [50, 214] on span "Sections" at bounding box center [131, 211] width 186 height 23
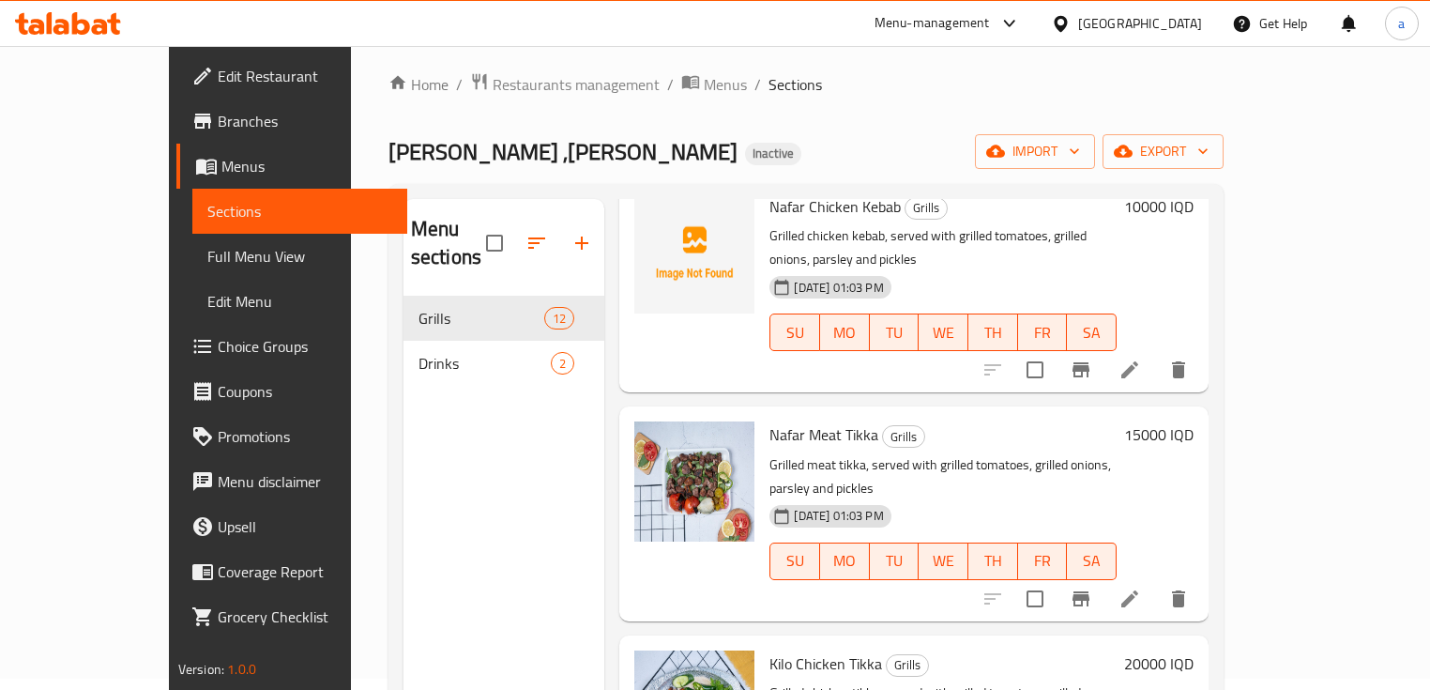
scroll to position [1126, 0]
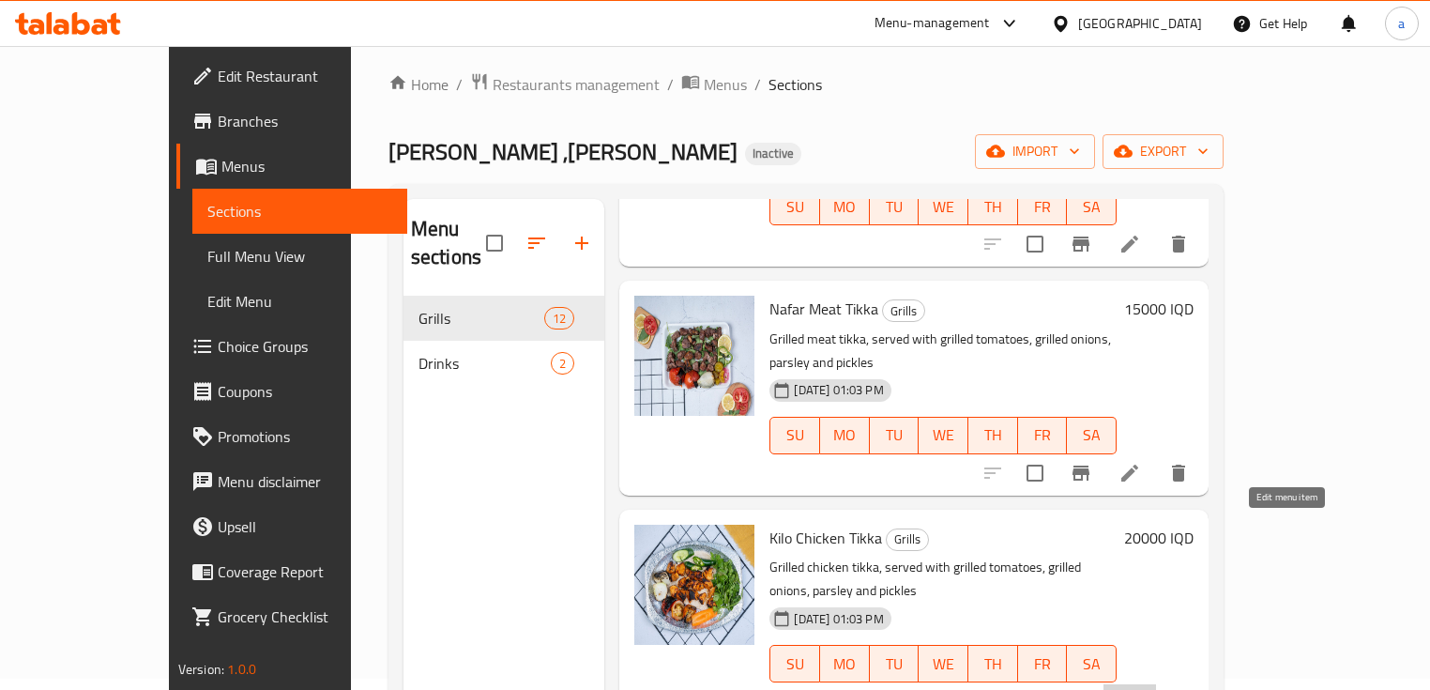
click at [1141, 689] on icon at bounding box center [1130, 701] width 23 height 23
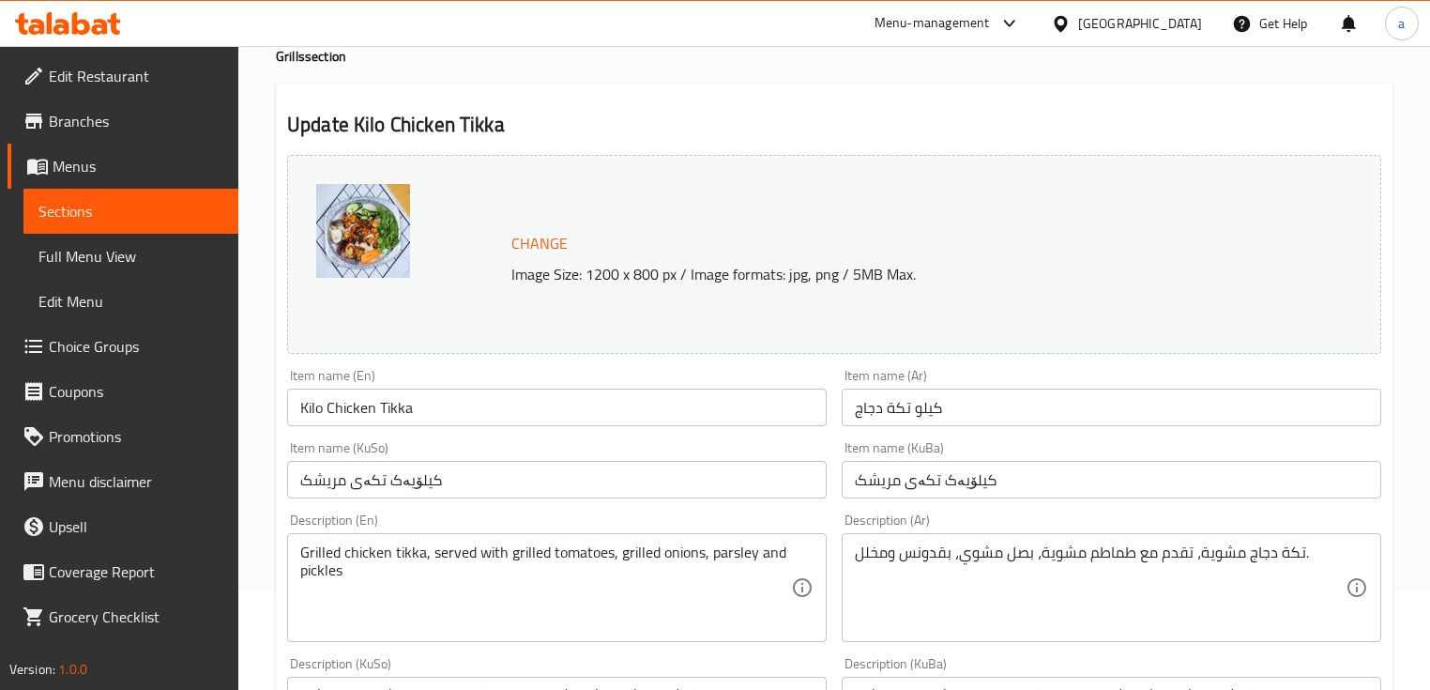
scroll to position [250, 0]
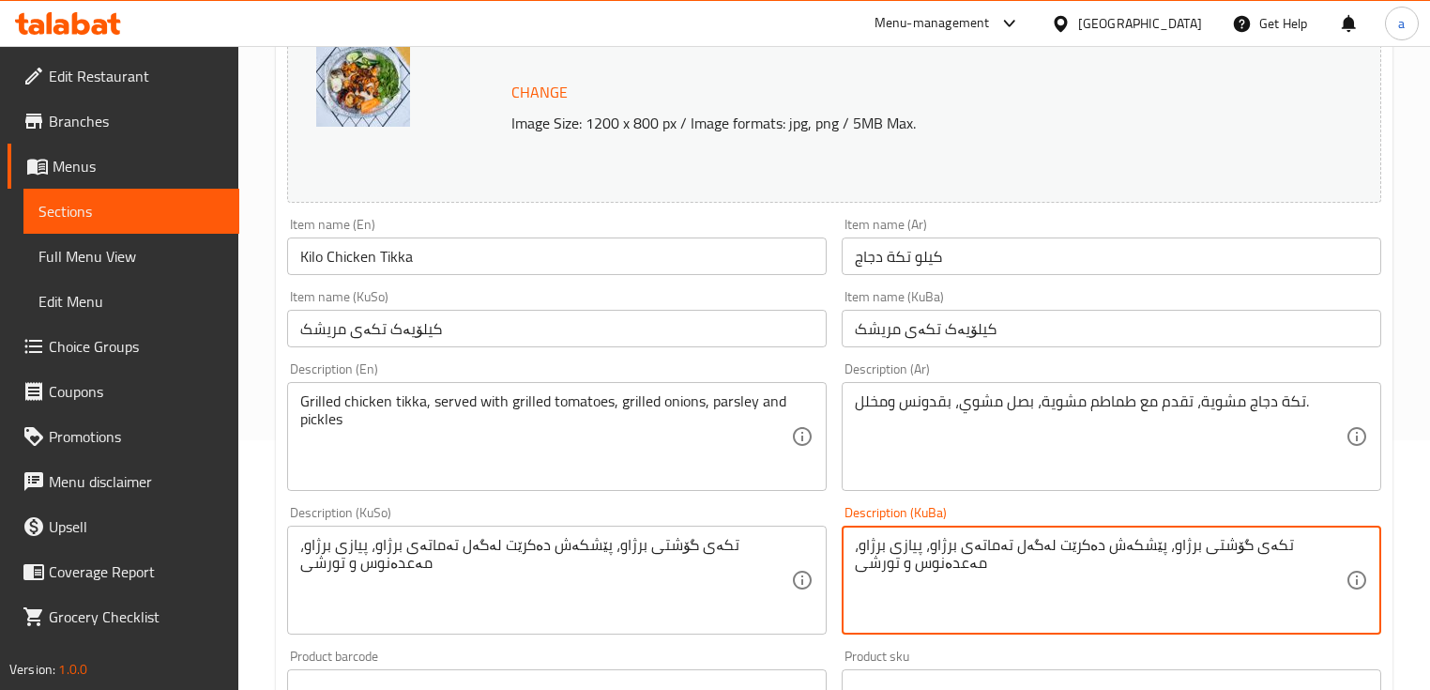
drag, startPoint x: 1255, startPoint y: 548, endPoint x: 1300, endPoint y: 551, distance: 45.1
type textarea "تکەی مریشک برژاو، پێشکەش دەکرێت لەگەل تەماتەی برژاو، پیازی برژاو، مەعدەنوس و تو…"
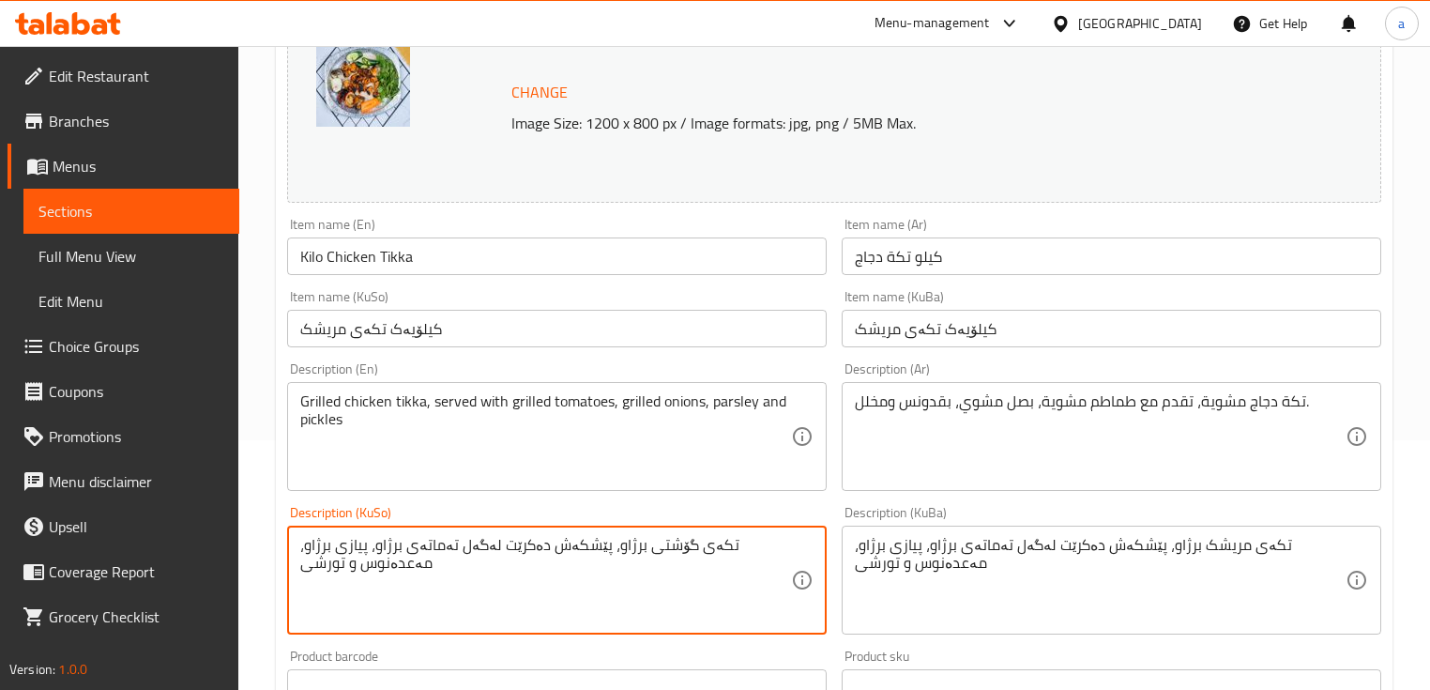
paste textarea "مریشک"
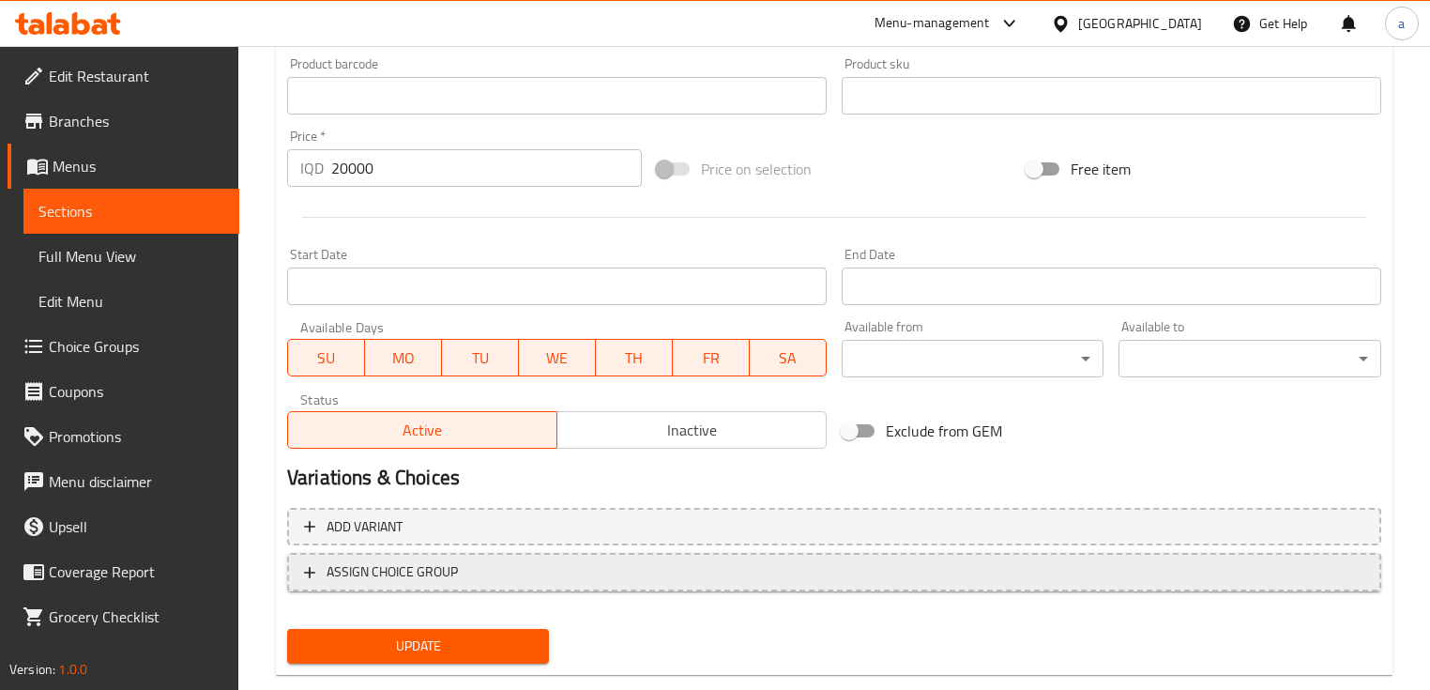
scroll to position [878, 0]
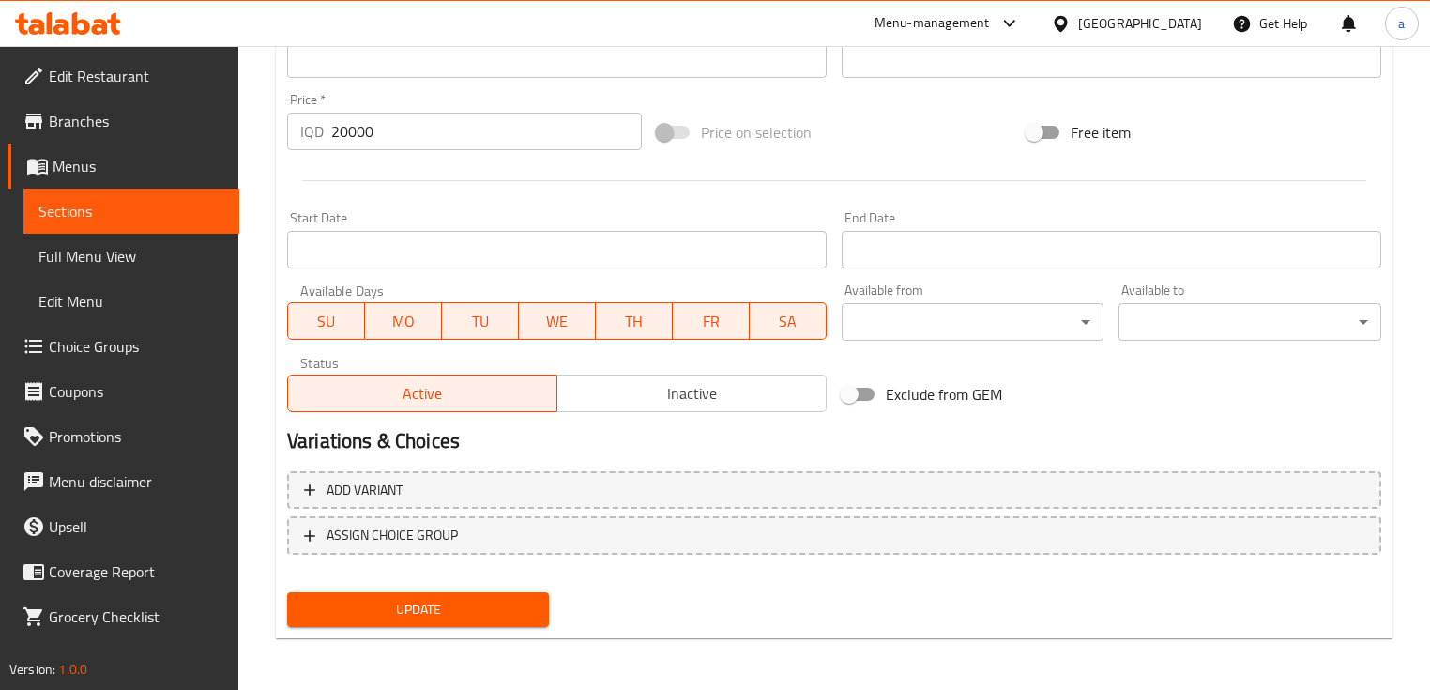
type textarea "تکەی مریشک برژاو، پێشکەش دەکرێت لەگەل تەماتەی برژاو، پیازی برژاو، مەعدەنوس و تو…"
click at [494, 611] on span "Update" at bounding box center [418, 609] width 232 height 23
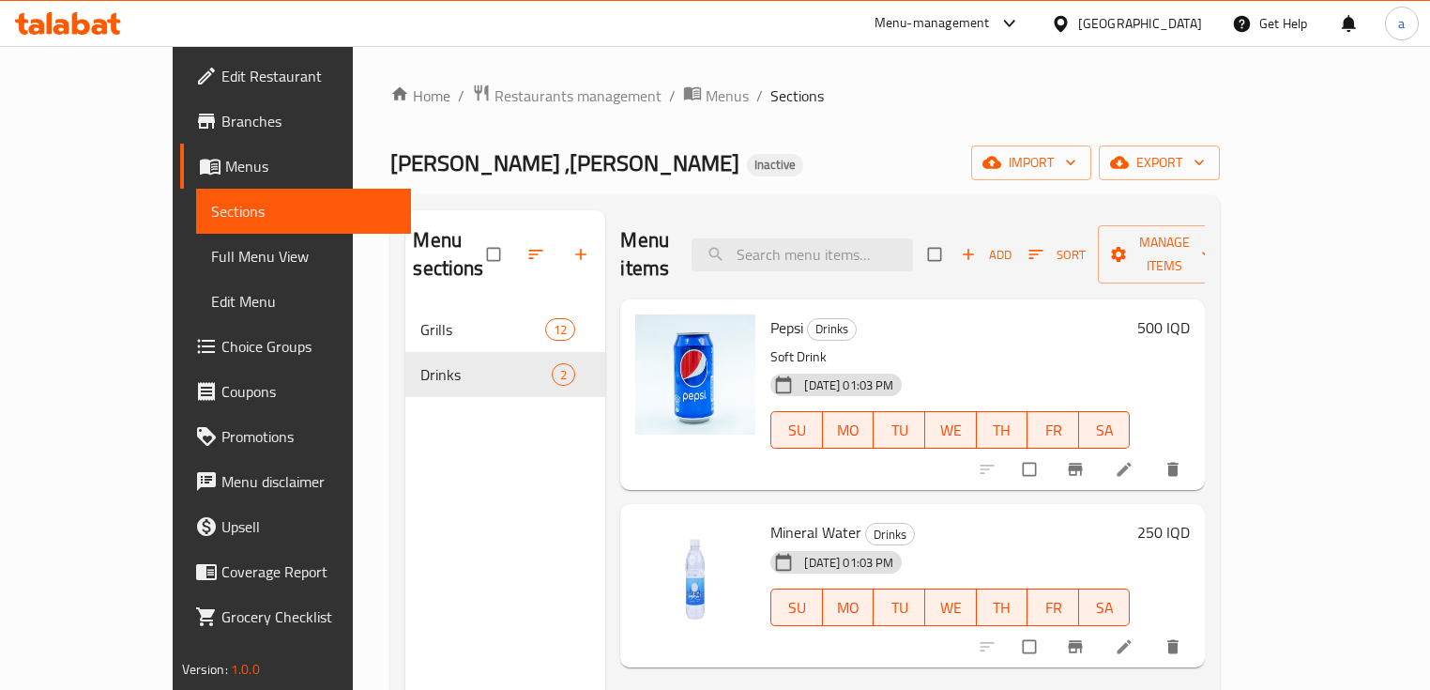
click at [196, 234] on link "Full Menu View" at bounding box center [304, 256] width 216 height 45
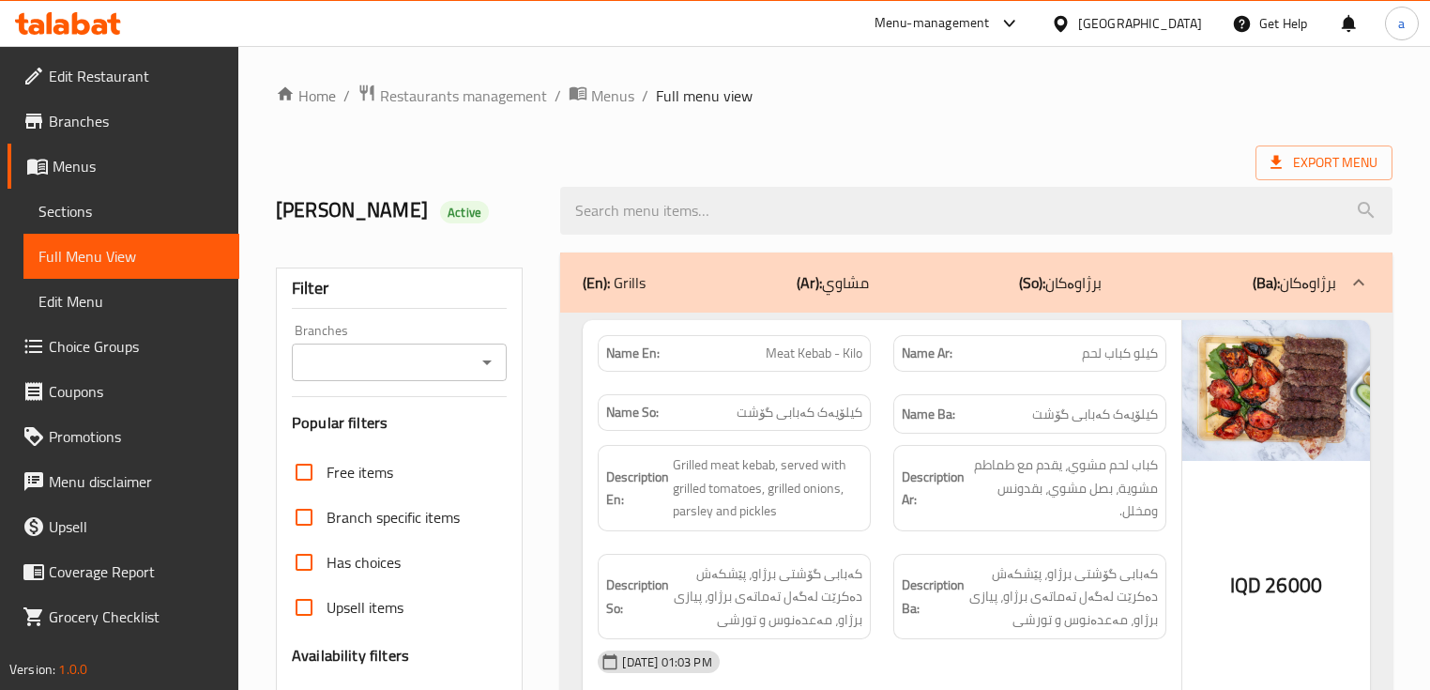
click at [480, 363] on icon "Open" at bounding box center [487, 362] width 23 height 23
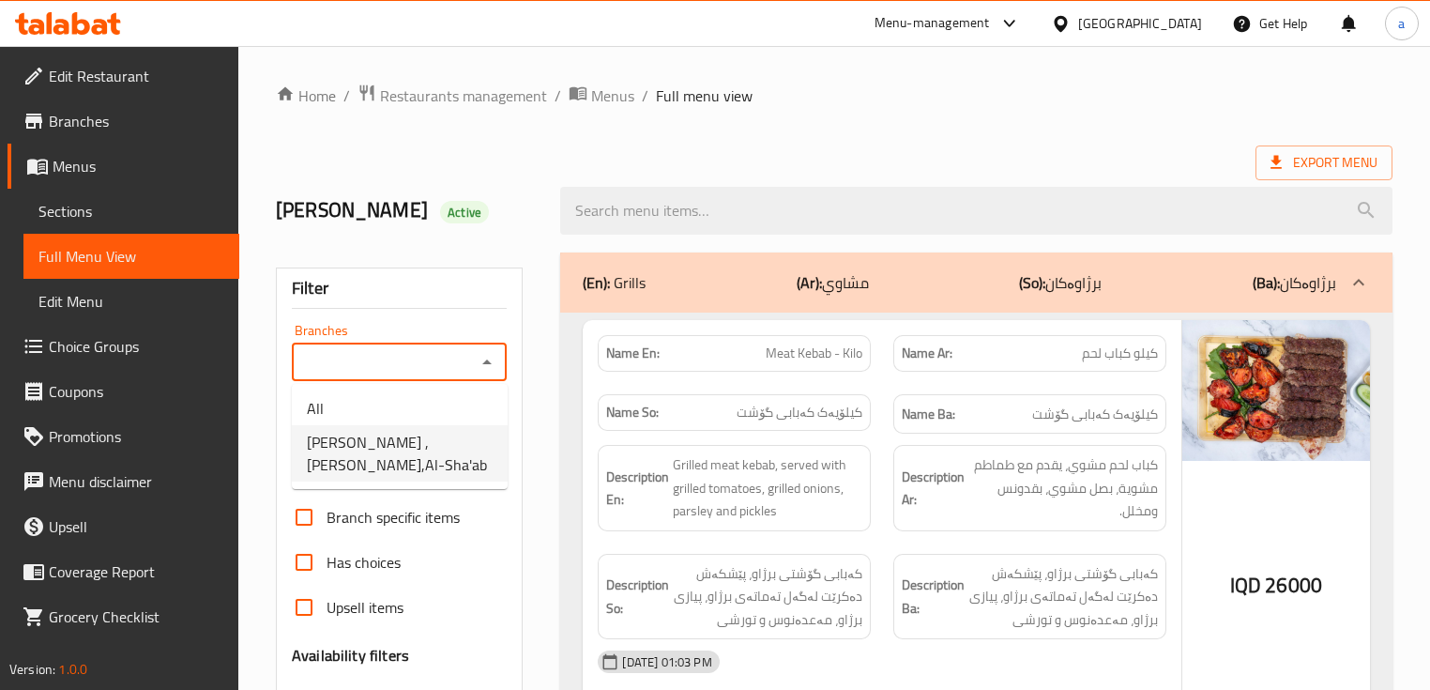
click at [475, 447] on span "[PERSON_NAME] ,[PERSON_NAME],Al-Sha'ab" at bounding box center [400, 453] width 186 height 45
type input "[PERSON_NAME] ,[PERSON_NAME],Al-Sha'ab"
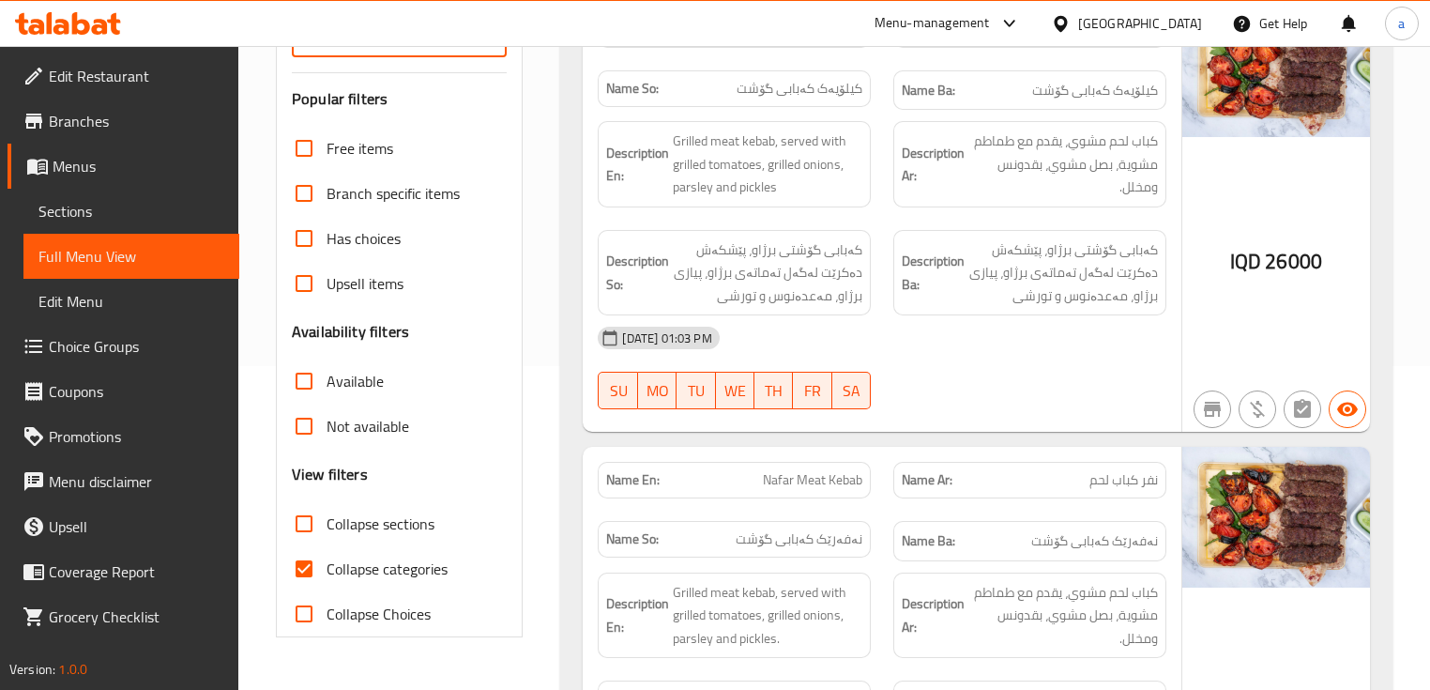
scroll to position [375, 0]
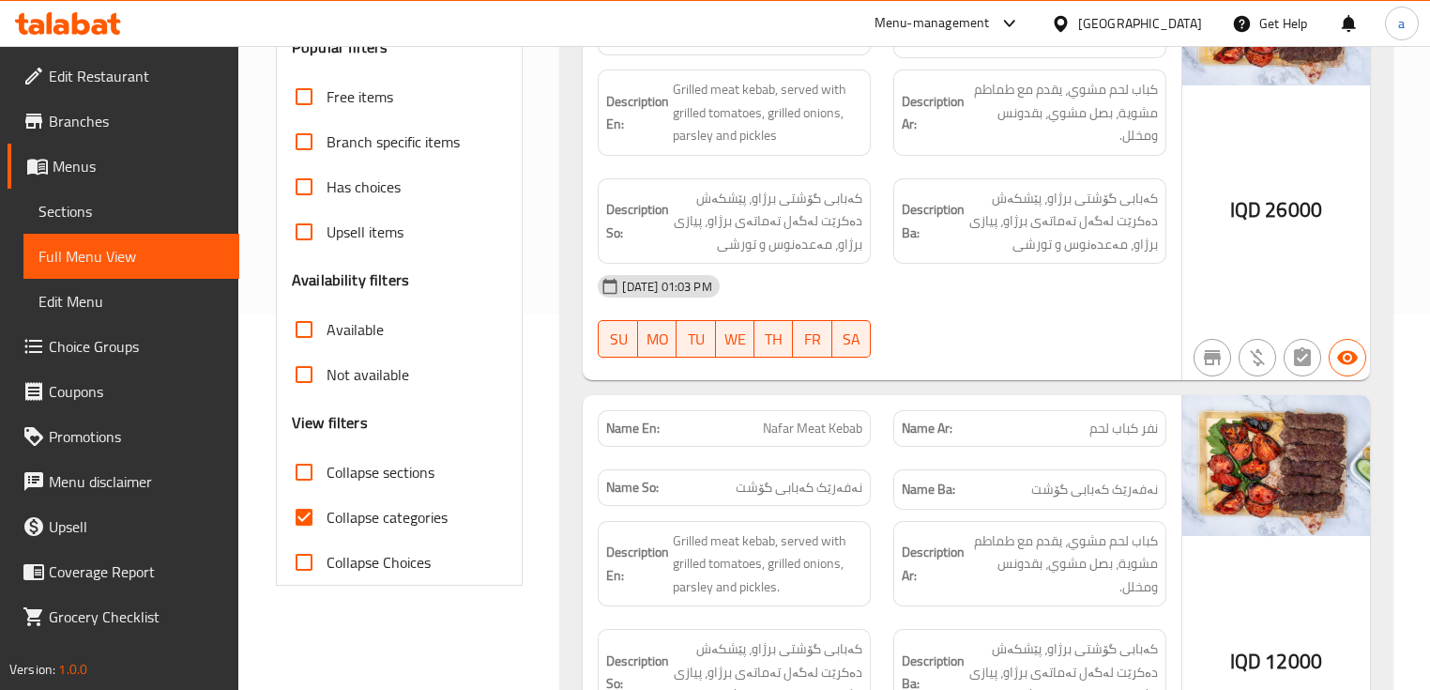
click at [326, 531] on input "Collapse categories" at bounding box center [304, 517] width 45 height 45
checkbox input "false"
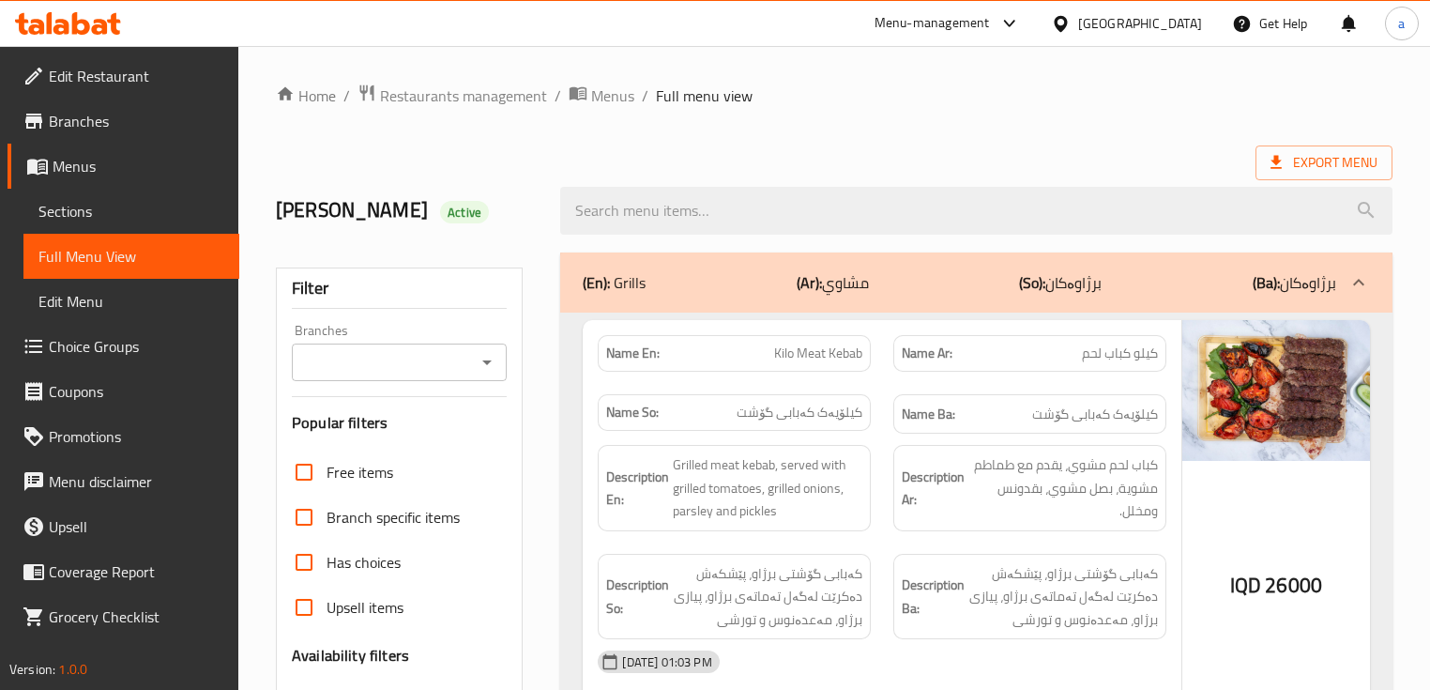
click at [492, 364] on icon "Open" at bounding box center [487, 362] width 23 height 23
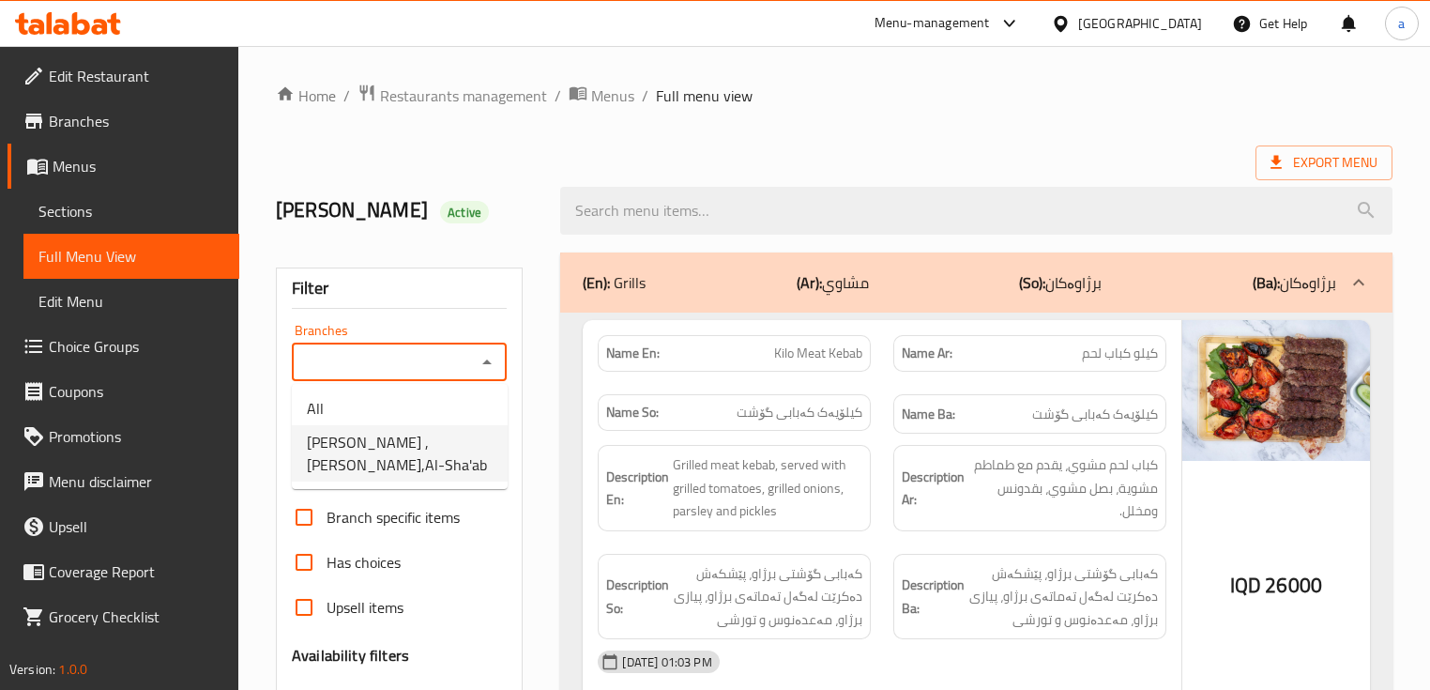
click at [464, 440] on span "[PERSON_NAME] ,[PERSON_NAME],Al-Sha'ab" at bounding box center [400, 453] width 186 height 45
type input "[PERSON_NAME] ,[PERSON_NAME],Al-Sha'ab"
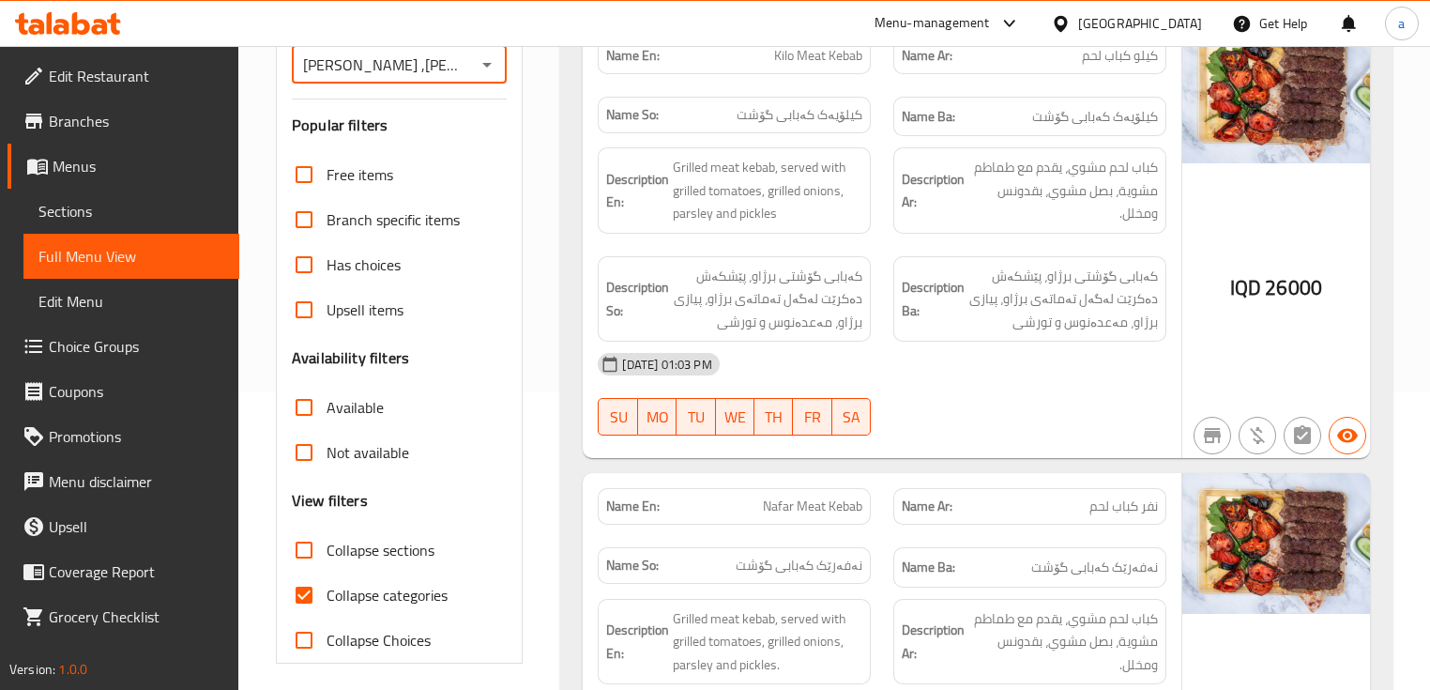
scroll to position [375, 0]
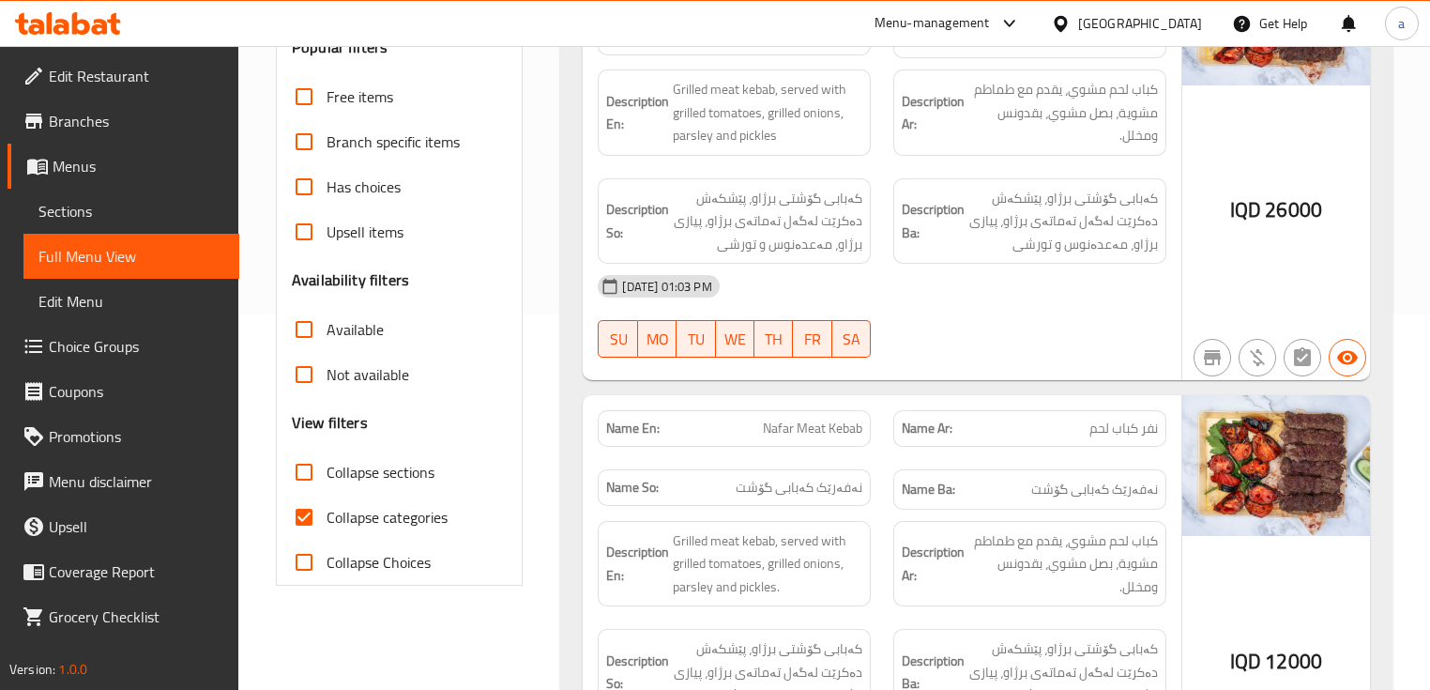
click at [433, 510] on span "Collapse categories" at bounding box center [387, 517] width 121 height 23
click at [327, 510] on input "Collapse categories" at bounding box center [304, 517] width 45 height 45
checkbox input "false"
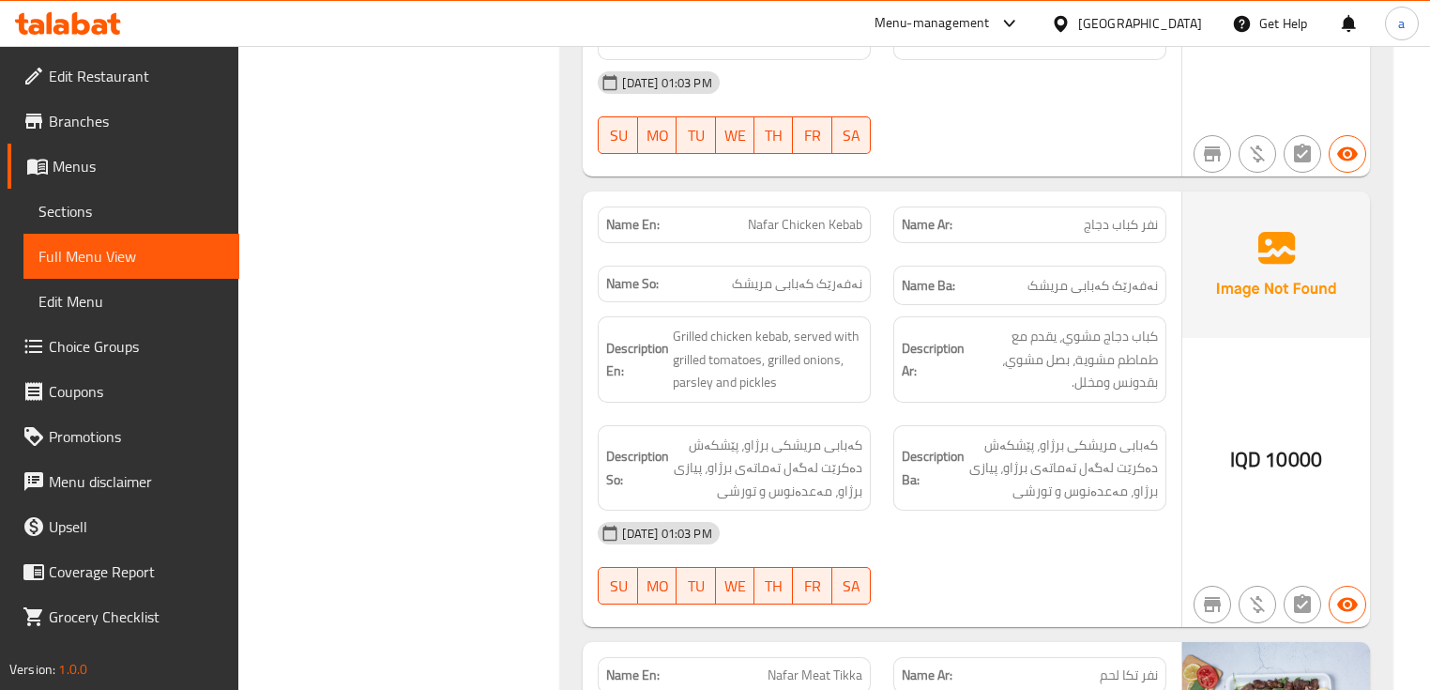
scroll to position [1877, 0]
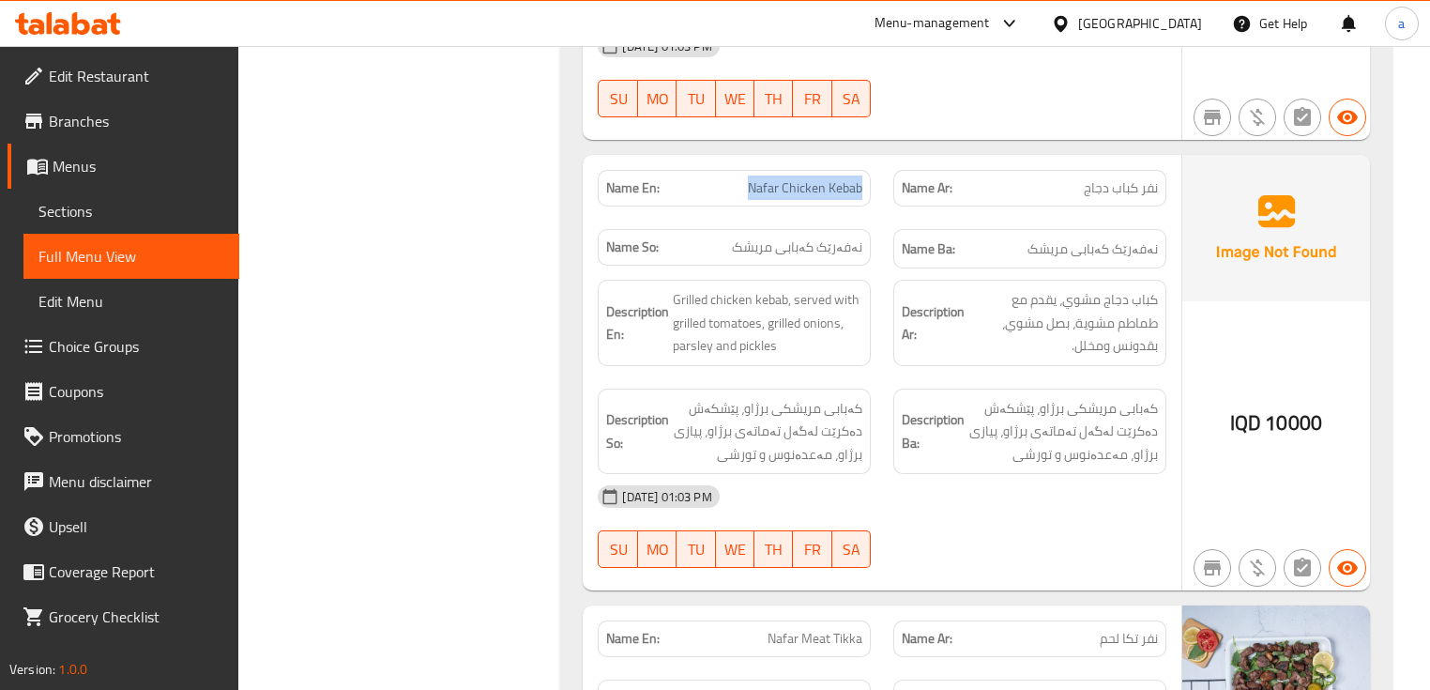
drag, startPoint x: 736, startPoint y: 173, endPoint x: 873, endPoint y: 182, distance: 137.3
click at [873, 182] on div "Name En: Nafar Chicken Kebab" at bounding box center [734, 188] width 296 height 59
copy span "Nafar Chicken Kebab"
click at [703, 206] on div "Name En: Nafar Chicken Kebab" at bounding box center [734, 188] width 296 height 59
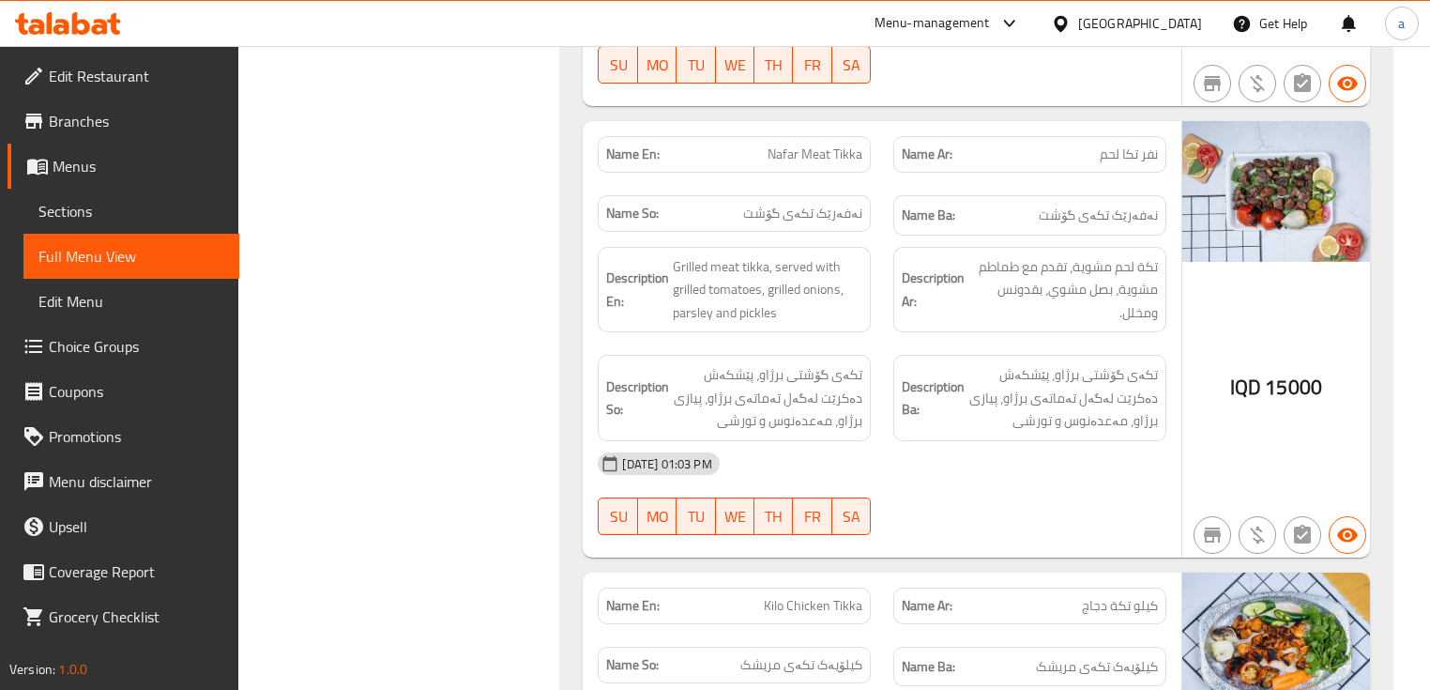
scroll to position [2377, 0]
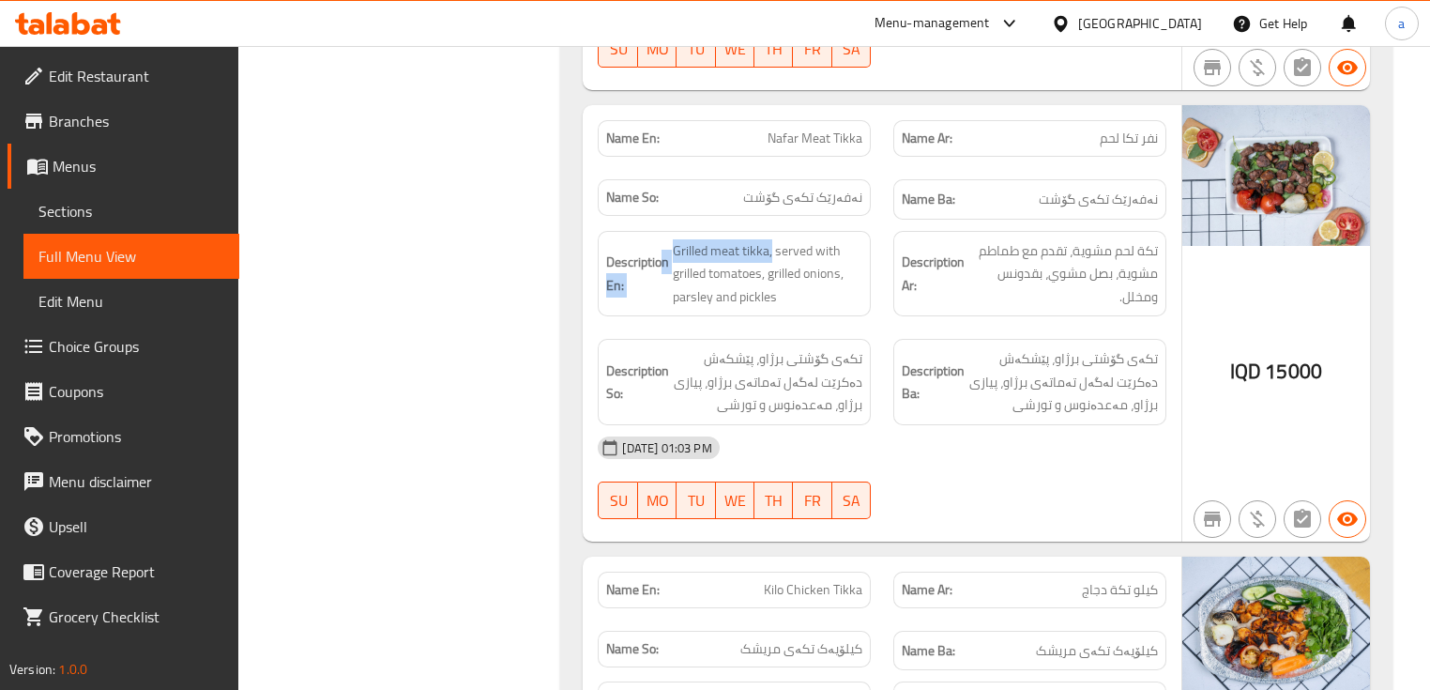
drag, startPoint x: 771, startPoint y: 244, endPoint x: 662, endPoint y: 251, distance: 110.0
click at [662, 251] on h6 "Description En: Grilled meat tikka, served with grilled tomatoes, grilled onion…" at bounding box center [734, 273] width 256 height 69
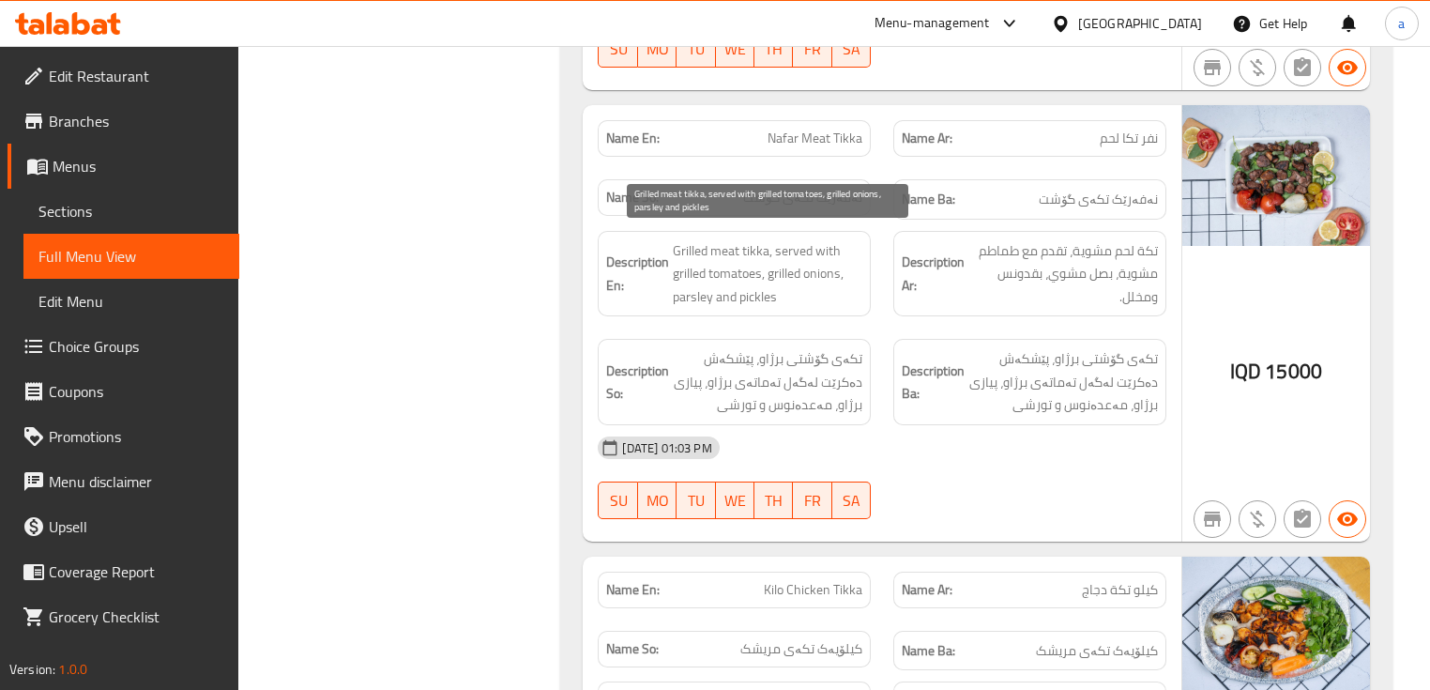
click at [724, 270] on span "Grilled meat tikka, served with grilled tomatoes, grilled onions, parsley and p…" at bounding box center [768, 273] width 190 height 69
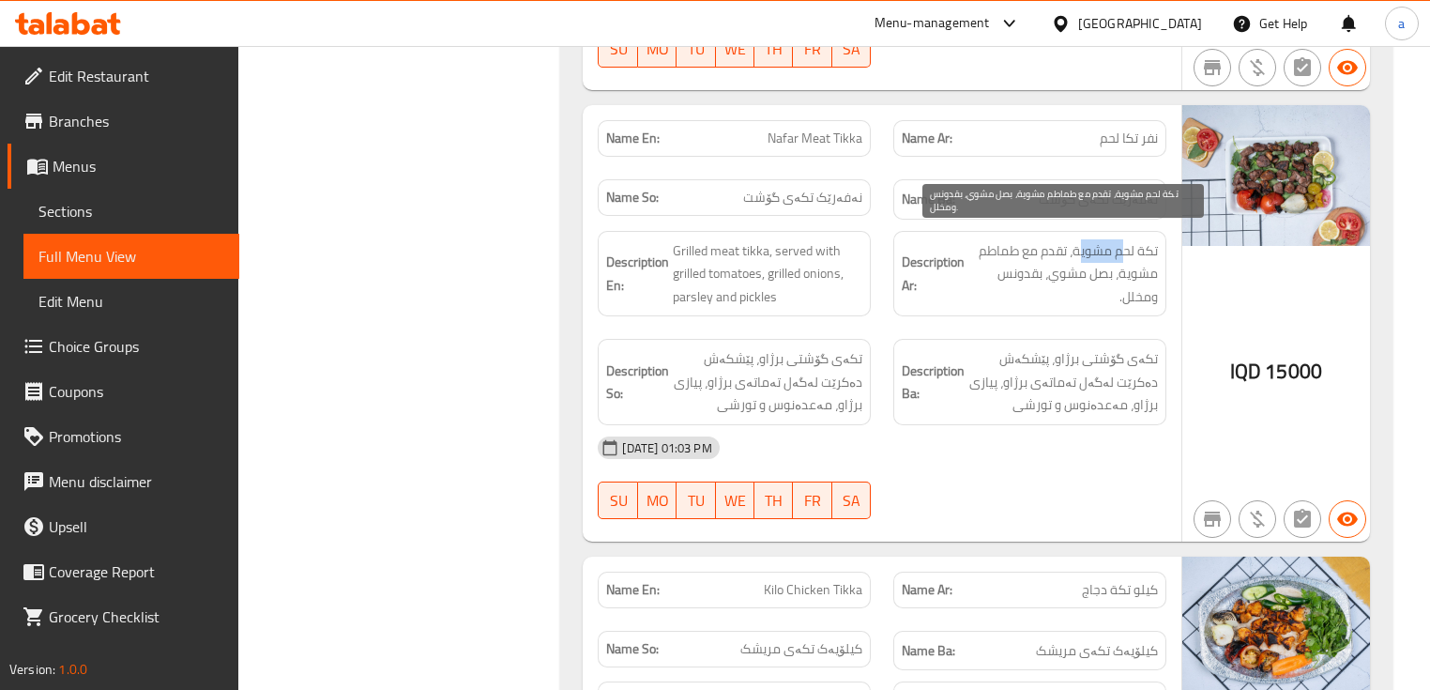
drag, startPoint x: 1077, startPoint y: 248, endPoint x: 1120, endPoint y: 248, distance: 43.2
click at [1120, 248] on span "تكة لحم مشوية، تقدم مع طماطم مشوية، بصل مشوي، بقدونس ومخلل." at bounding box center [1063, 273] width 190 height 69
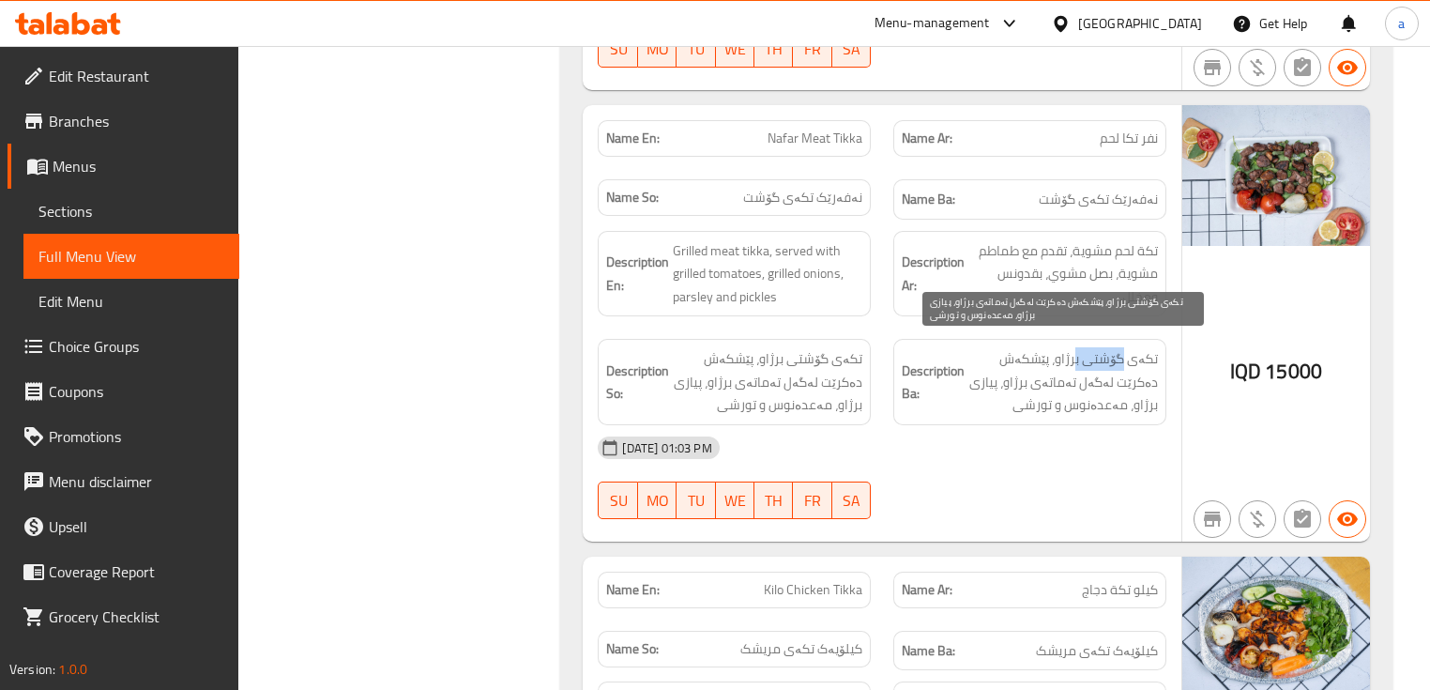
drag, startPoint x: 1077, startPoint y: 344, endPoint x: 1127, endPoint y: 348, distance: 49.9
click at [1127, 348] on span "تکەی گۆشتی برژاو، پێشکەش دەکرێت لەگەل تەماتەی برژاو، پیازی برژاو، مەعدەنوس و تو…" at bounding box center [1063, 381] width 190 height 69
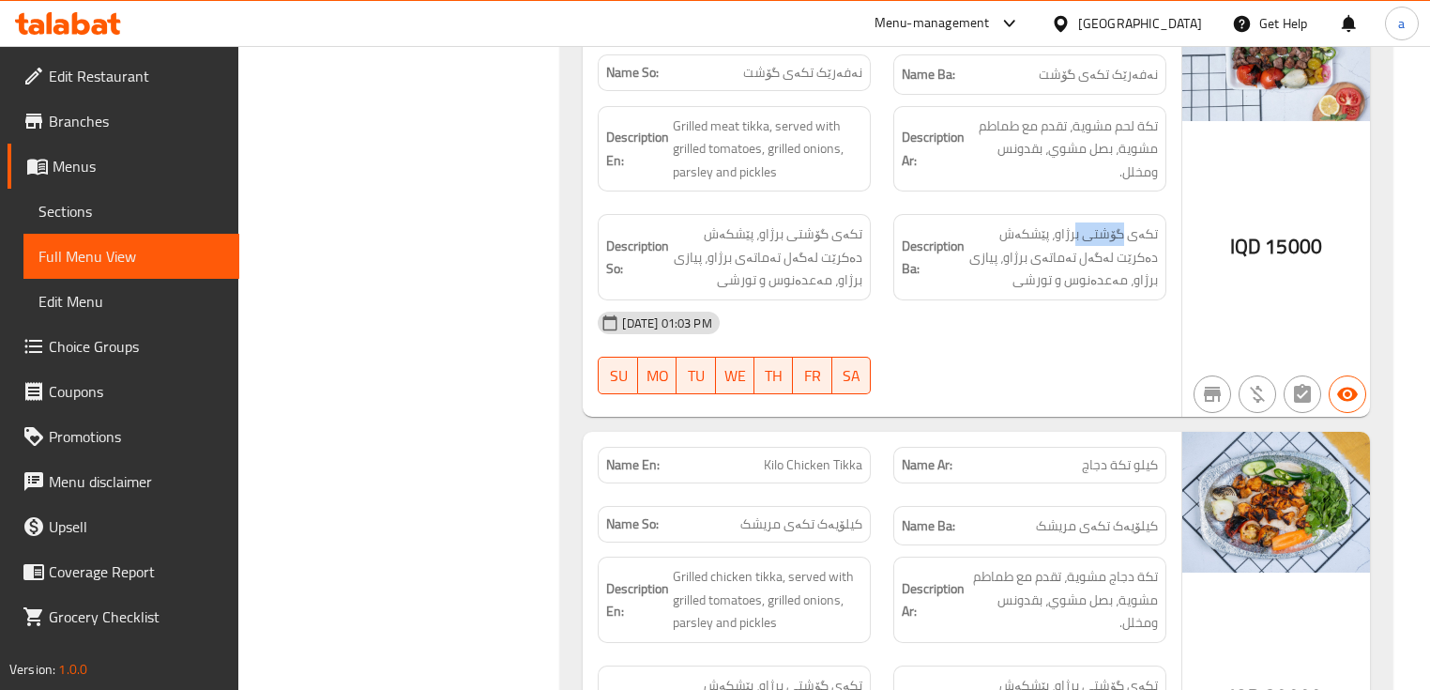
scroll to position [2752, 0]
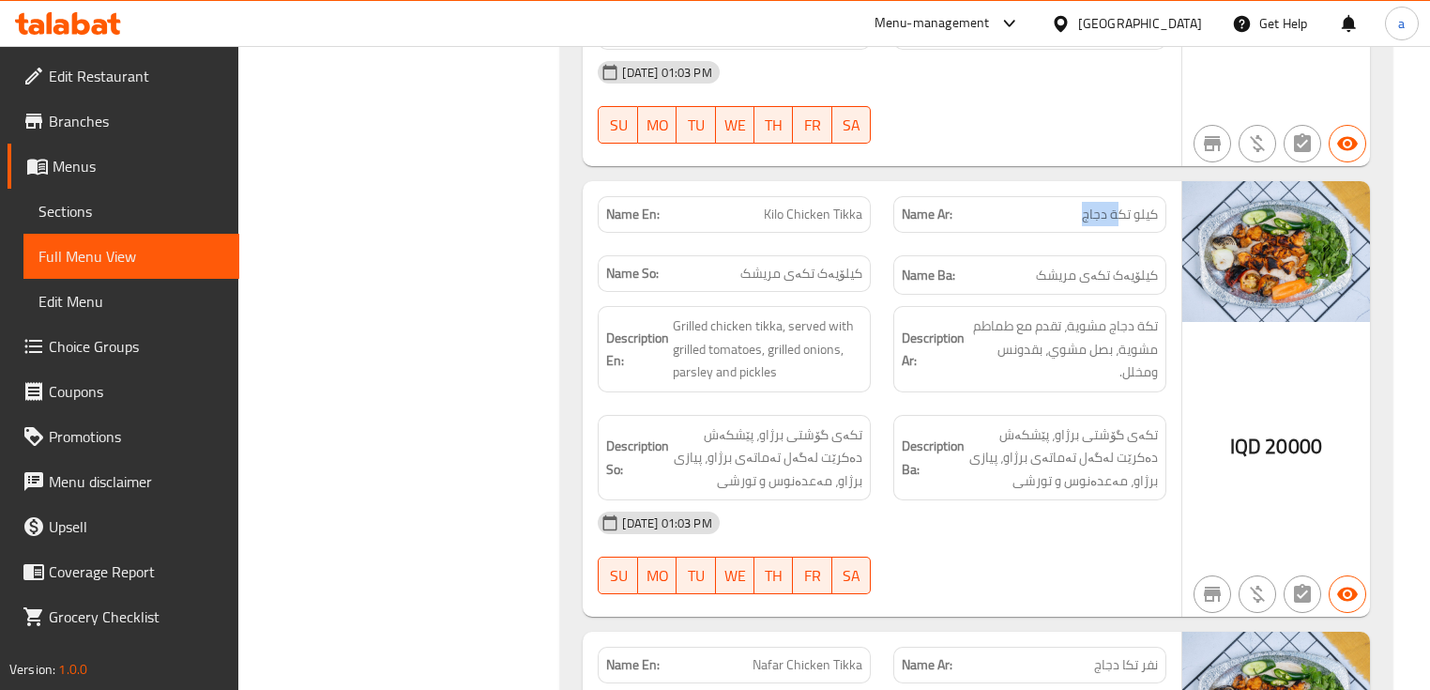
drag, startPoint x: 1070, startPoint y: 196, endPoint x: 1122, endPoint y: 203, distance: 53.0
click at [1122, 205] on p "Name Ar: كيلو تكة دجاج" at bounding box center [1030, 215] width 256 height 20
drag, startPoint x: 784, startPoint y: 211, endPoint x: 833, endPoint y: 214, distance: 49.8
click at [833, 214] on span "Kilo Chicken Tikka" at bounding box center [813, 215] width 99 height 20
click at [831, 266] on span "کیلۆیەک تکەی مریشک" at bounding box center [801, 274] width 122 height 20
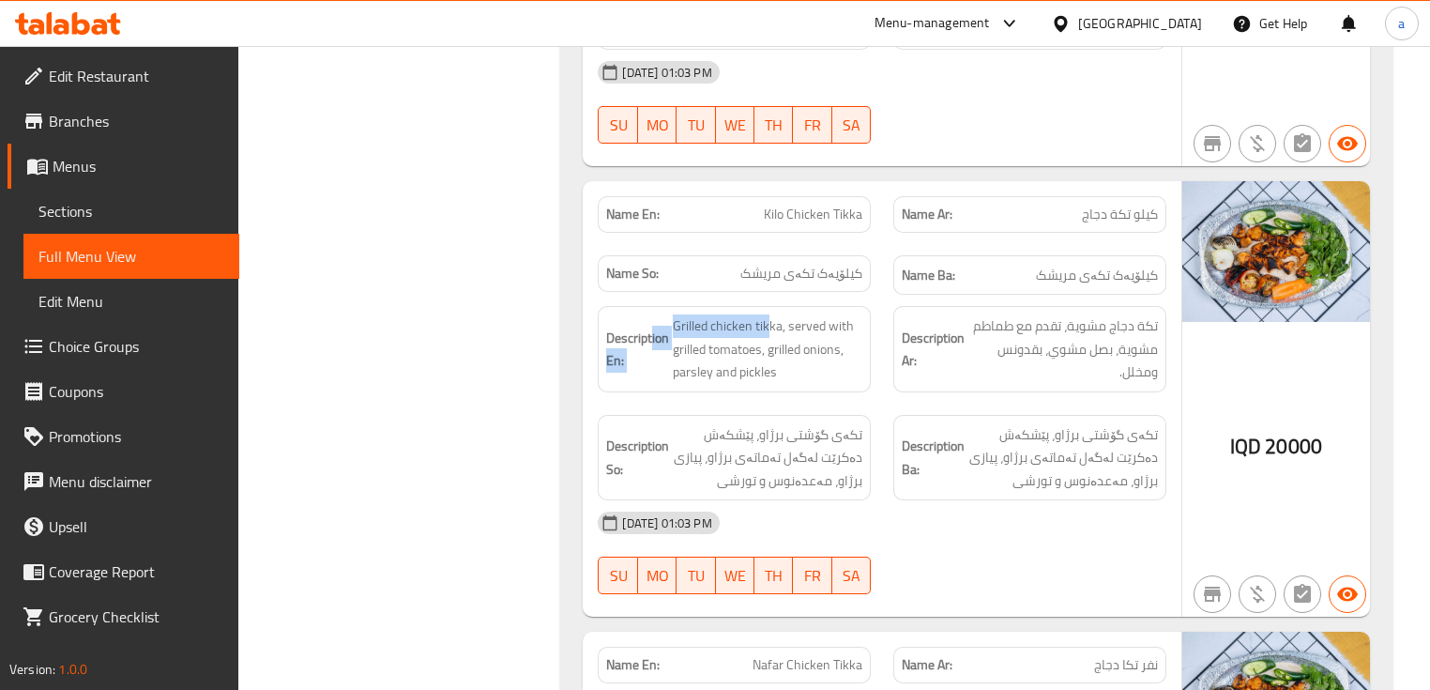
drag, startPoint x: 766, startPoint y: 309, endPoint x: 653, endPoint y: 323, distance: 113.5
click at [653, 323] on h6 "Description En: Grilled chicken tikka, served with grilled tomatoes, grilled on…" at bounding box center [734, 348] width 256 height 69
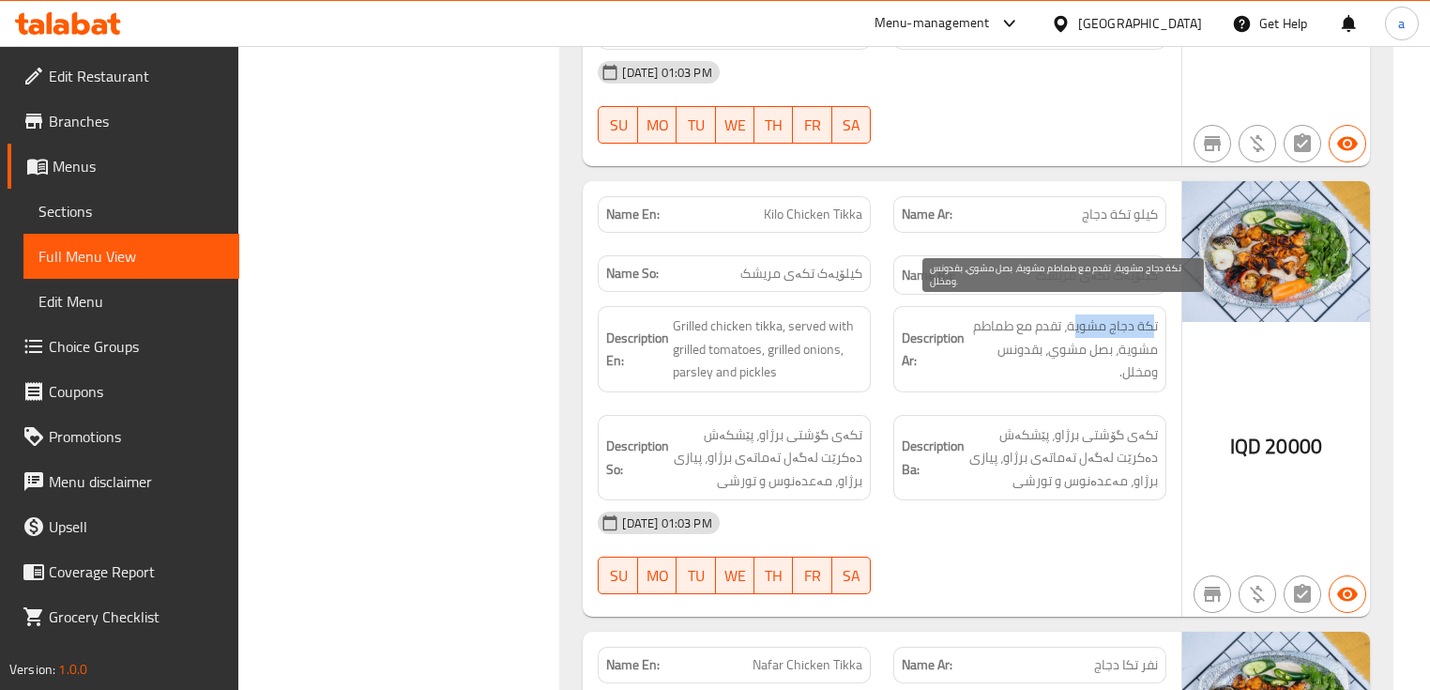
drag, startPoint x: 1100, startPoint y: 317, endPoint x: 1153, endPoint y: 318, distance: 53.5
click at [1153, 318] on span "تكة دجاج مشوية، تقدم مع طماطم مشوية، بصل مشوي، بقدونس ومخلل." at bounding box center [1063, 348] width 190 height 69
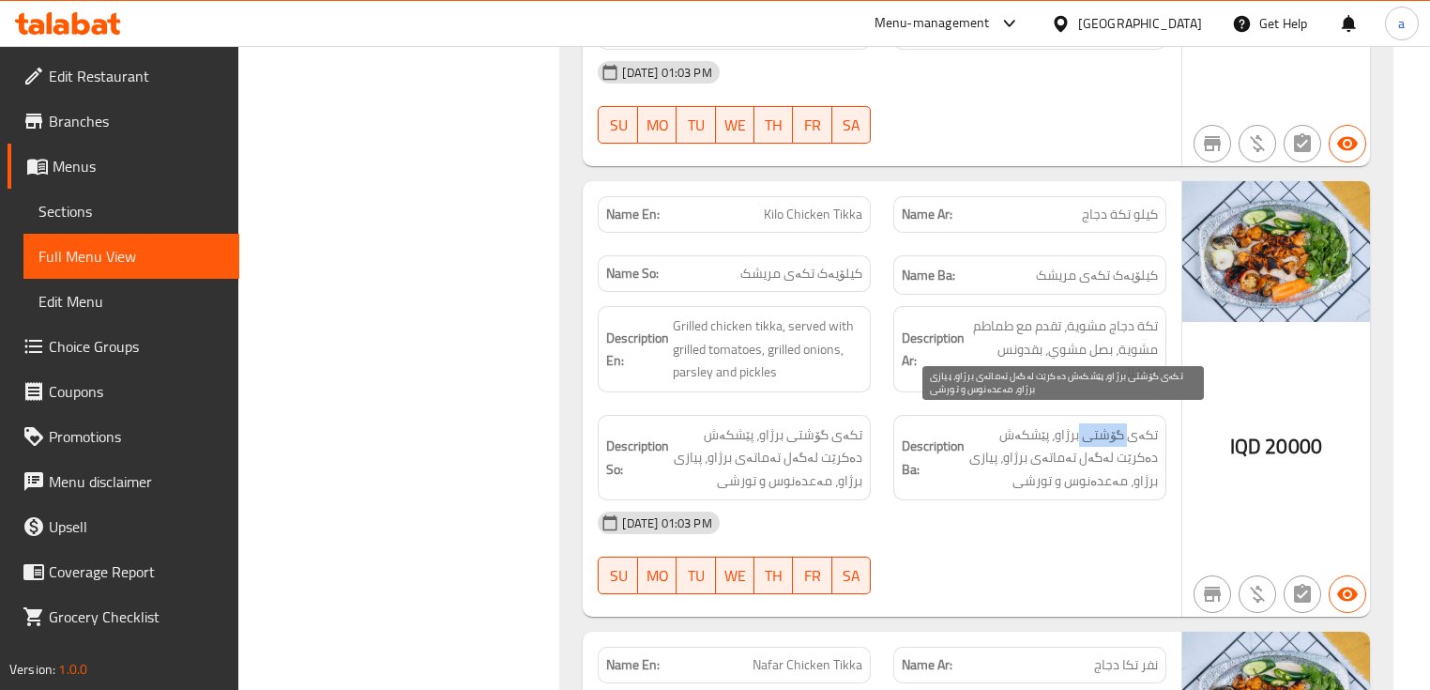
drag, startPoint x: 1083, startPoint y: 424, endPoint x: 1133, endPoint y: 434, distance: 50.6
click at [1133, 434] on span "تکەی گۆشتی برژاو، پێشکەش دەکرێت لەگەل تەماتەی برژاو، پیازی برژاو، مەعدەنوس و تو…" at bounding box center [1063, 457] width 190 height 69
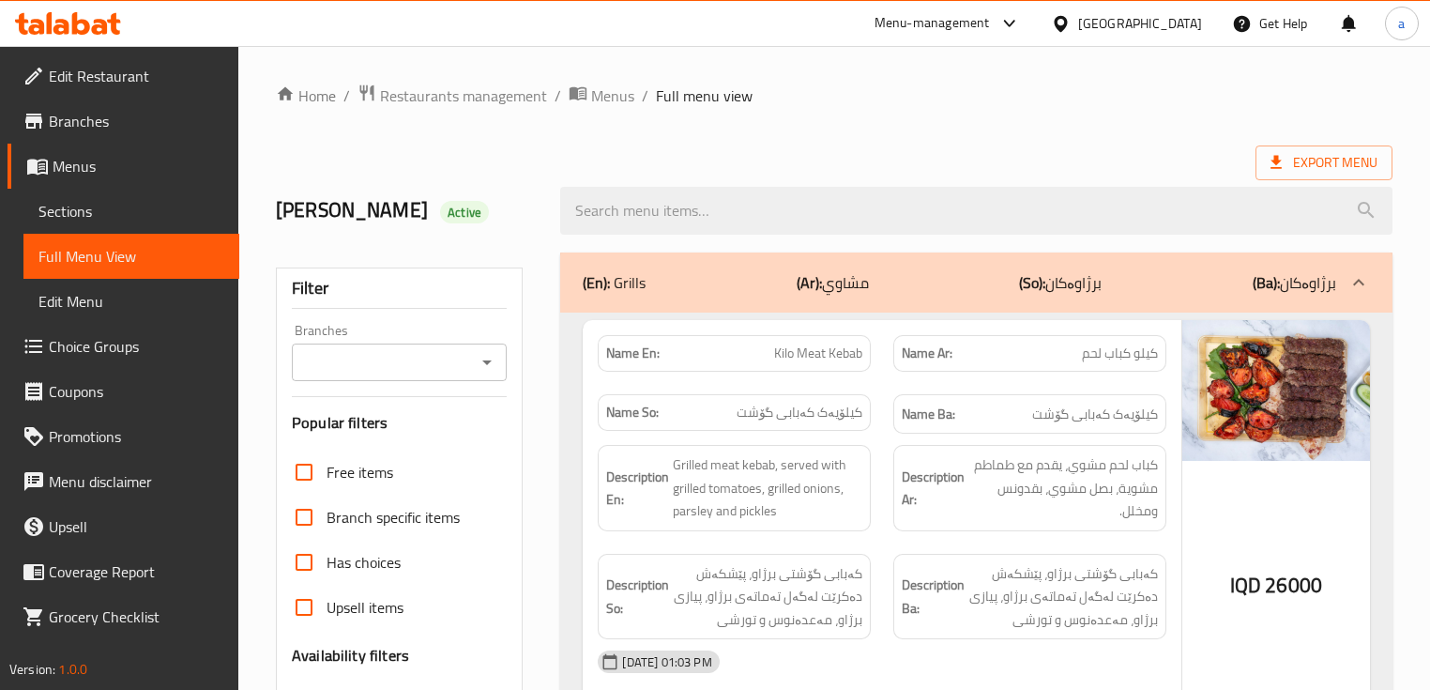
click at [488, 357] on icon "Open" at bounding box center [487, 362] width 23 height 23
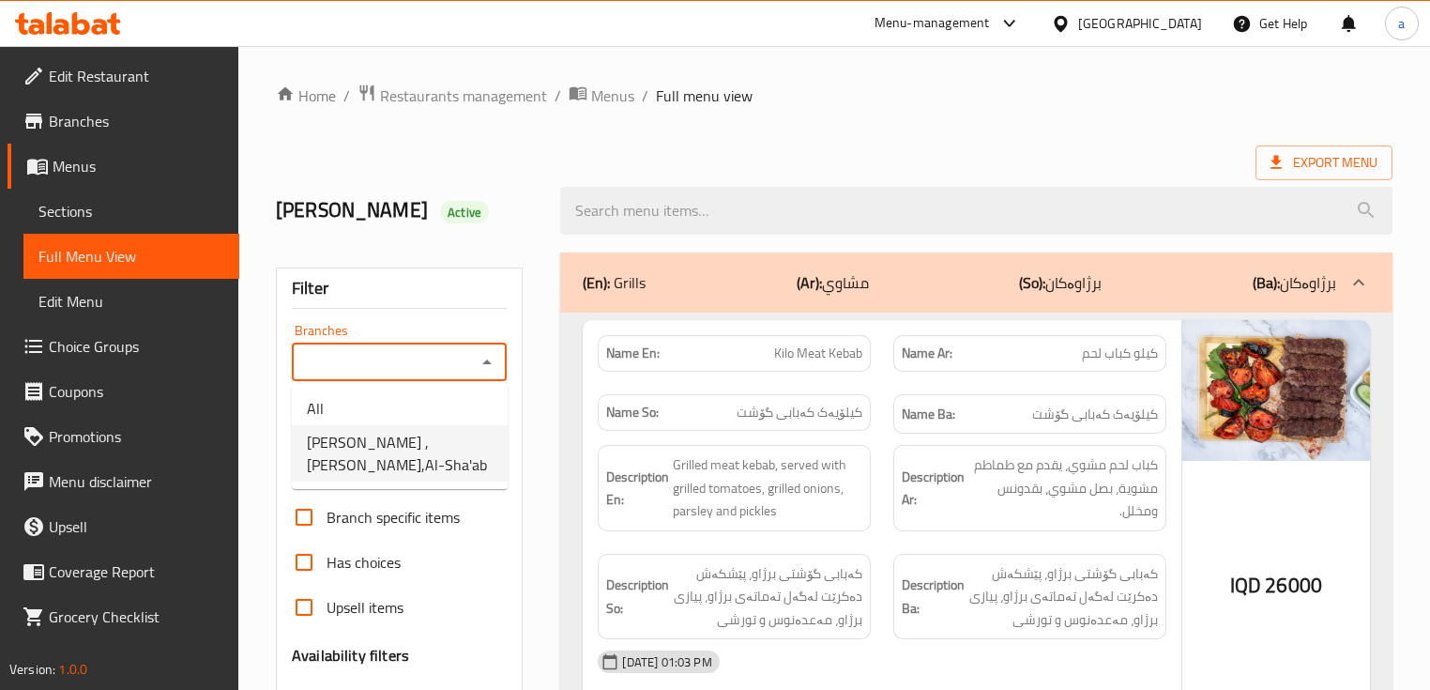
click at [449, 441] on span "[PERSON_NAME] ,[PERSON_NAME],Al-Sha'ab" at bounding box center [400, 453] width 186 height 45
type input "[PERSON_NAME] ,[PERSON_NAME],Al-Sha'ab"
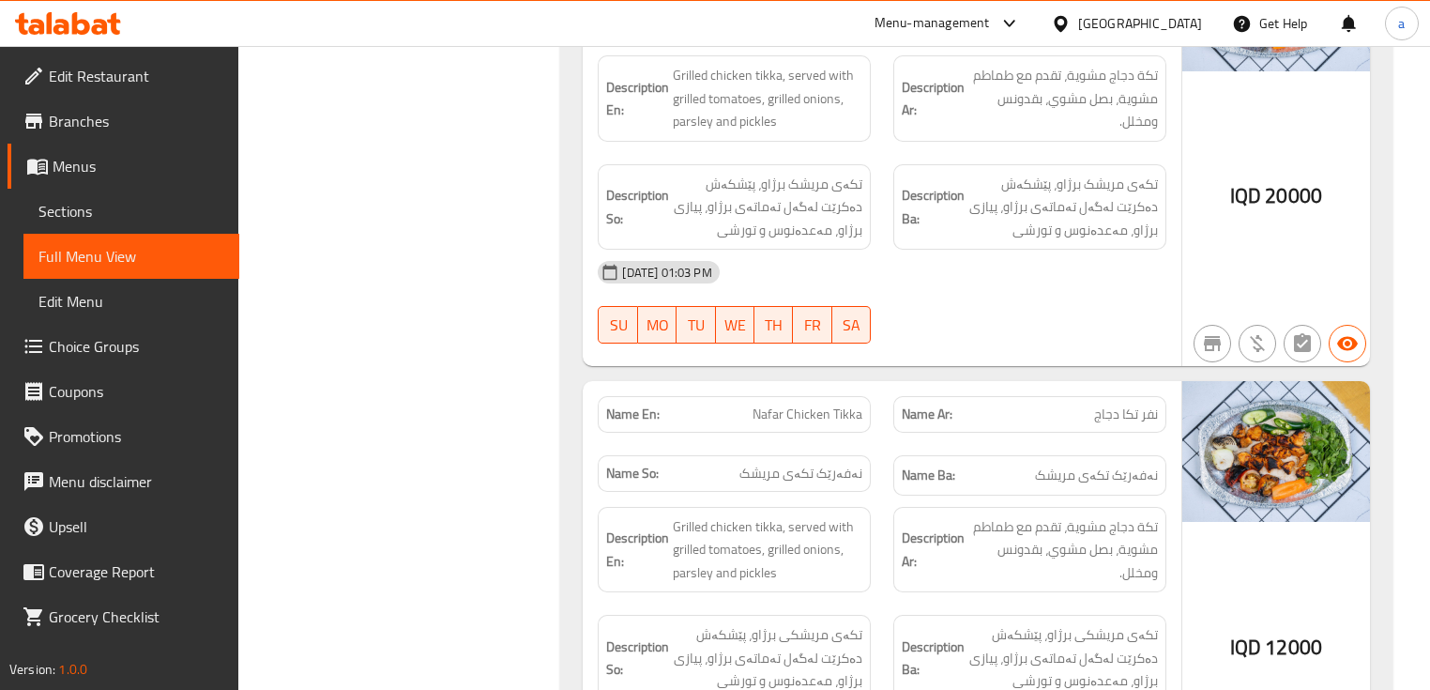
scroll to position [3128, 0]
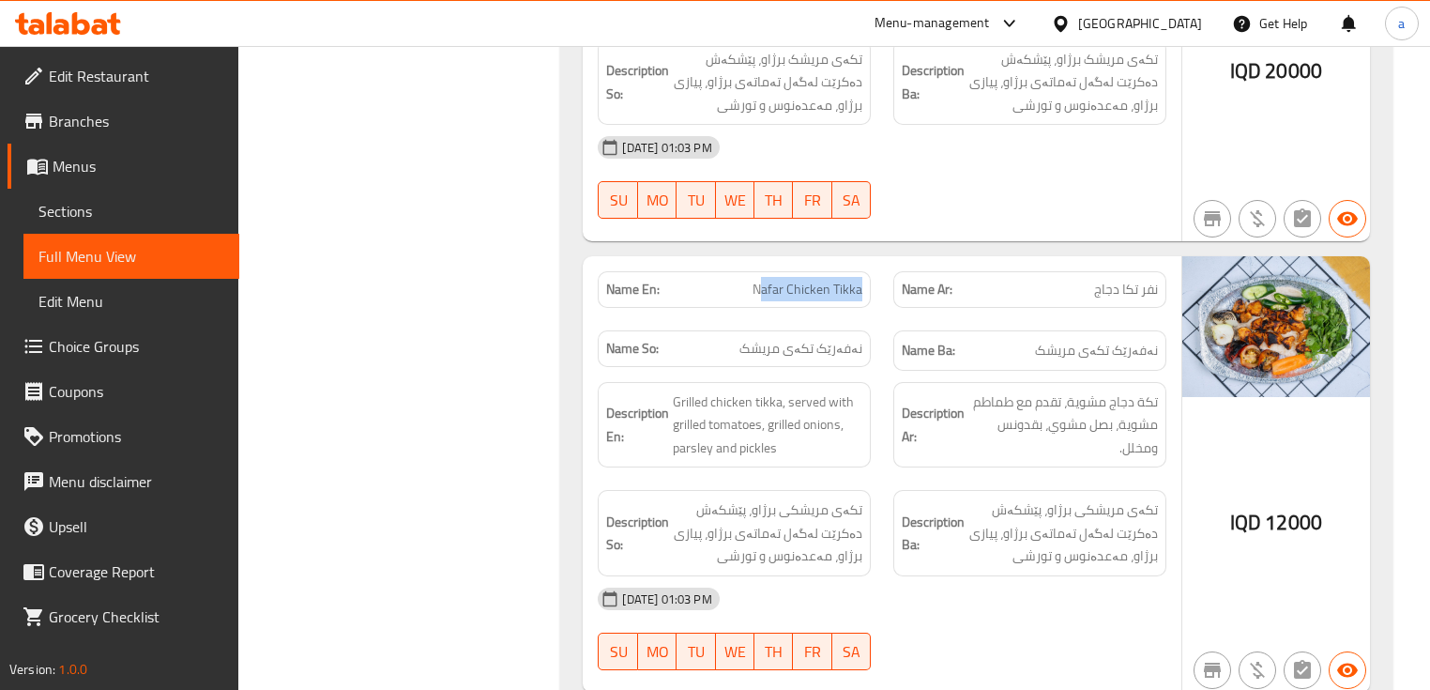
drag, startPoint x: 762, startPoint y: 278, endPoint x: 867, endPoint y: 286, distance: 105.4
click at [867, 286] on div "Name En: Nafar Chicken Tikka" at bounding box center [734, 289] width 273 height 37
drag, startPoint x: 1107, startPoint y: 302, endPoint x: 1123, endPoint y: 306, distance: 16.4
click at [1123, 306] on div "Name Ar: نفر تكا دجاج" at bounding box center [1030, 289] width 296 height 59
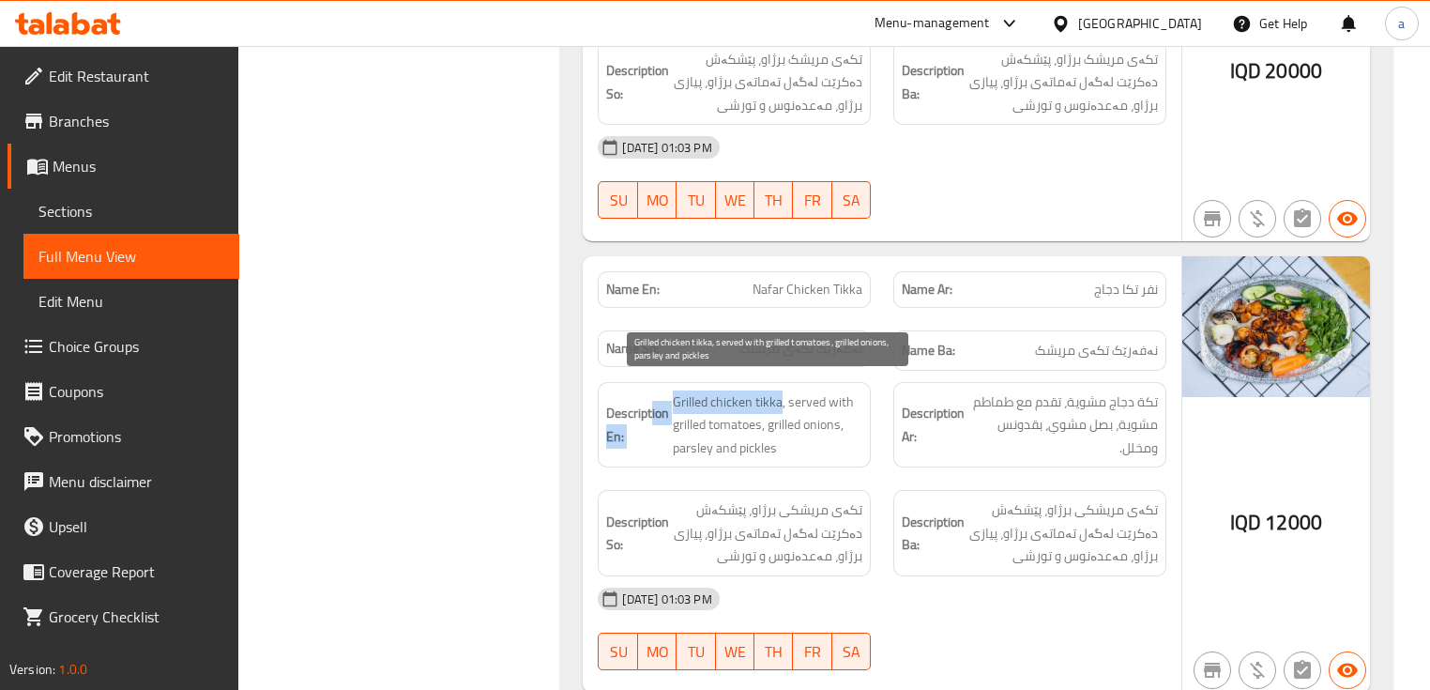
drag, startPoint x: 780, startPoint y: 385, endPoint x: 653, endPoint y: 380, distance: 126.8
click at [653, 390] on h6 "Description En: Grilled chicken tikka, served with grilled tomatoes, grilled on…" at bounding box center [734, 424] width 256 height 69
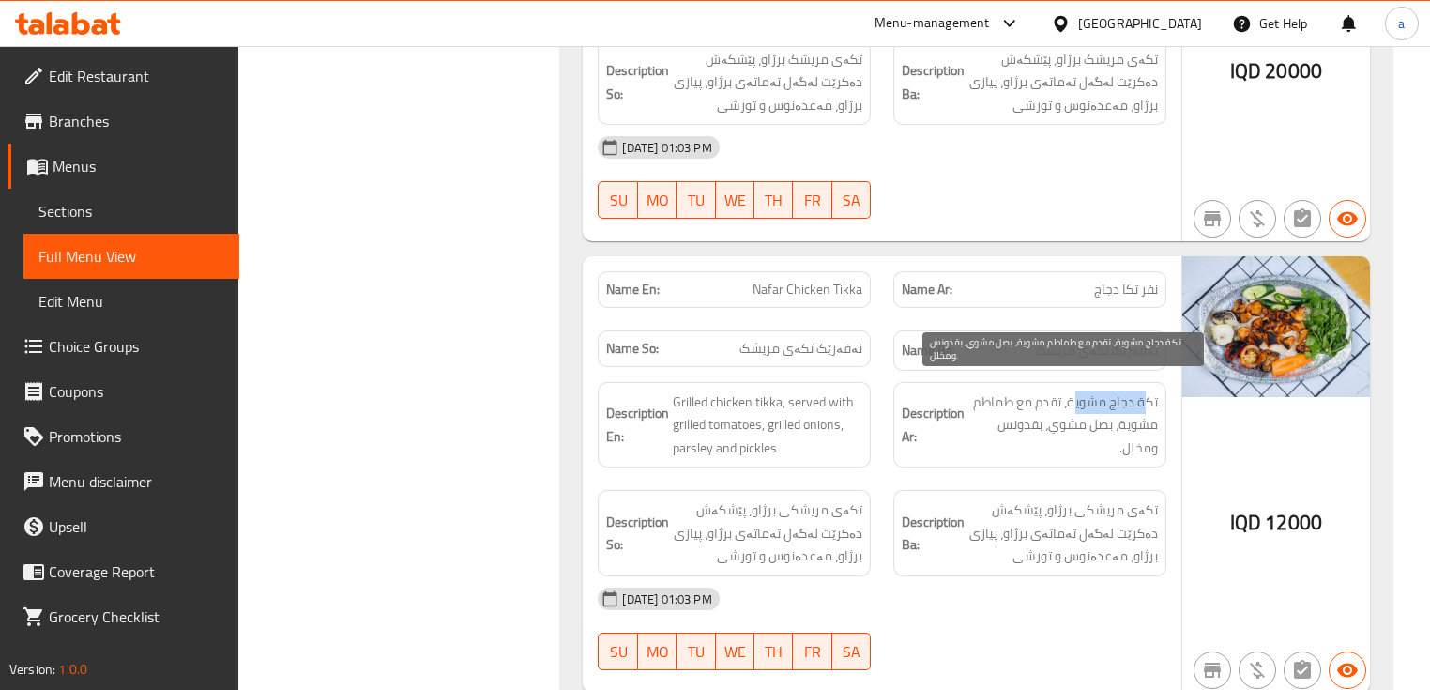
drag, startPoint x: 1073, startPoint y: 390, endPoint x: 1142, endPoint y: 391, distance: 69.4
click at [1142, 391] on span "تكة دجاج مشوية، تقدم مع طماطم مشوية، بصل مشوي، بقدونس ومخلل." at bounding box center [1063, 424] width 190 height 69
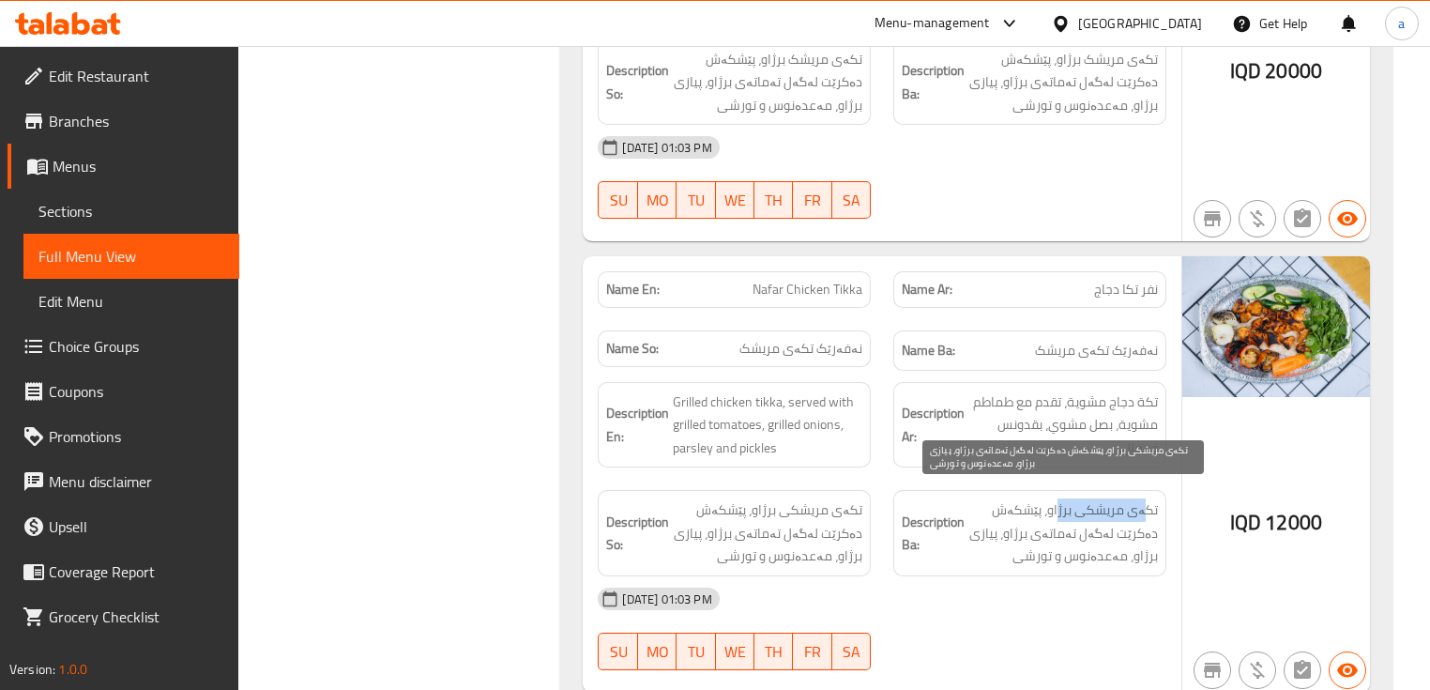
click at [1149, 498] on span "تکەی مریشکی برژاو، پێشکەش دەکرێت لەگەل تەماتەی برژاو، پیازی برژاو، مەعدەنوس و ت…" at bounding box center [1063, 532] width 190 height 69
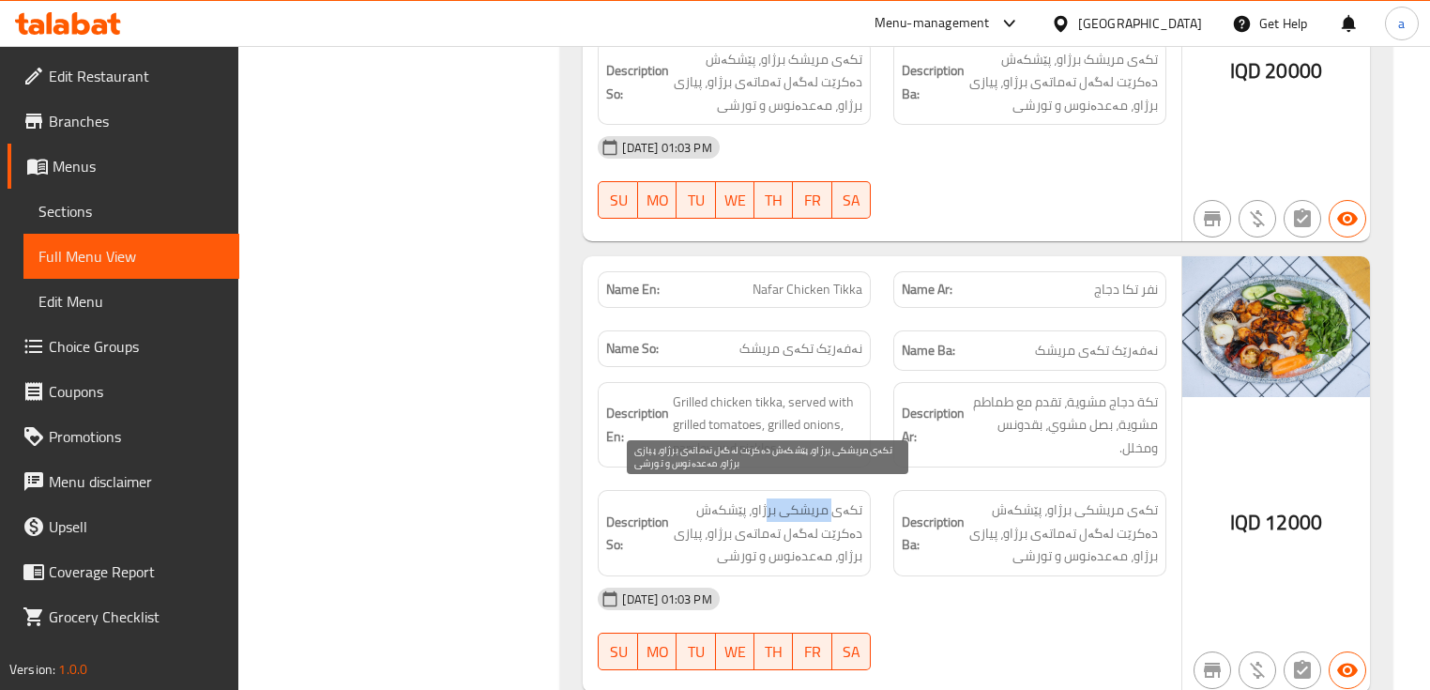
drag, startPoint x: 769, startPoint y: 495, endPoint x: 833, endPoint y: 504, distance: 65.3
click at [833, 504] on span "تکەی مریشکی برژاو، پێشکەش دەکرێت لەگەل تەماتەی برژاو، پیازی برژاو، مەعدەنوس و ت…" at bounding box center [768, 532] width 190 height 69
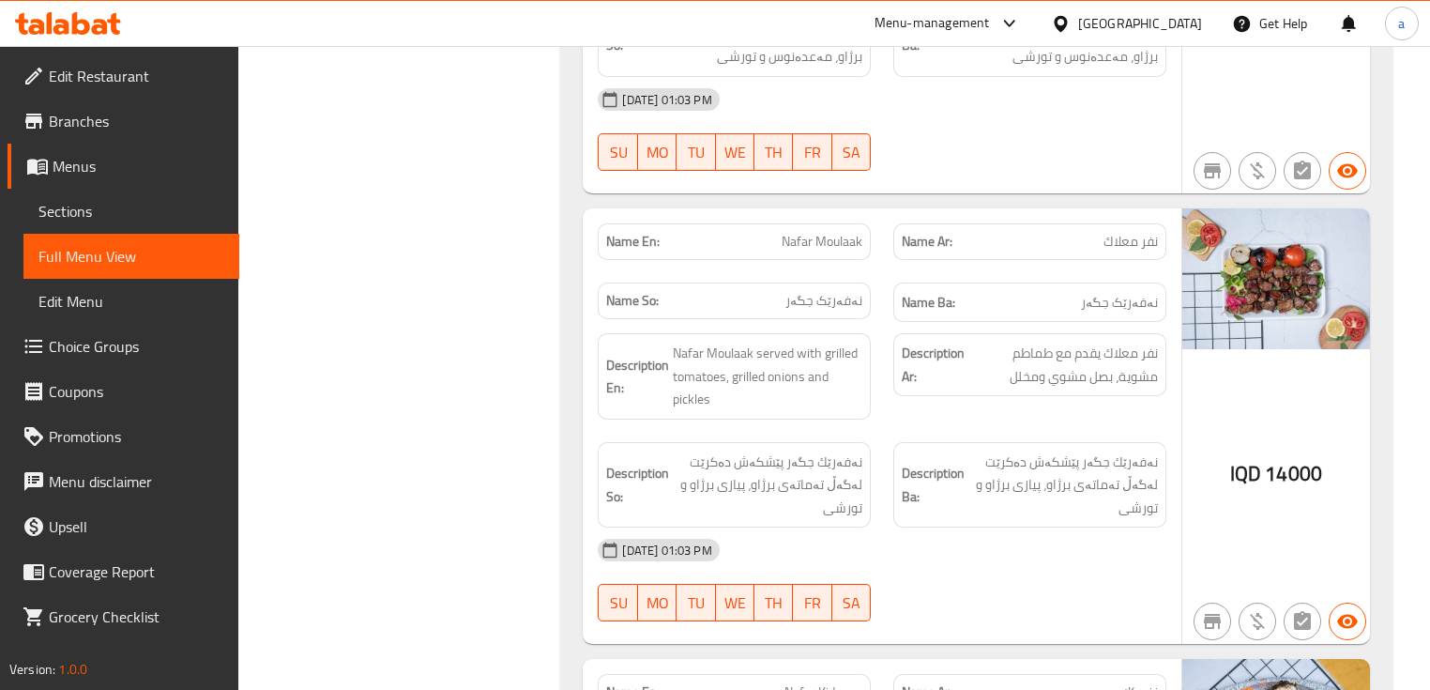
scroll to position [3628, 0]
drag, startPoint x: 815, startPoint y: 228, endPoint x: 864, endPoint y: 242, distance: 50.8
click at [861, 239] on span "Nafar Moulaak" at bounding box center [822, 241] width 81 height 20
drag, startPoint x: 1125, startPoint y: 225, endPoint x: 1149, endPoint y: 236, distance: 26.0
click at [1149, 236] on span "نفر معلاك" at bounding box center [1131, 241] width 54 height 20
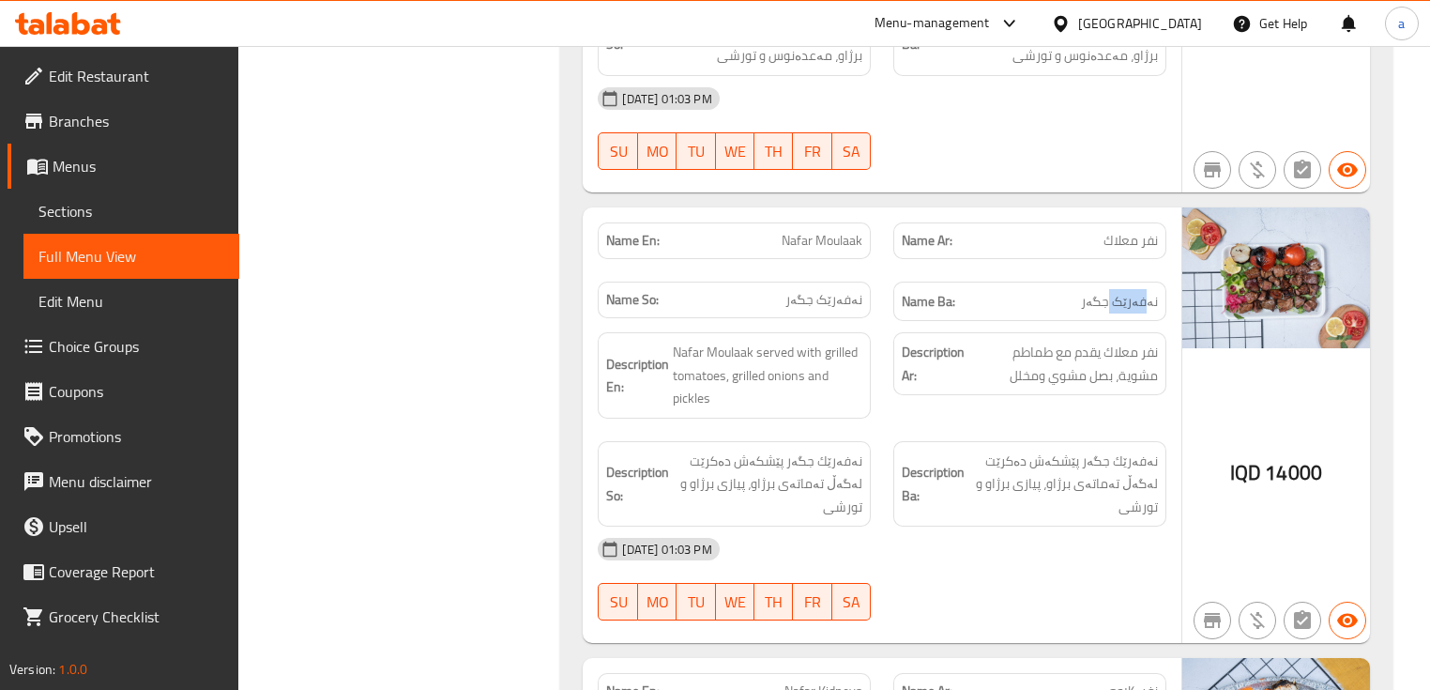
drag, startPoint x: 1111, startPoint y: 288, endPoint x: 1151, endPoint y: 301, distance: 42.4
click at [1151, 301] on div "Name Ba: نەفەرێک جگەر" at bounding box center [1029, 302] width 273 height 40
drag, startPoint x: 830, startPoint y: 293, endPoint x: 868, endPoint y: 303, distance: 39.8
click at [868, 303] on div "Name So: نەفەرێک جگەر" at bounding box center [734, 301] width 296 height 63
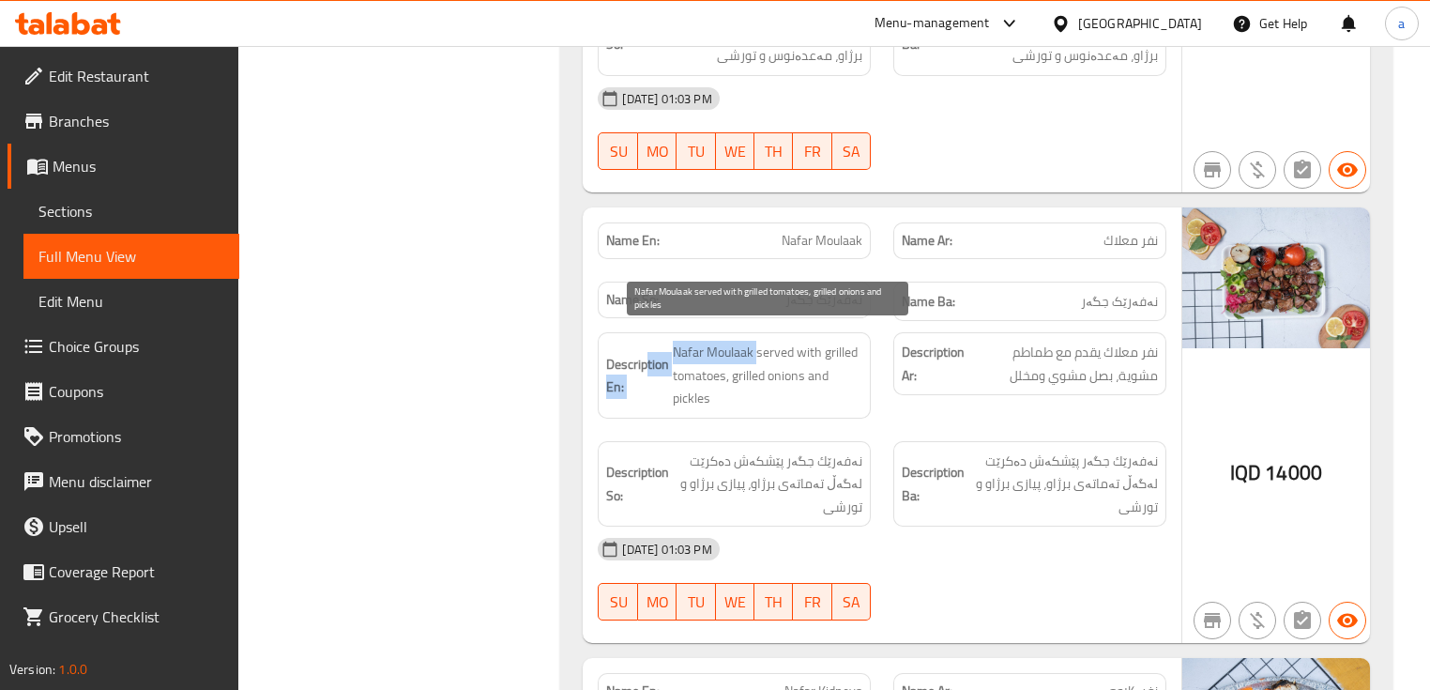
drag, startPoint x: 755, startPoint y: 339, endPoint x: 647, endPoint y: 335, distance: 108.9
click at [647, 341] on h6 "Description En: Nafar Moulaak served with grilled tomatoes, grilled onions and …" at bounding box center [734, 375] width 256 height 69
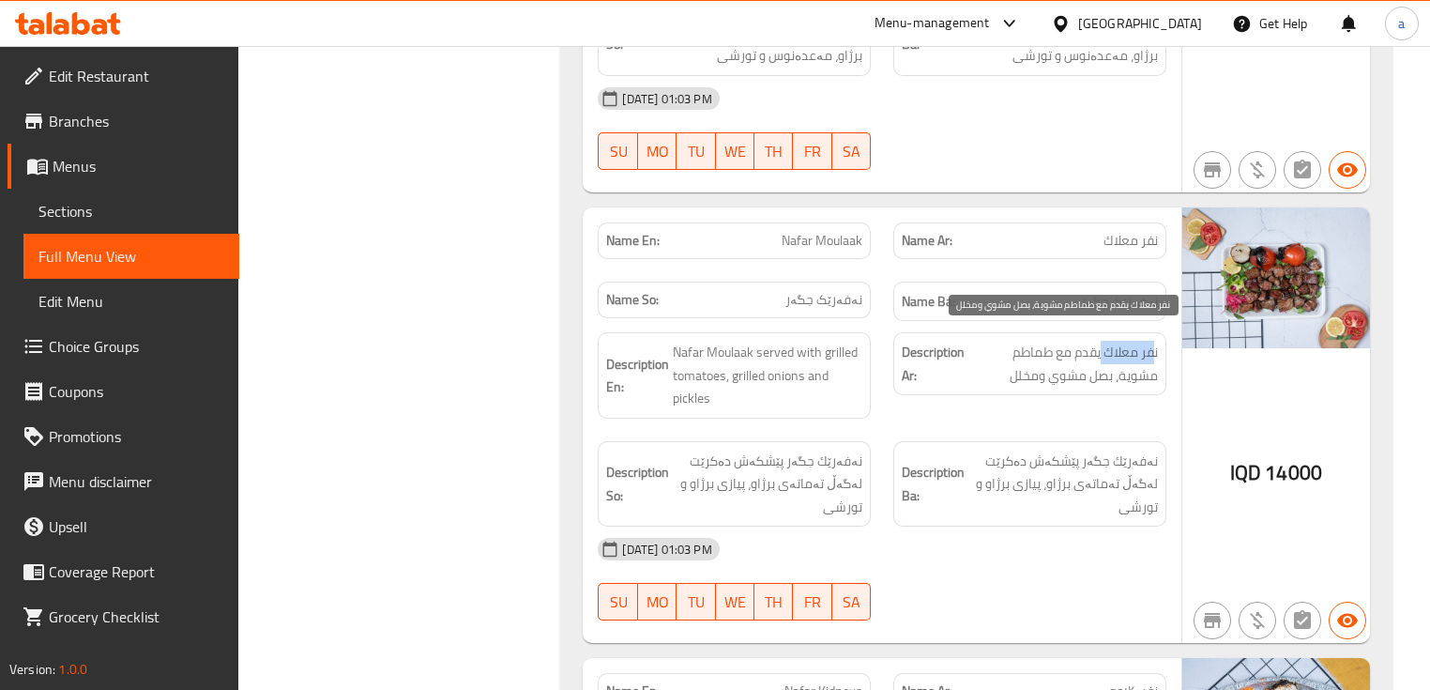
drag, startPoint x: 1100, startPoint y: 338, endPoint x: 1150, endPoint y: 341, distance: 50.8
click at [1150, 341] on span "نفر معلاك يقدم مع طماطم مشوية، بصل مشوي ومخلل" at bounding box center [1063, 364] width 190 height 46
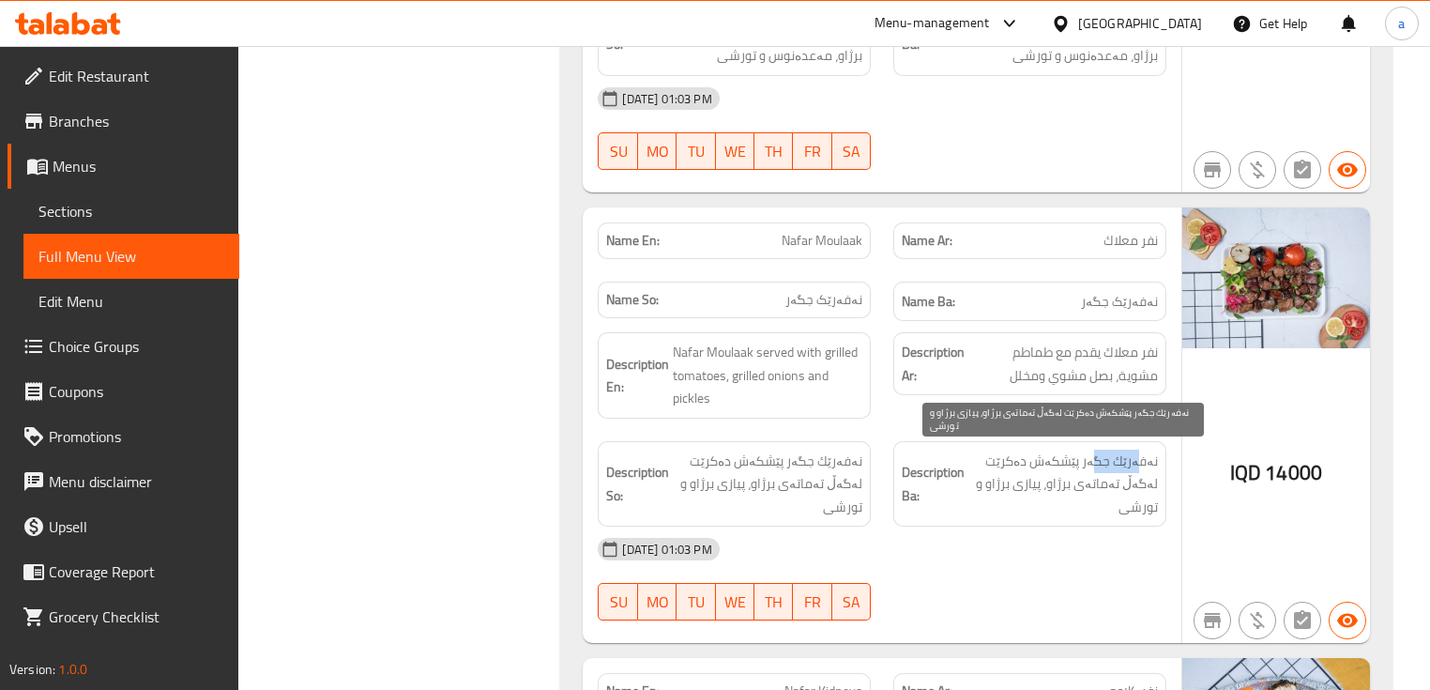
drag, startPoint x: 1103, startPoint y: 443, endPoint x: 1141, endPoint y: 443, distance: 38.5
click at [1141, 449] on span "نەفەرێك جگەر پێشکەش دەکرێت لەگەڵ تەماتەی برژاو، پیازی برژاو و تورشی" at bounding box center [1063, 483] width 190 height 69
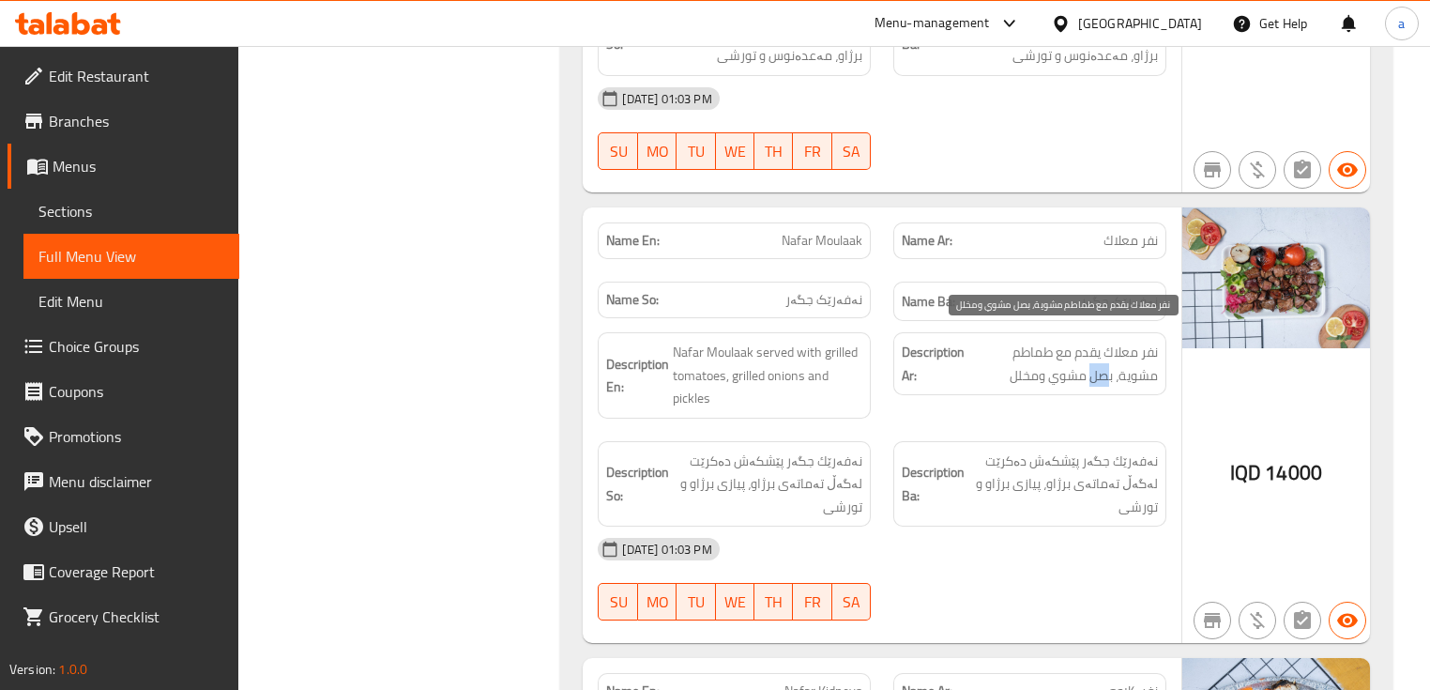
drag, startPoint x: 1092, startPoint y: 361, endPoint x: 1109, endPoint y: 368, distance: 18.1
click at [1109, 368] on span "نفر معلاك يقدم مع طماطم مشوية، بصل مشوي ومخلل" at bounding box center [1063, 364] width 190 height 46
drag, startPoint x: 1051, startPoint y: 367, endPoint x: 1074, endPoint y: 369, distance: 22.6
click at [1074, 368] on span "نفر معلاك يقدم مع طماطم مشوية، بصل مشوي ومخلل" at bounding box center [1063, 364] width 190 height 46
drag, startPoint x: 1016, startPoint y: 351, endPoint x: 1031, endPoint y: 357, distance: 16.0
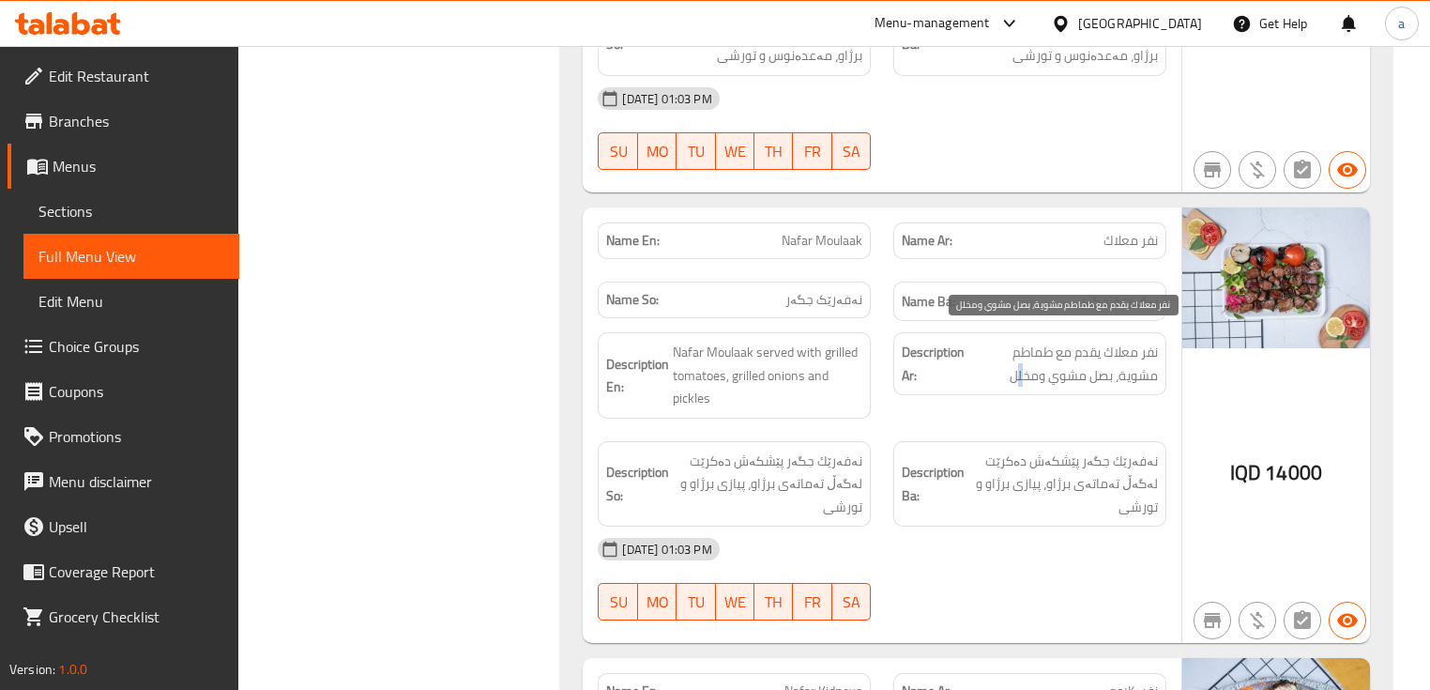
click at [1028, 355] on span "نفر معلاك يقدم مع طماطم مشوية، بصل مشوي ومخلل" at bounding box center [1063, 364] width 190 height 46
drag, startPoint x: 1040, startPoint y: 332, endPoint x: 1056, endPoint y: 356, distance: 28.4
click at [1060, 349] on span "نفر معلاك يقدم مع طماطم مشوية، بصل مشوي ومخلل" at bounding box center [1063, 364] width 190 height 46
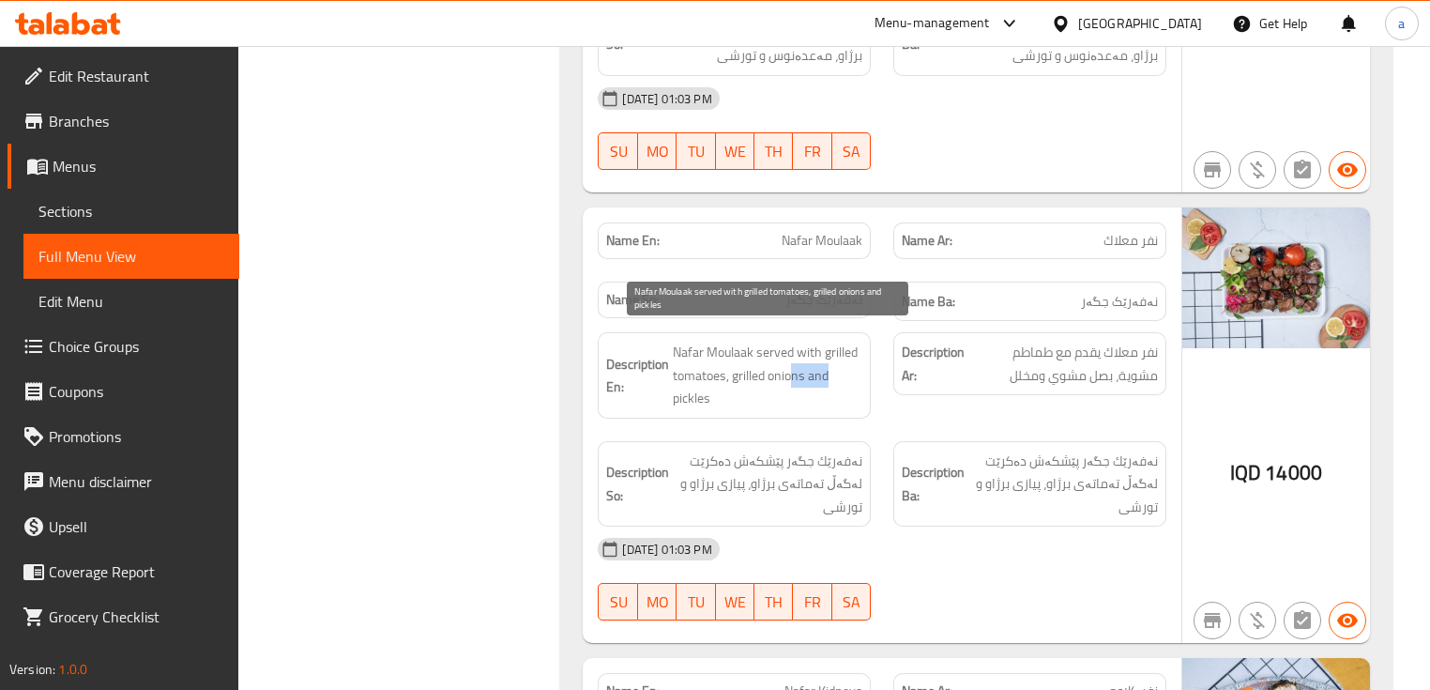
click at [830, 367] on span "Nafar Moulaak served with grilled tomatoes, grilled onions and pickles" at bounding box center [768, 375] width 190 height 69
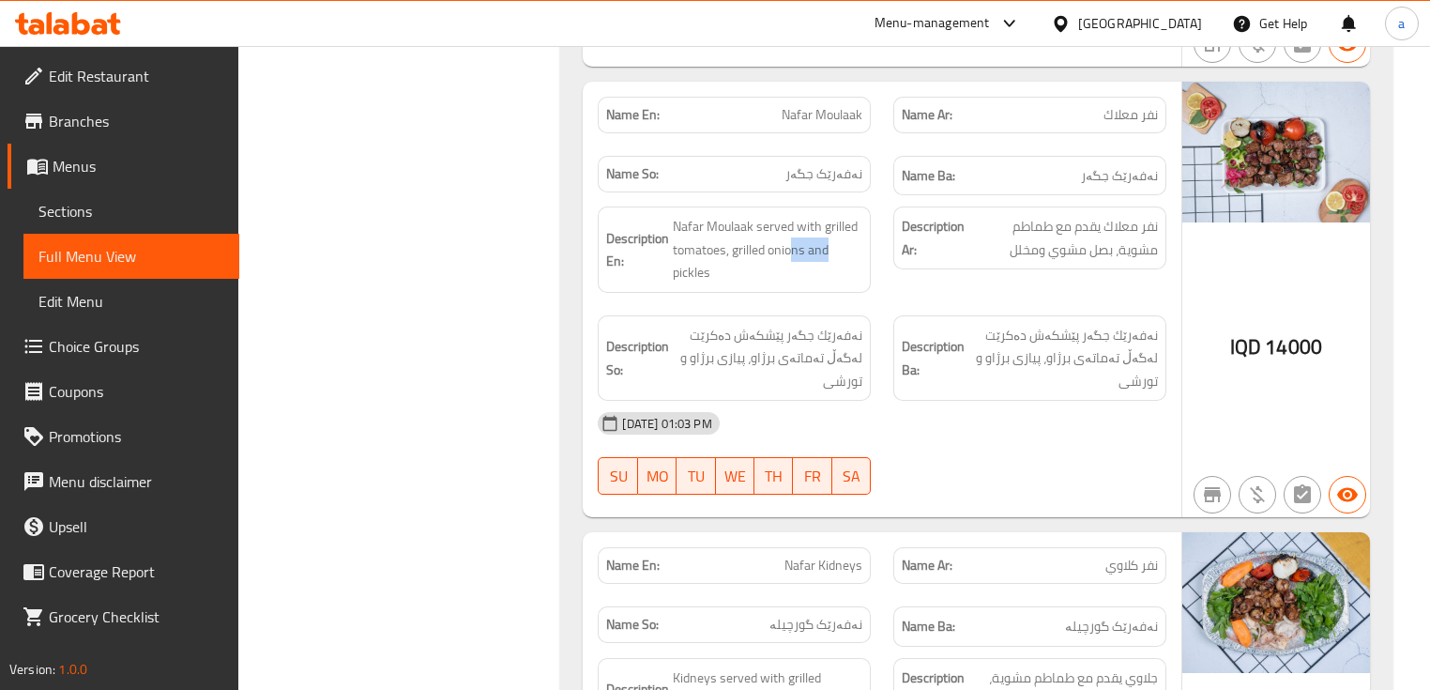
scroll to position [4003, 0]
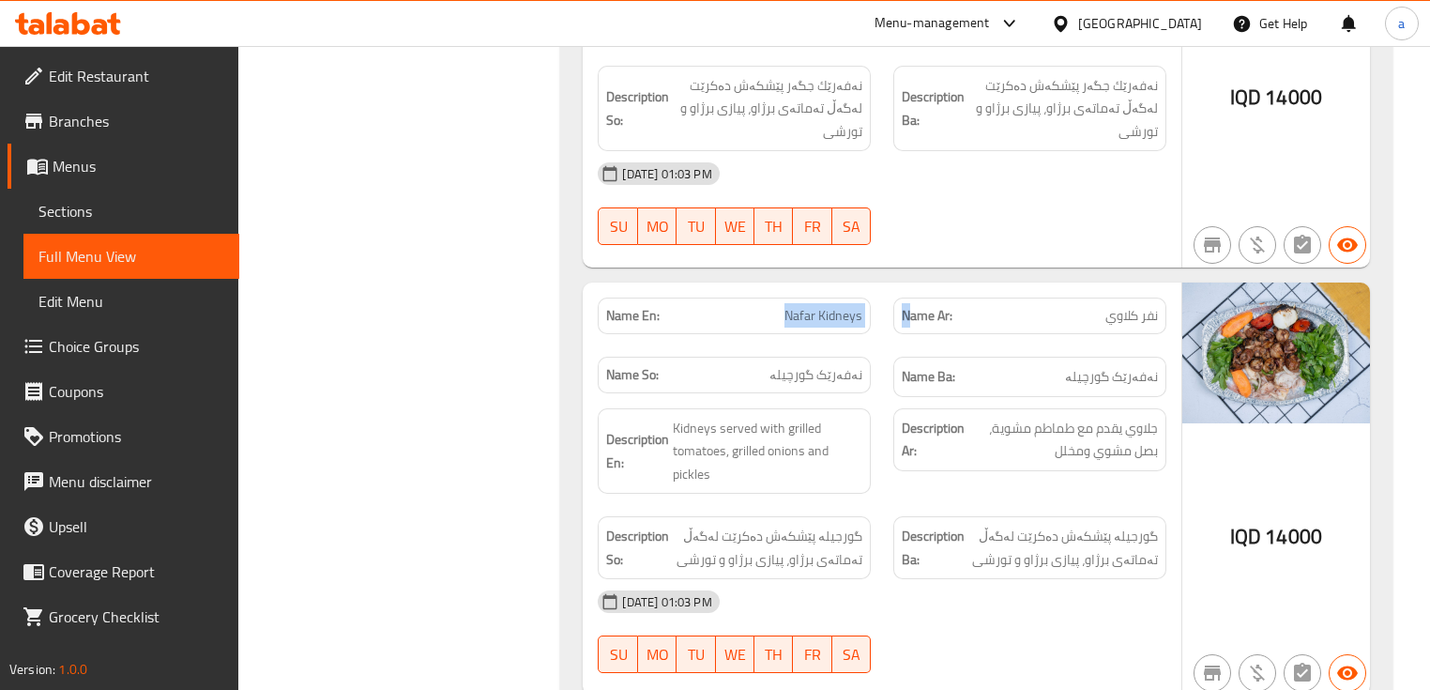
drag, startPoint x: 785, startPoint y: 275, endPoint x: 910, endPoint y: 283, distance: 125.1
click at [910, 286] on div "Name En: Nafar Kidneys Name Ar: نفر كلاوي Name So: نەفەرێک گورچیلە Name Ba: نەف…" at bounding box center [881, 347] width 590 height 122
click at [1029, 306] on p "Name Ar: نفر كلاوي" at bounding box center [1030, 316] width 256 height 20
drag, startPoint x: 1086, startPoint y: 274, endPoint x: 1166, endPoint y: 295, distance: 83.3
click at [1166, 295] on div "Name Ar: نفر كلاوي" at bounding box center [1030, 315] width 296 height 59
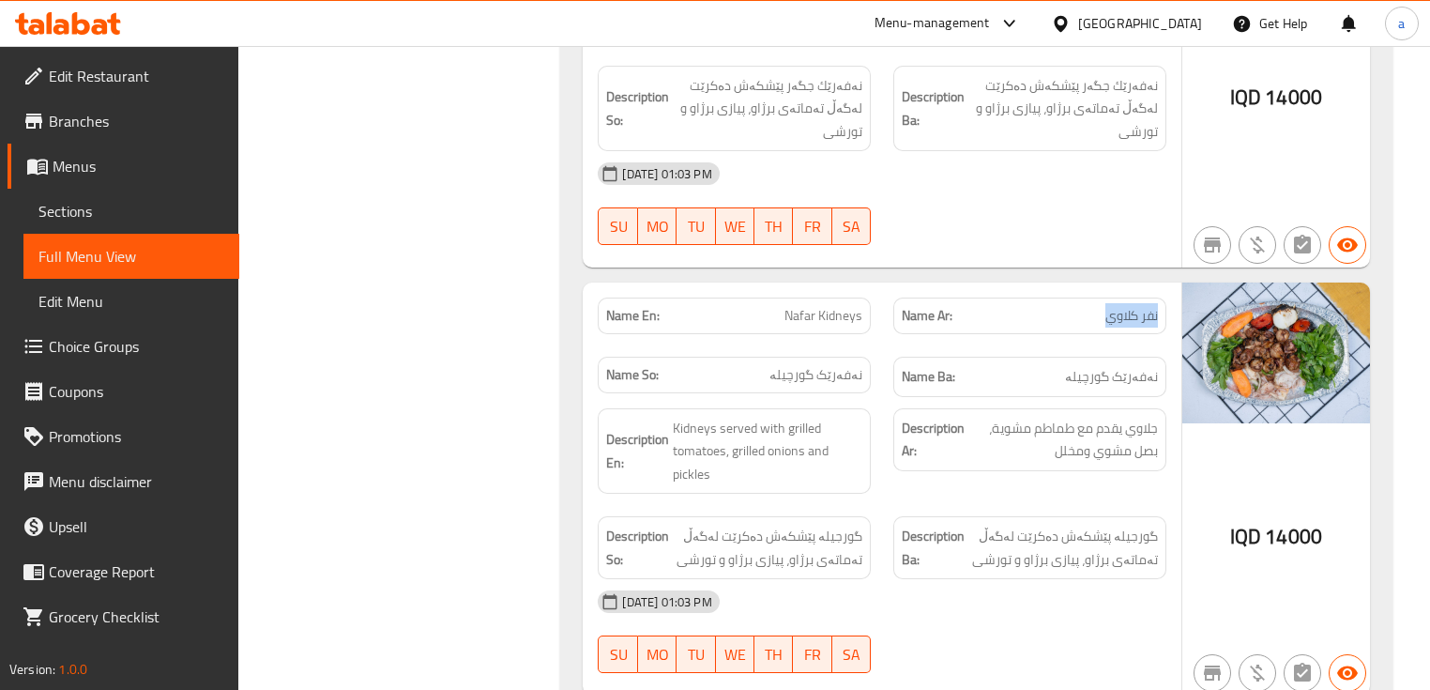
click at [1107, 282] on div "Name En: Nafar Kidneys Name Ar: نفر كلاوي Name So: نەفەرێک گورچیلە Name Ba: نەف…" at bounding box center [882, 488] width 598 height 413
drag, startPoint x: 791, startPoint y: 277, endPoint x: 893, endPoint y: 285, distance: 102.6
click at [893, 286] on div "Name En: Nafar Kidneys Name Ar: نفر كلاوي Name So: نەفەرێک گورچیلە Name Ba: نەف…" at bounding box center [881, 347] width 590 height 122
drag, startPoint x: 788, startPoint y: 334, endPoint x: 878, endPoint y: 368, distance: 96.2
click at [866, 357] on div "Name So: نەفەرێک گورچیلە" at bounding box center [734, 375] width 273 height 37
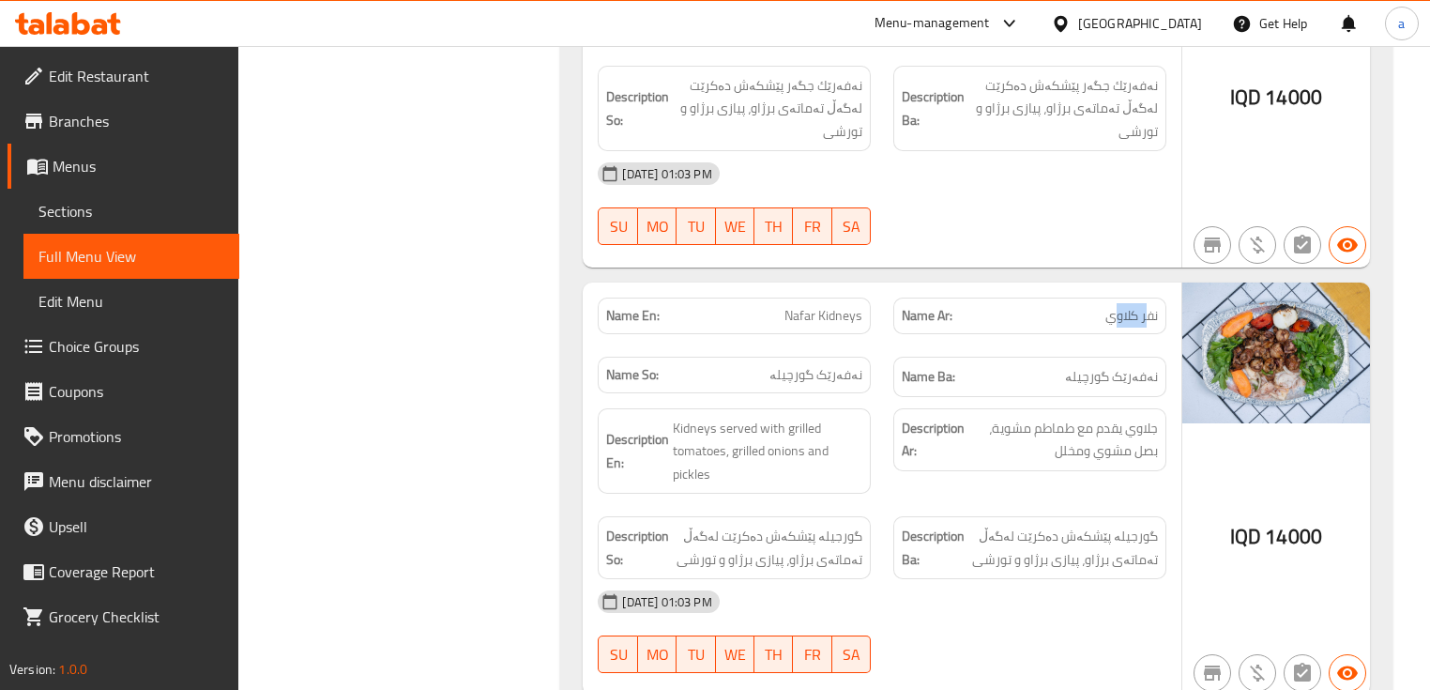
drag, startPoint x: 1115, startPoint y: 283, endPoint x: 1151, endPoint y: 298, distance: 39.6
click at [1150, 298] on div "Name Ar: نفر كلاوي" at bounding box center [1030, 315] width 296 height 59
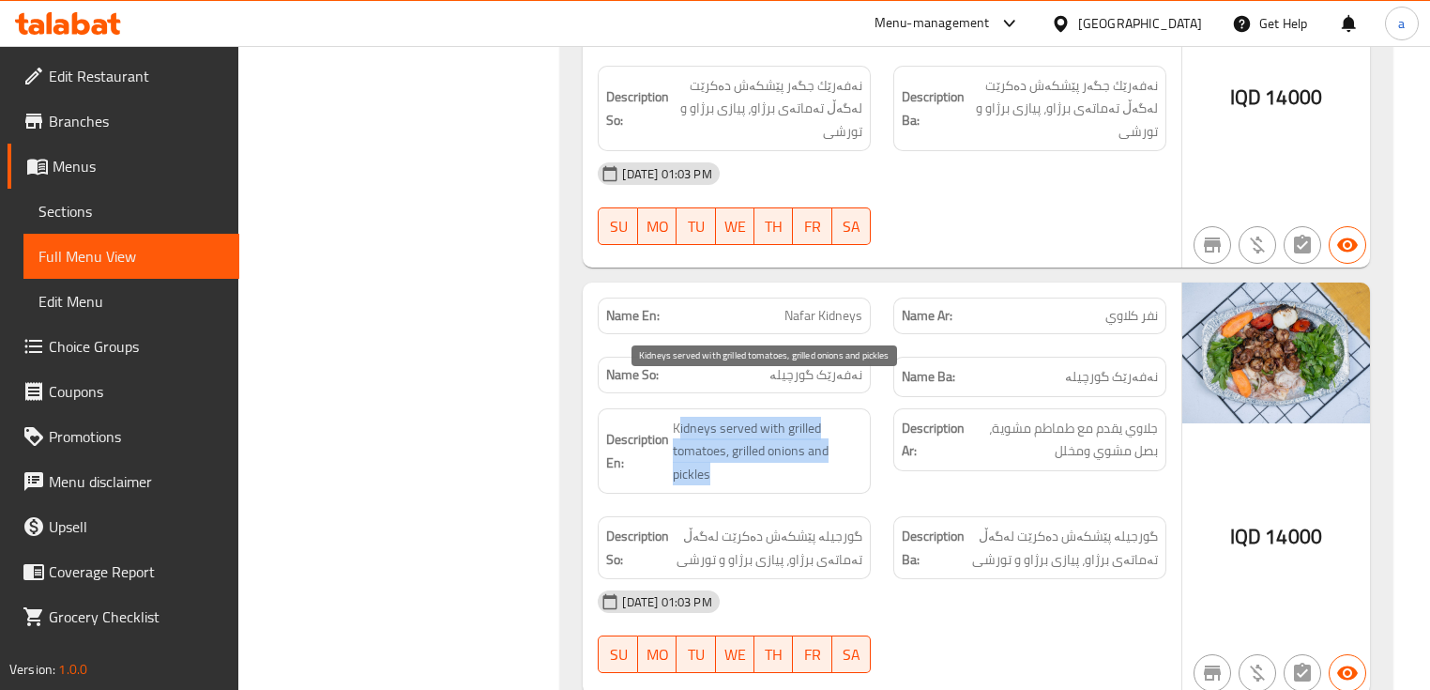
drag, startPoint x: 679, startPoint y: 389, endPoint x: 827, endPoint y: 436, distance: 154.6
click at [827, 436] on span "Kidneys served with grilled tomatoes, grilled onions and pickles" at bounding box center [768, 451] width 190 height 69
click at [879, 413] on div "Description En: Kidneys served with grilled tomatoes, grilled onions and pickles" at bounding box center [734, 451] width 296 height 109
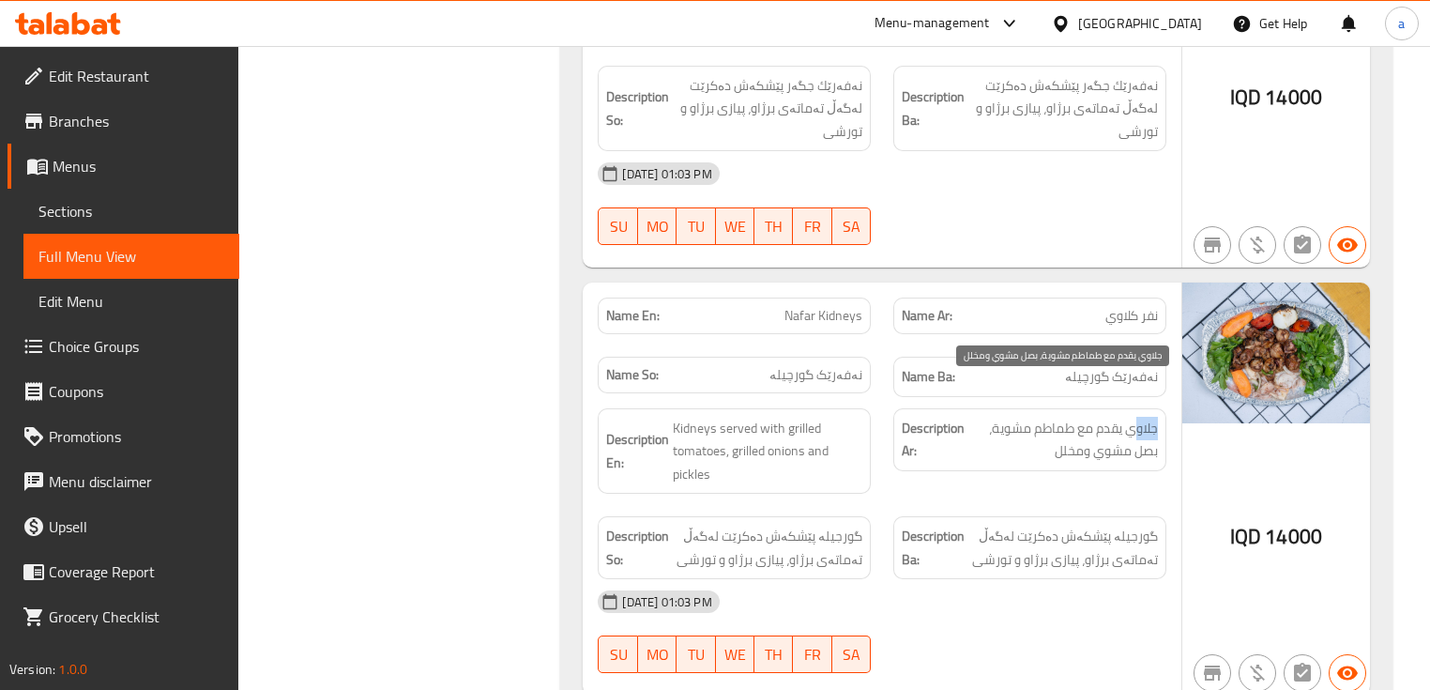
drag, startPoint x: 1136, startPoint y: 393, endPoint x: 1159, endPoint y: 393, distance: 22.5
click at [1159, 408] on div "Description Ar: جلاوي يقدم مع طماطم مشوية، بصل مشوي ومخلل" at bounding box center [1029, 439] width 273 height 63
drag, startPoint x: 1016, startPoint y: 388, endPoint x: 1066, endPoint y: 394, distance: 50.2
click at [1066, 417] on span "جلاوي يقدم مع طماطم مشوية، بصل مشوي ومخلل" at bounding box center [1063, 440] width 190 height 46
drag, startPoint x: 1127, startPoint y: 415, endPoint x: 1152, endPoint y: 417, distance: 25.4
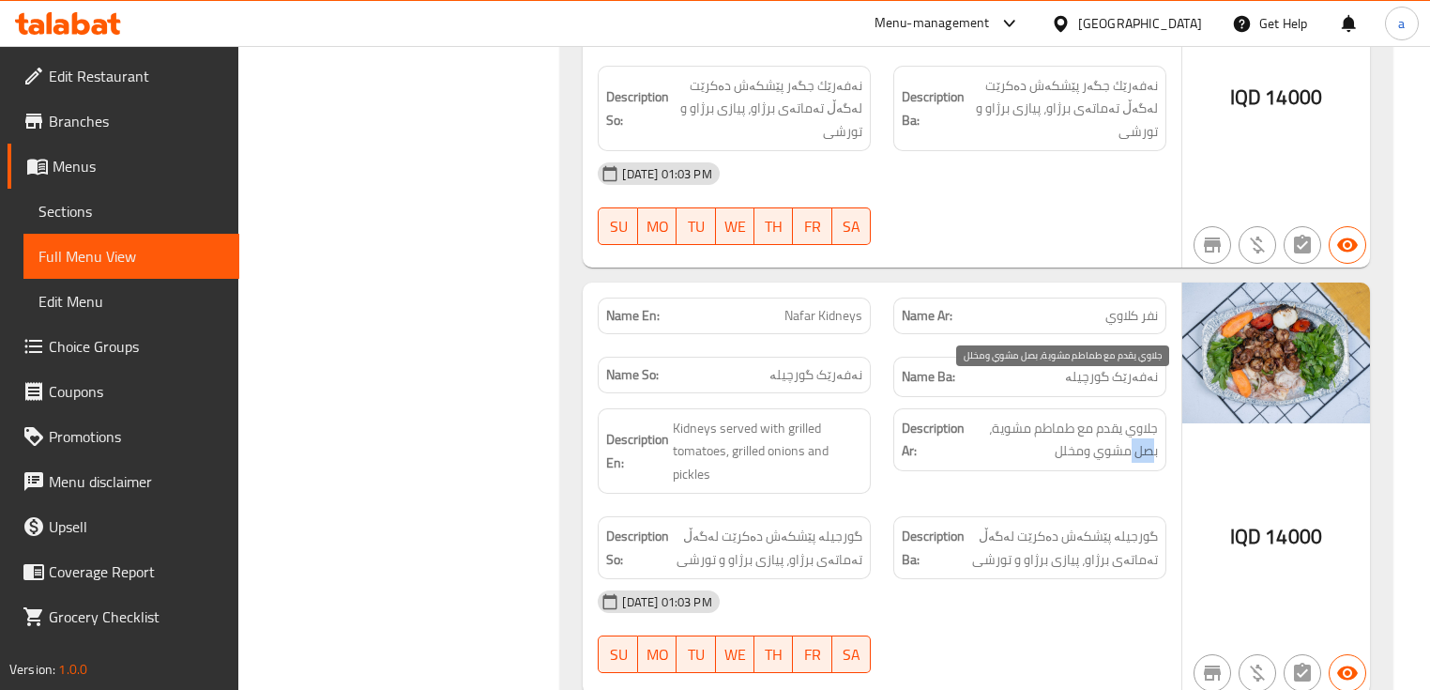
click at [1152, 417] on span "جلاوي يقدم مع طماطم مشوية، بصل مشوي ومخلل" at bounding box center [1063, 440] width 190 height 46
drag, startPoint x: 1066, startPoint y: 409, endPoint x: 1082, endPoint y: 417, distance: 17.6
click at [1074, 417] on span "جلاوي يقدم مع طماطم مشوية، بصل مشوي ومخلل" at bounding box center [1063, 440] width 190 height 46
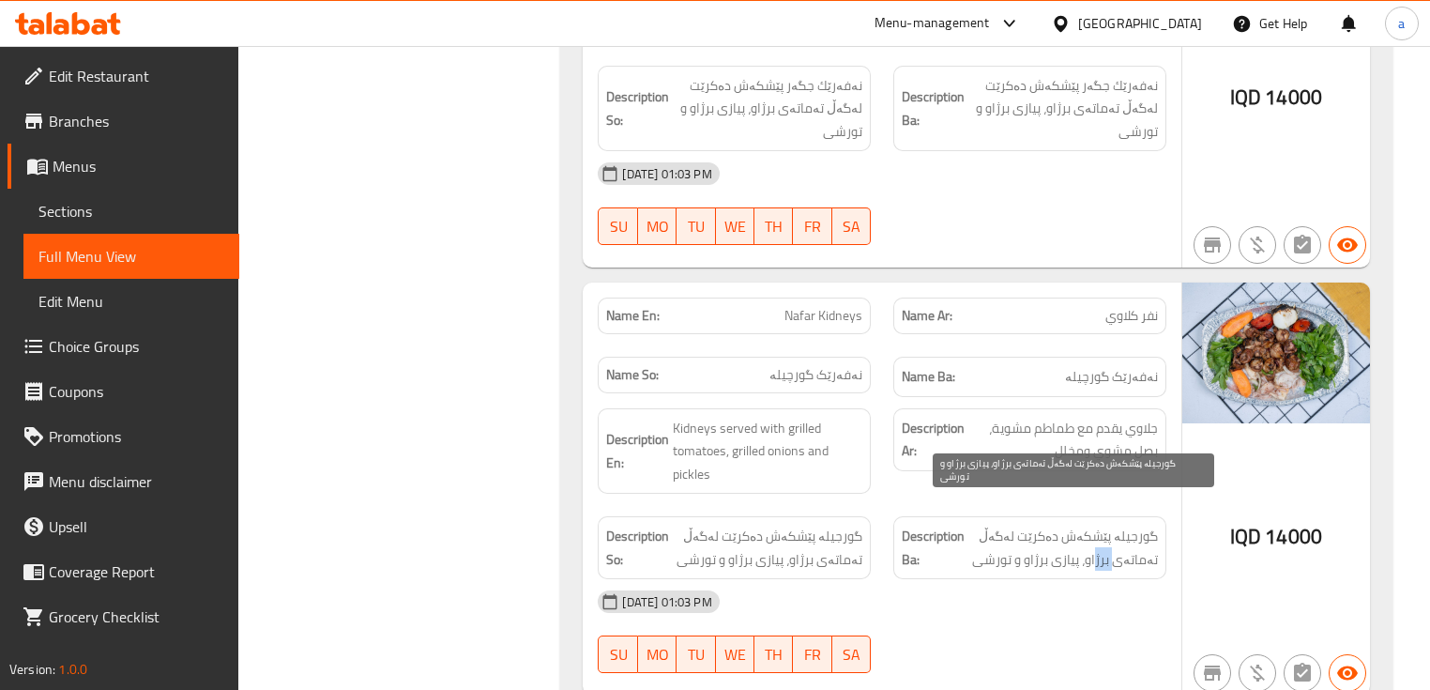
drag, startPoint x: 1101, startPoint y: 522, endPoint x: 1119, endPoint y: 518, distance: 18.2
click at [1119, 525] on span "گورجیلە پێشکەش دەکرێت لەگەڵ تەماتەی برژاو، پیازی برژاو و تورشی" at bounding box center [1063, 548] width 190 height 46
drag, startPoint x: 1066, startPoint y: 518, endPoint x: 1083, endPoint y: 521, distance: 17.1
click at [1083, 525] on span "گورجیلە پێشکەش دەکرێت لەگەڵ تەماتەی برژاو، پیازی برژاو و تورشی" at bounding box center [1063, 548] width 190 height 46
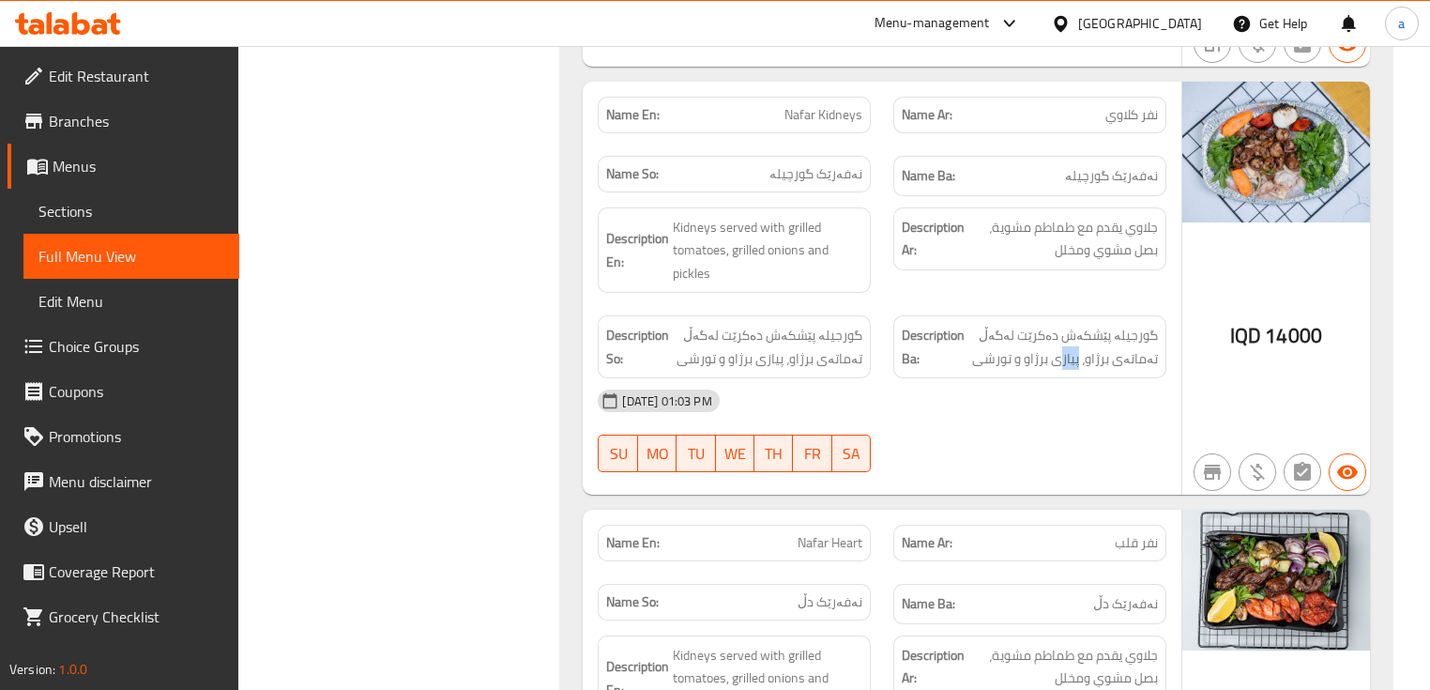
scroll to position [4379, 0]
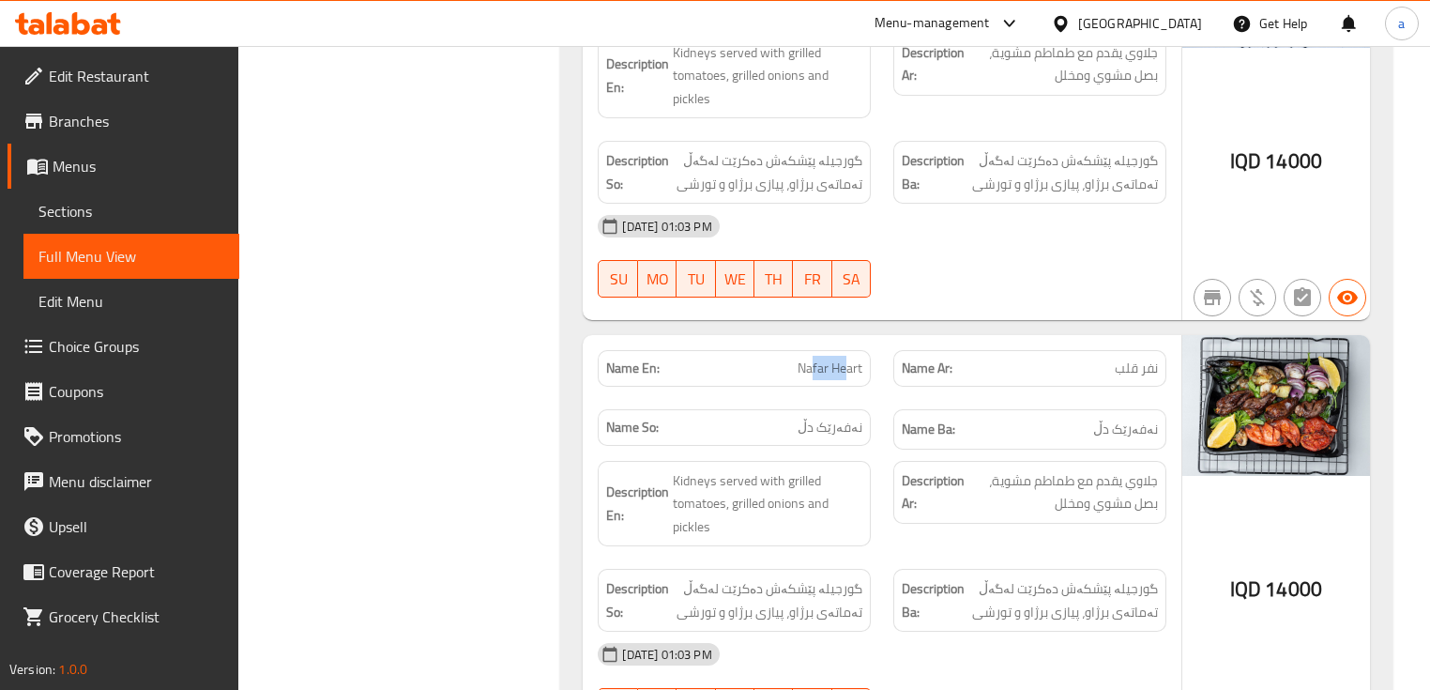
click at [845, 358] on span "Nafar Heart" at bounding box center [830, 368] width 65 height 20
drag, startPoint x: 831, startPoint y: 381, endPoint x: 856, endPoint y: 381, distance: 24.4
click at [856, 418] on span "نەفەرێک دڵ" at bounding box center [830, 428] width 65 height 20
drag, startPoint x: 1130, startPoint y: 439, endPoint x: 1153, endPoint y: 445, distance: 24.1
click at [1153, 469] on span "جلاوي يقدم مع طماطم مشوية، بصل مشوي ومخلل" at bounding box center [1063, 492] width 190 height 46
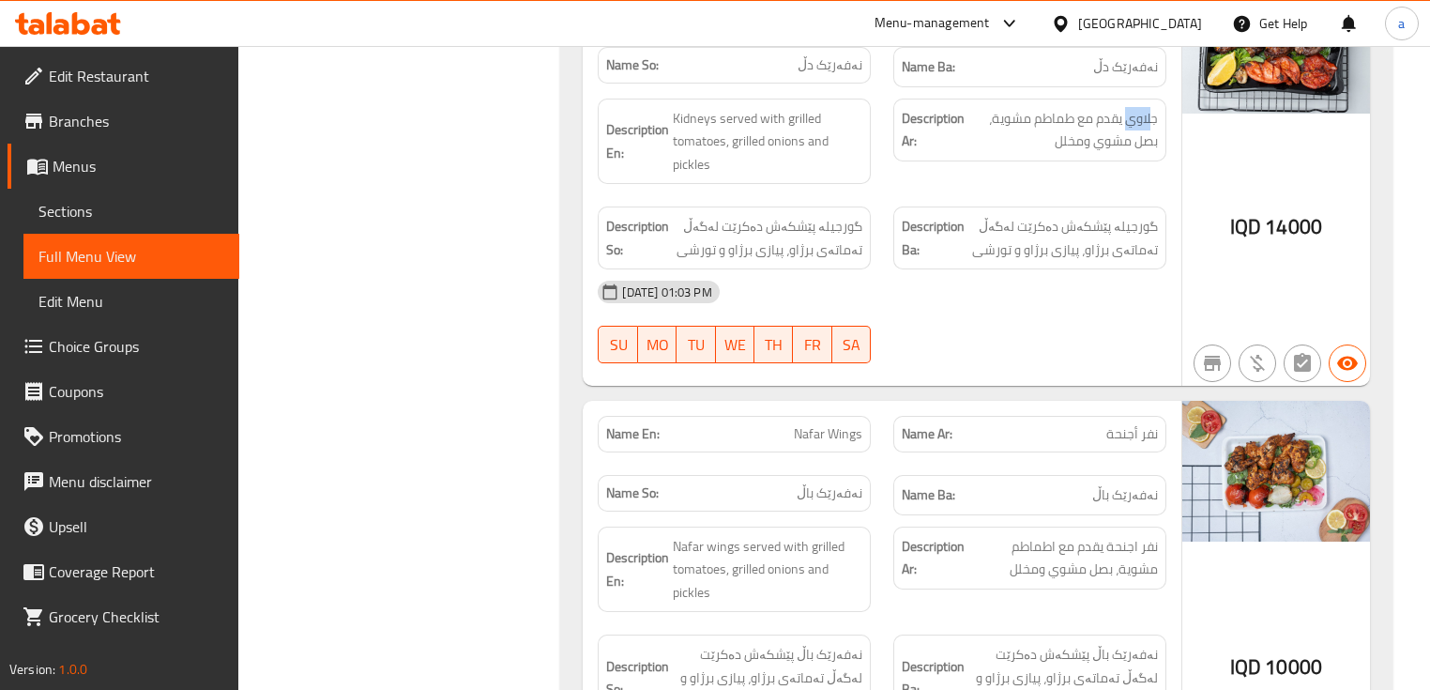
scroll to position [4880, 0]
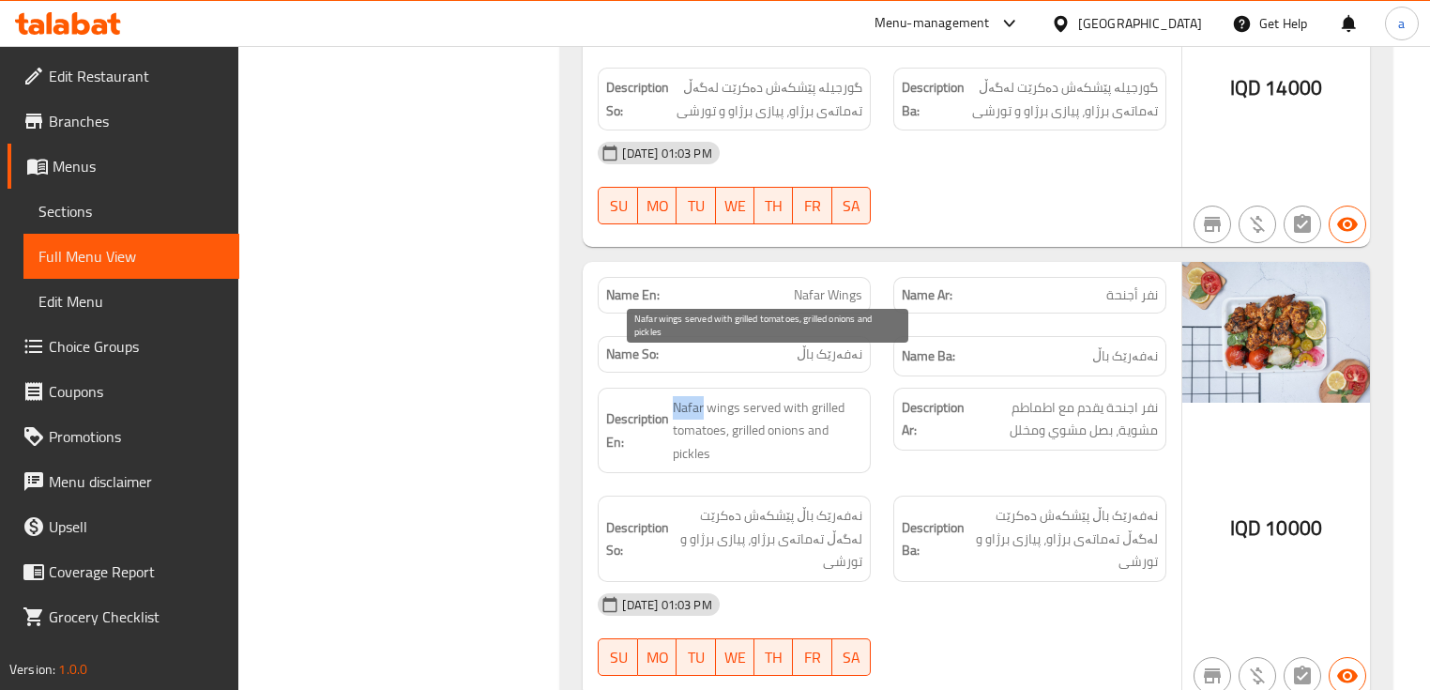
drag, startPoint x: 703, startPoint y: 365, endPoint x: 672, endPoint y: 360, distance: 31.3
click at [673, 396] on span "Nafar wings served with grilled tomatoes, grilled onions and pickles" at bounding box center [768, 430] width 190 height 69
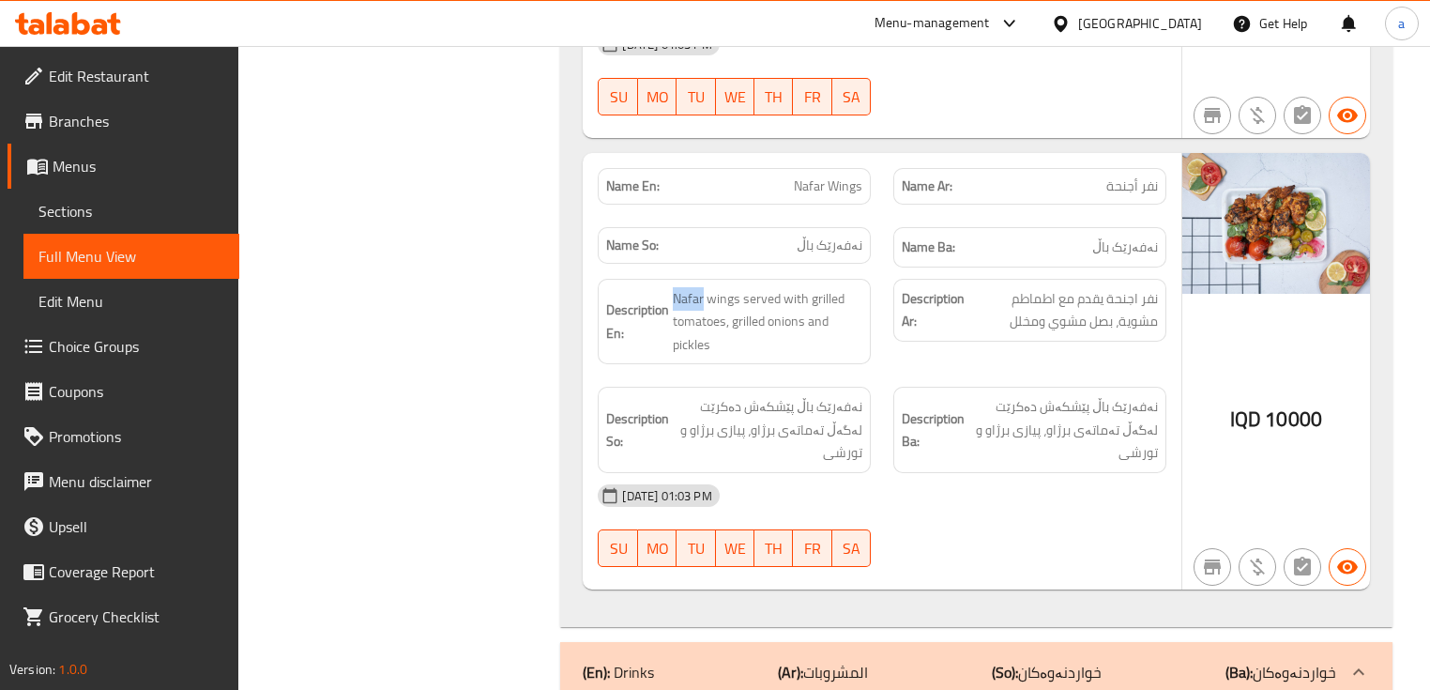
scroll to position [4968, 0]
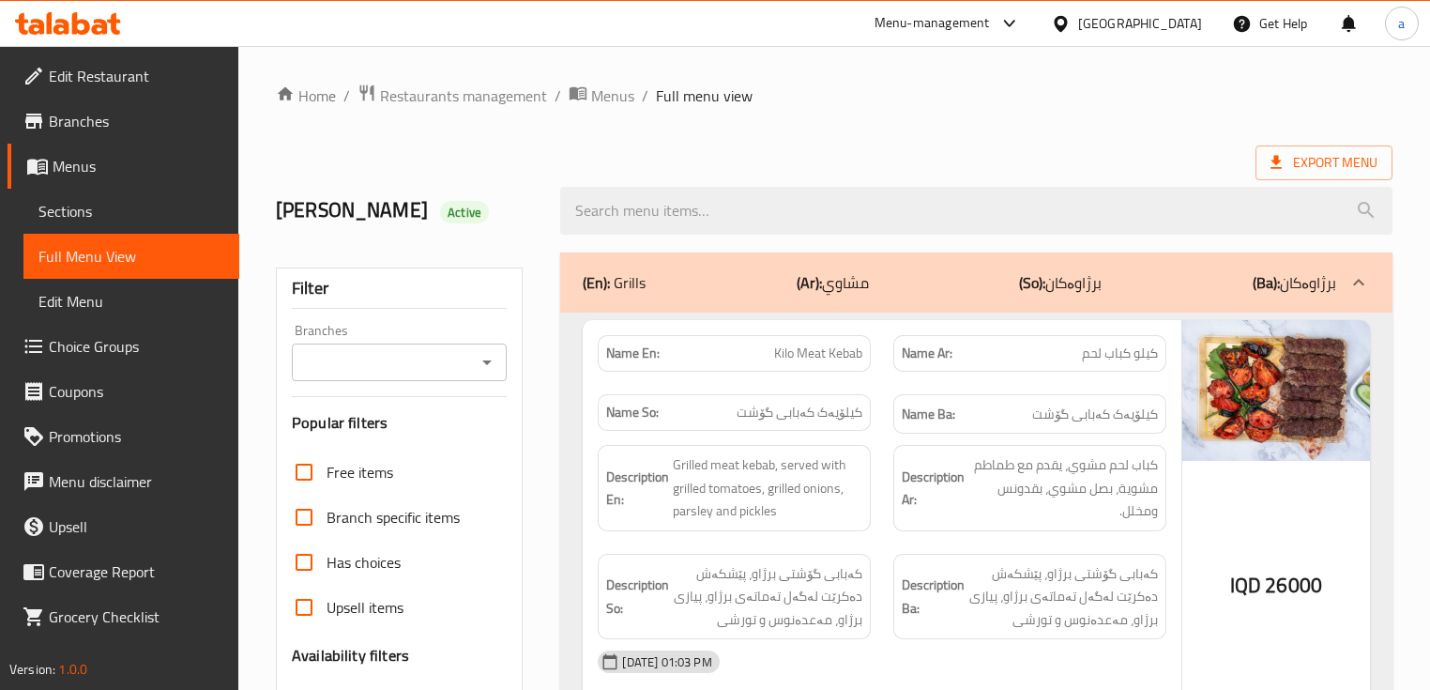
click at [488, 373] on button "Open" at bounding box center [487, 362] width 26 height 26
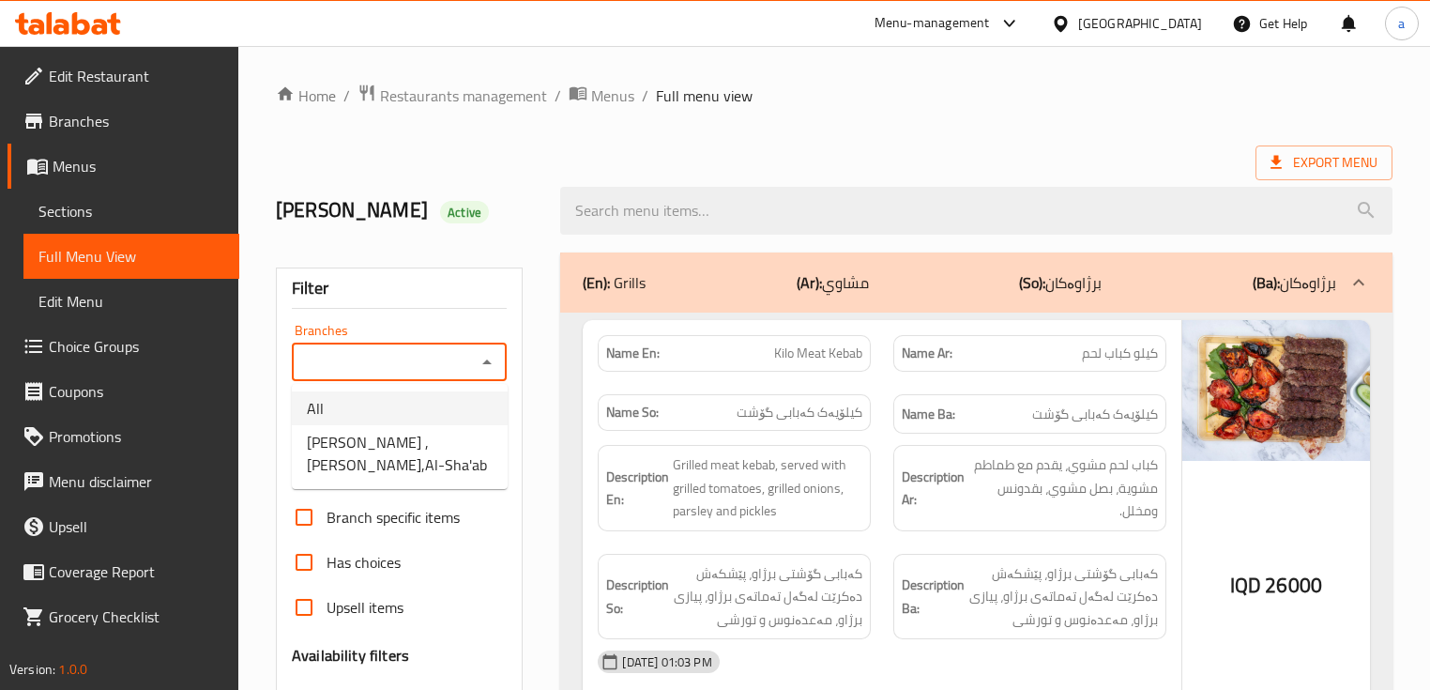
click at [477, 447] on span "[PERSON_NAME] ,[PERSON_NAME],Al-Sha'ab" at bounding box center [400, 453] width 186 height 45
type input "[PERSON_NAME] ,[PERSON_NAME],Al-Sha'ab"
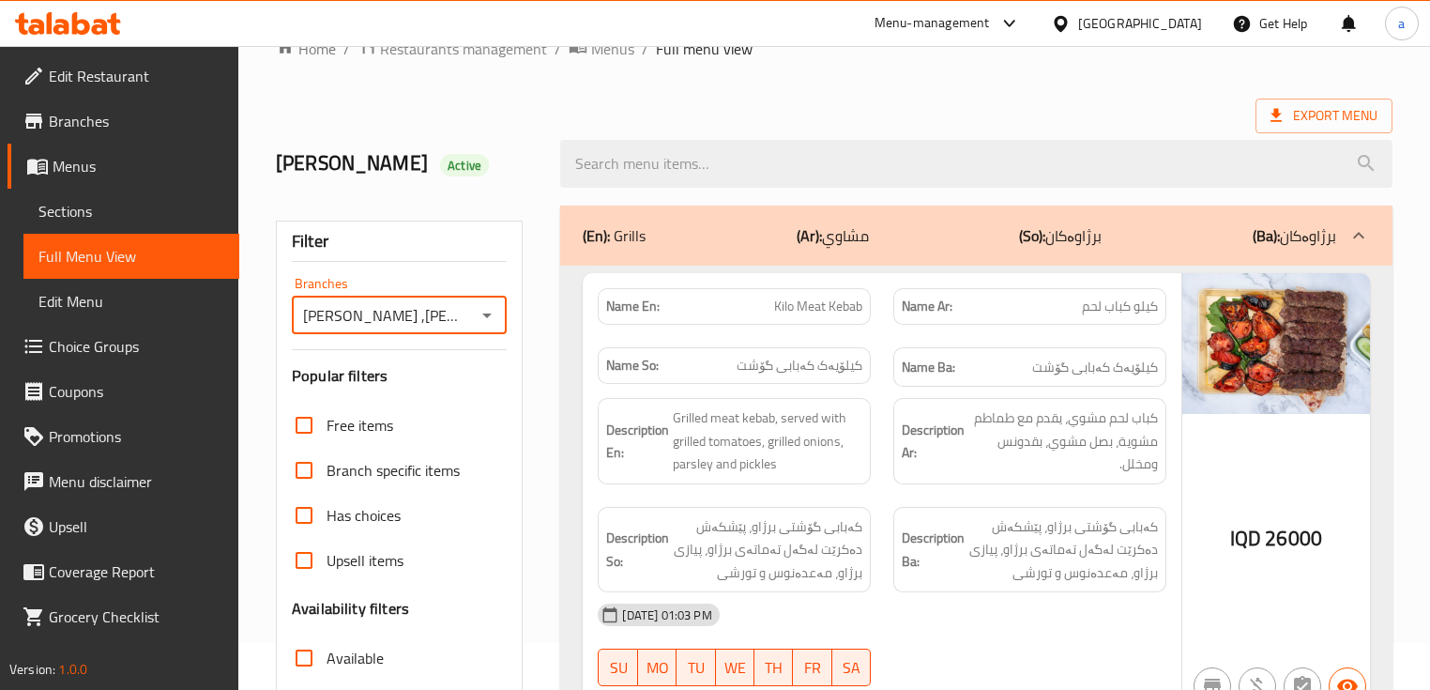
scroll to position [250, 0]
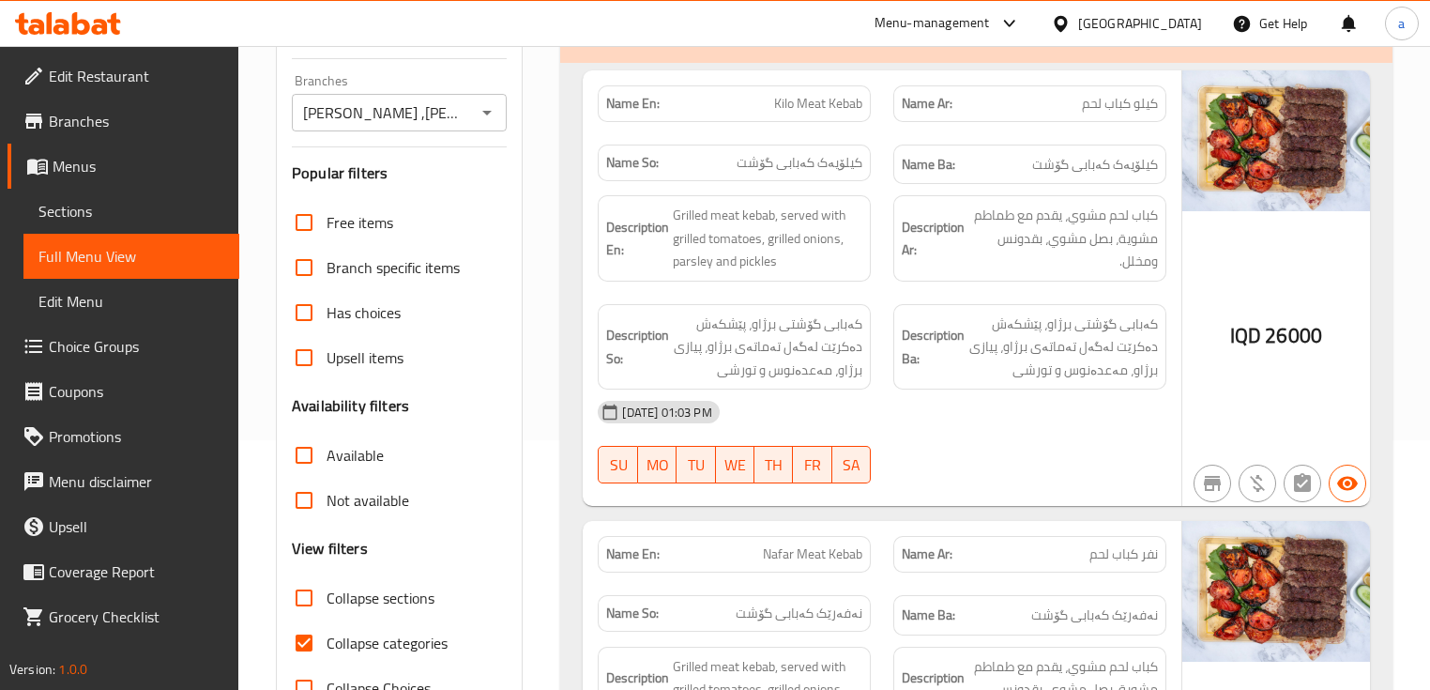
click at [390, 632] on span "Collapse categories" at bounding box center [387, 643] width 121 height 23
click at [327, 632] on input "Collapse categories" at bounding box center [304, 642] width 45 height 45
checkbox input "false"
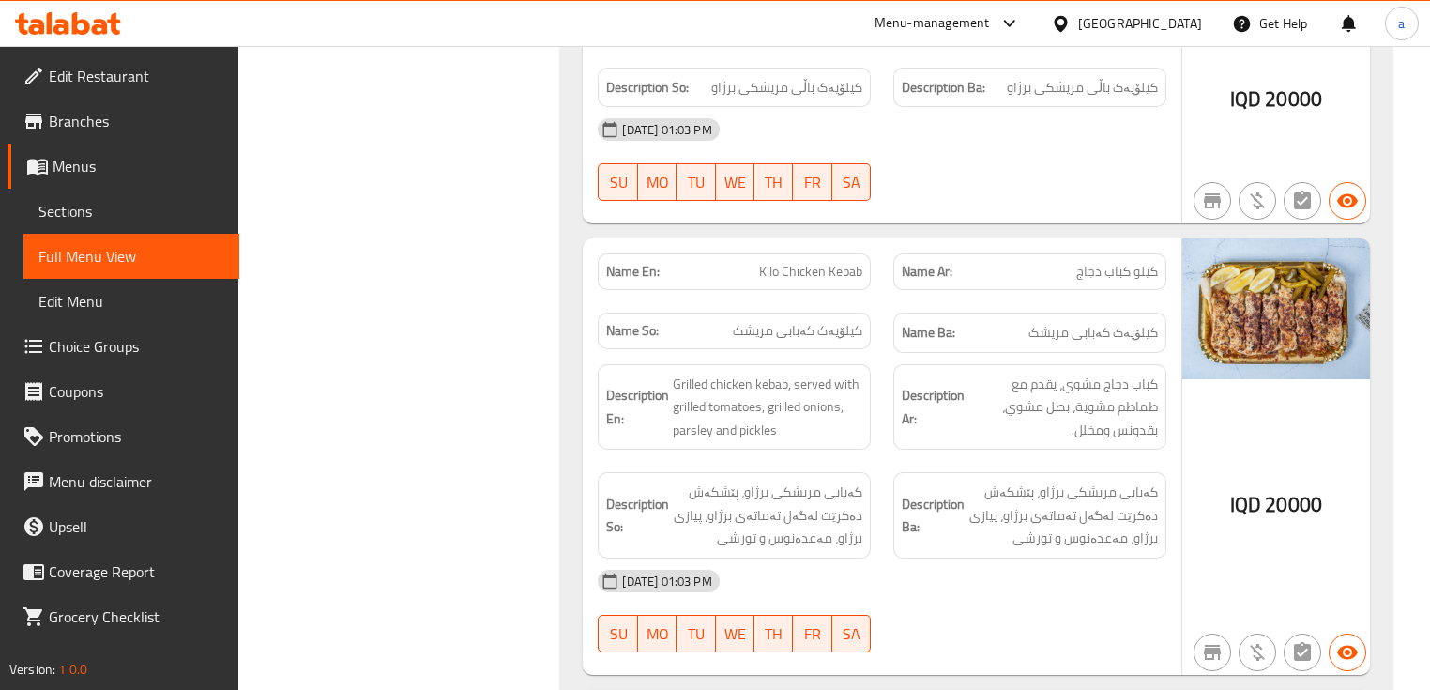
scroll to position [1626, 0]
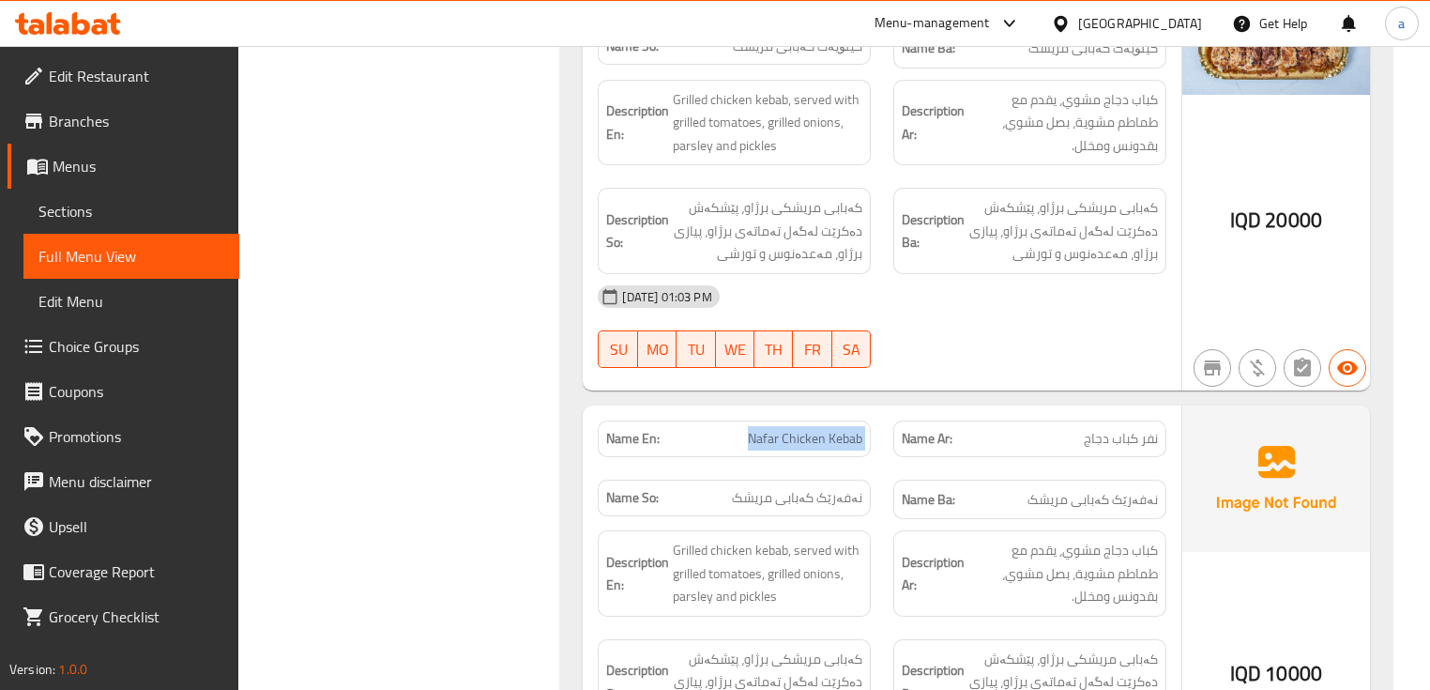
drag, startPoint x: 860, startPoint y: 439, endPoint x: 882, endPoint y: 442, distance: 22.7
click at [882, 442] on div "Name En: Nafar Chicken Kebab Name Ar: نفر كباب دجاج Name So: نەفەرێک کەبابی مری…" at bounding box center [881, 470] width 590 height 122
copy span "Nafar Chicken Kebab"
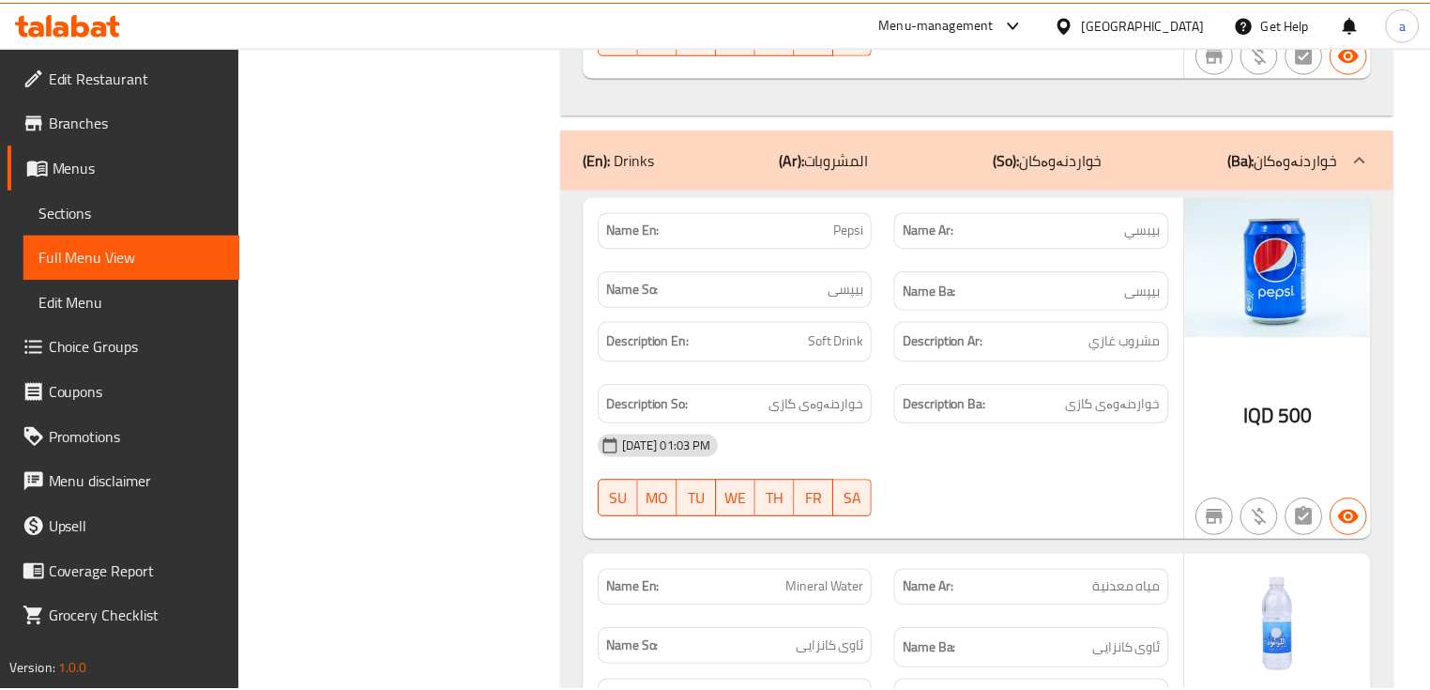
scroll to position [5719, 0]
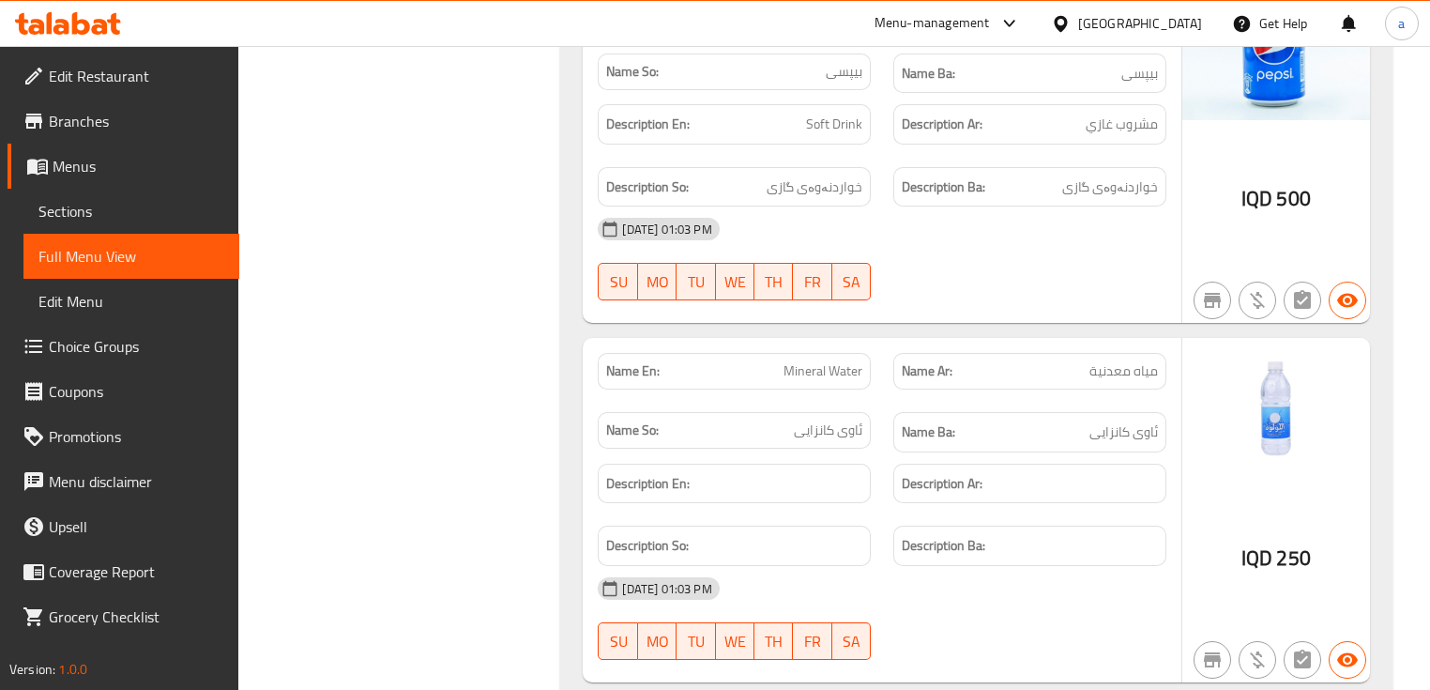
click at [167, 78] on span "Edit Restaurant" at bounding box center [136, 76] width 175 height 23
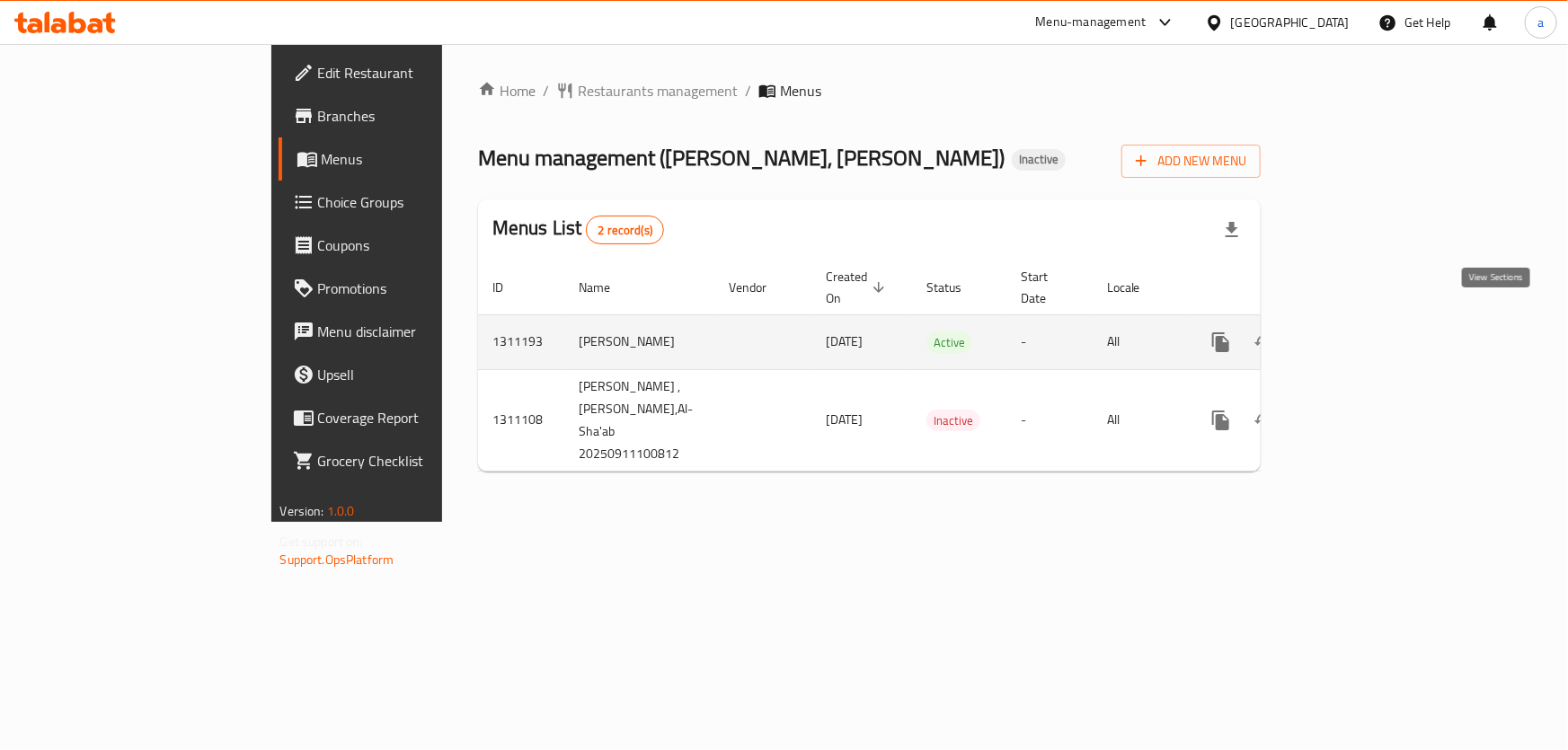
click at [1361, 331] on icon "enhanced table" at bounding box center [1350, 342] width 22 height 22
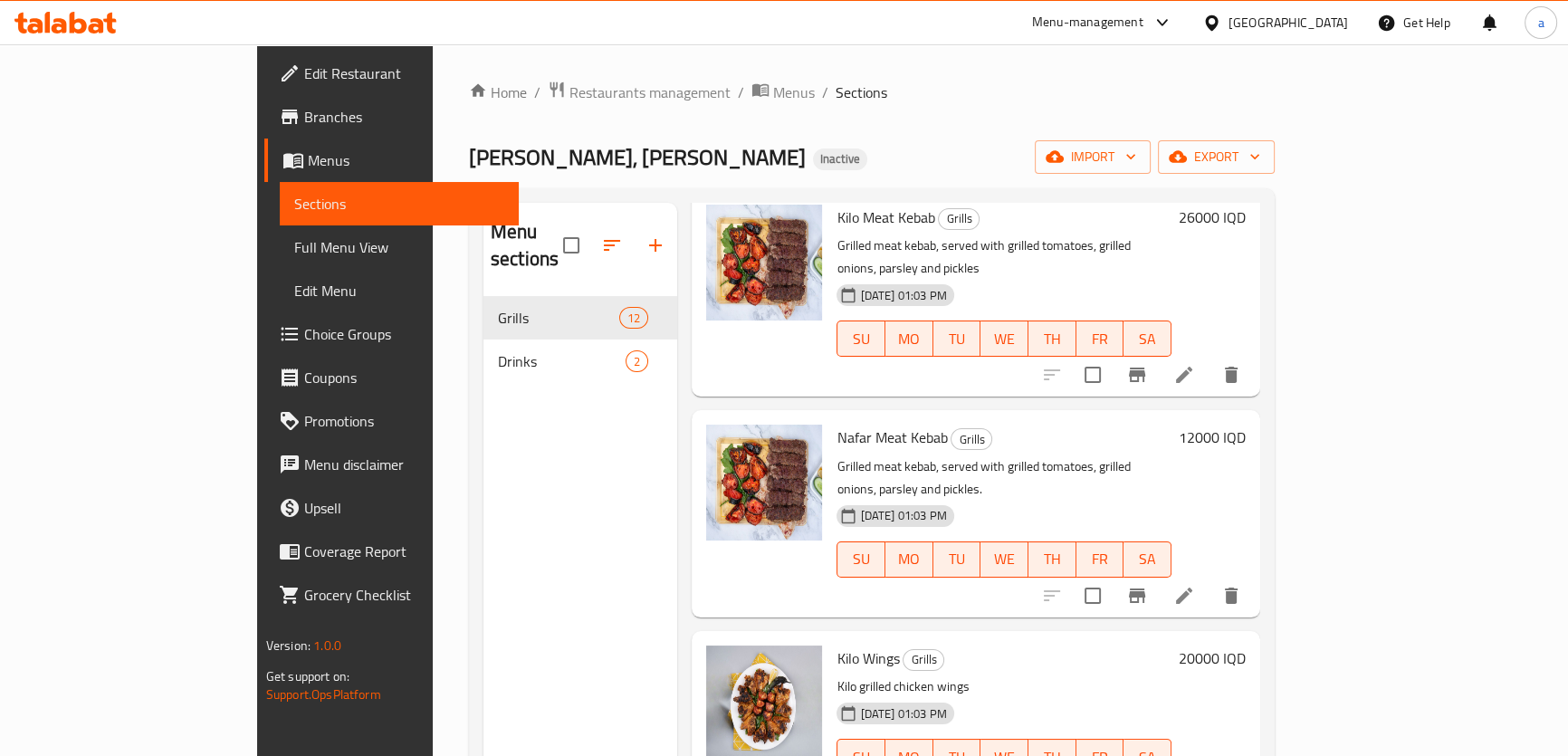
scroll to position [137, 0]
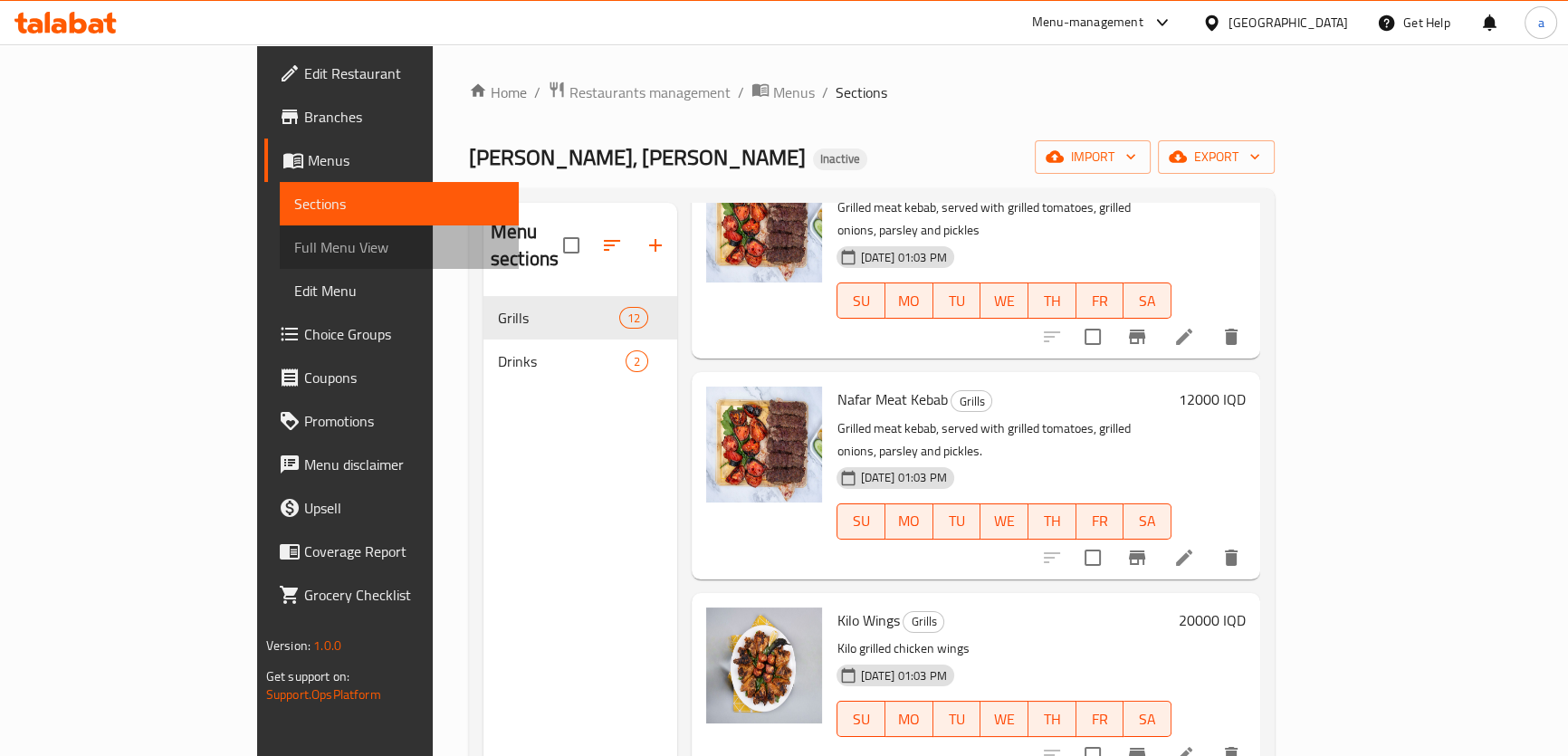
click at [294, 244] on span "Full Menu View" at bounding box center [399, 247] width 210 height 22
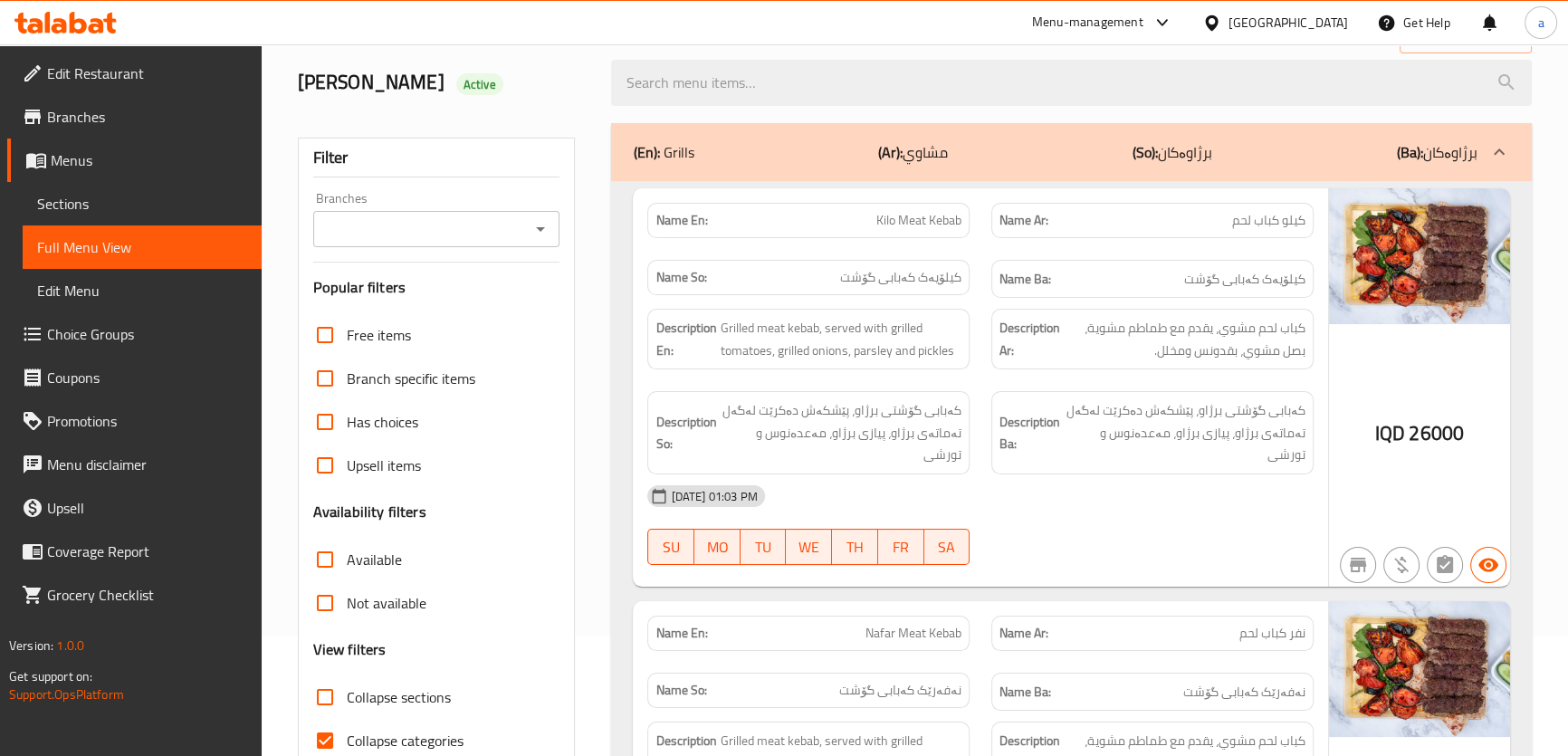
scroll to position [273, 0]
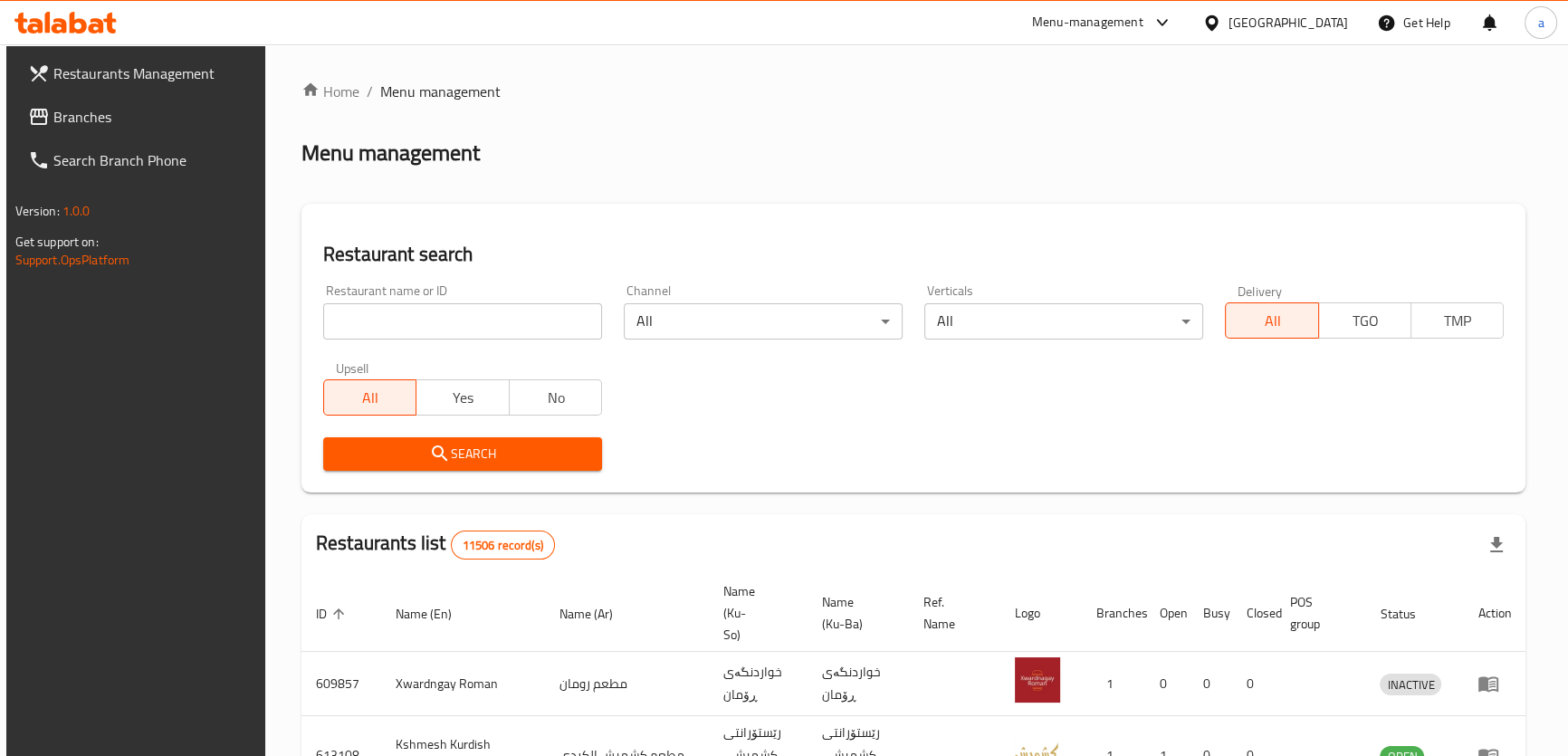
click at [88, 106] on span "Branches" at bounding box center [152, 117] width 200 height 22
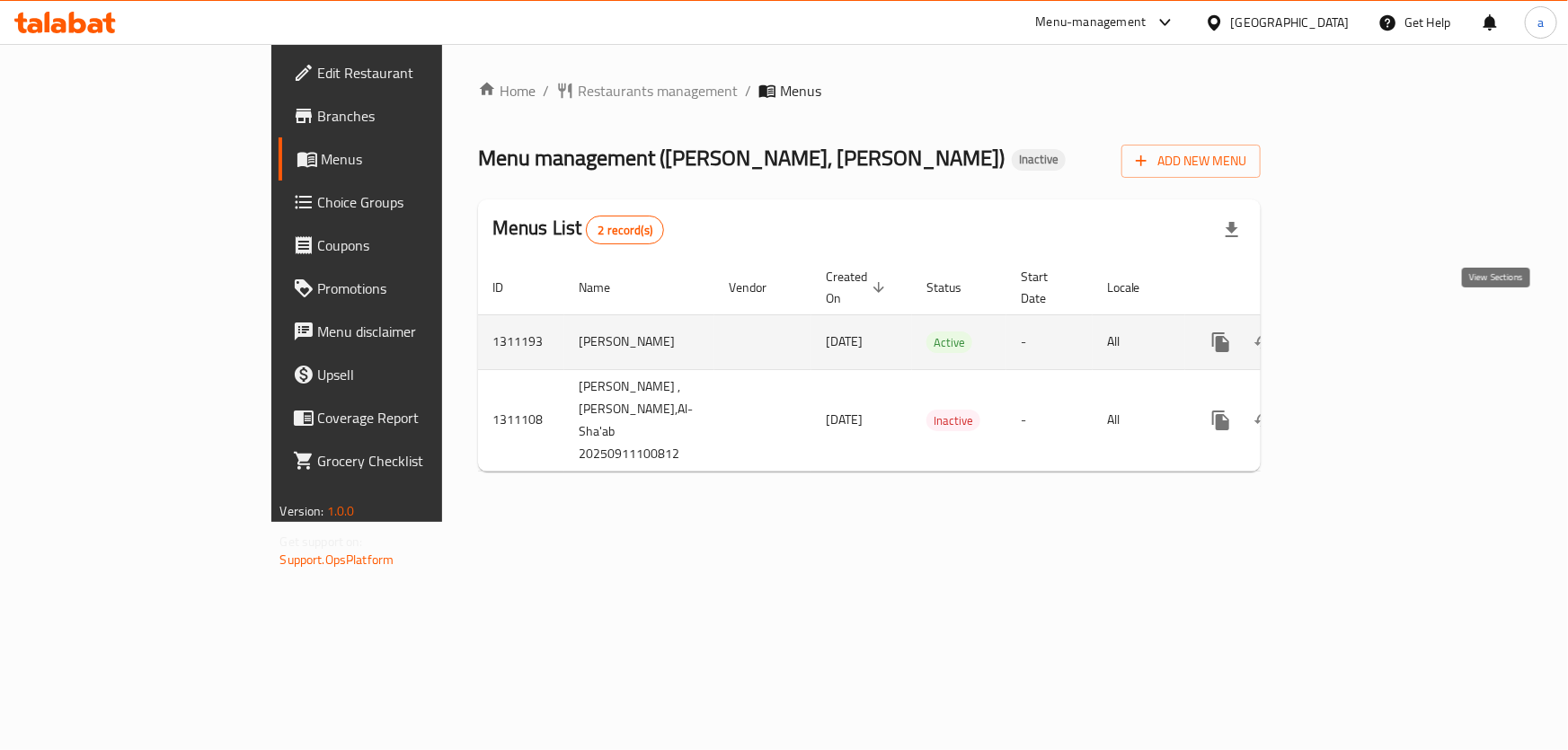
click at [1361, 331] on icon "enhanced table" at bounding box center [1350, 342] width 22 height 22
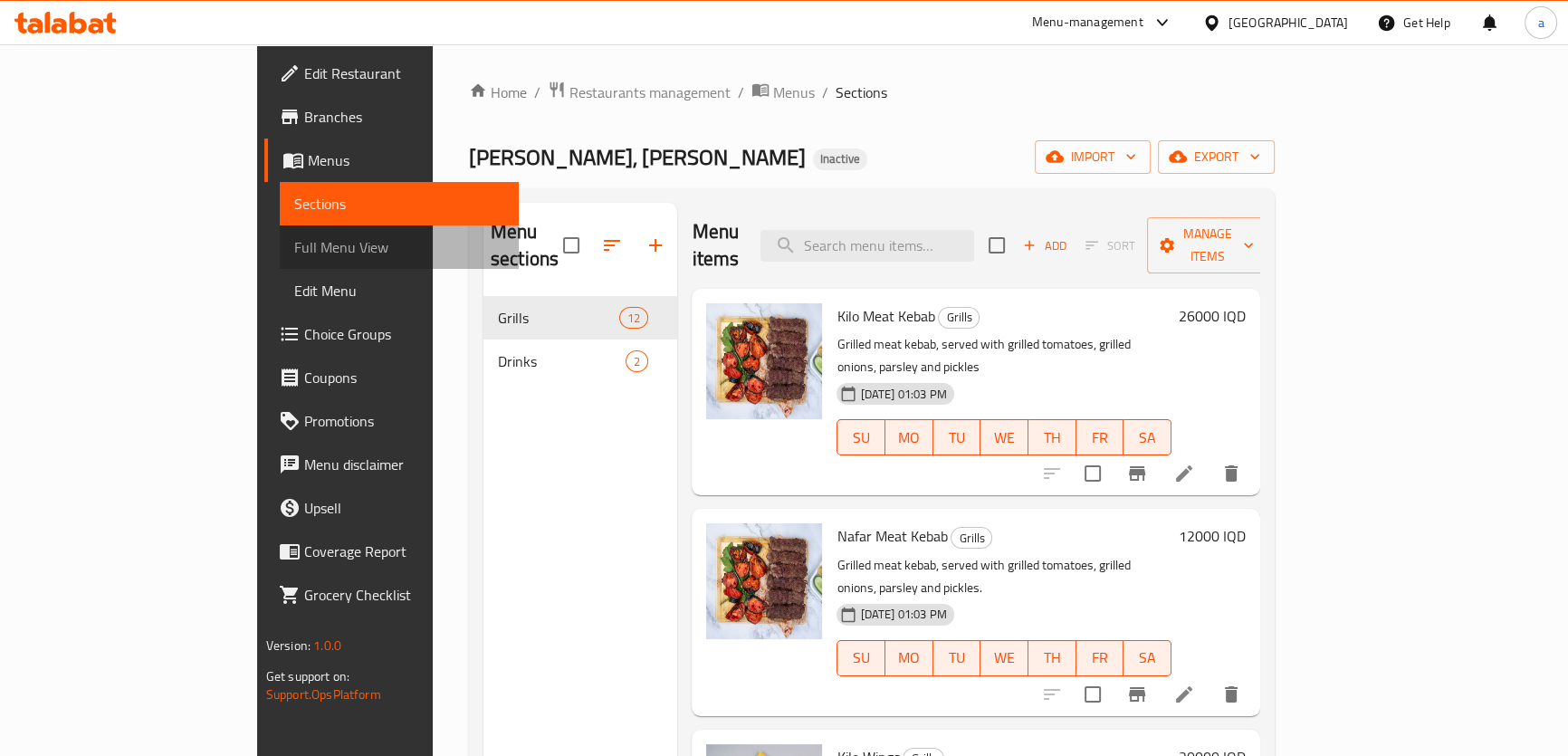
click at [294, 244] on span "Full Menu View" at bounding box center [399, 247] width 210 height 22
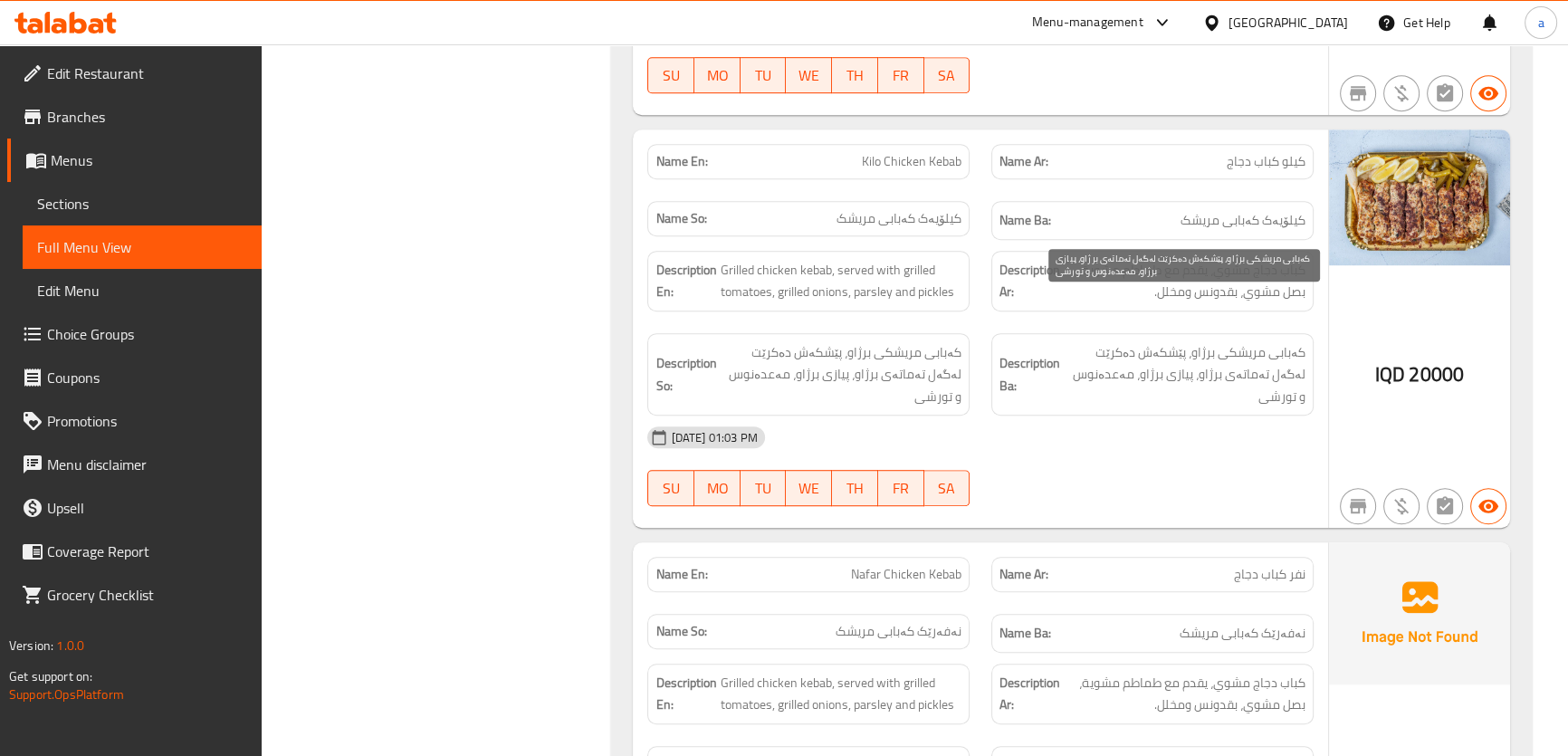
scroll to position [1233, 0]
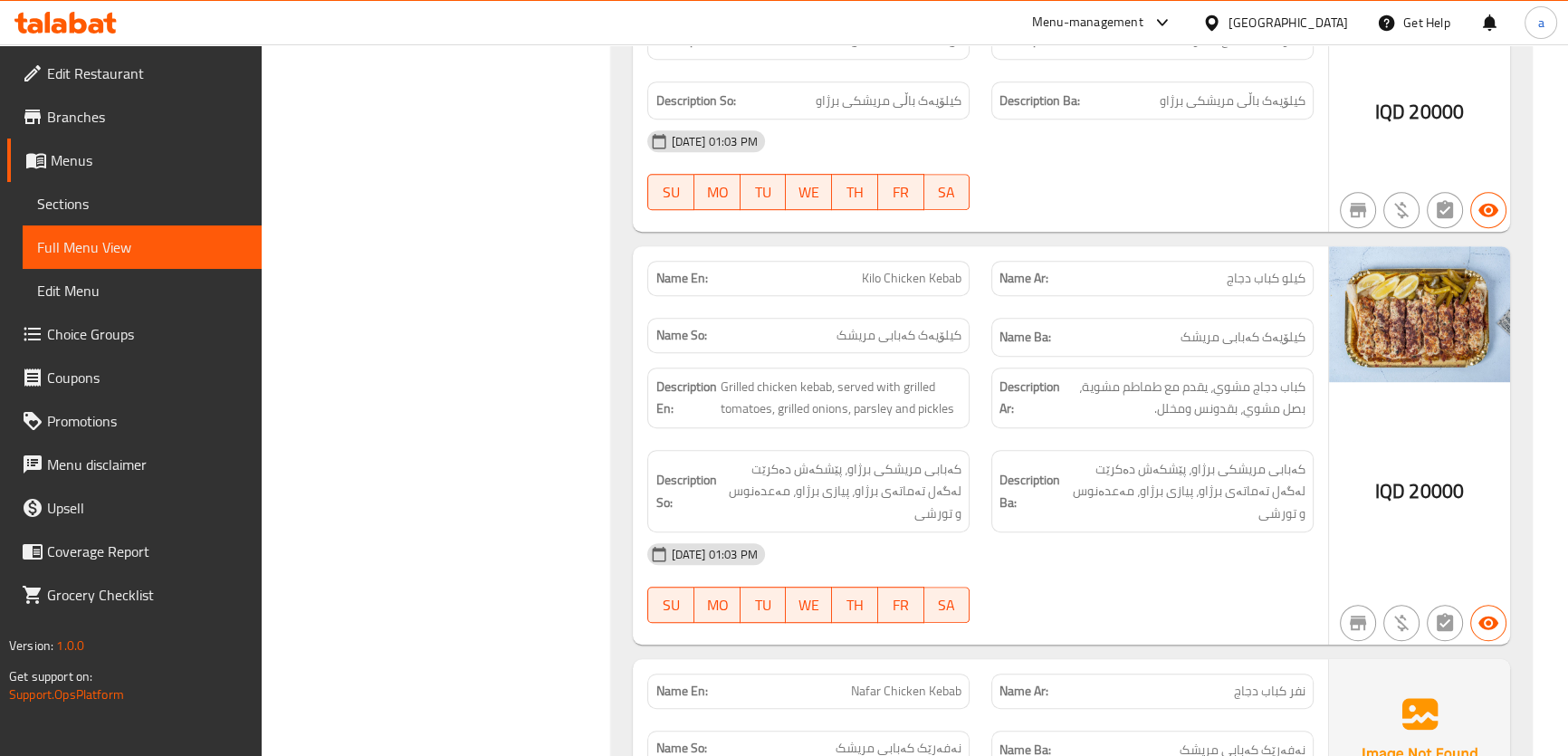
click at [148, 118] on span "Branches" at bounding box center [147, 117] width 200 height 22
